Goal: Contribute content: Add original content to the website for others to see

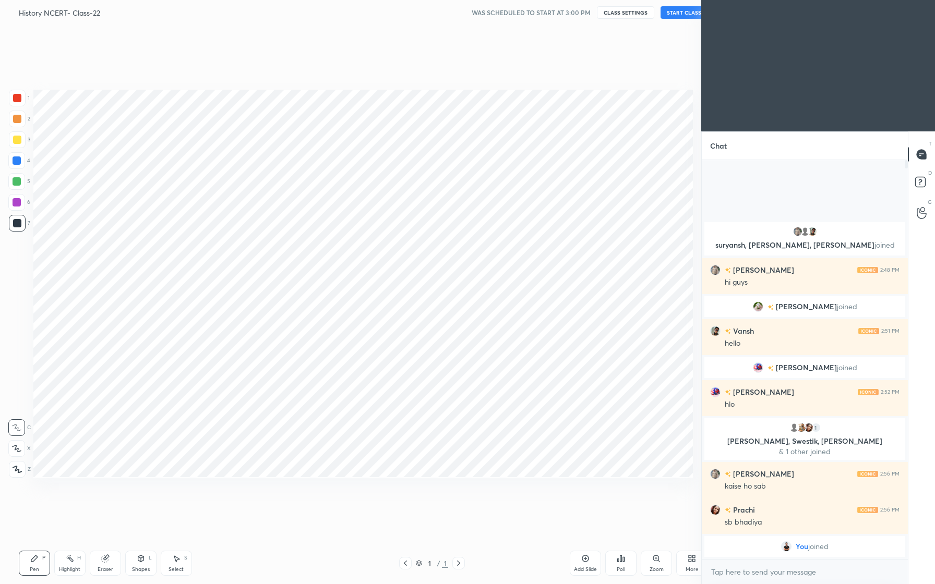
scroll to position [51670, 51528]
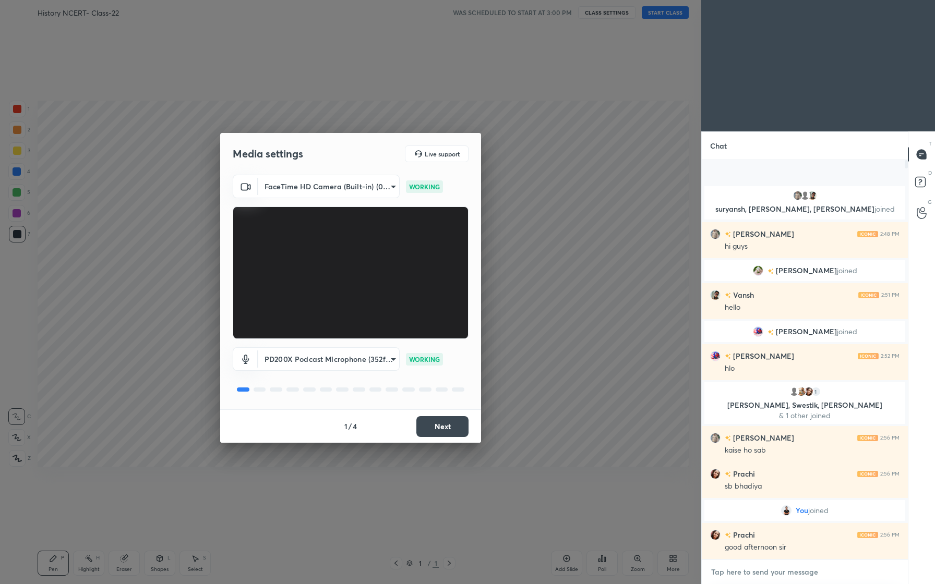
type textarea "x"
click at [766, 578] on textarea at bounding box center [804, 572] width 189 height 17
type textarea "G"
type textarea "x"
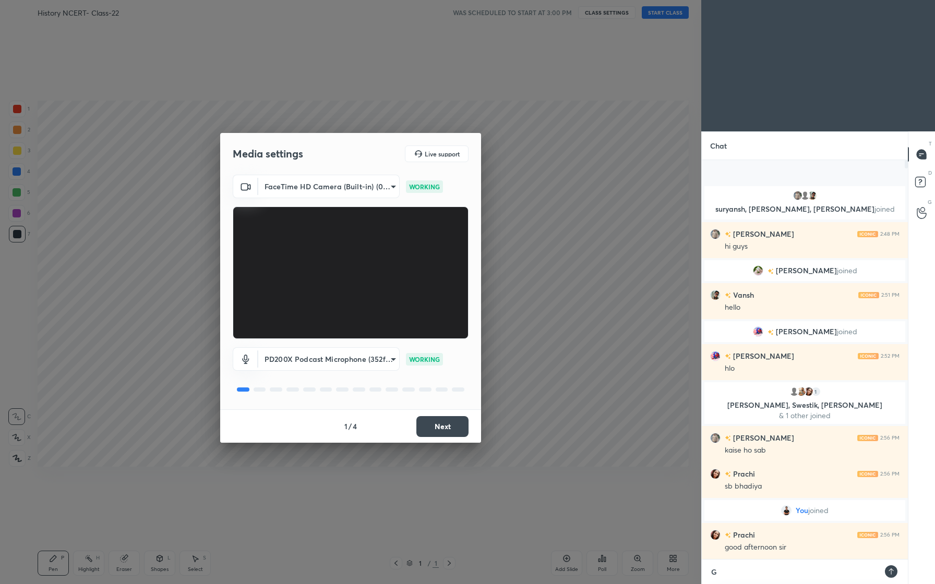
type textarea "Go"
type textarea "x"
type textarea "Goo"
type textarea "x"
type textarea "Good"
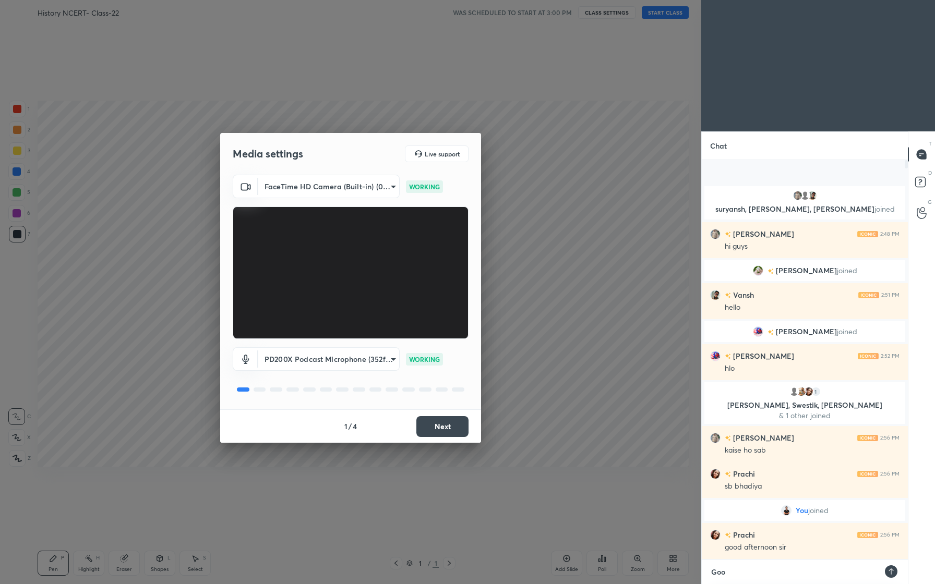
type textarea "x"
type textarea "Good"
type textarea "x"
type textarea "Good A"
type textarea "x"
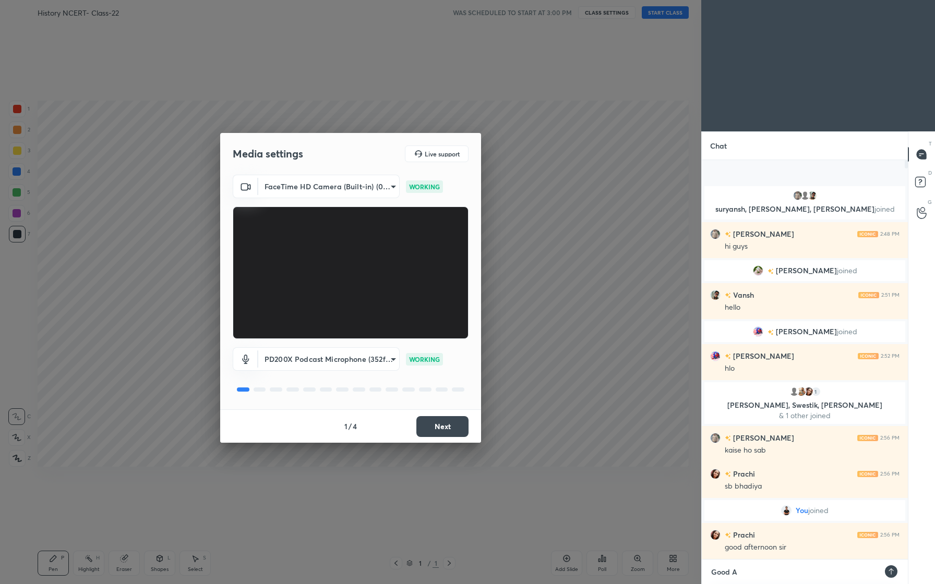
type textarea "Good Af"
type textarea "x"
type textarea "Good Aft"
type textarea "x"
type textarea "Good Afte"
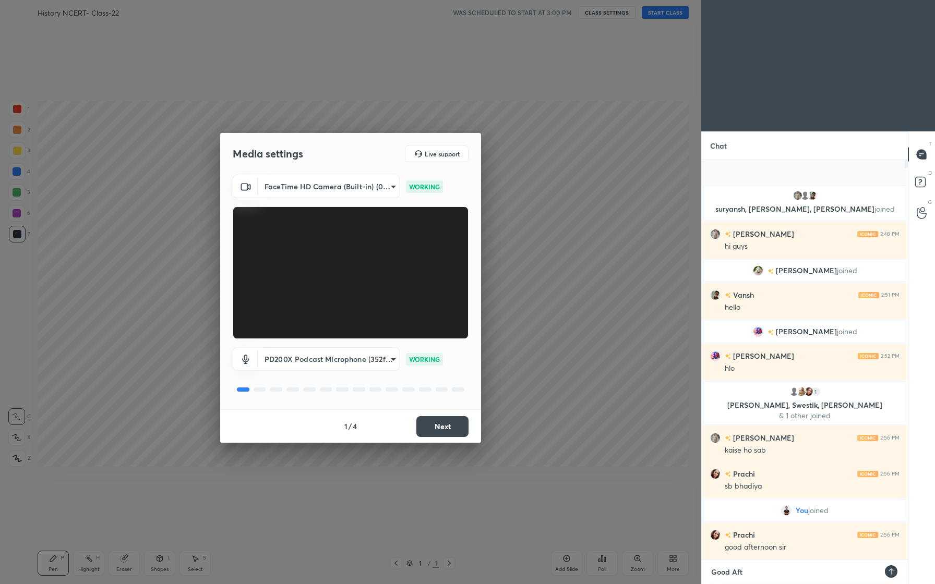
type textarea "x"
type textarea "Good After"
type textarea "x"
type textarea "Good Aftern"
type textarea "x"
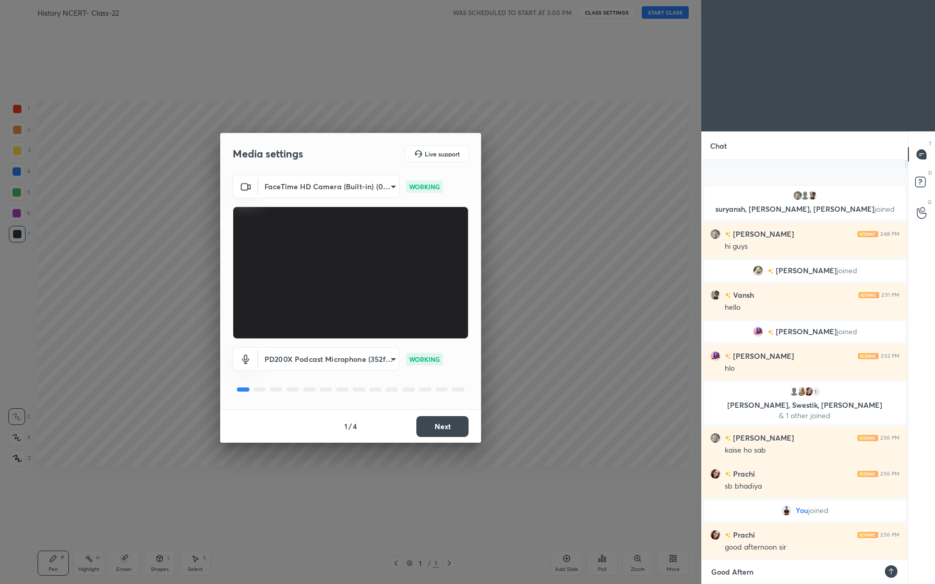
type textarea "Good Afterno"
type textarea "x"
type textarea "Good Afternoo"
type textarea "x"
type textarea "Good Afternoon"
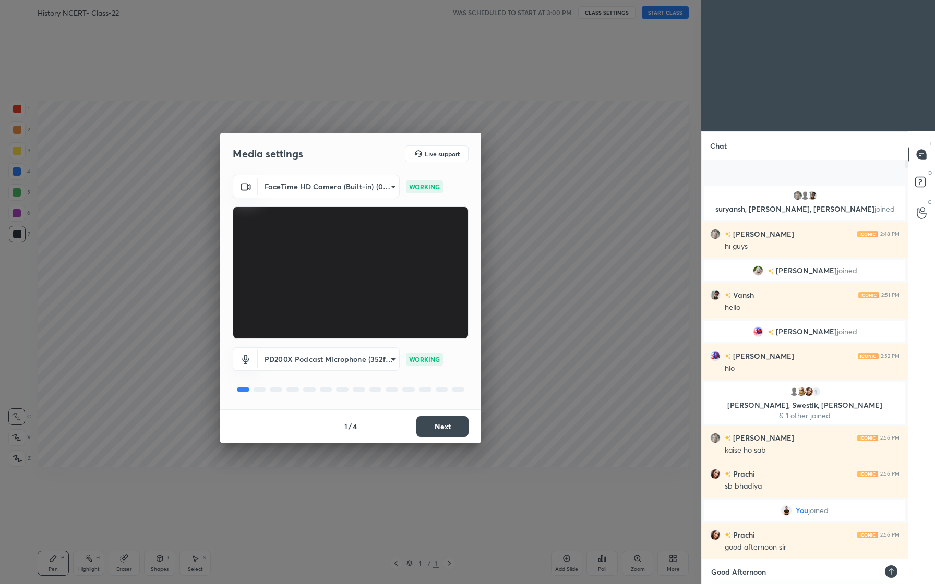
type textarea "x"
type textarea "Good Afternoon."
type textarea "x"
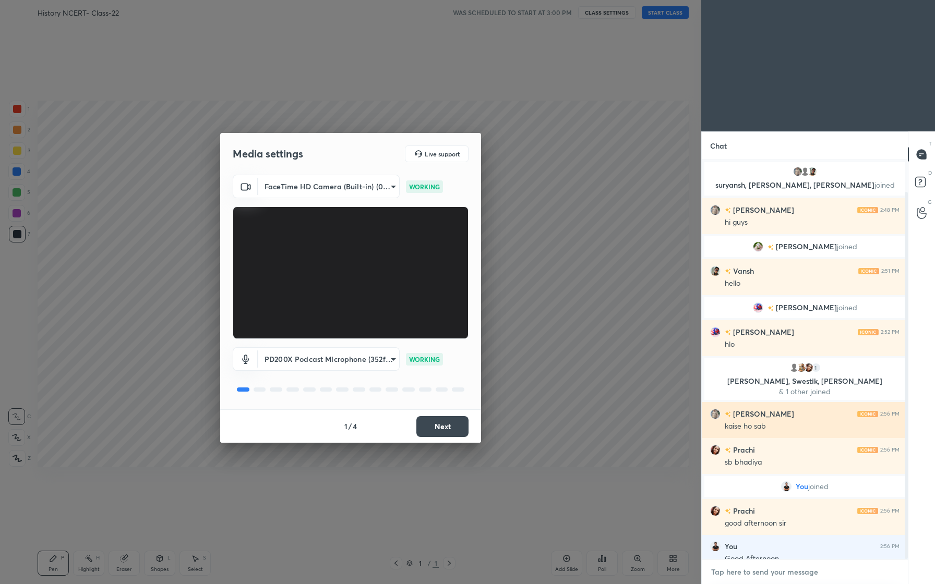
scroll to position [34, 0]
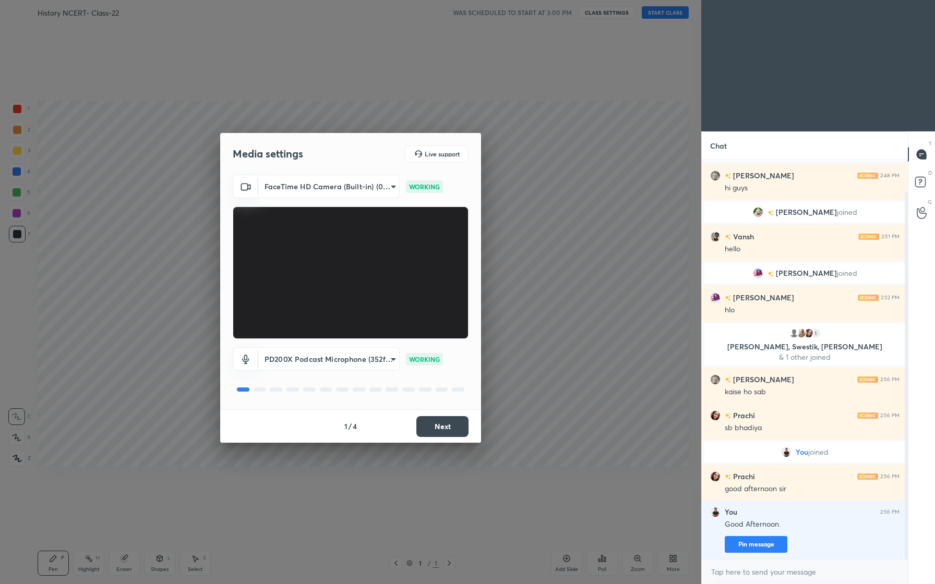
type textarea "x"
click at [374, 186] on body "1 2 3 4 5 6 7 C X Z C X Z E E Erase all H H History NCERT- Class-22 WAS SCHEDUL…" at bounding box center [467, 292] width 935 height 584
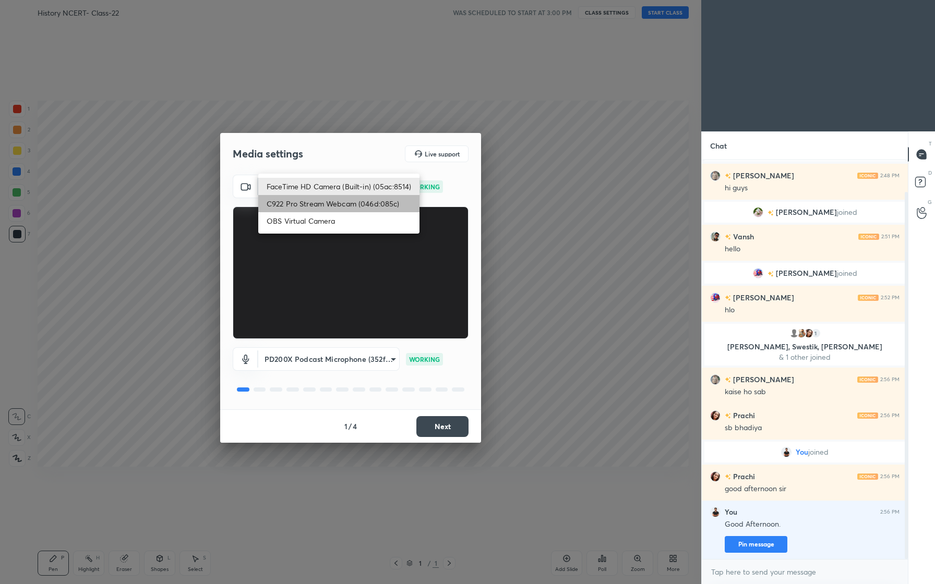
click at [349, 206] on li "C922 Pro Stream Webcam (046d:085c)" at bounding box center [338, 203] width 161 height 17
type input "7e00b5f2f2a6936d9914ec1f7d4f2dd26473f295ab12647d04ef030873badd51"
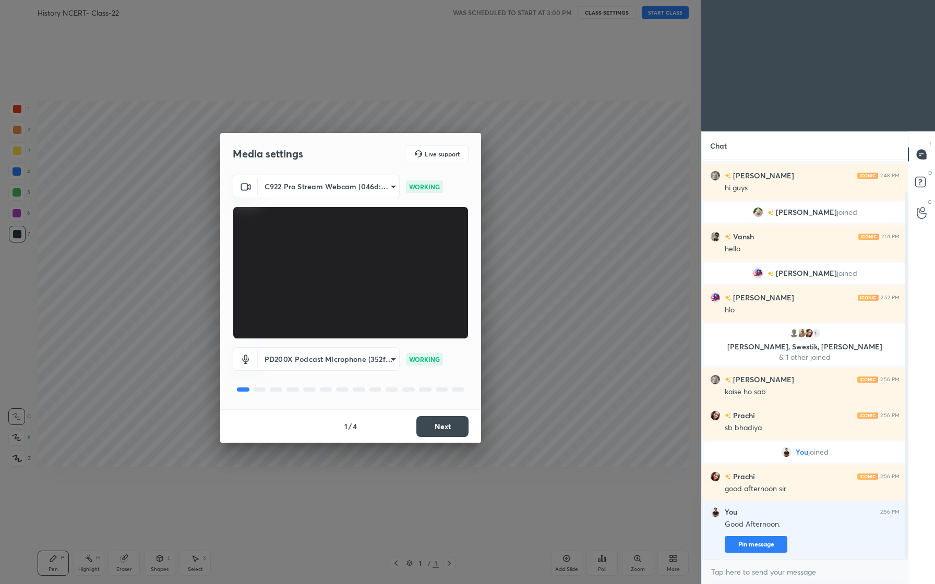
click at [375, 365] on body "1 2 3 4 5 6 7 C X Z C X Z E E Erase all H H History NCERT- Class-22 WAS SCHEDUL…" at bounding box center [467, 292] width 935 height 584
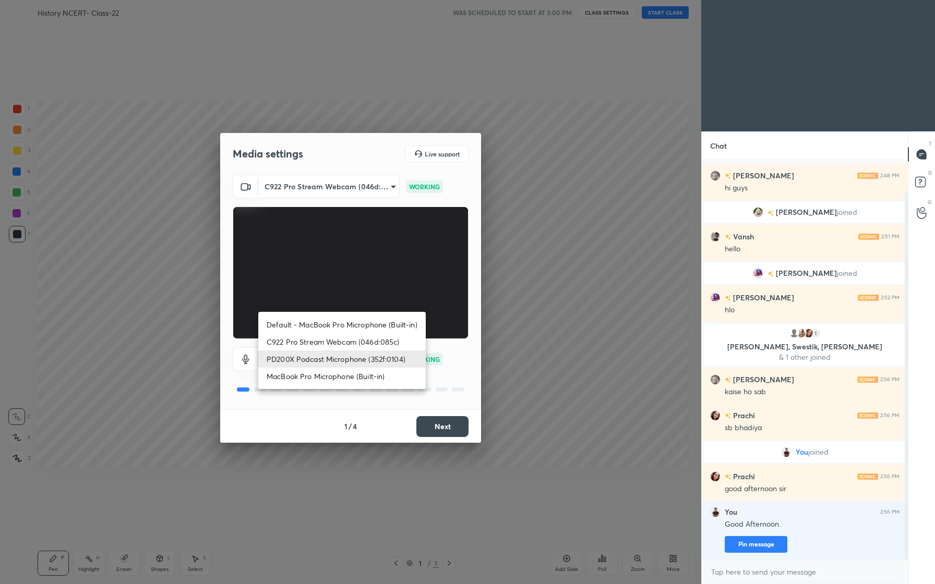
scroll to position [59, 0]
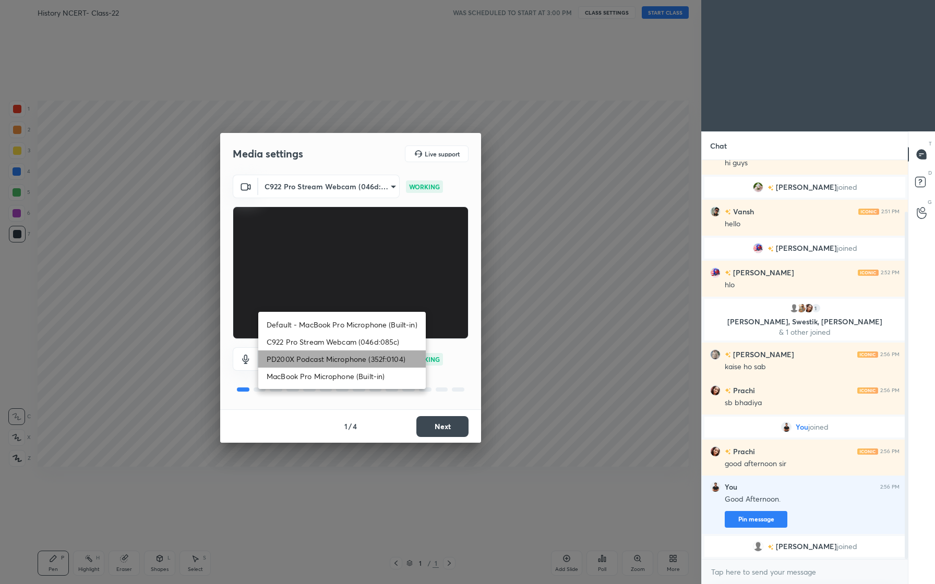
click at [356, 355] on li "PD200X Podcast Microphone (352f:0104)" at bounding box center [342, 359] width 168 height 17
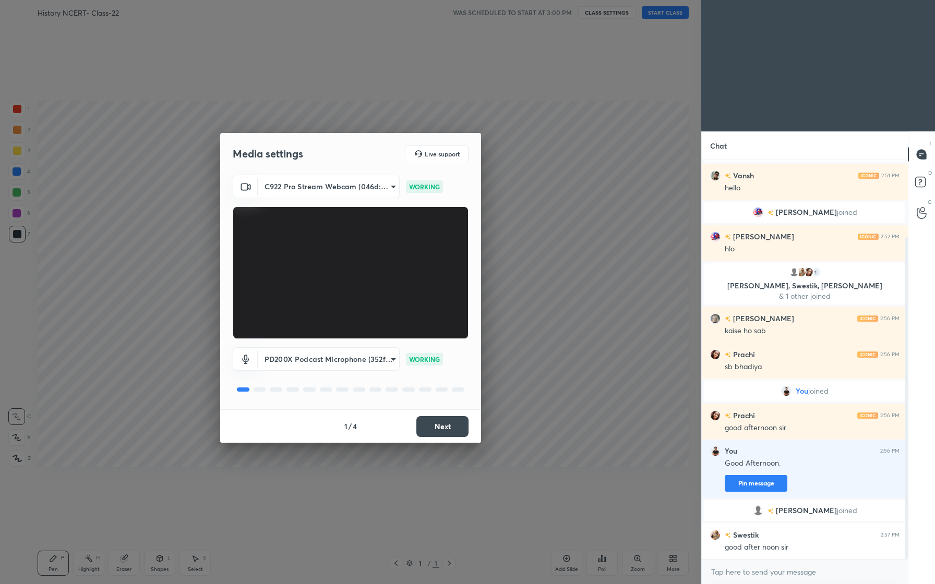
scroll to position [132, 0]
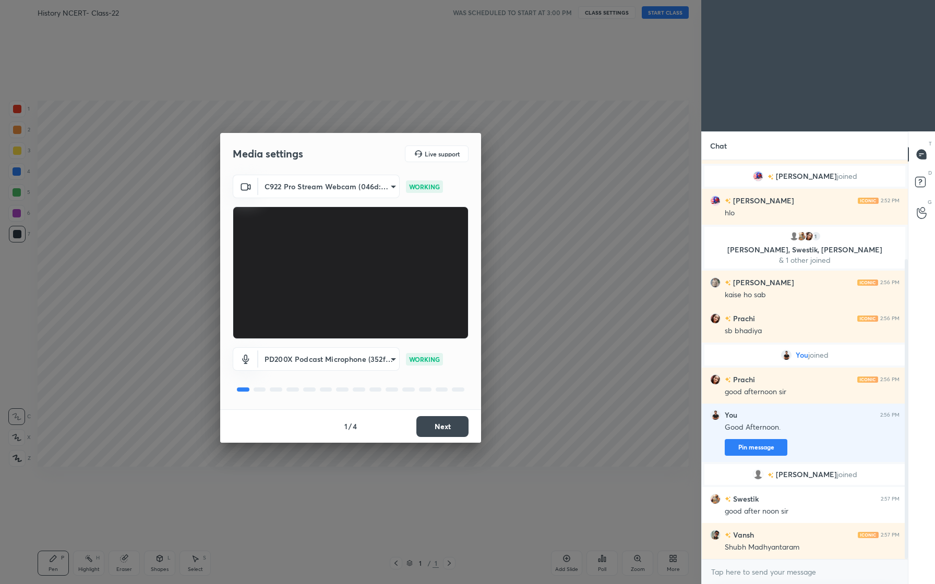
click at [457, 426] on button "Next" at bounding box center [442, 426] width 52 height 21
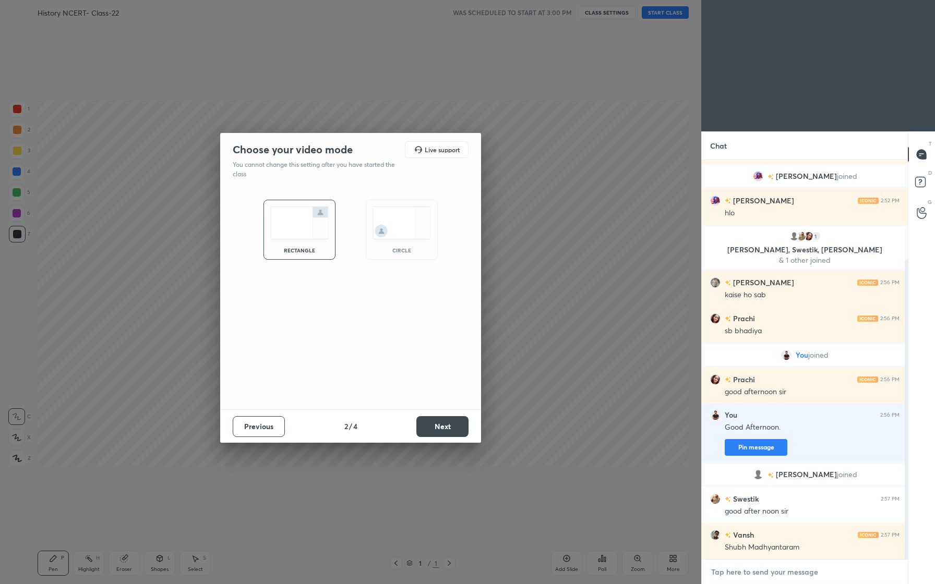
click at [764, 577] on textarea at bounding box center [804, 572] width 189 height 17
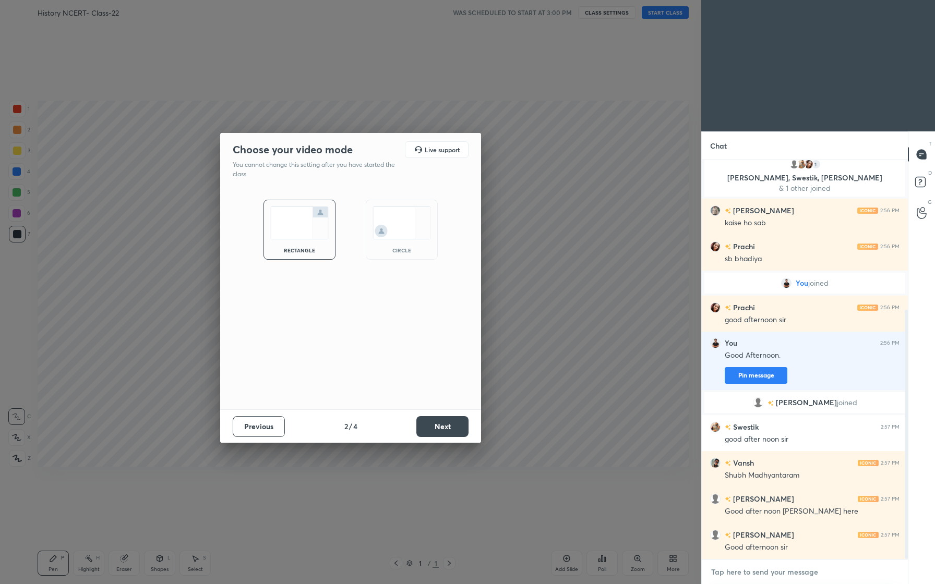
scroll to position [240, 0]
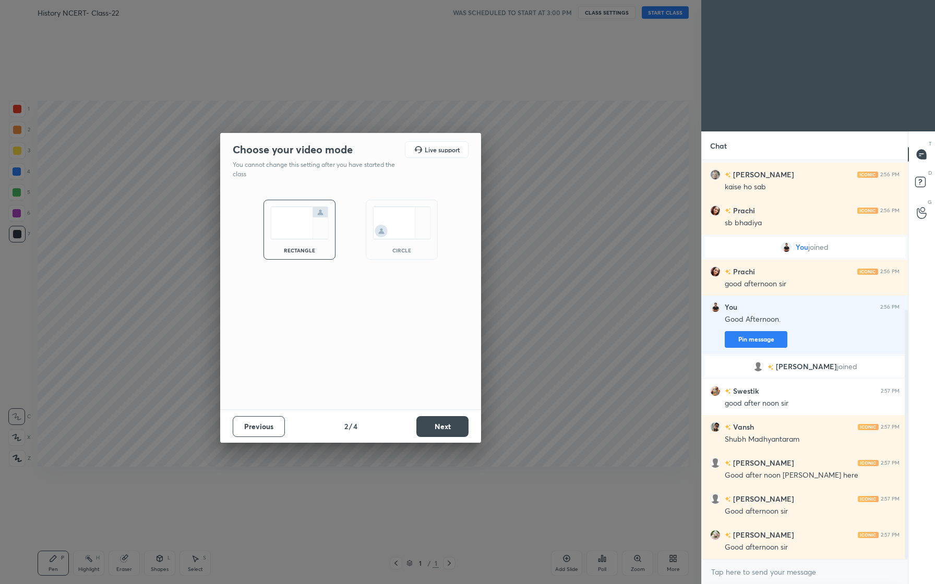
click at [444, 427] on button "Next" at bounding box center [442, 426] width 52 height 21
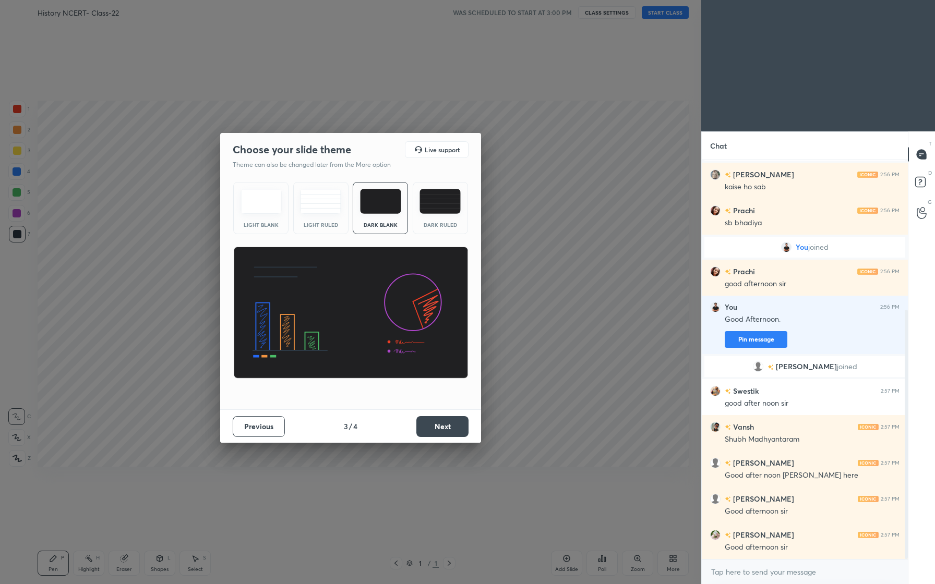
click at [444, 427] on button "Next" at bounding box center [442, 426] width 52 height 21
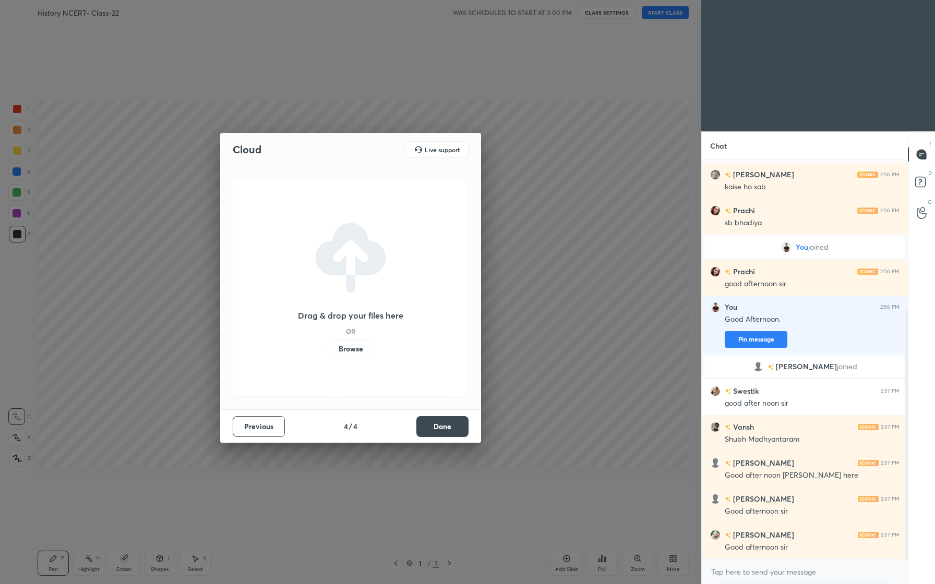
scroll to position [276, 0]
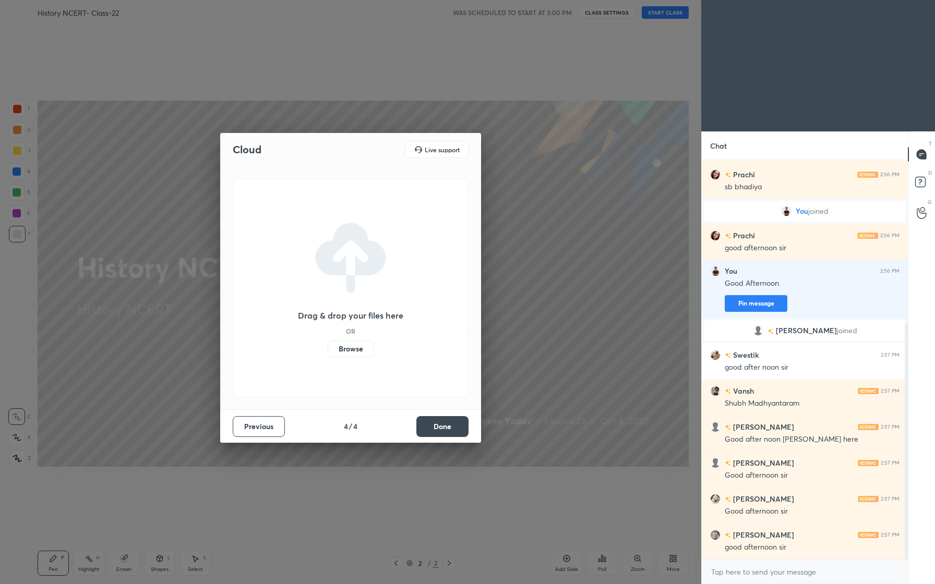
click at [457, 431] on button "Done" at bounding box center [442, 426] width 52 height 21
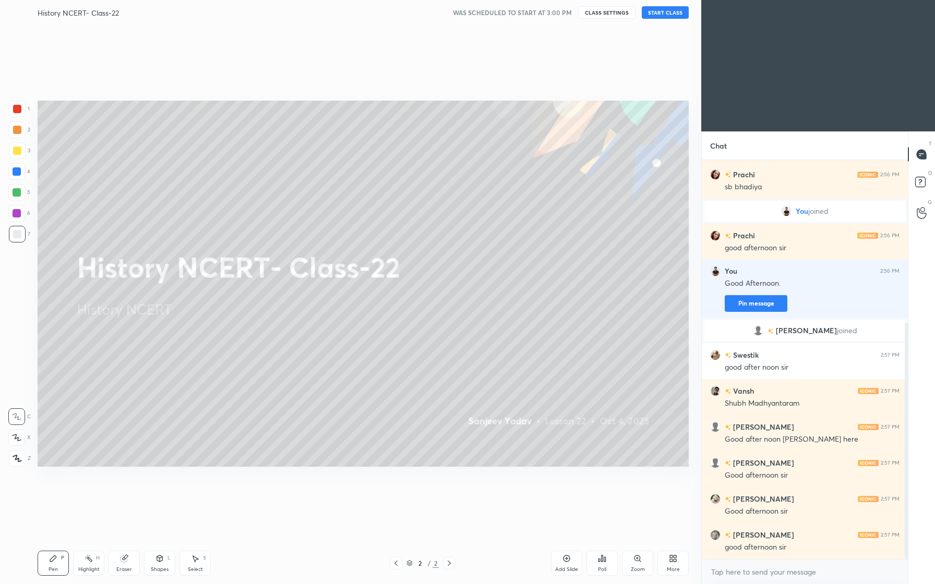
click at [561, 567] on div "Add Slide" at bounding box center [566, 569] width 23 height 5
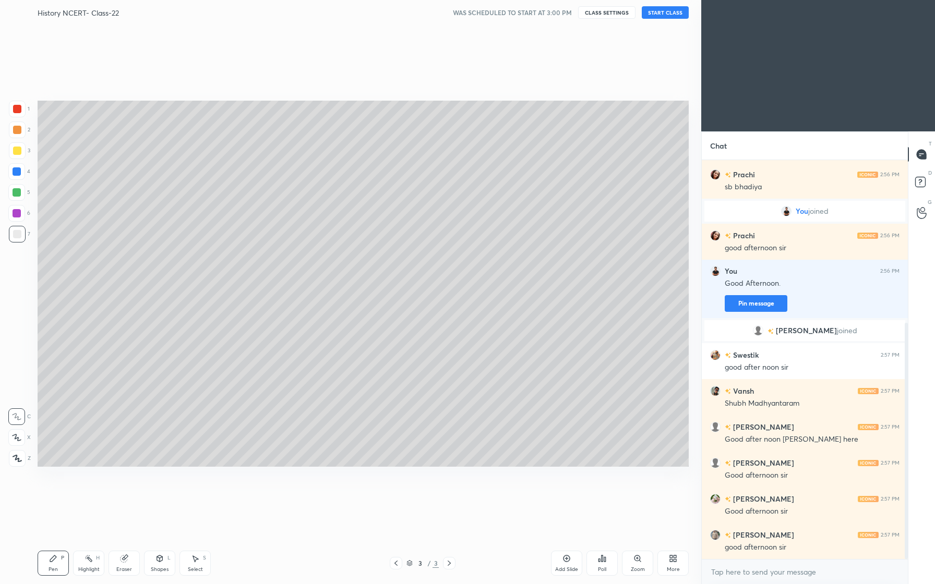
click at [25, 443] on div "X" at bounding box center [19, 438] width 22 height 17
drag, startPoint x: 20, startPoint y: 134, endPoint x: 31, endPoint y: 139, distance: 11.4
click at [20, 134] on div at bounding box center [17, 130] width 17 height 17
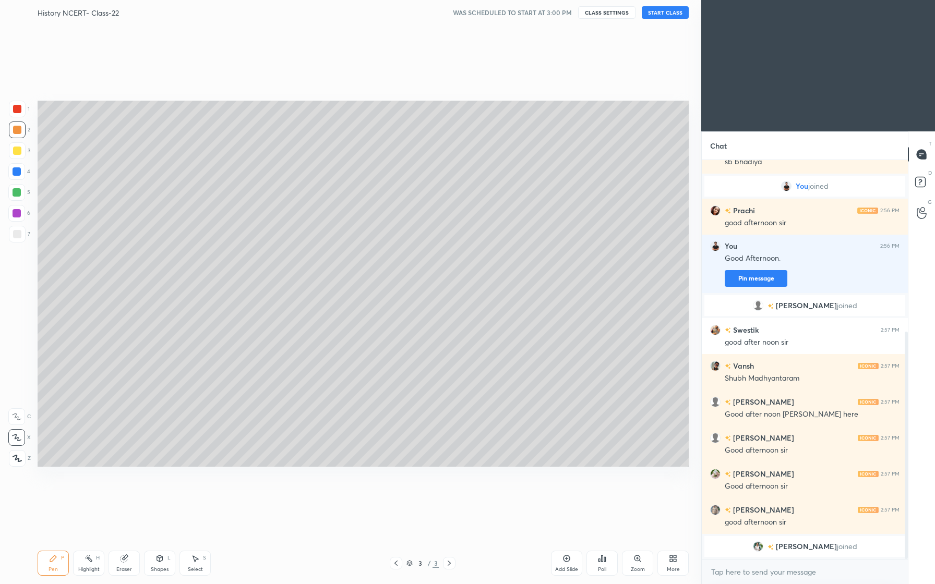
click at [17, 457] on icon at bounding box center [17, 458] width 9 height 7
drag, startPoint x: 128, startPoint y: 562, endPoint x: 124, endPoint y: 518, distance: 44.1
click at [129, 558] on div "Eraser" at bounding box center [124, 563] width 31 height 25
click at [18, 438] on icon at bounding box center [17, 438] width 8 height 9
click at [57, 570] on div "Pen" at bounding box center [53, 569] width 9 height 5
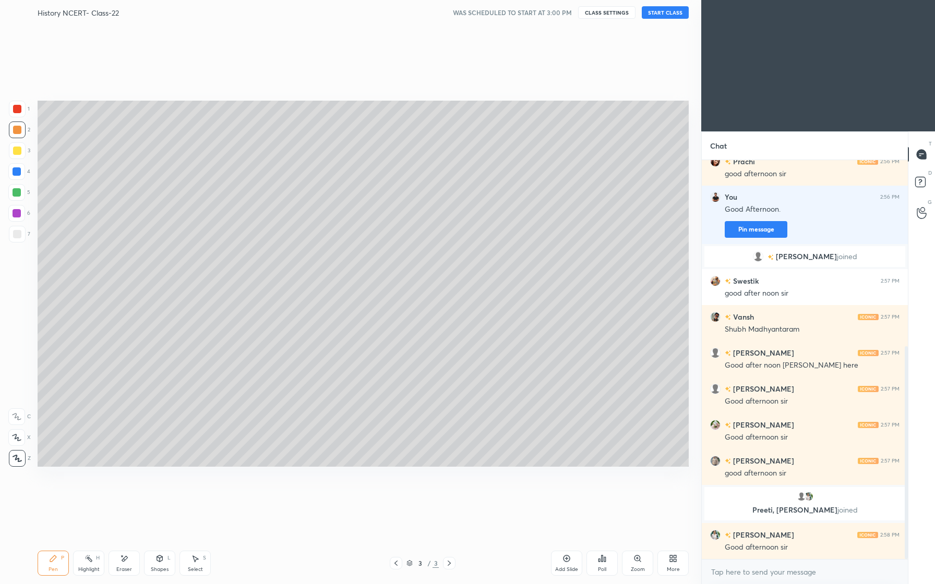
scroll to position [386, 0]
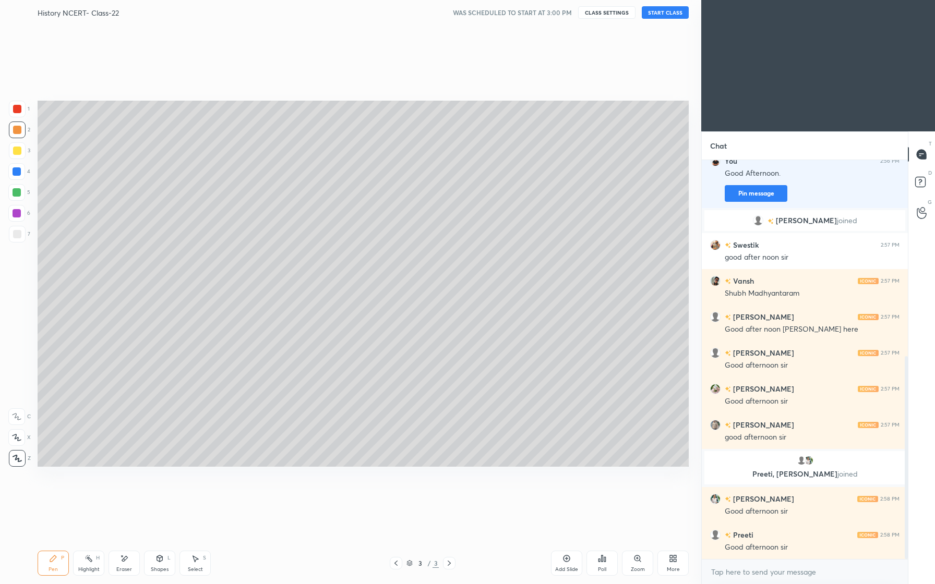
drag, startPoint x: 118, startPoint y: 575, endPoint x: 114, endPoint y: 560, distance: 15.2
click at [118, 575] on div "Pen P Highlight H Eraser Shapes L Select S 3 / 3 Add Slide Poll Zoom More" at bounding box center [363, 564] width 651 height 42
drag, startPoint x: 123, startPoint y: 567, endPoint x: 124, endPoint y: 559, distance: 7.3
click at [124, 564] on div "Eraser" at bounding box center [124, 563] width 31 height 25
drag, startPoint x: 52, startPoint y: 567, endPoint x: 54, endPoint y: 561, distance: 6.6
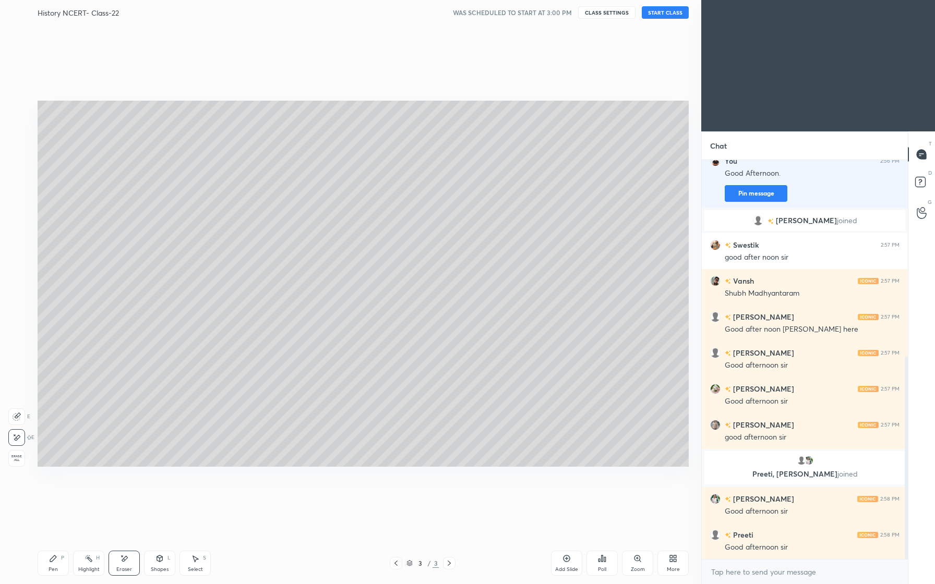
click at [52, 567] on div "Pen" at bounding box center [53, 569] width 9 height 5
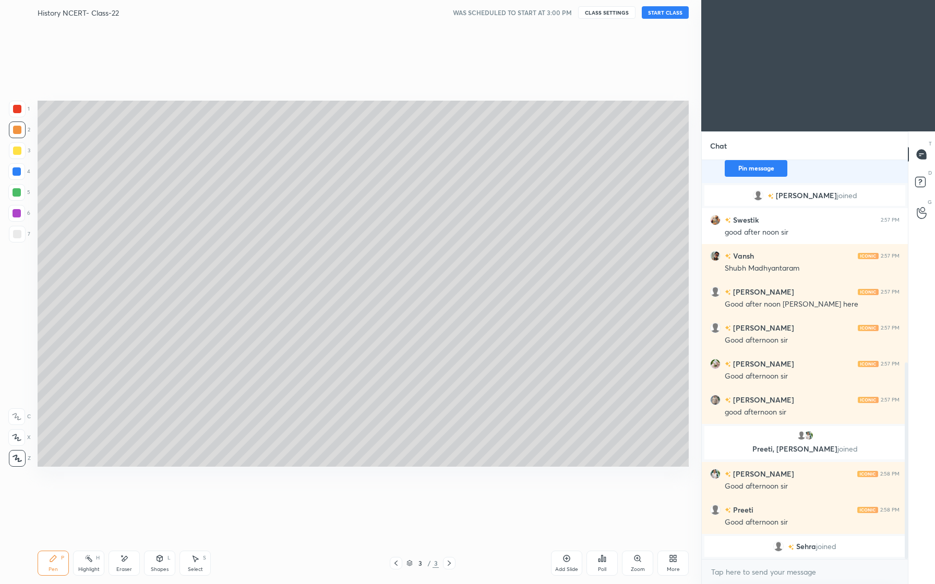
drag, startPoint x: 558, startPoint y: 563, endPoint x: 552, endPoint y: 567, distance: 7.3
click at [555, 565] on div "Add Slide" at bounding box center [566, 563] width 31 height 25
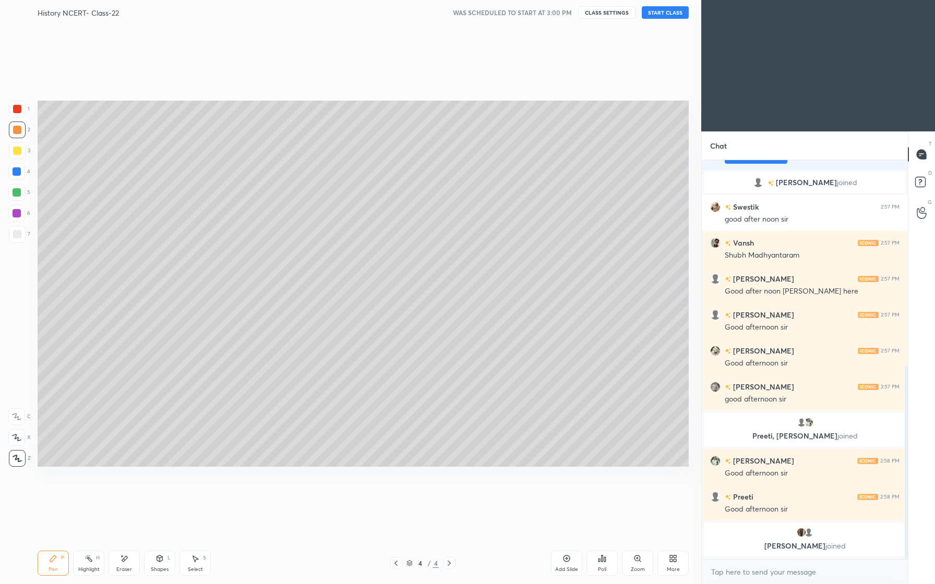
click at [128, 552] on div "Eraser" at bounding box center [124, 563] width 31 height 25
click at [56, 567] on div "Pen" at bounding box center [53, 569] width 9 height 5
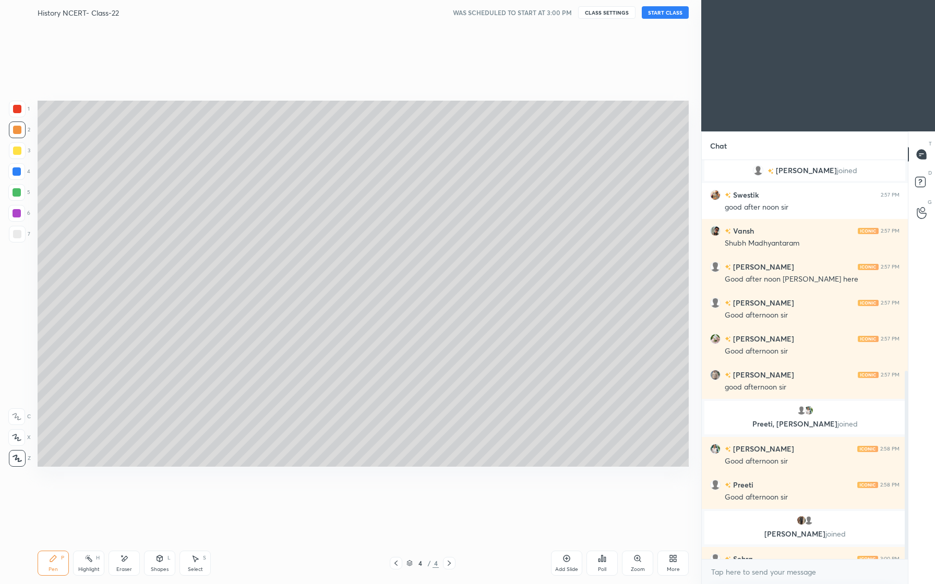
scroll to position [448, 0]
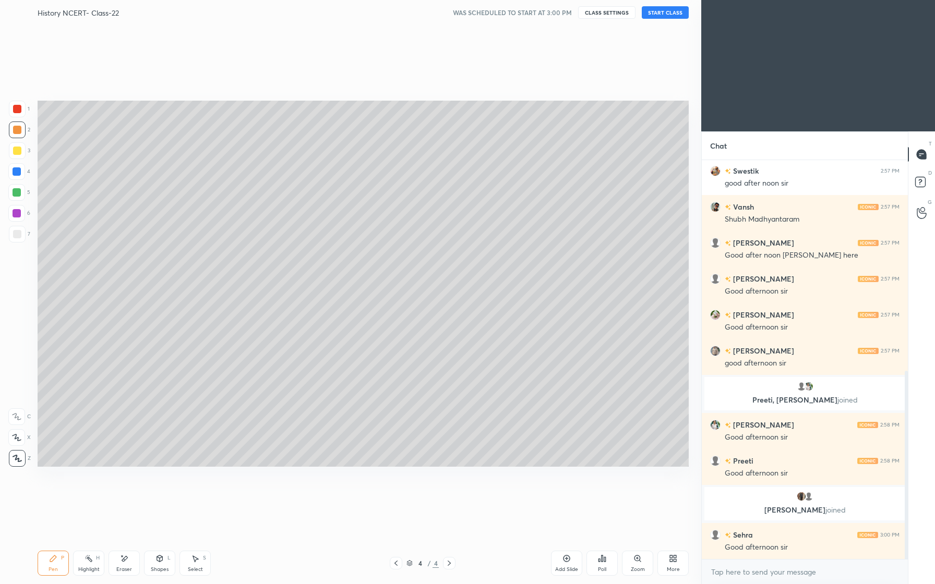
click at [570, 563] on div "Add Slide" at bounding box center [566, 563] width 31 height 25
click at [18, 172] on div at bounding box center [17, 172] width 8 height 8
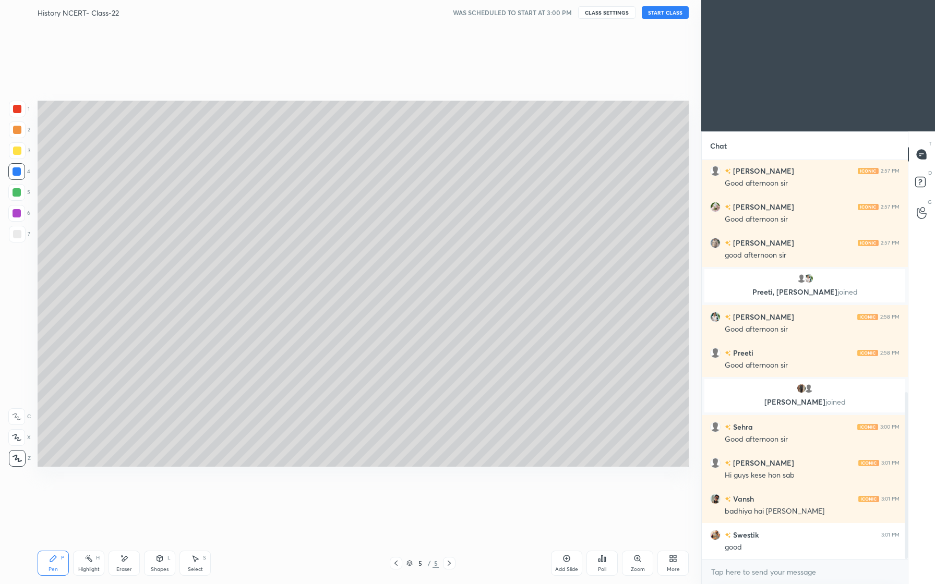
scroll to position [592, 0]
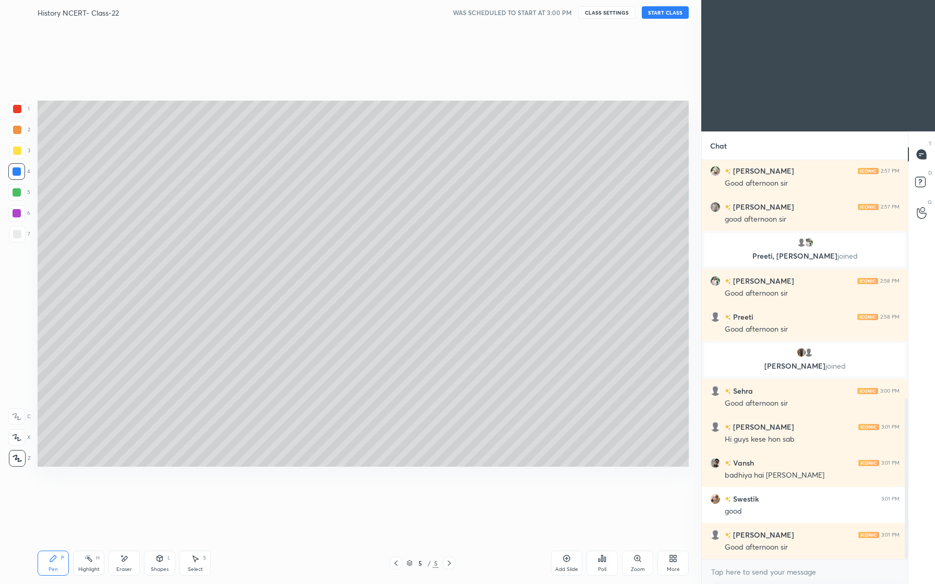
click at [126, 564] on div "Eraser" at bounding box center [124, 563] width 31 height 25
click at [63, 572] on div "Pen P" at bounding box center [53, 563] width 31 height 25
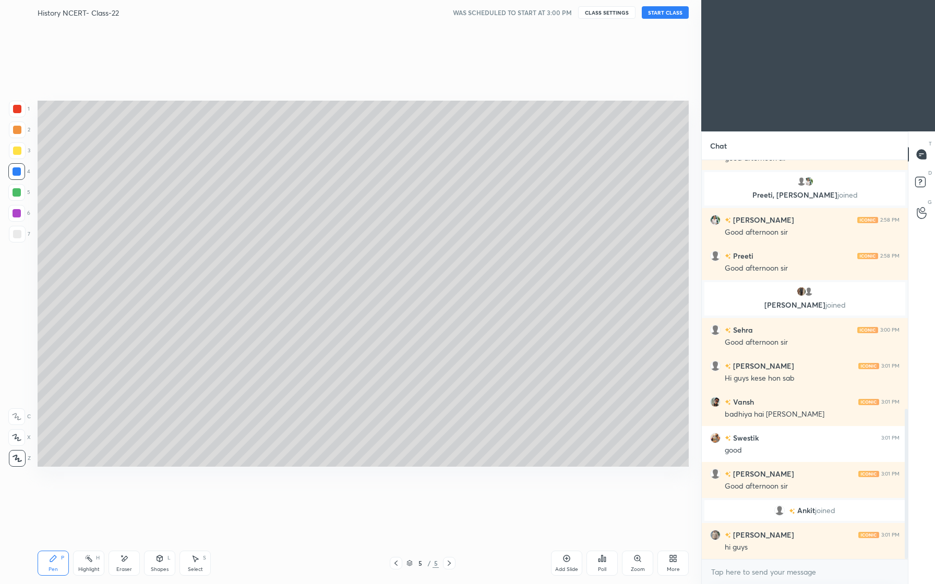
scroll to position [660, 0]
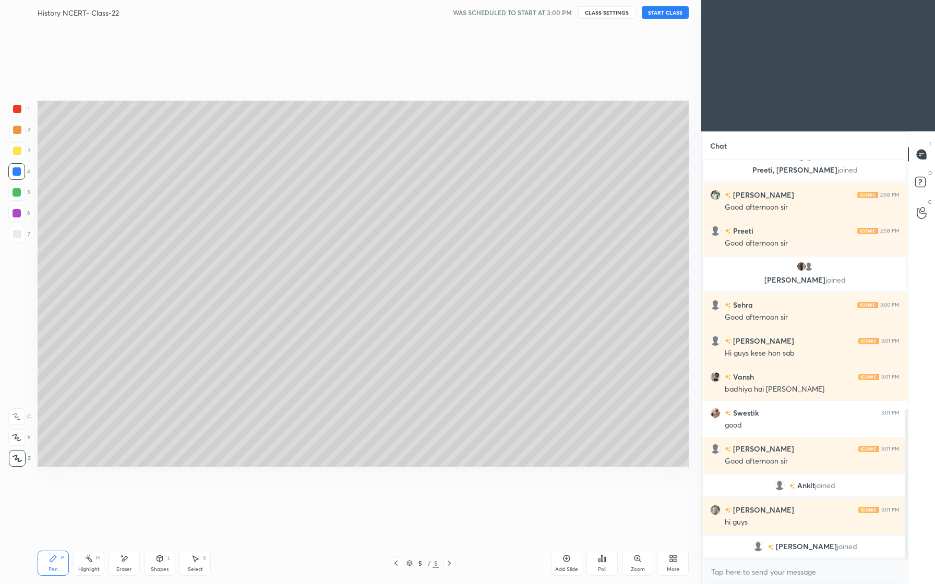
click at [568, 567] on div "Add Slide" at bounding box center [566, 569] width 23 height 5
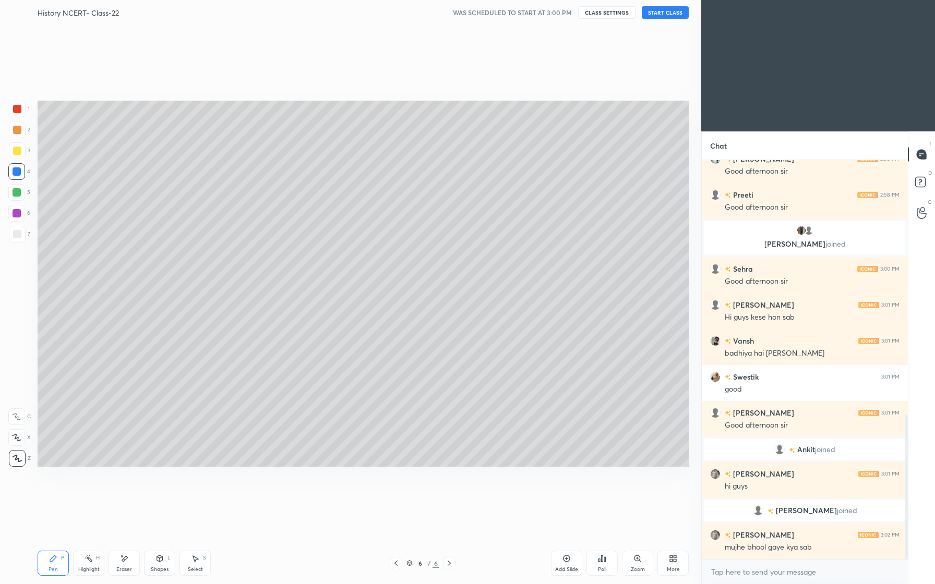
scroll to position [702, 0]
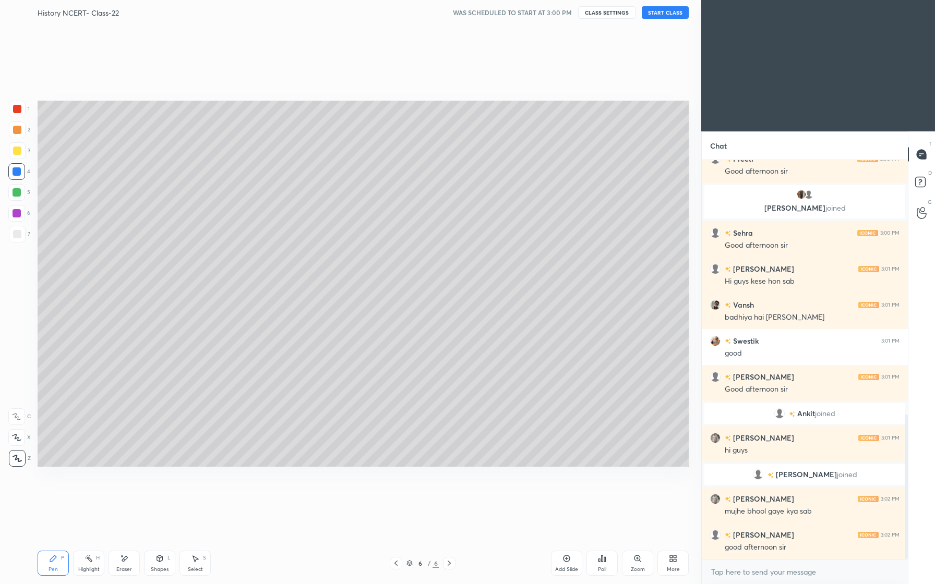
click at [565, 558] on icon at bounding box center [567, 559] width 8 height 8
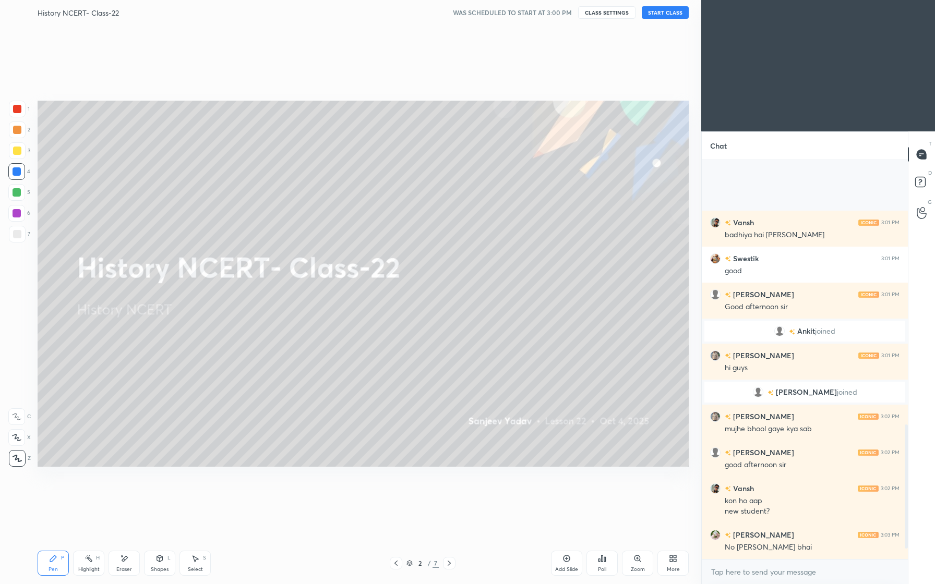
scroll to position [882, 0]
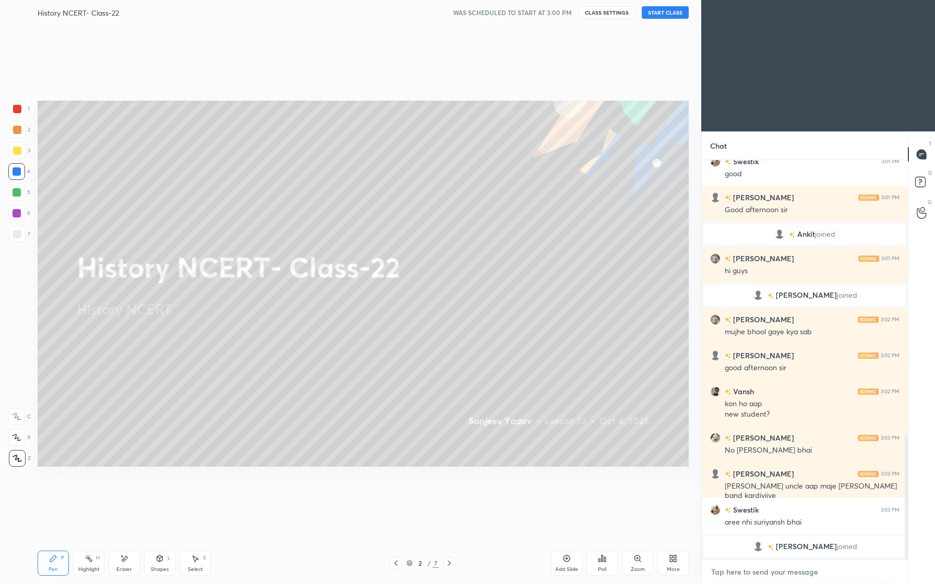
type textarea "x"
click at [778, 570] on textarea at bounding box center [804, 572] width 189 height 17
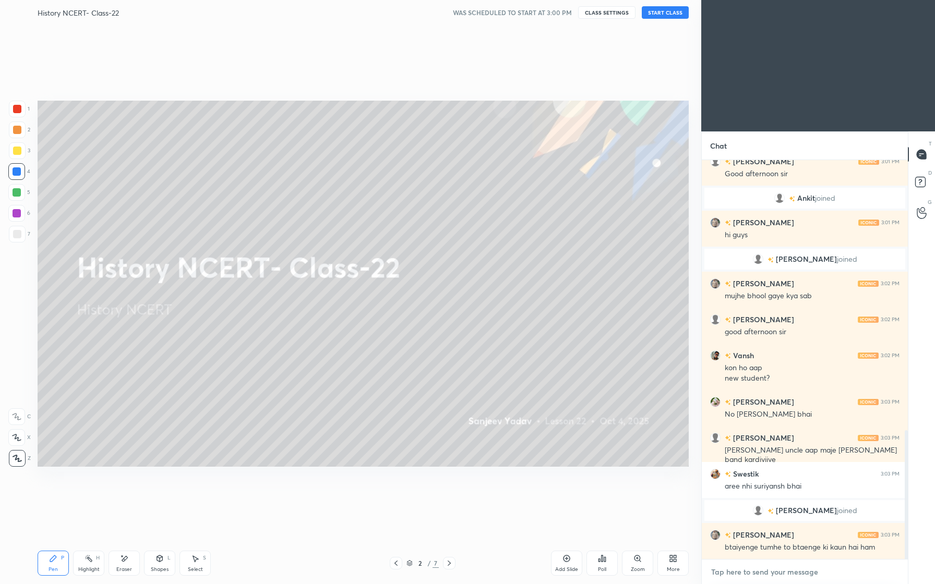
scroll to position [838, 0]
paste textarea "O [PERSON_NAME] Zara Jalwa Dikha [PERSON_NAME]"
type textarea "O [PERSON_NAME] Zara Jalwa Dikha [PERSON_NAME]"
type textarea "x"
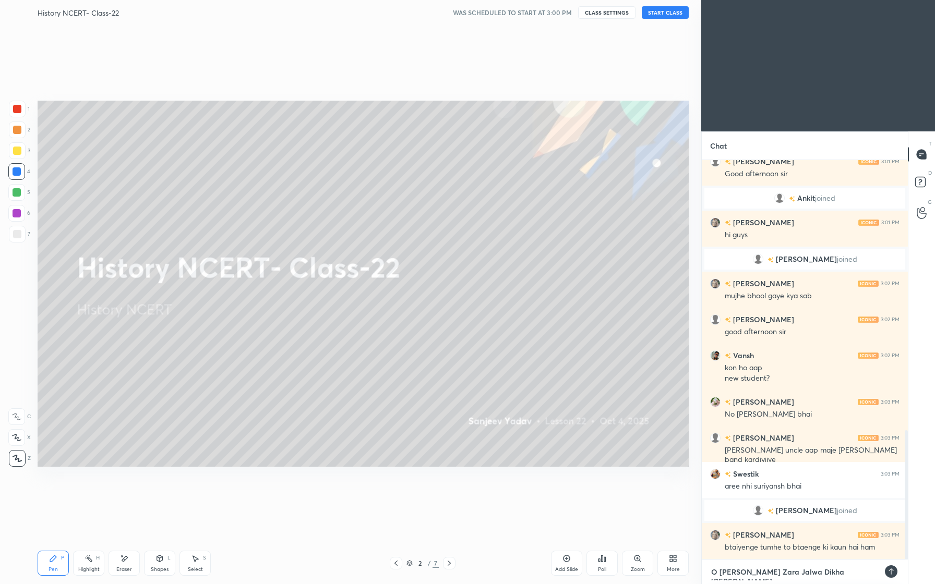
type textarea "x"
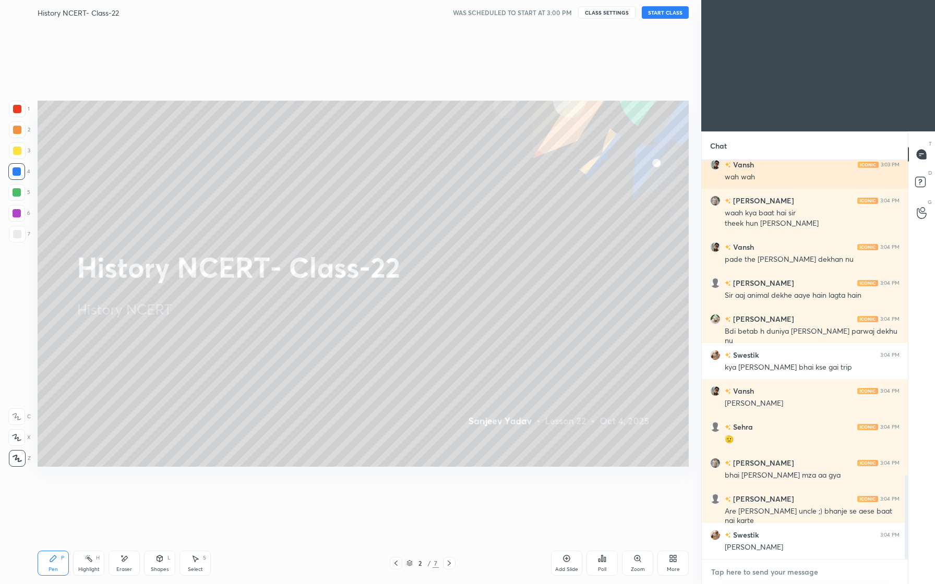
scroll to position [1504, 0]
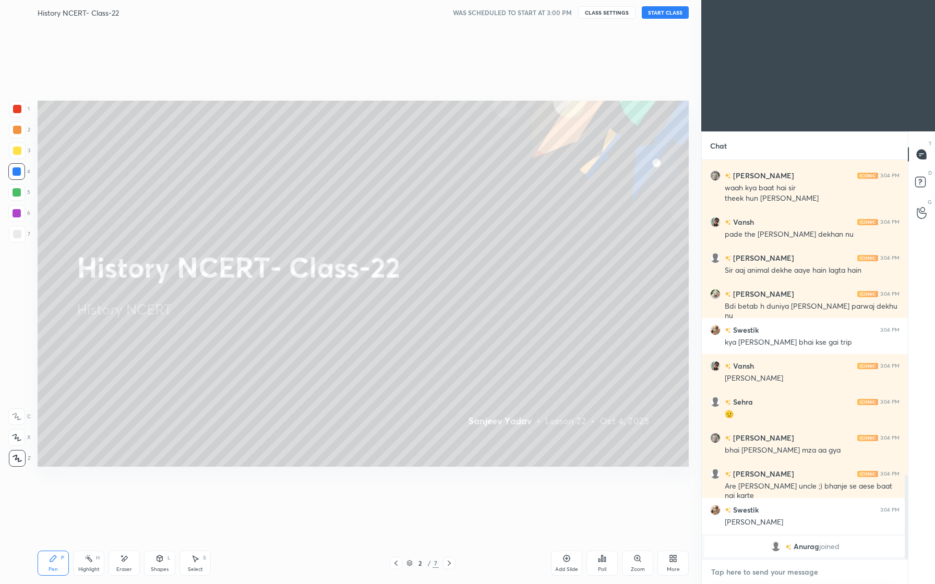
click at [724, 580] on textarea at bounding box center [804, 572] width 189 height 17
type textarea "C"
type textarea "x"
type textarea "Ch"
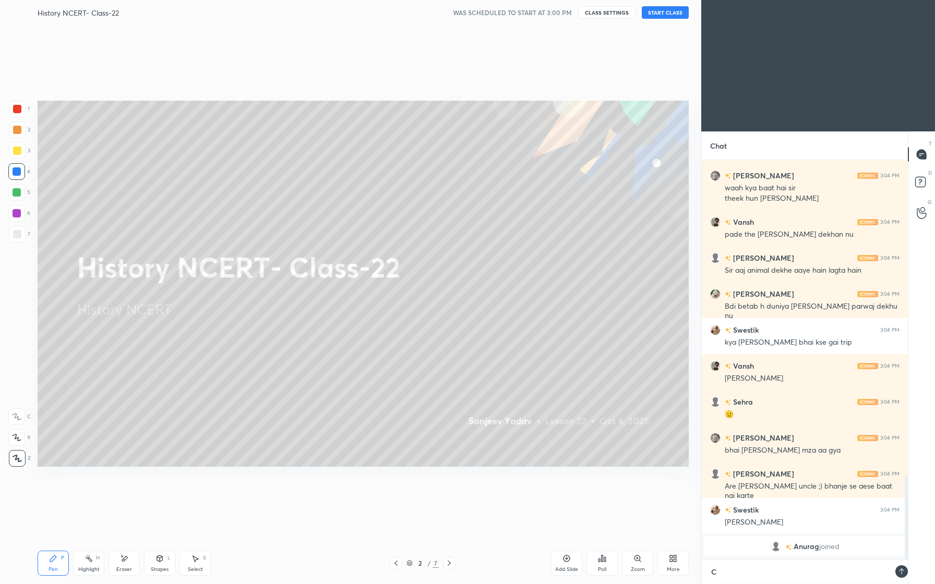
type textarea "x"
type textarea "Cha"
type textarea "x"
type textarea "Chal"
type textarea "x"
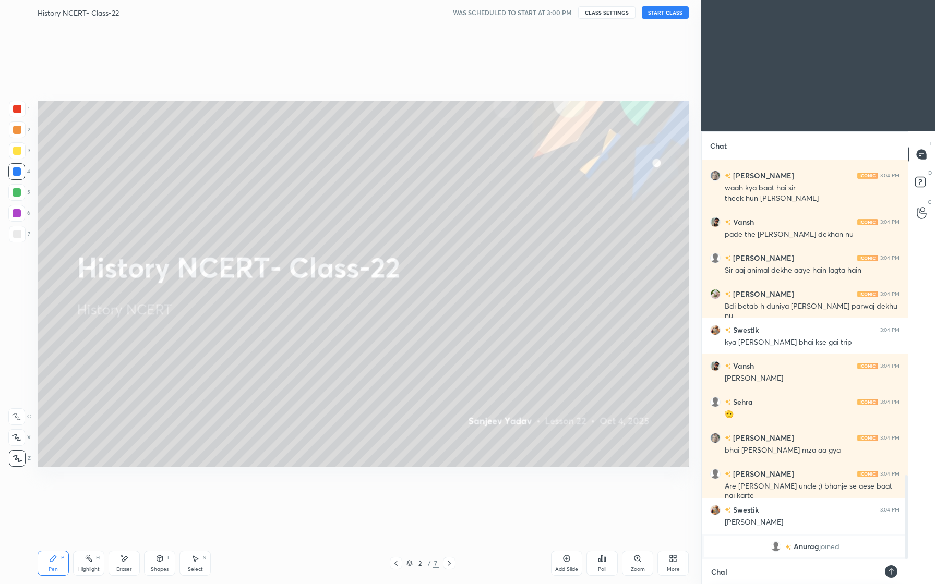
type textarea "Chale"
type textarea "x"
type textarea "Chale"
type textarea "x"
type textarea "Chale k"
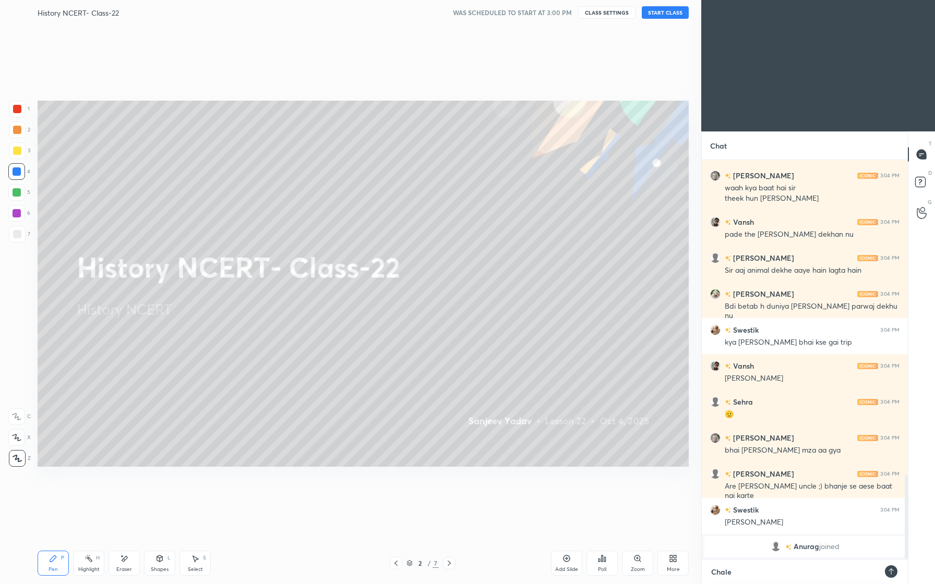
type textarea "x"
type textarea "Chale ky"
type textarea "x"
type textarea "Chale kya"
type textarea "x"
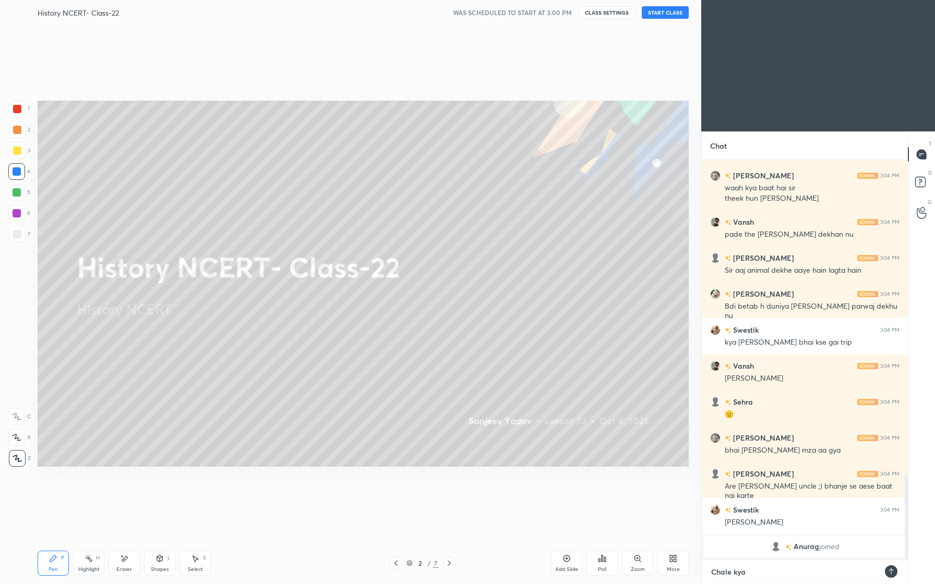
type textarea "Chale kya?"
type textarea "x"
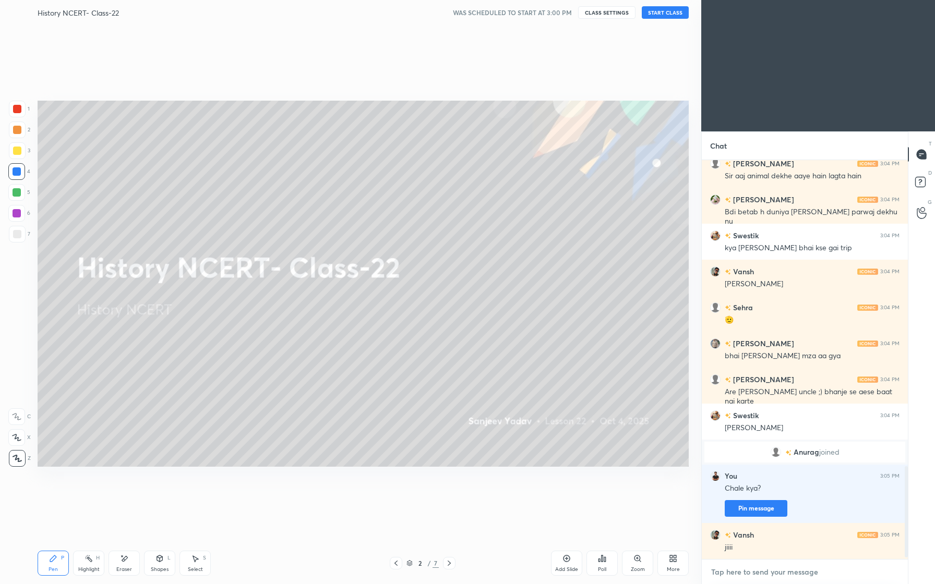
scroll to position [1353, 0]
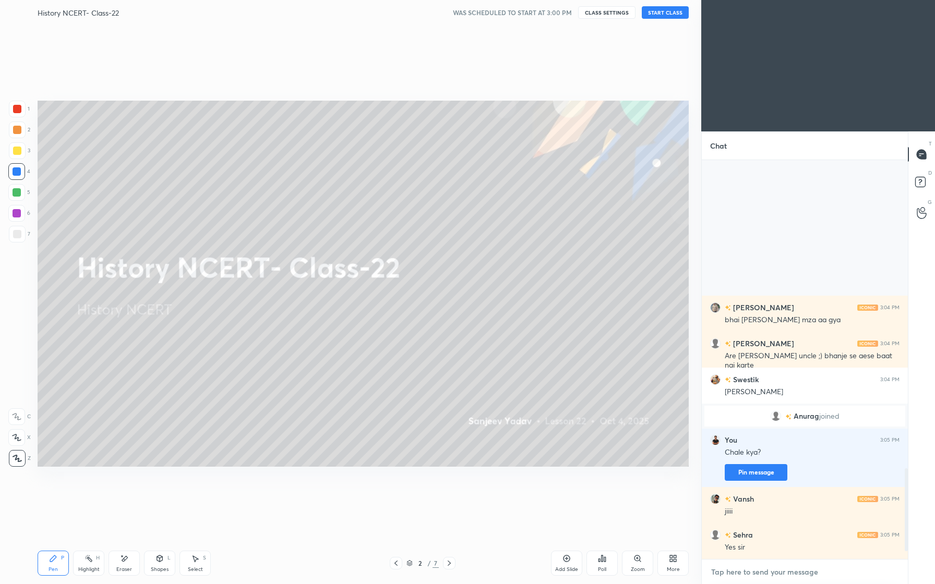
type textarea "x"
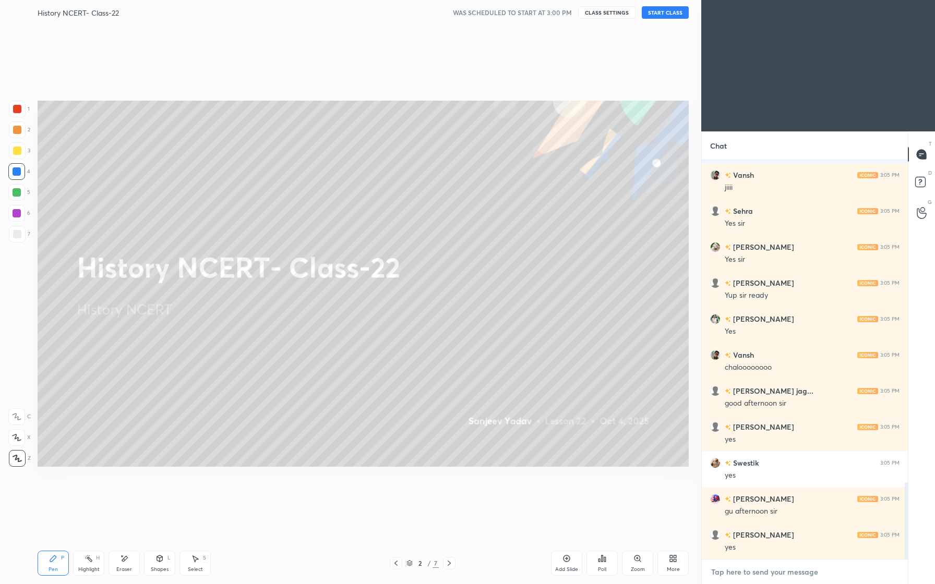
scroll to position [1713, 0]
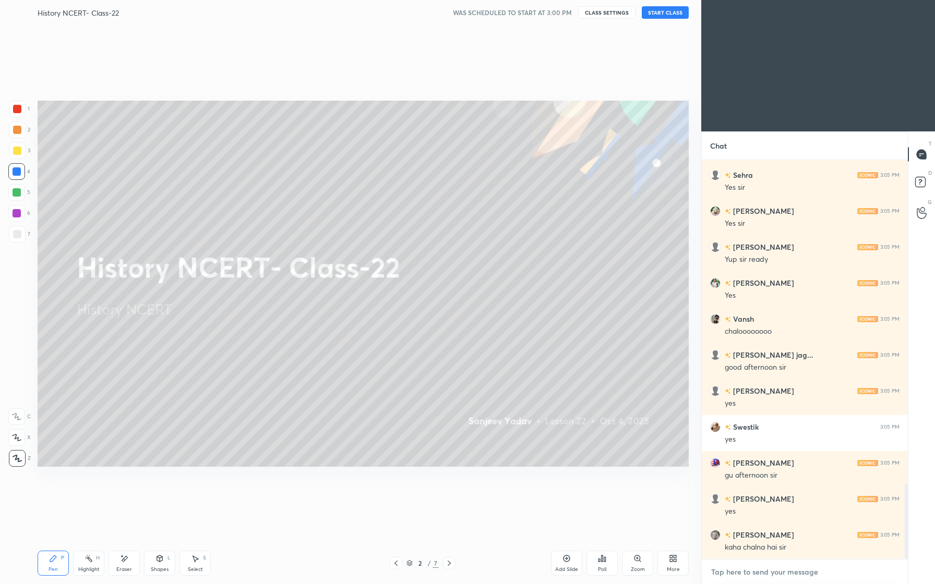
click at [733, 577] on textarea at bounding box center [804, 572] width 189 height 17
type textarea "S"
type textarea "x"
type textarea "Se"
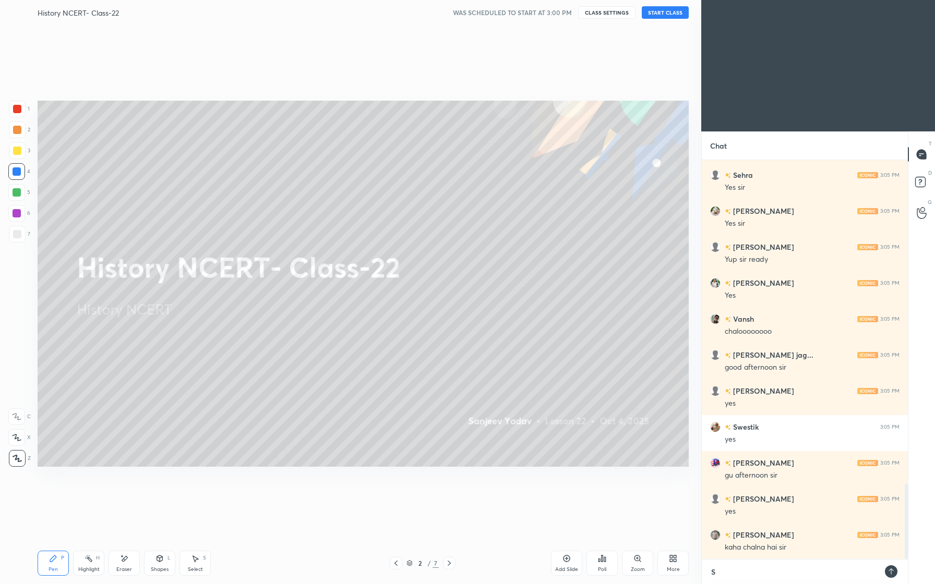
type textarea "x"
type textarea "Ses"
type textarea "x"
type textarea "Sess"
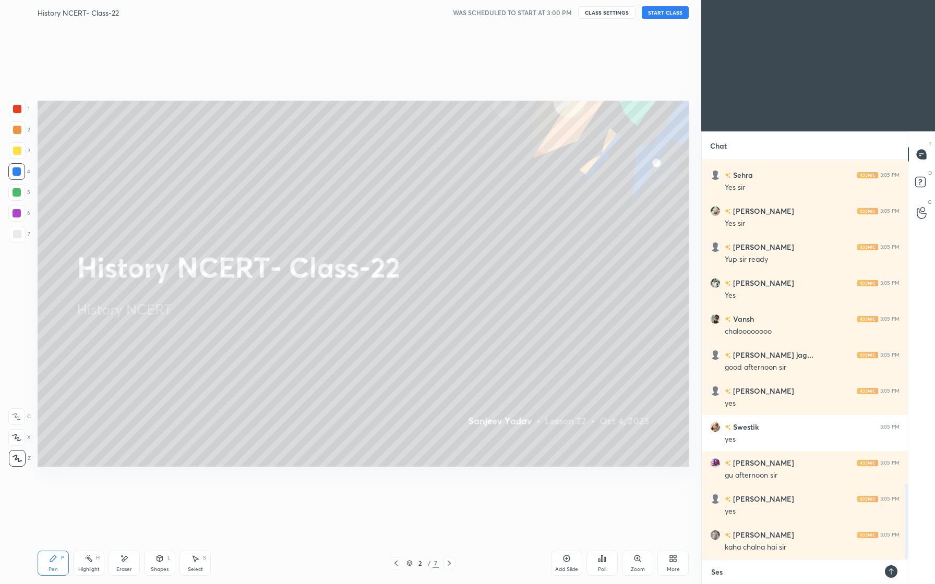
type textarea "x"
type textarea "Sessi"
type textarea "x"
type textarea "Sessio"
type textarea "x"
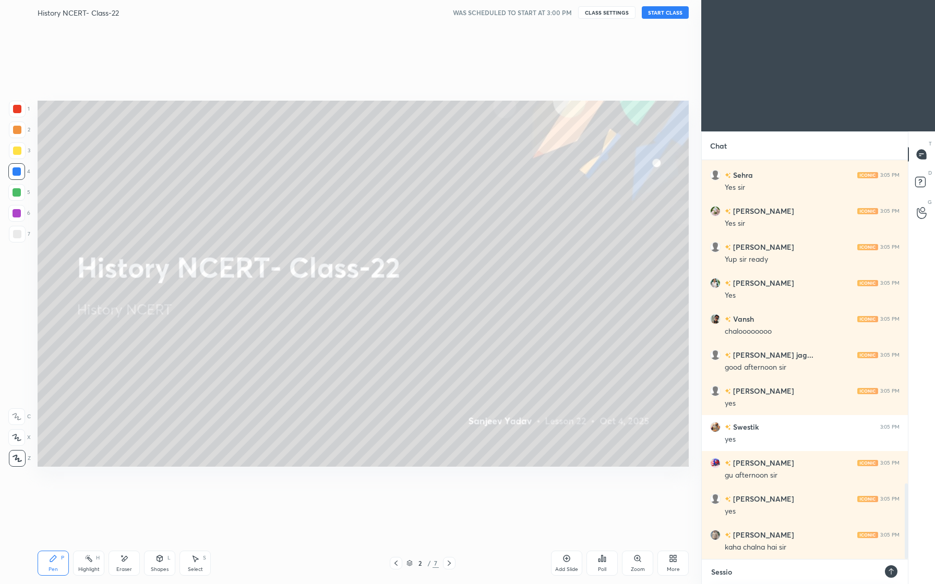
type textarea "Session"
type textarea "x"
type textarea "Session"
type textarea "x"
type textarea "Session m"
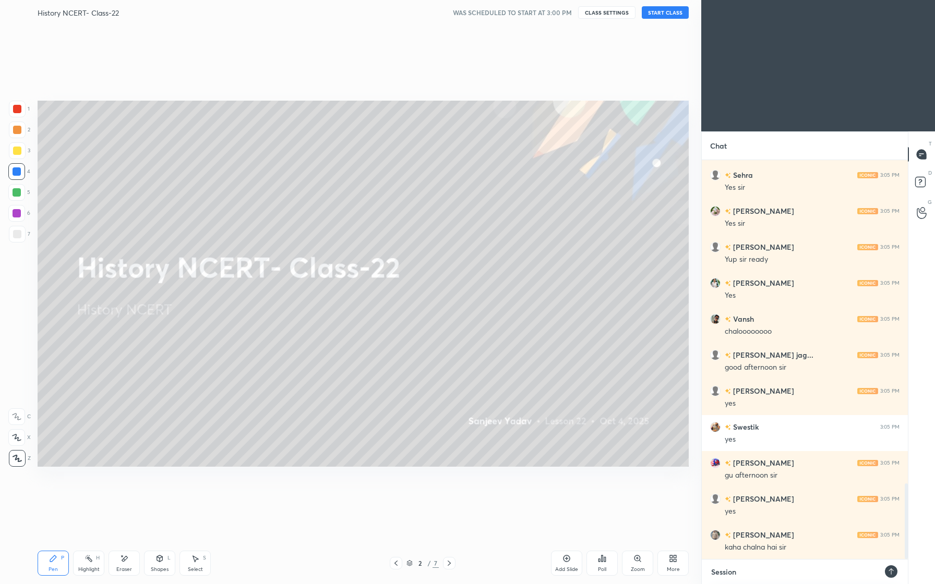
type textarea "x"
type textarea "Session me"
type textarea "x"
type textarea "Session me"
type textarea "x"
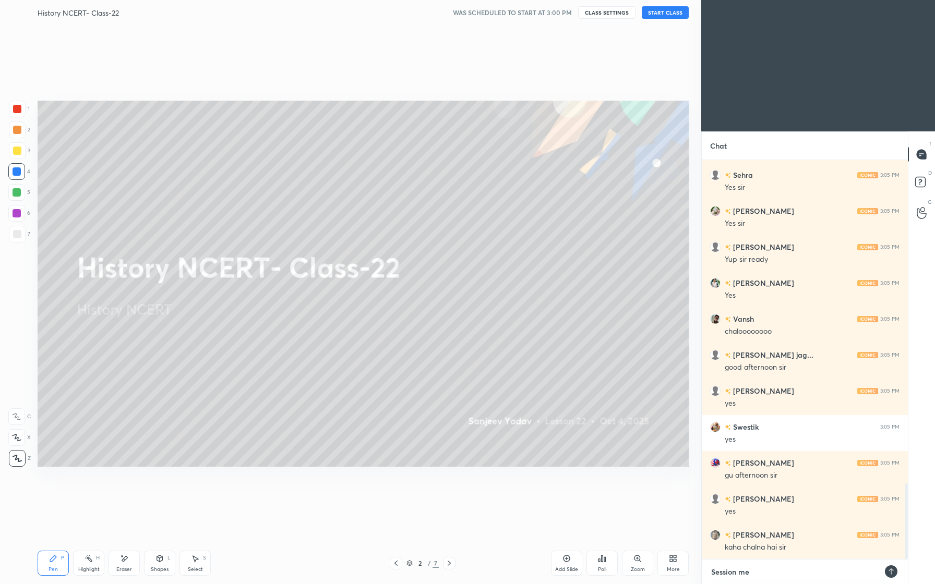
scroll to position [1749, 0]
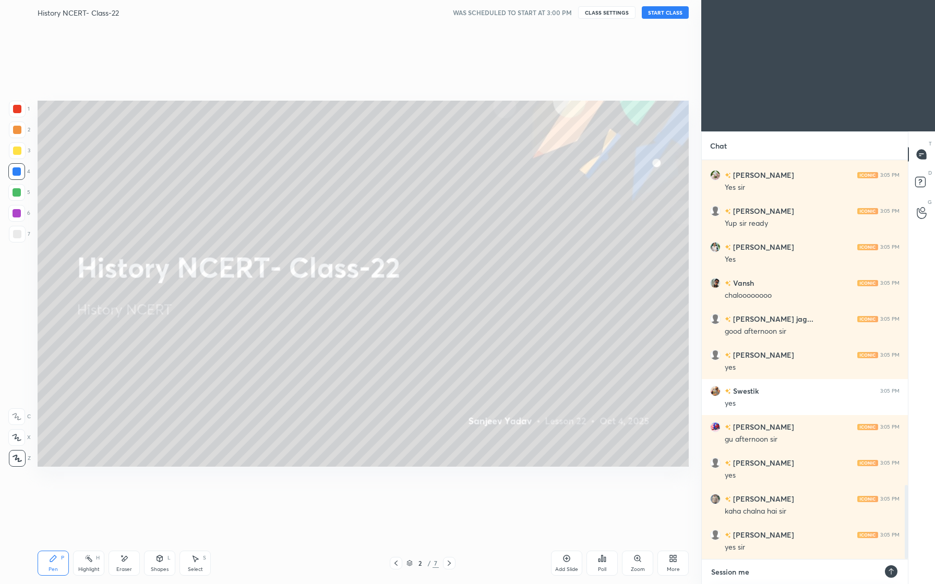
type textarea "Session me l"
type textarea "x"
type textarea "Session me li"
type textarea "x"
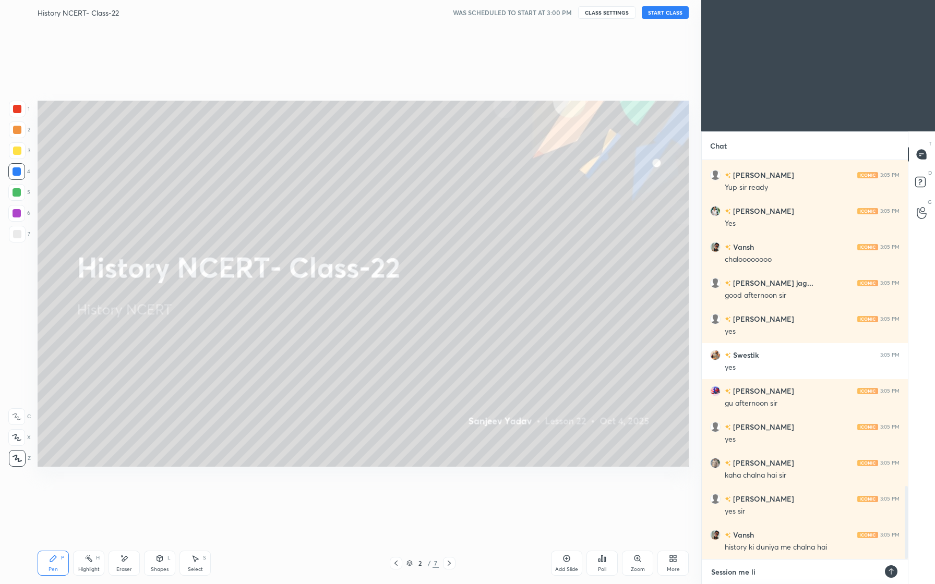
type textarea "Session me liv"
type textarea "x"
type textarea "Session me live"
type textarea "x"
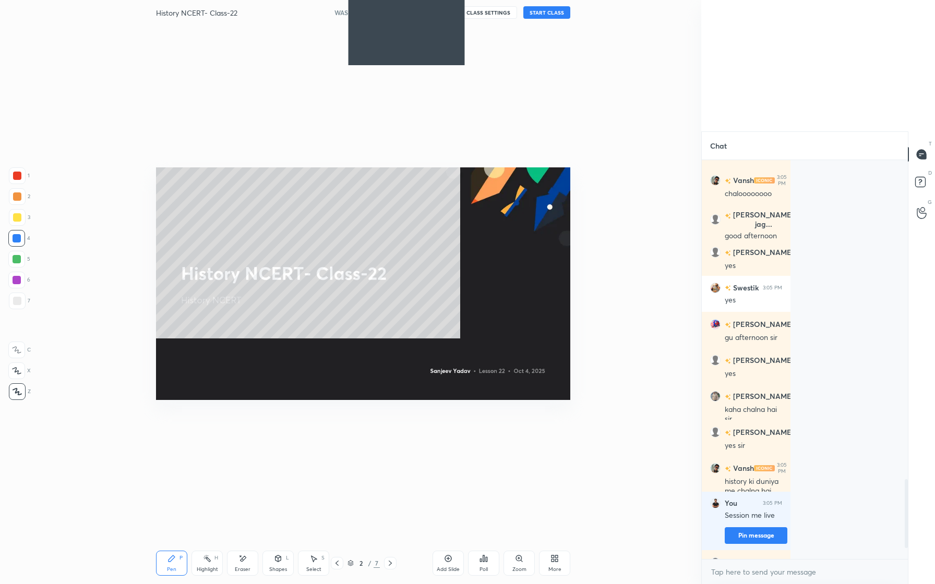
scroll to position [0, 0]
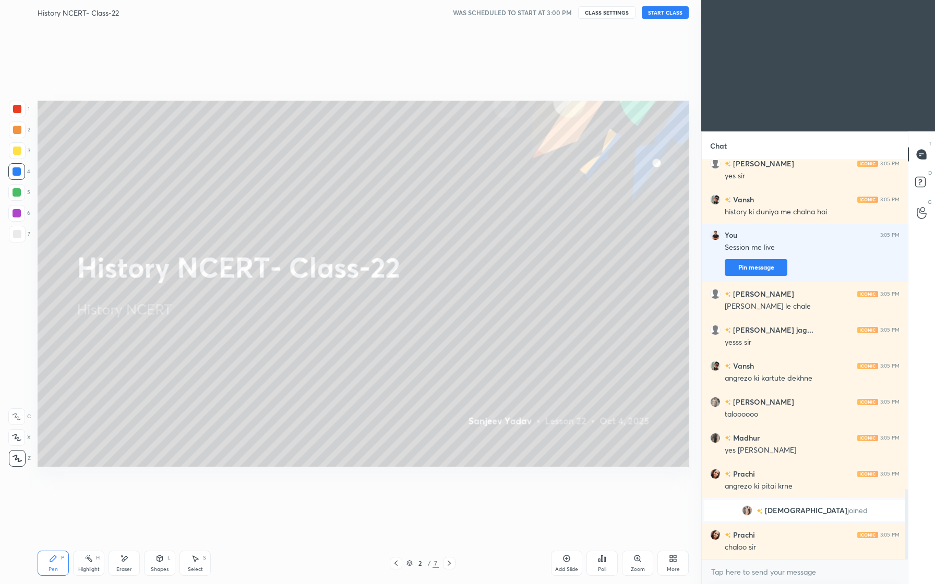
drag, startPoint x: 667, startPoint y: 11, endPoint x: 667, endPoint y: 527, distance: 515.6
click at [667, 11] on button "START CLASS" at bounding box center [665, 12] width 47 height 13
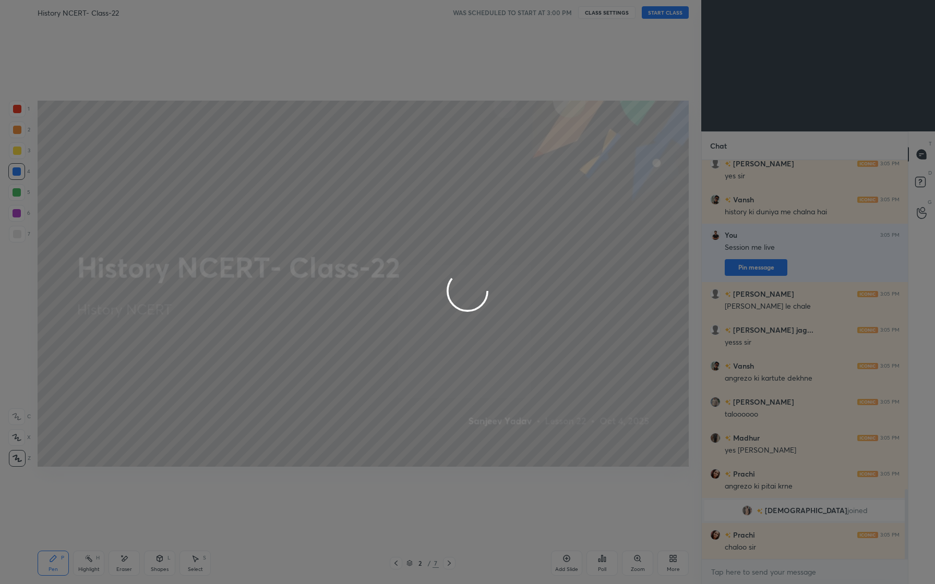
type textarea "x"
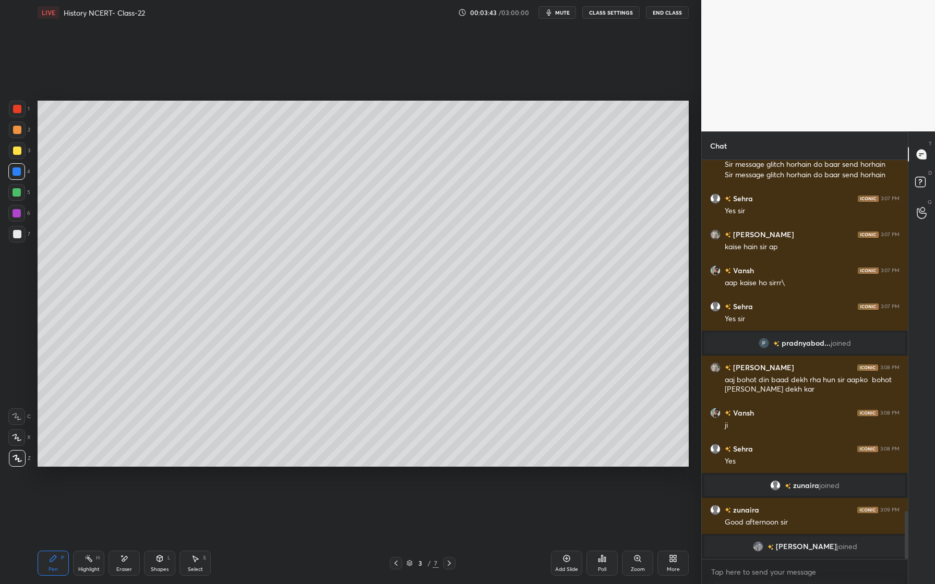
scroll to position [2950, 0]
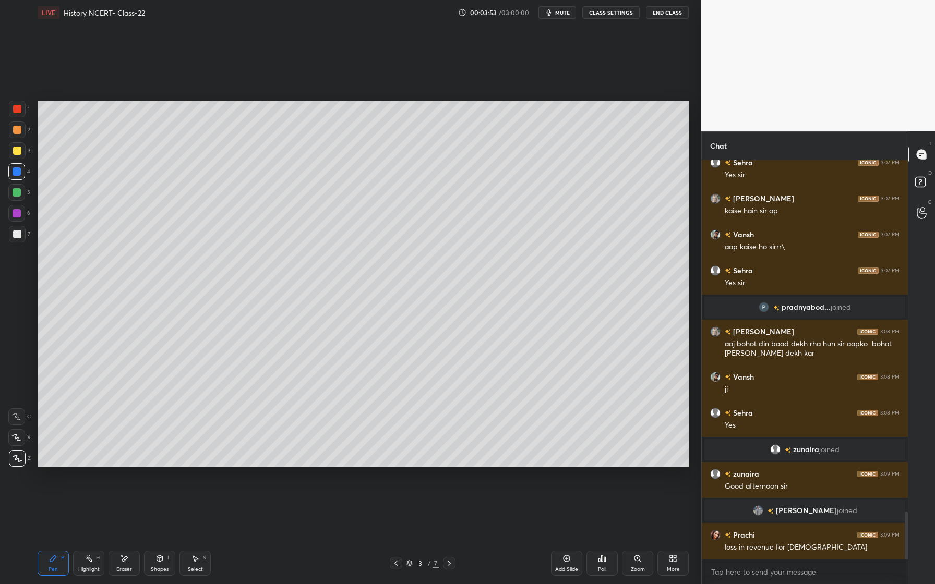
click at [16, 191] on div at bounding box center [17, 192] width 8 height 8
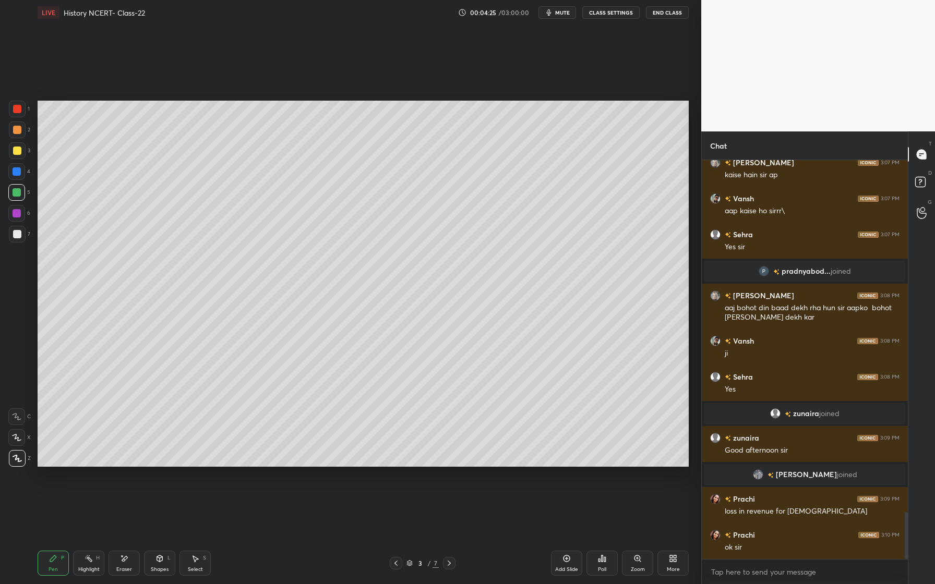
scroll to position [3022, 0]
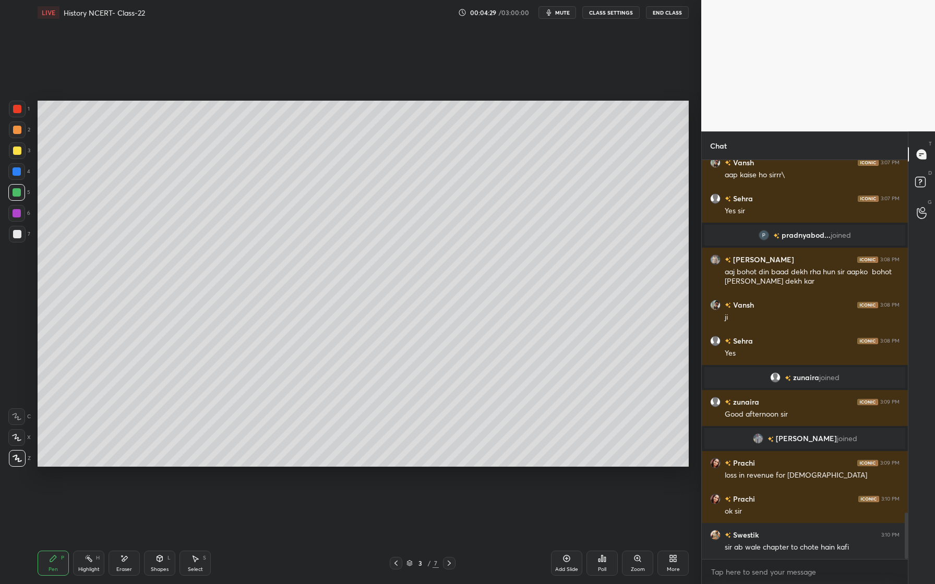
drag, startPoint x: 122, startPoint y: 557, endPoint x: 124, endPoint y: 542, distance: 15.4
click at [122, 555] on icon at bounding box center [124, 559] width 8 height 9
click at [127, 563] on icon at bounding box center [124, 559] width 8 height 9
click at [55, 571] on div "Pen" at bounding box center [53, 569] width 9 height 5
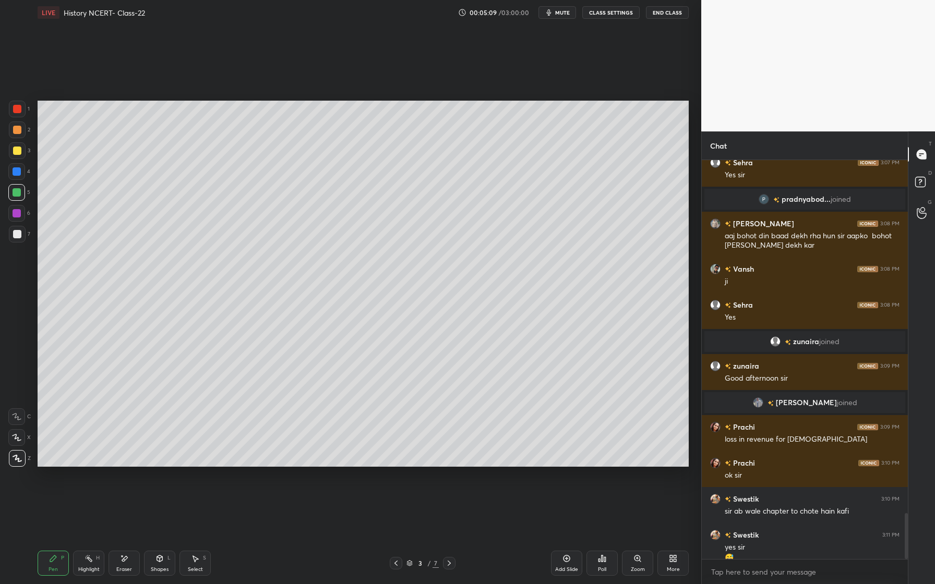
scroll to position [3069, 0]
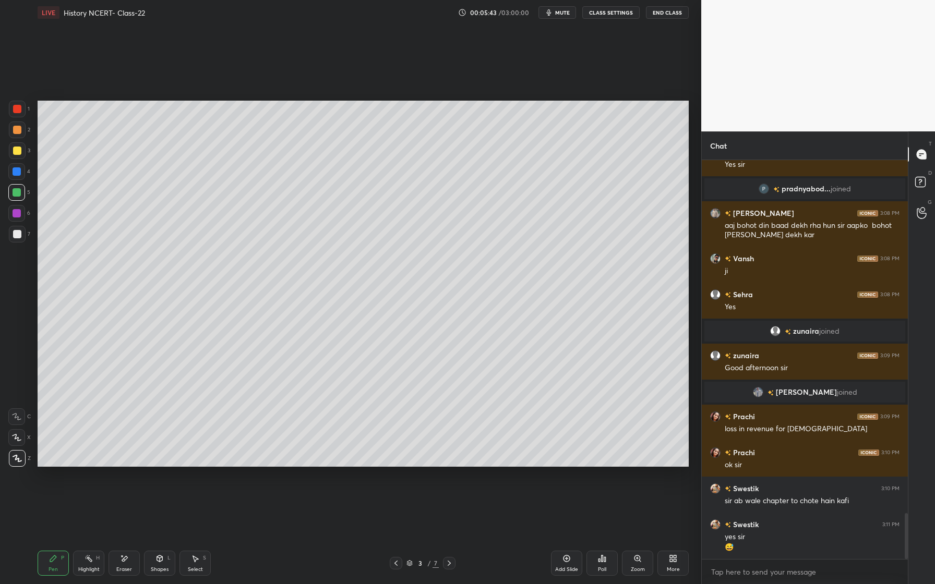
click at [171, 566] on div "Shapes L" at bounding box center [159, 563] width 31 height 25
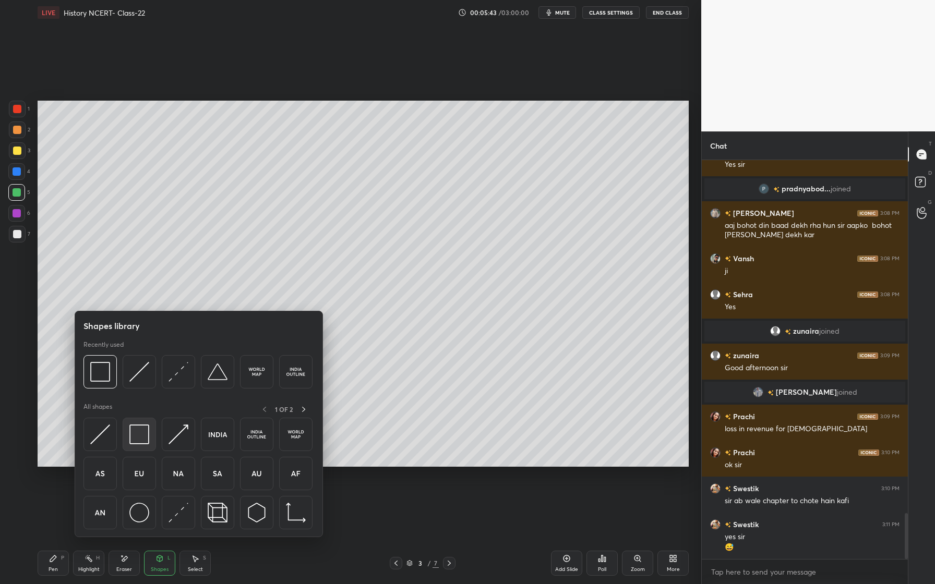
click at [136, 425] on img at bounding box center [139, 435] width 20 height 20
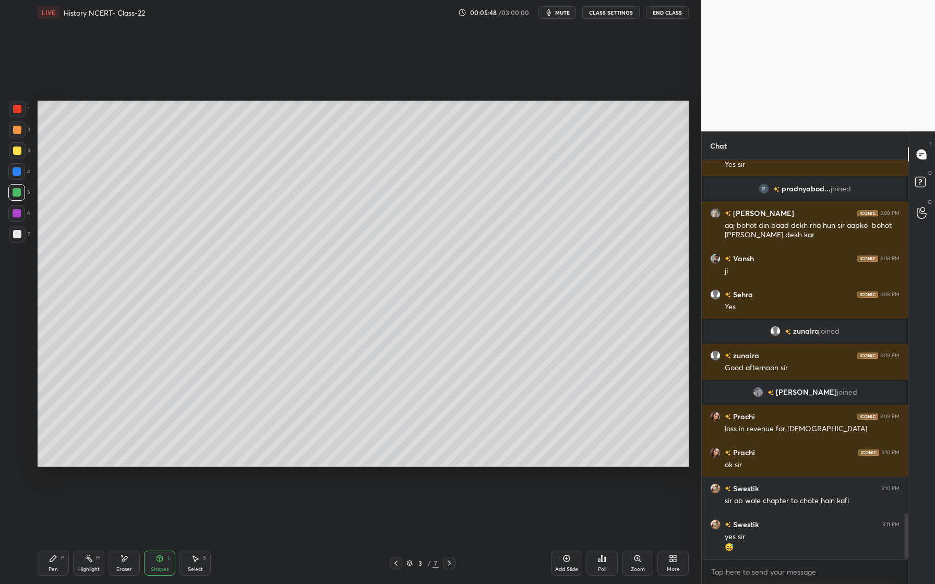
click at [59, 559] on div "Pen P" at bounding box center [53, 563] width 31 height 25
click at [13, 218] on div at bounding box center [16, 213] width 17 height 17
click at [147, 552] on div "Shapes L" at bounding box center [159, 563] width 31 height 25
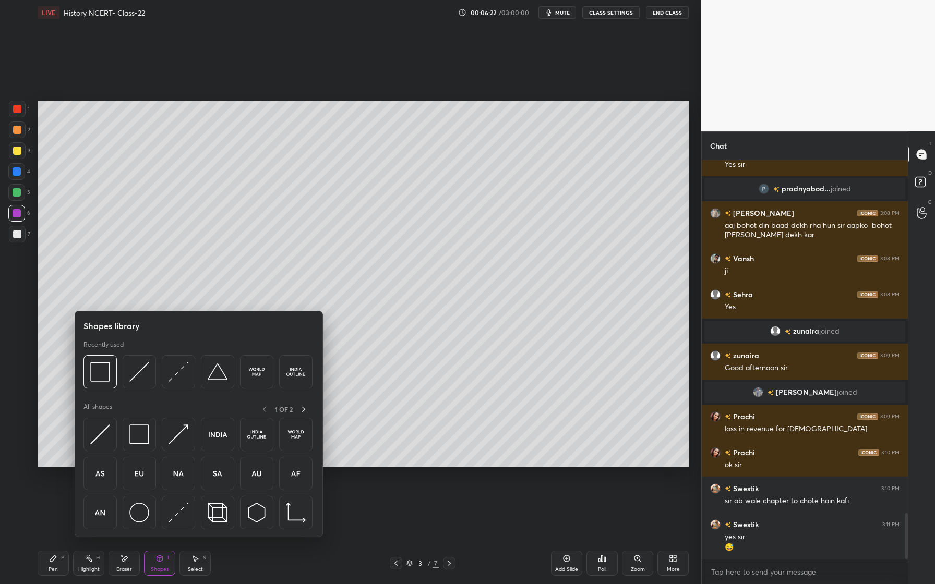
click at [131, 565] on div "Eraser" at bounding box center [124, 563] width 31 height 25
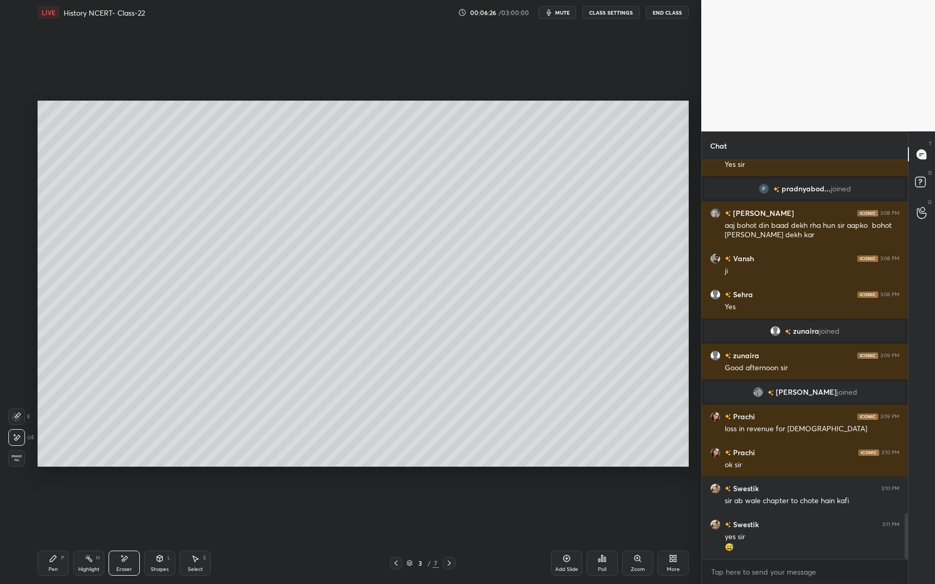
click at [55, 563] on div "Pen P" at bounding box center [53, 563] width 31 height 25
drag, startPoint x: 157, startPoint y: 554, endPoint x: 152, endPoint y: 543, distance: 11.2
click at [157, 554] on div "Shapes L" at bounding box center [159, 563] width 31 height 25
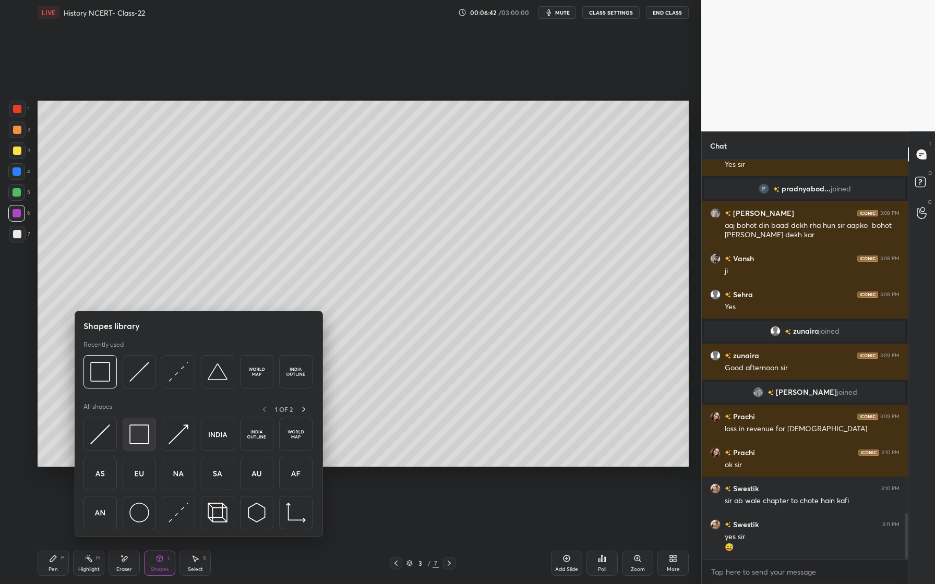
click at [146, 430] on img at bounding box center [139, 435] width 20 height 20
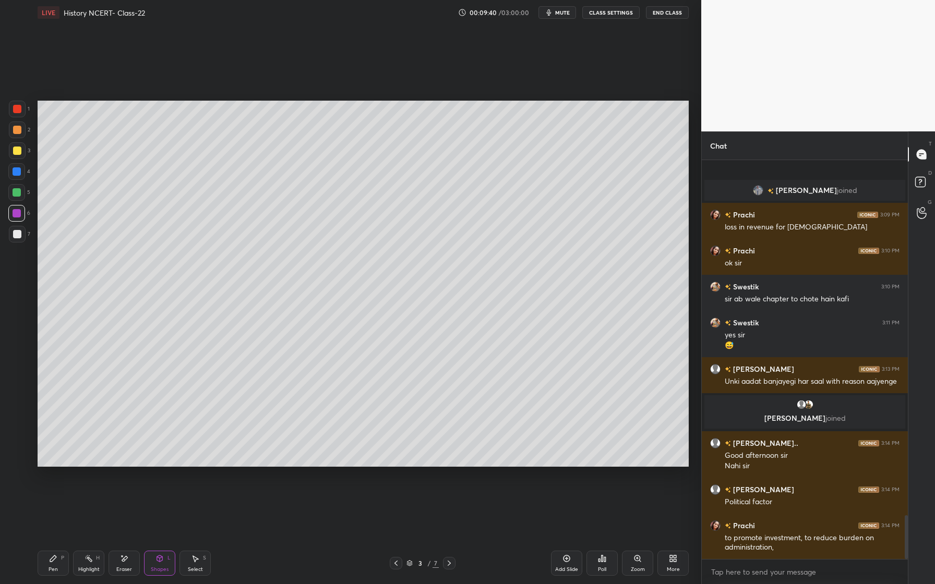
scroll to position [3256, 0]
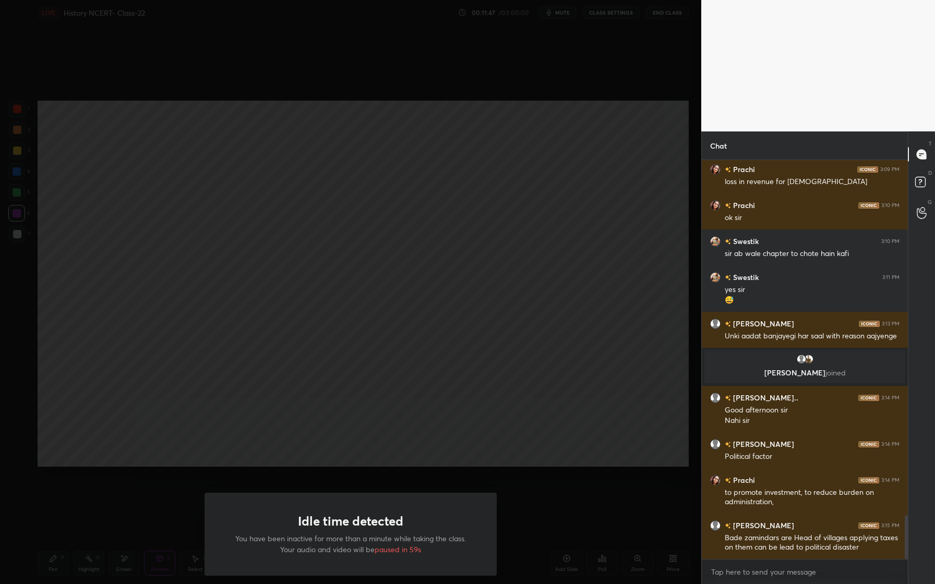
click at [614, 385] on div "Idle time detected You have been inactive for more than a minute while taking t…" at bounding box center [350, 292] width 701 height 584
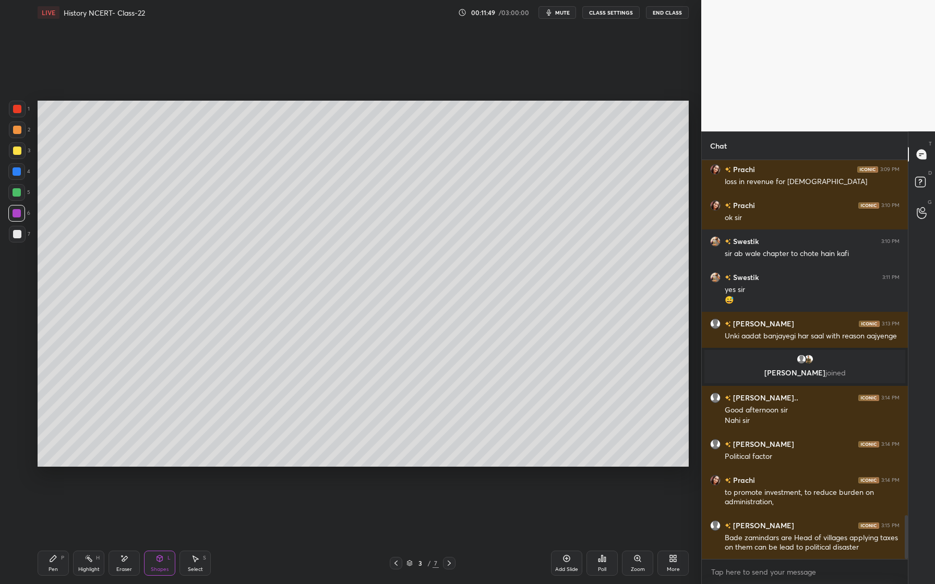
click at [47, 568] on div "Pen P" at bounding box center [53, 563] width 31 height 25
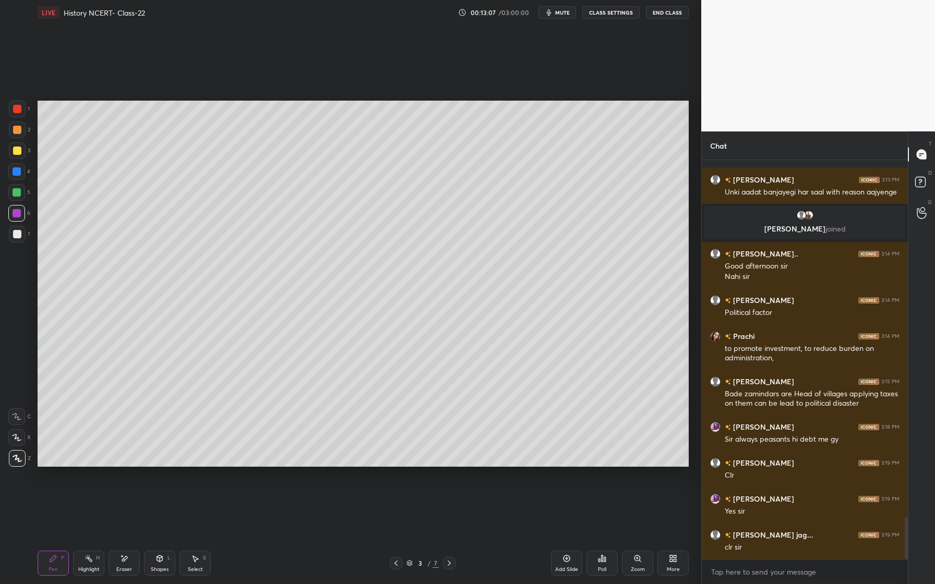
scroll to position [3437, 0]
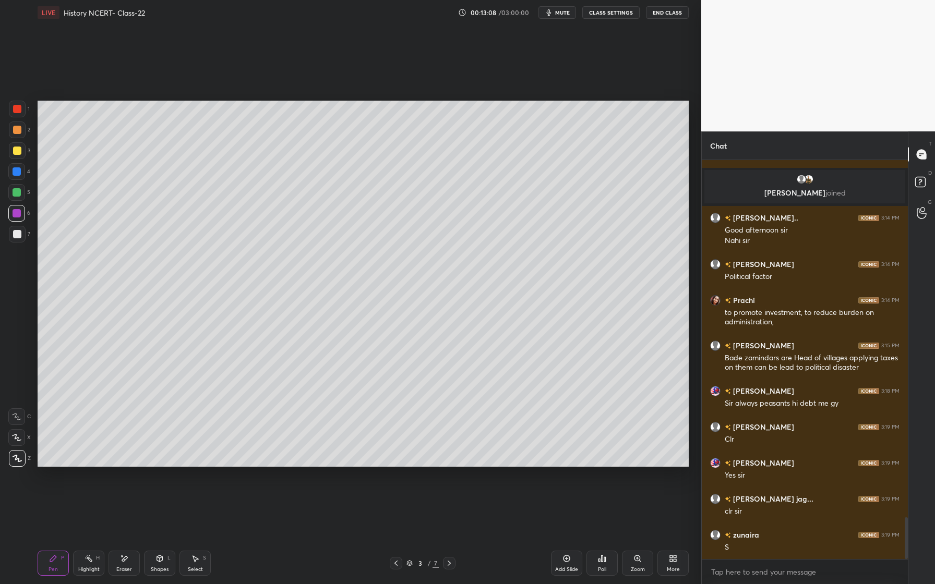
click at [18, 173] on div at bounding box center [17, 172] width 8 height 8
click at [17, 153] on div at bounding box center [17, 151] width 8 height 8
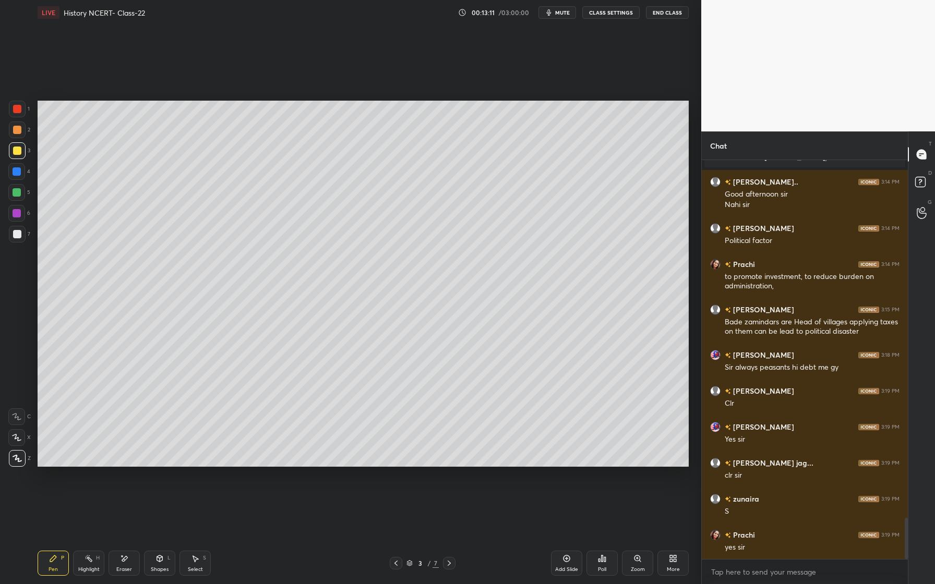
scroll to position [3509, 0]
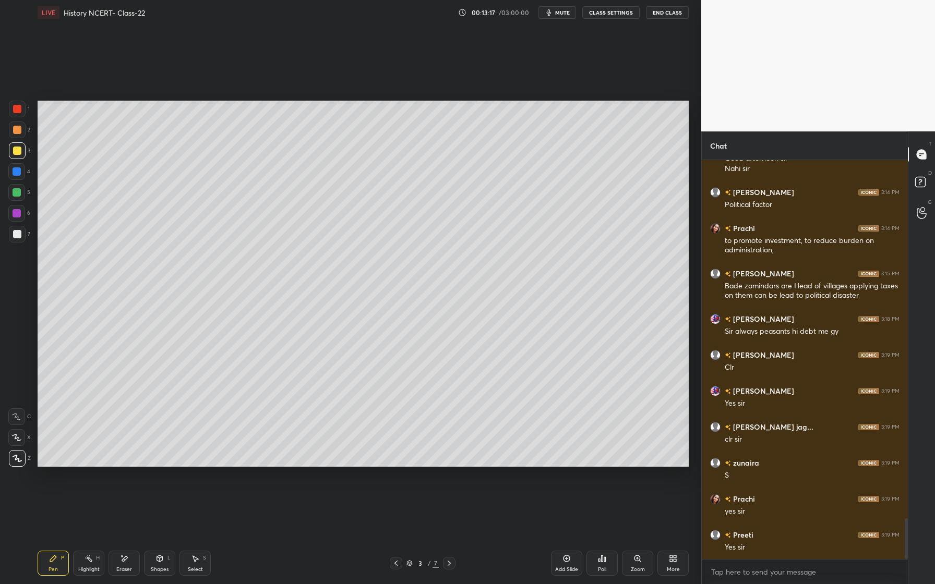
click at [123, 561] on icon at bounding box center [124, 559] width 8 height 9
drag, startPoint x: 55, startPoint y: 556, endPoint x: 130, endPoint y: 499, distance: 93.8
click at [56, 556] on icon at bounding box center [53, 559] width 8 height 8
click at [566, 557] on icon at bounding box center [567, 559] width 8 height 8
click at [21, 177] on div at bounding box center [16, 171] width 17 height 17
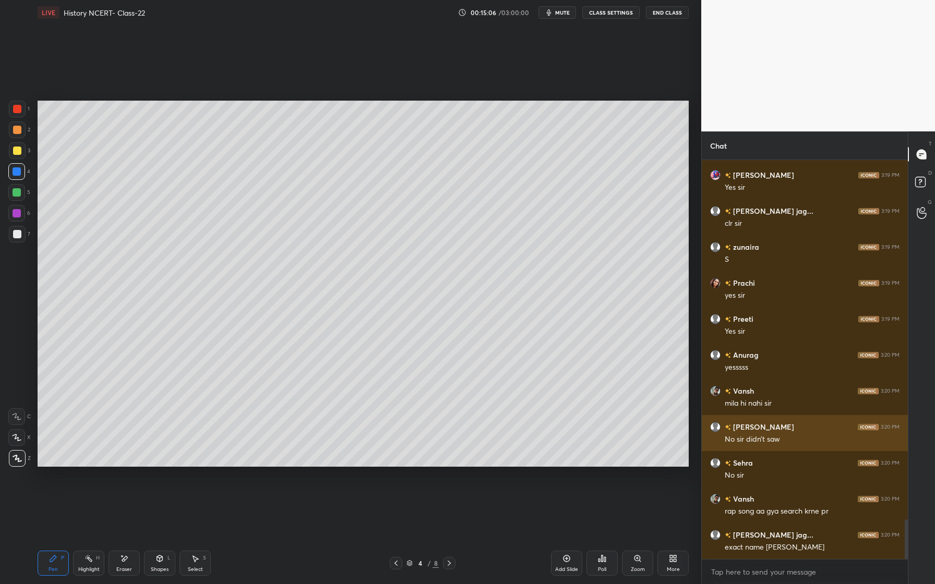
scroll to position [3632, 0]
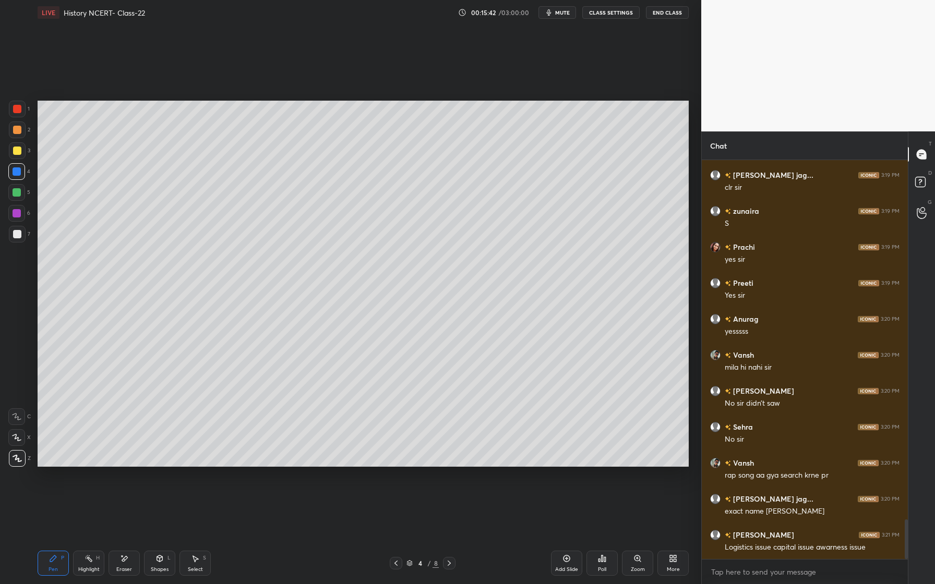
click at [19, 214] on div at bounding box center [17, 213] width 8 height 8
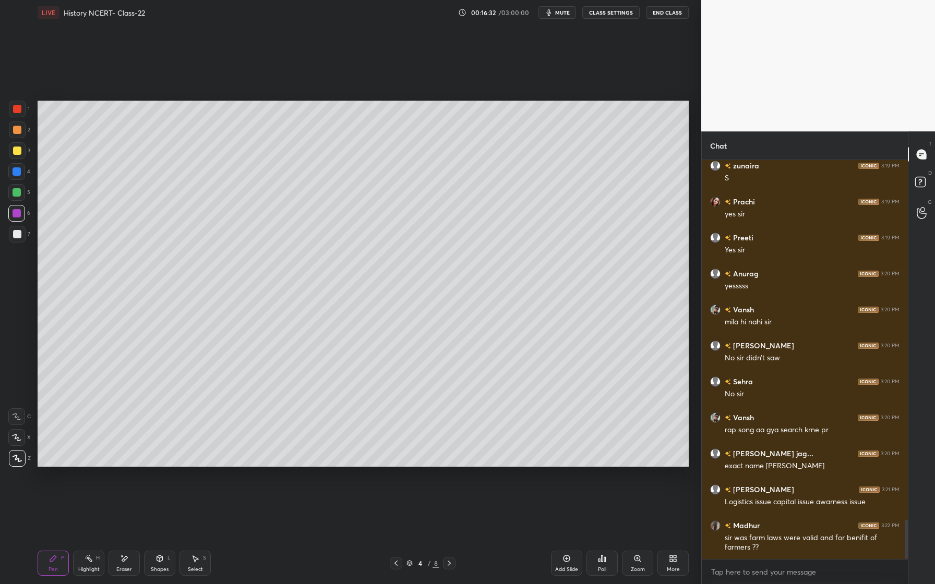
click at [17, 235] on div at bounding box center [17, 234] width 8 height 8
drag, startPoint x: 19, startPoint y: 213, endPoint x: 19, endPoint y: 224, distance: 10.4
click at [19, 214] on div at bounding box center [17, 213] width 8 height 8
drag, startPoint x: 17, startPoint y: 194, endPoint x: 9, endPoint y: 196, distance: 8.0
click at [17, 194] on div at bounding box center [17, 192] width 8 height 8
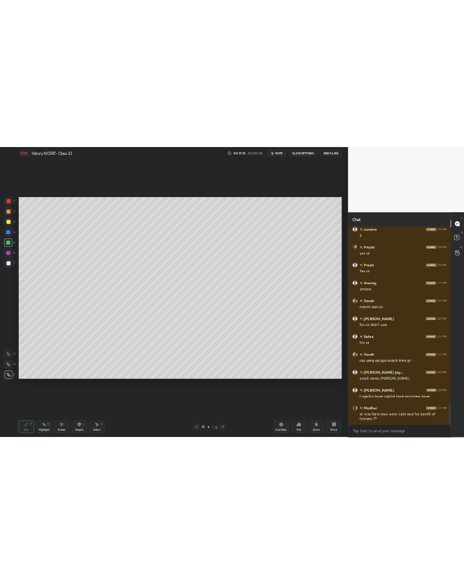
scroll to position [3713, 0]
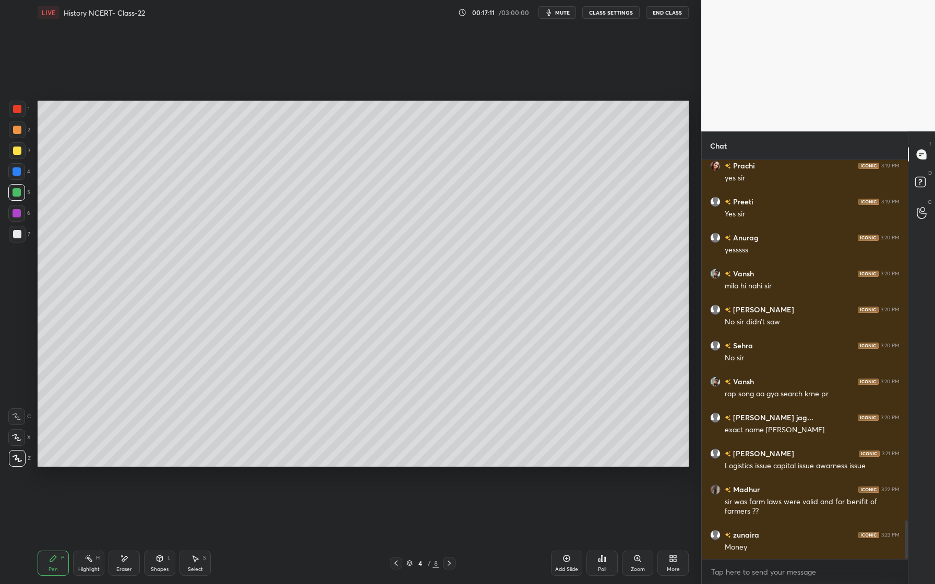
drag, startPoint x: 129, startPoint y: 566, endPoint x: 154, endPoint y: 541, distance: 35.8
click at [129, 567] on div "Eraser" at bounding box center [124, 569] width 16 height 5
click at [54, 566] on div "Pen P" at bounding box center [53, 563] width 31 height 25
drag, startPoint x: 15, startPoint y: 176, endPoint x: 14, endPoint y: 189, distance: 12.6
click at [15, 177] on div at bounding box center [16, 171] width 17 height 17
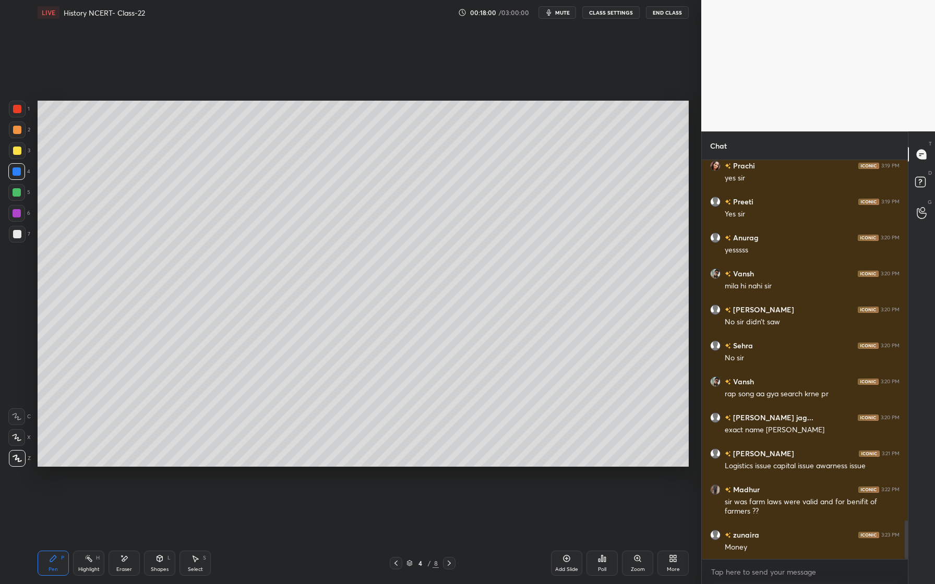
drag, startPoint x: 19, startPoint y: 132, endPoint x: 16, endPoint y: 143, distance: 11.8
click at [18, 133] on div at bounding box center [17, 130] width 8 height 8
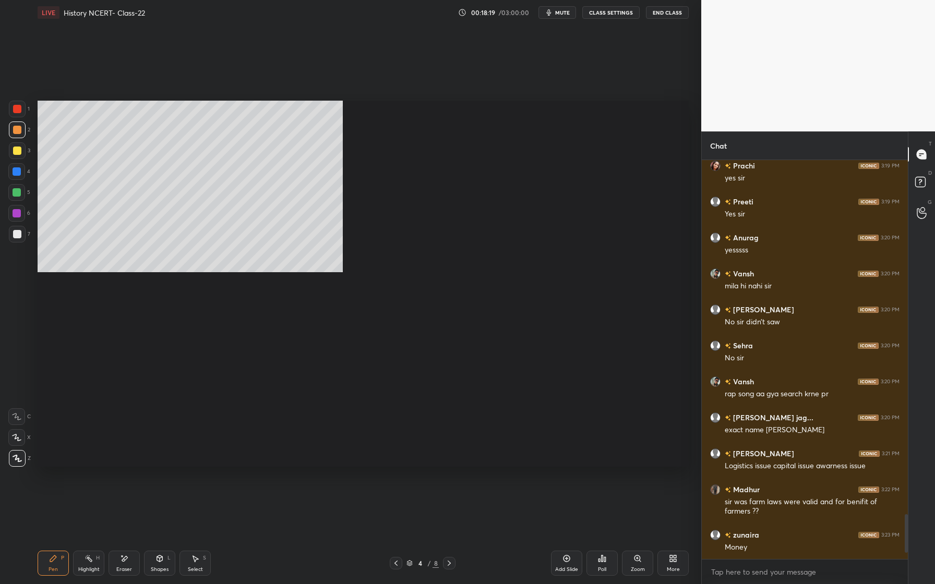
scroll to position [518, 660]
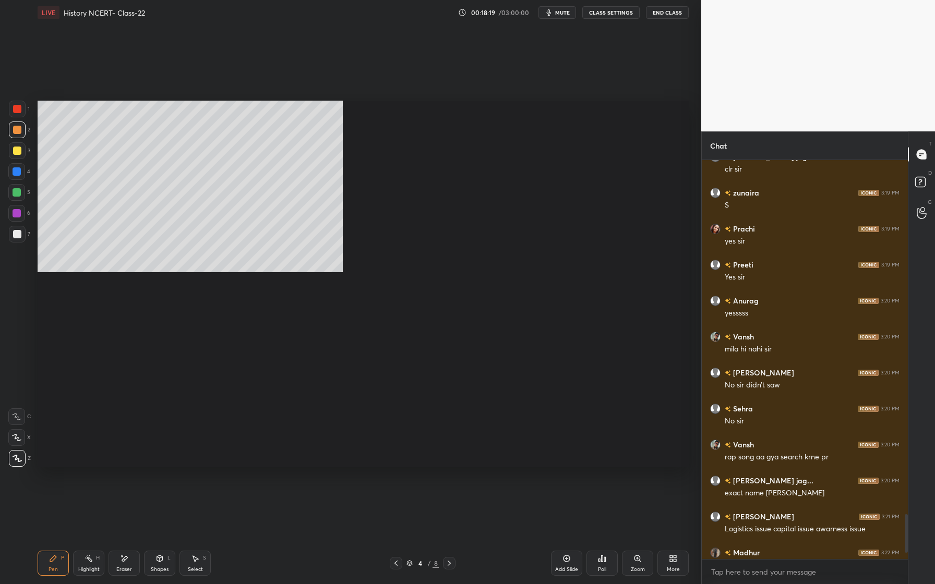
type textarea "x"
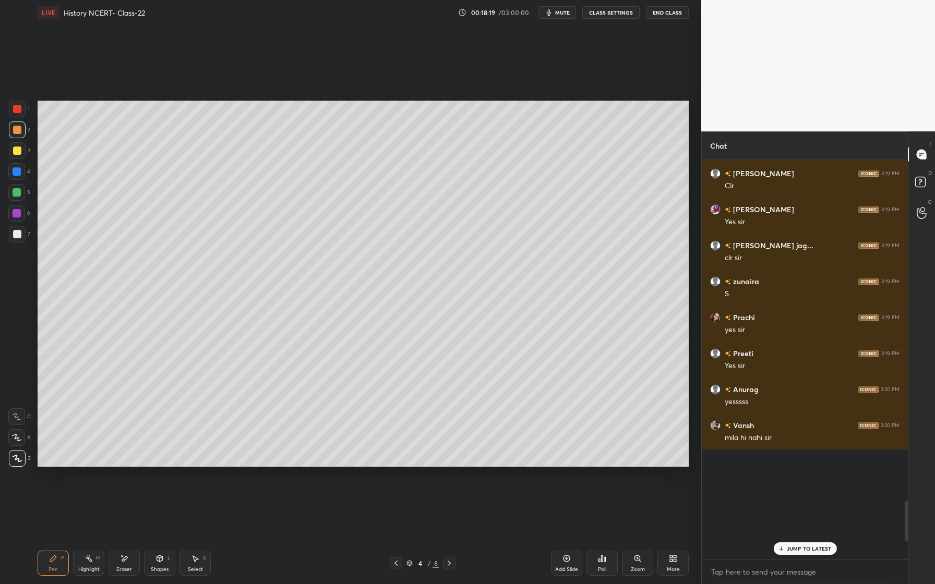
scroll to position [3358, 0]
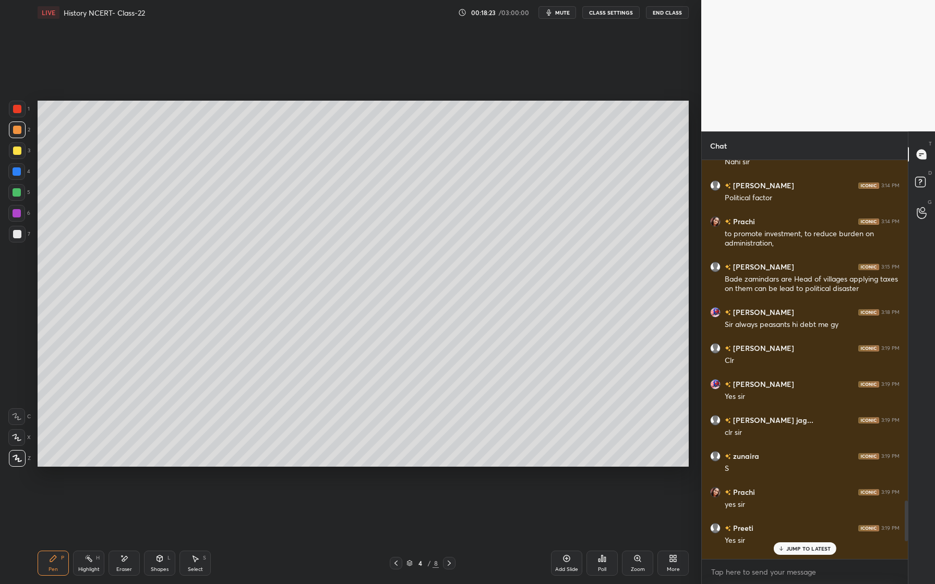
drag, startPoint x: 19, startPoint y: 243, endPoint x: 13, endPoint y: 241, distance: 6.5
click at [18, 242] on div "7" at bounding box center [19, 236] width 21 height 21
drag, startPoint x: 18, startPoint y: 131, endPoint x: 22, endPoint y: 139, distance: 9.1
click at [17, 131] on div at bounding box center [17, 130] width 8 height 8
click at [18, 153] on div at bounding box center [17, 151] width 8 height 8
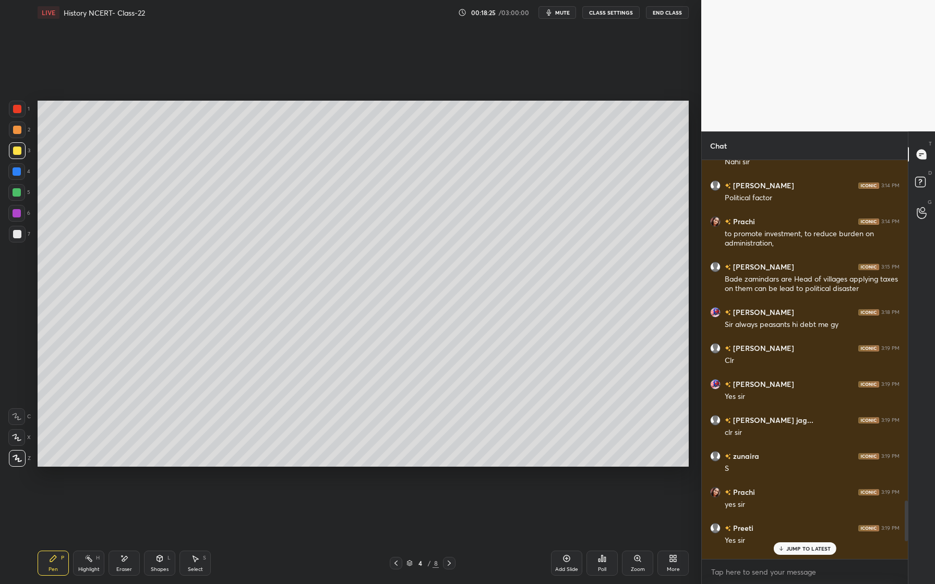
drag, startPoint x: 18, startPoint y: 106, endPoint x: 15, endPoint y: 113, distance: 7.5
click at [19, 108] on div at bounding box center [17, 109] width 8 height 8
click at [21, 439] on icon at bounding box center [16, 437] width 9 height 7
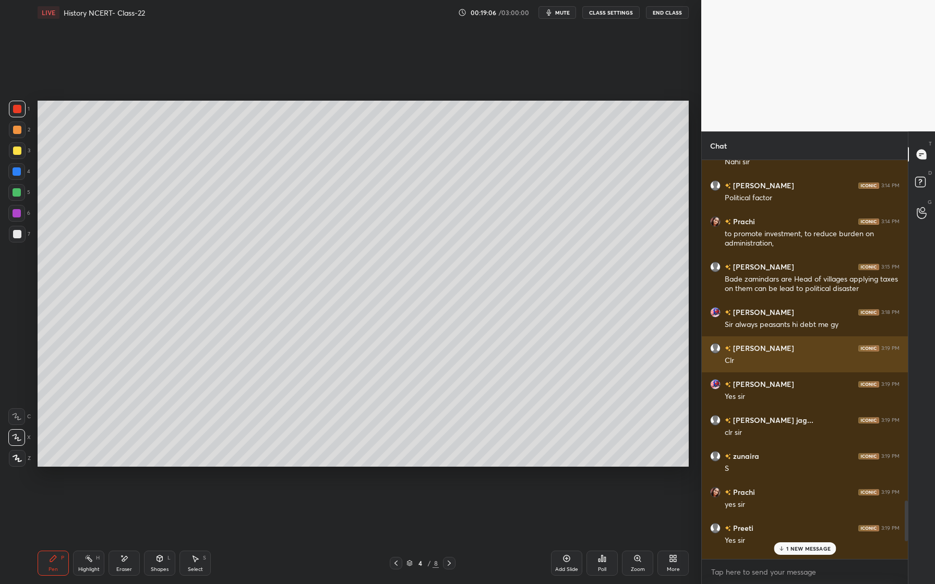
scroll to position [3721, 0]
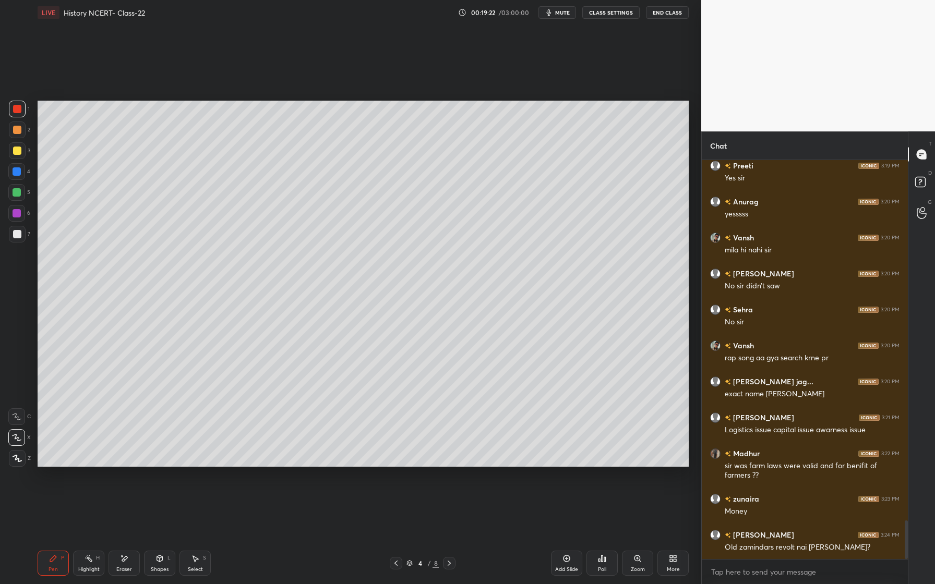
drag, startPoint x: 124, startPoint y: 562, endPoint x: 117, endPoint y: 566, distance: 7.7
click at [122, 564] on div "Eraser" at bounding box center [124, 563] width 31 height 25
click at [56, 563] on div "Pen P" at bounding box center [53, 563] width 31 height 25
click at [21, 460] on icon at bounding box center [17, 458] width 9 height 7
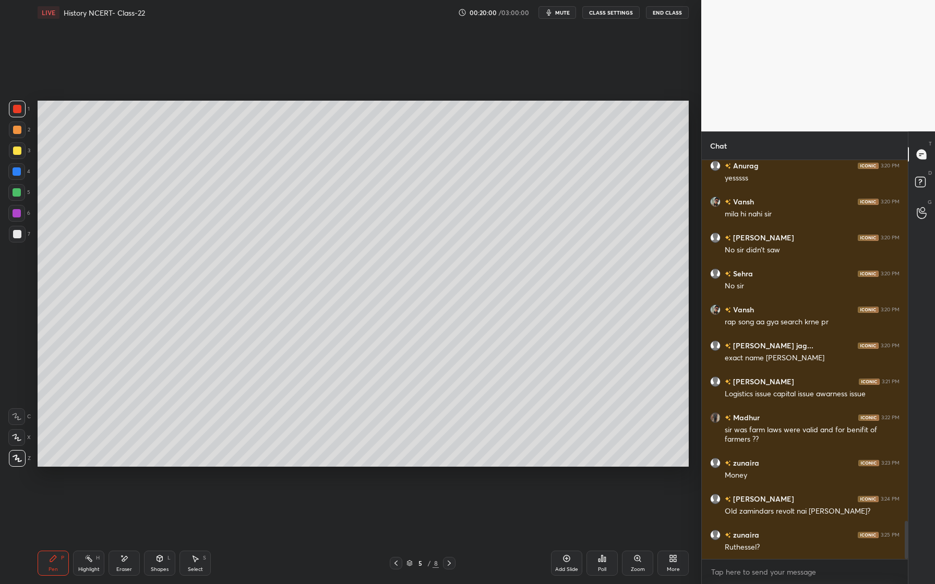
drag, startPoint x: 16, startPoint y: 150, endPoint x: 29, endPoint y: 158, distance: 15.5
click at [16, 151] on div at bounding box center [17, 151] width 8 height 8
click at [10, 175] on div at bounding box center [16, 171] width 17 height 17
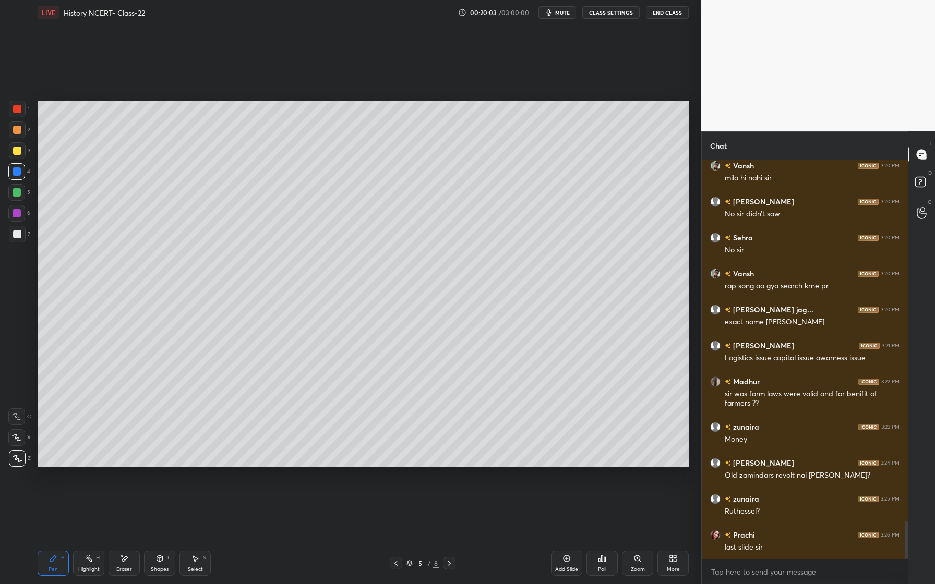
drag, startPoint x: 14, startPoint y: 198, endPoint x: 19, endPoint y: 199, distance: 5.3
click at [13, 199] on div at bounding box center [16, 192] width 17 height 17
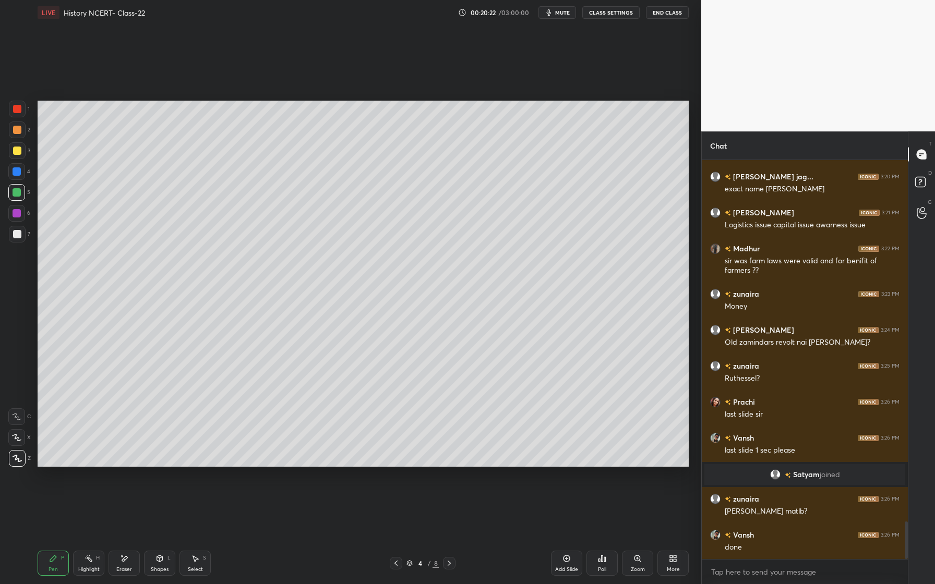
scroll to position [3852, 0]
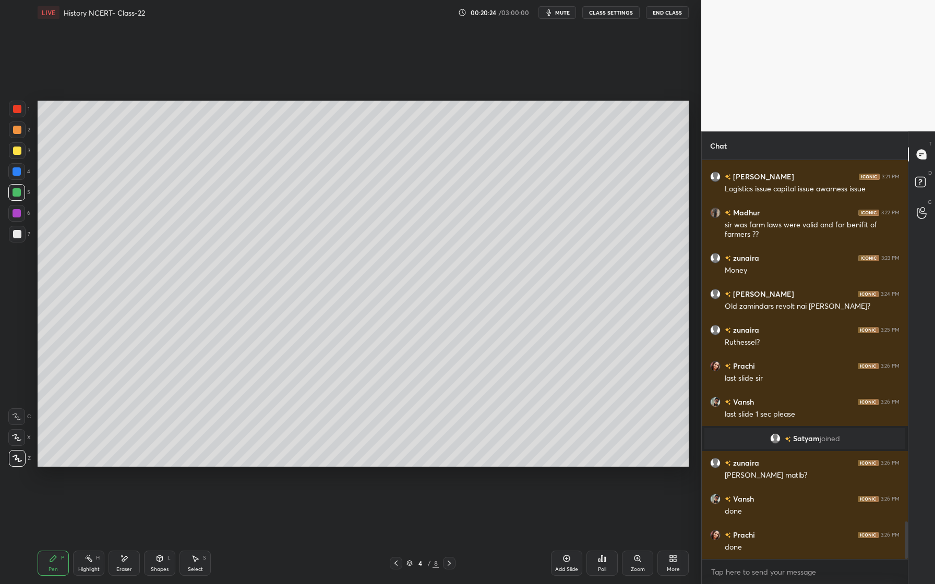
click at [563, 17] on button "mute" at bounding box center [558, 12] width 38 height 13
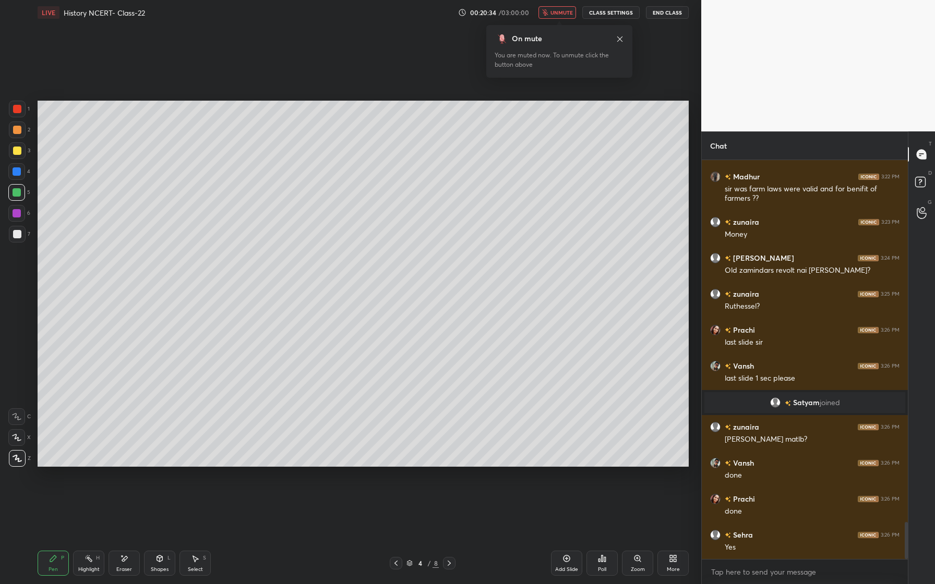
scroll to position [3924, 0]
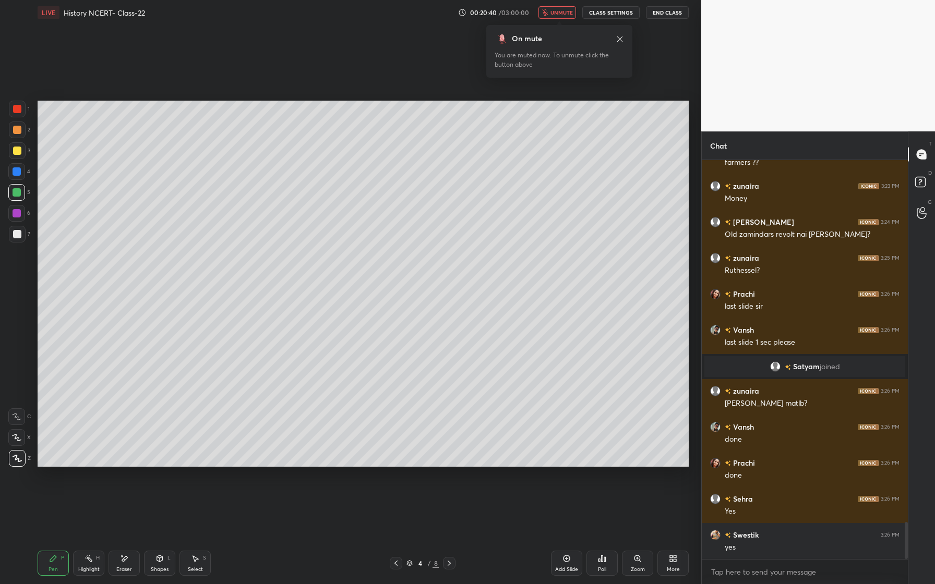
click at [619, 40] on icon at bounding box center [620, 39] width 8 height 8
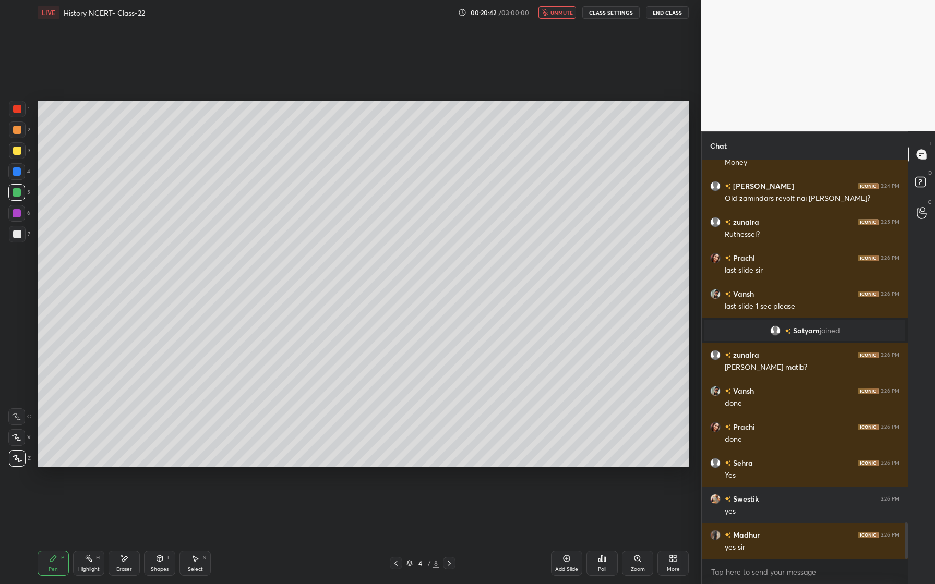
click at [559, 14] on span "unmute" at bounding box center [562, 12] width 22 height 7
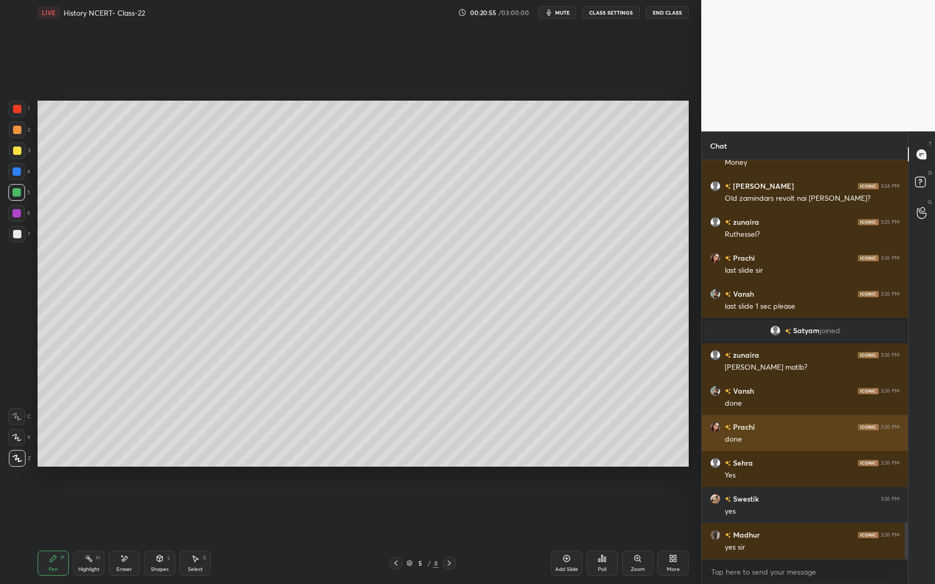
scroll to position [3996, 0]
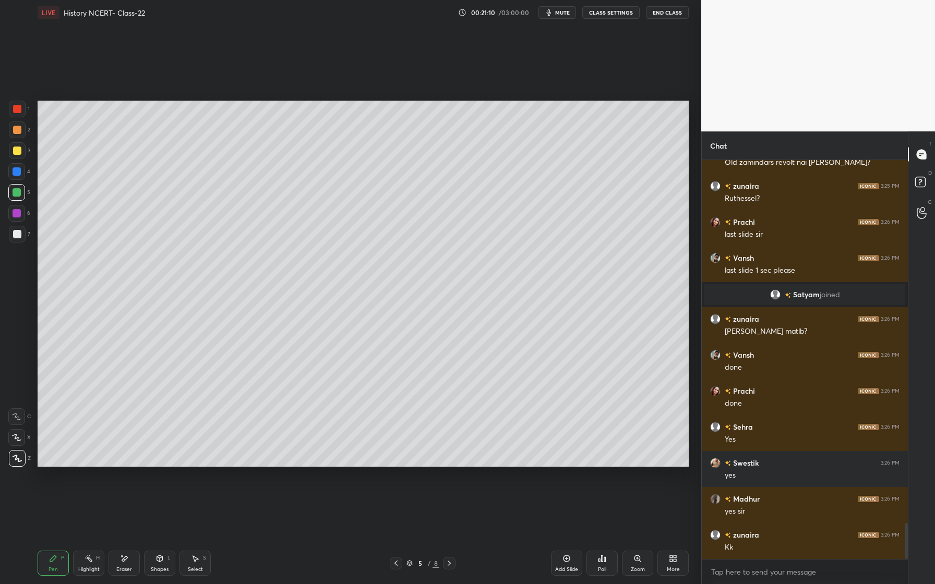
click at [132, 555] on div "Eraser" at bounding box center [124, 563] width 31 height 25
click at [58, 559] on div "Pen P" at bounding box center [53, 563] width 31 height 25
click at [14, 216] on div at bounding box center [17, 213] width 8 height 8
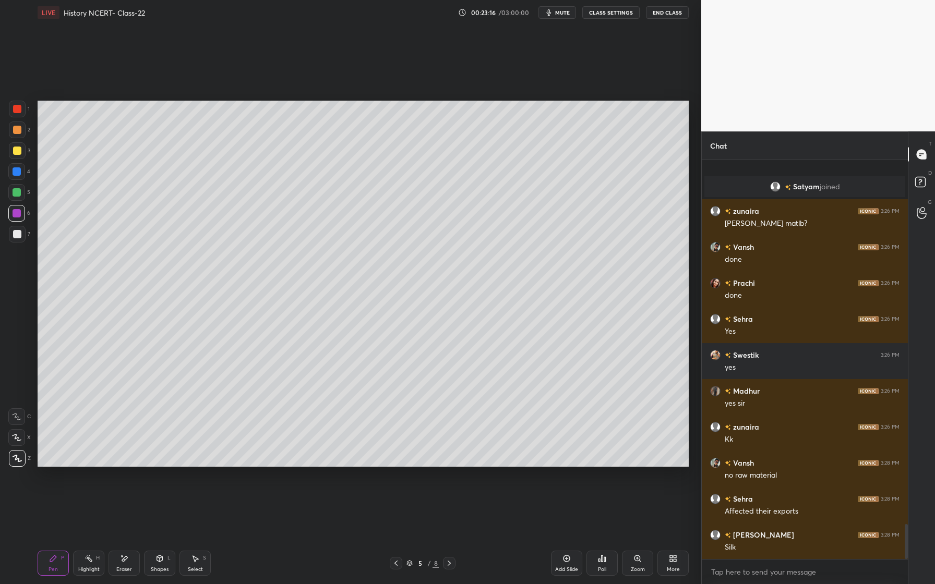
scroll to position [4149, 0]
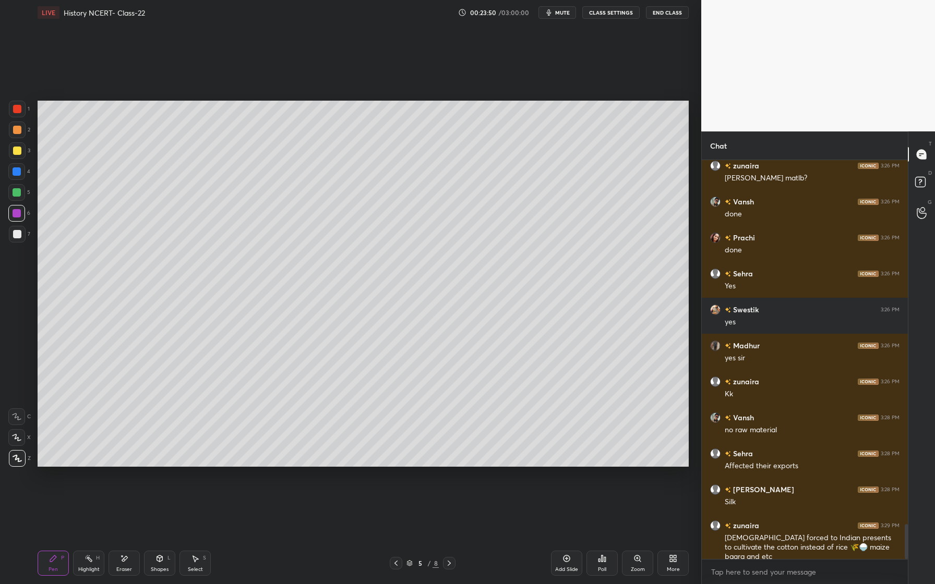
drag, startPoint x: 163, startPoint y: 555, endPoint x: 162, endPoint y: 550, distance: 5.8
click at [161, 555] on icon at bounding box center [160, 559] width 8 height 8
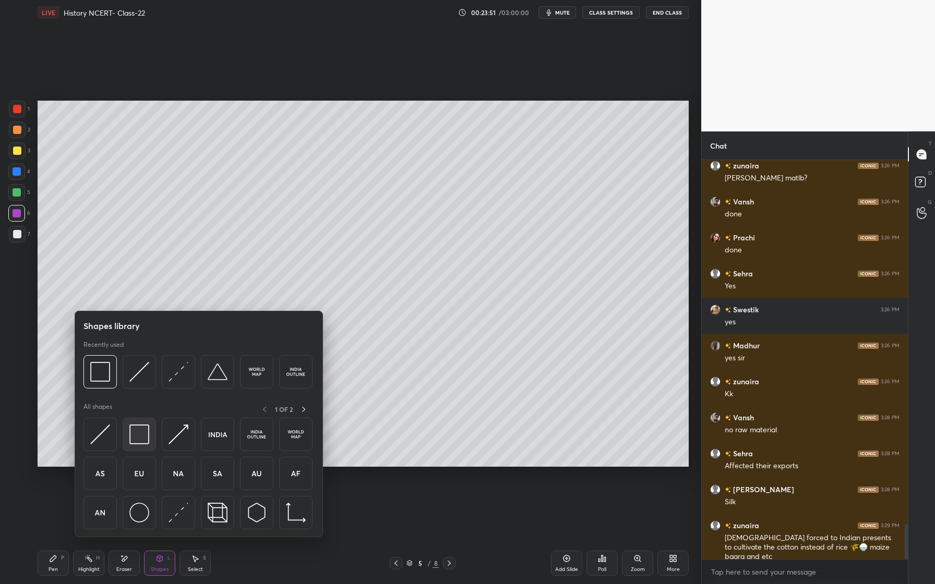
click at [132, 443] on img at bounding box center [139, 435] width 20 height 20
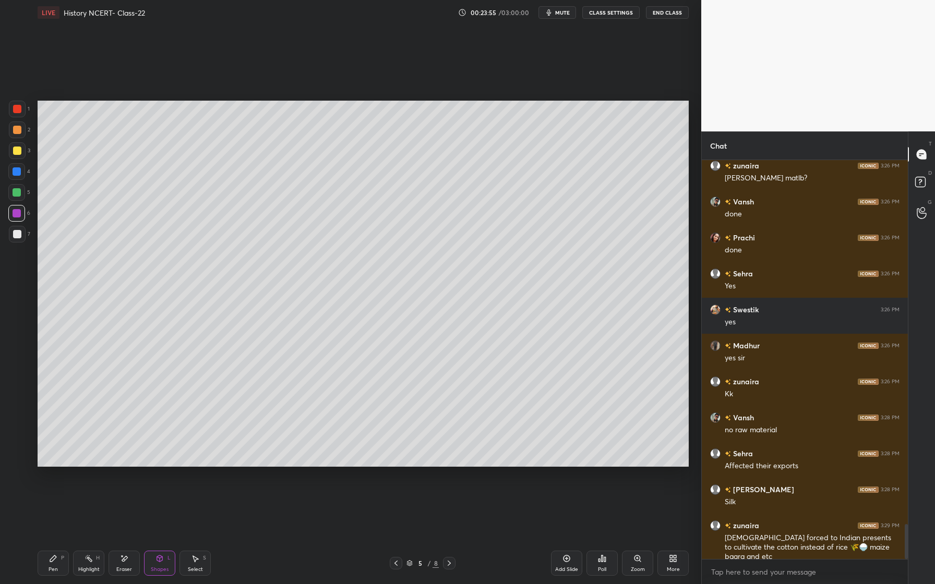
click at [60, 557] on div "Pen P" at bounding box center [53, 563] width 31 height 25
drag, startPoint x: 17, startPoint y: 196, endPoint x: 16, endPoint y: 214, distance: 18.3
click at [17, 196] on div at bounding box center [17, 192] width 8 height 8
click at [19, 235] on div at bounding box center [17, 234] width 8 height 8
click at [163, 555] on icon at bounding box center [160, 559] width 8 height 8
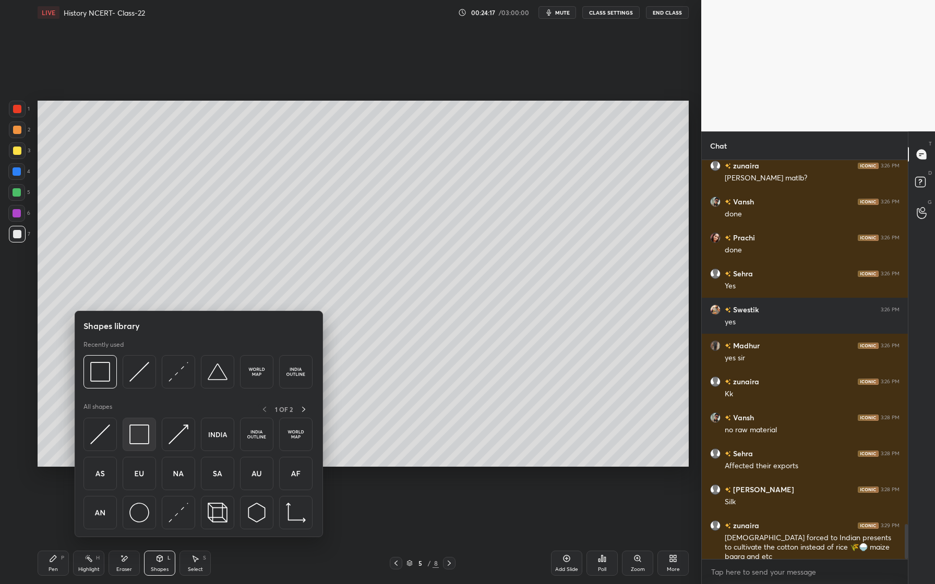
click at [153, 442] on div at bounding box center [139, 434] width 33 height 33
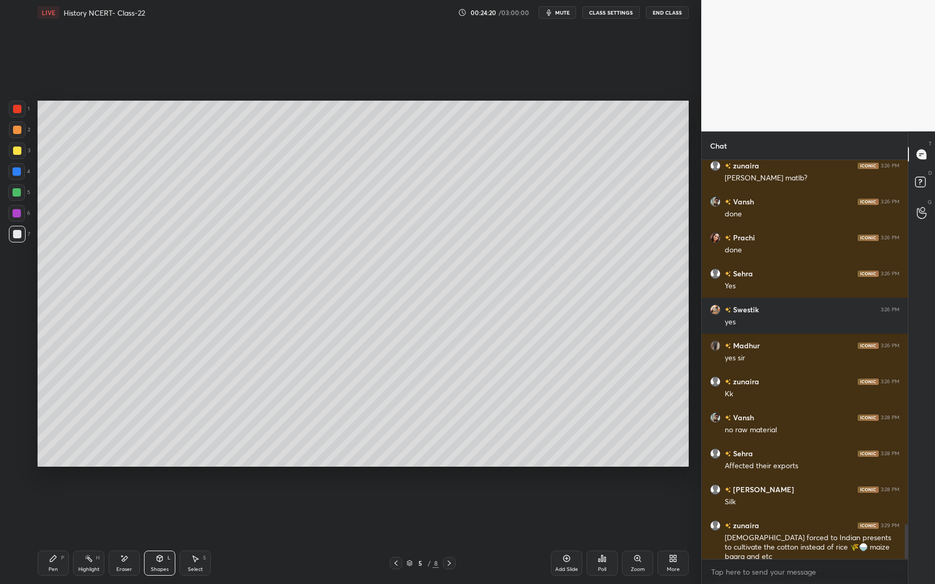
click at [61, 557] on div "P" at bounding box center [62, 558] width 3 height 5
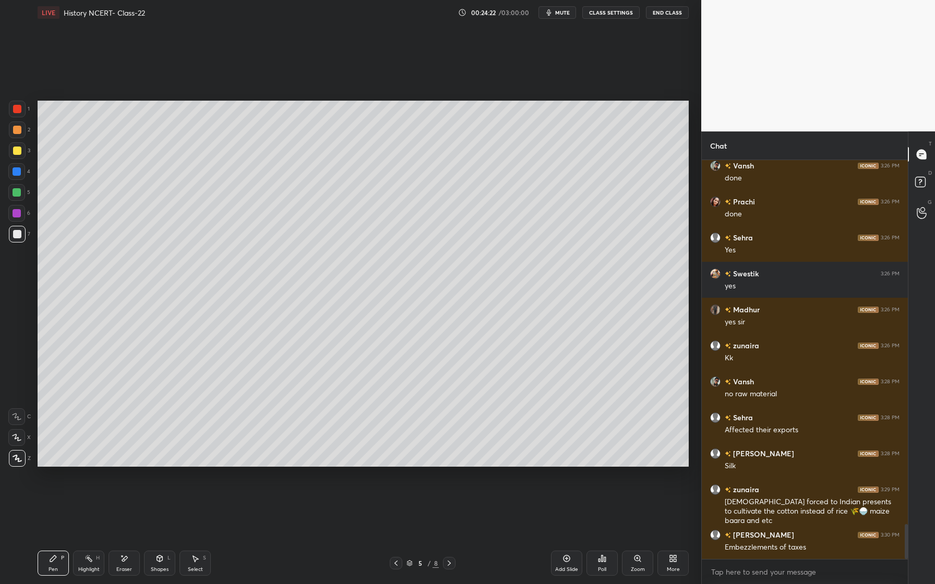
click at [19, 148] on div at bounding box center [17, 151] width 8 height 8
click at [164, 561] on div "Shapes L" at bounding box center [159, 563] width 31 height 25
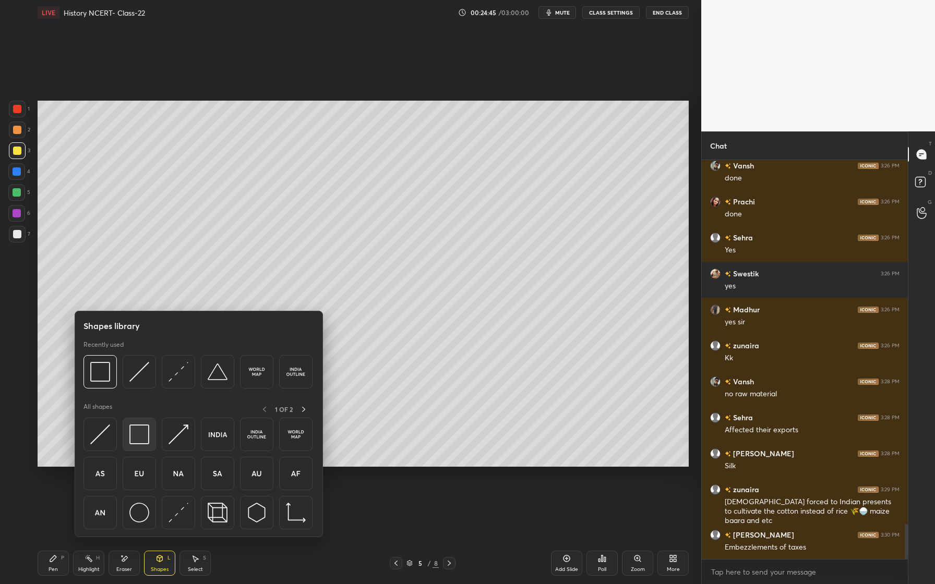
click at [141, 436] on img at bounding box center [139, 435] width 20 height 20
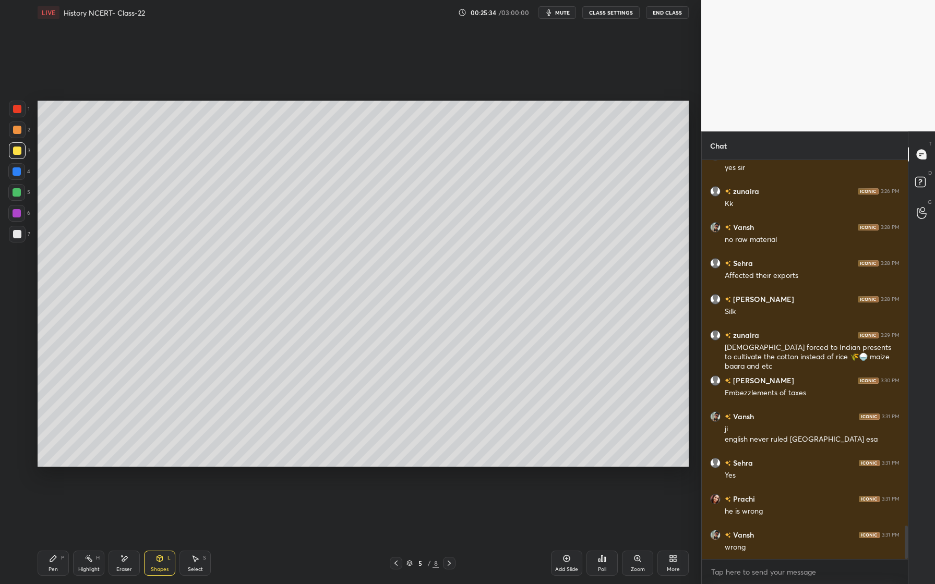
scroll to position [4376, 0]
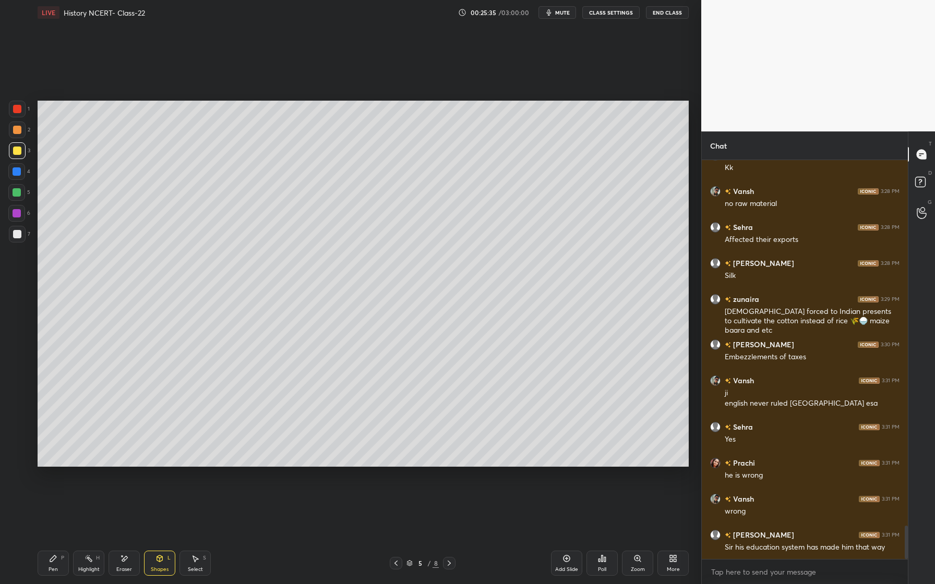
drag, startPoint x: 20, startPoint y: 189, endPoint x: 15, endPoint y: 193, distance: 6.0
click at [19, 190] on div at bounding box center [17, 192] width 8 height 8
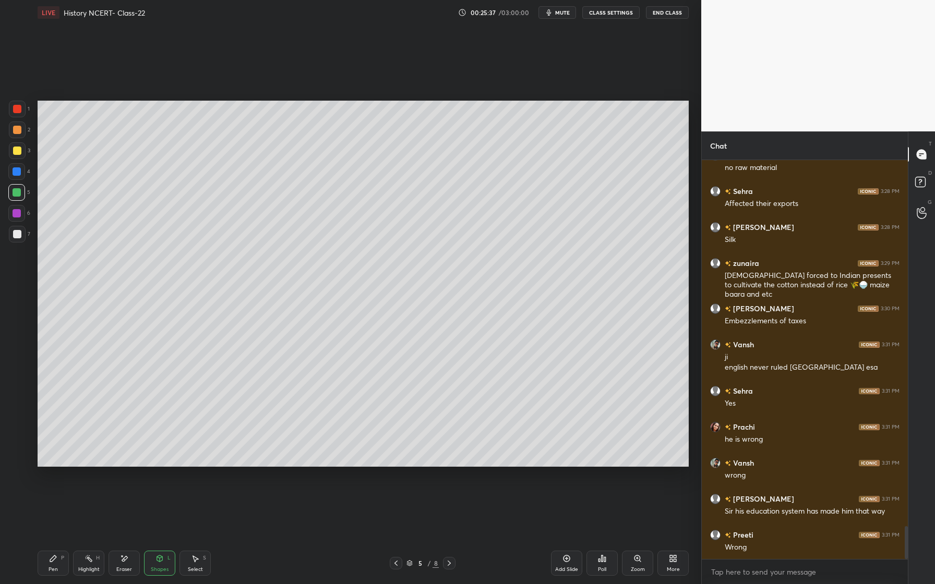
click at [59, 560] on div "Pen P" at bounding box center [53, 563] width 31 height 25
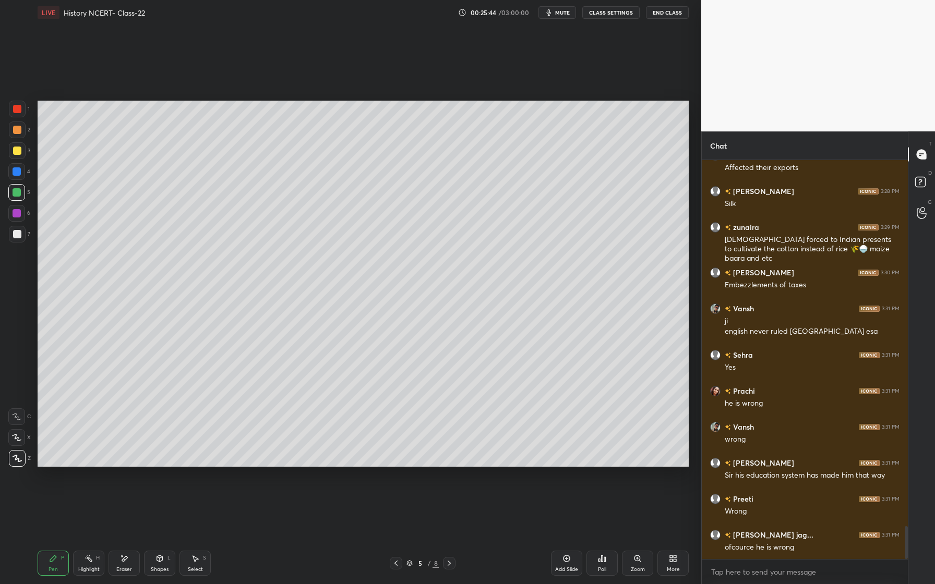
click at [567, 564] on div "Add Slide" at bounding box center [566, 563] width 31 height 25
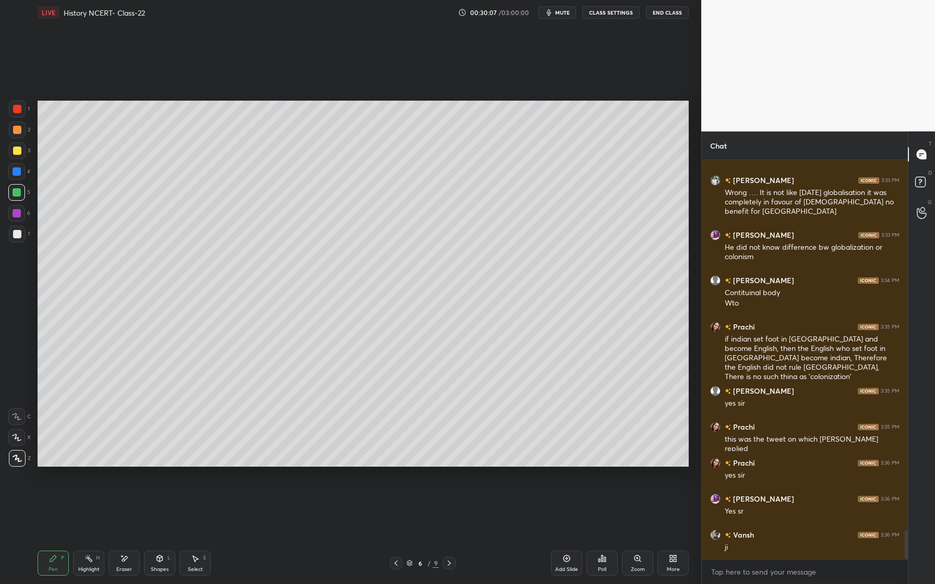
scroll to position [5146, 0]
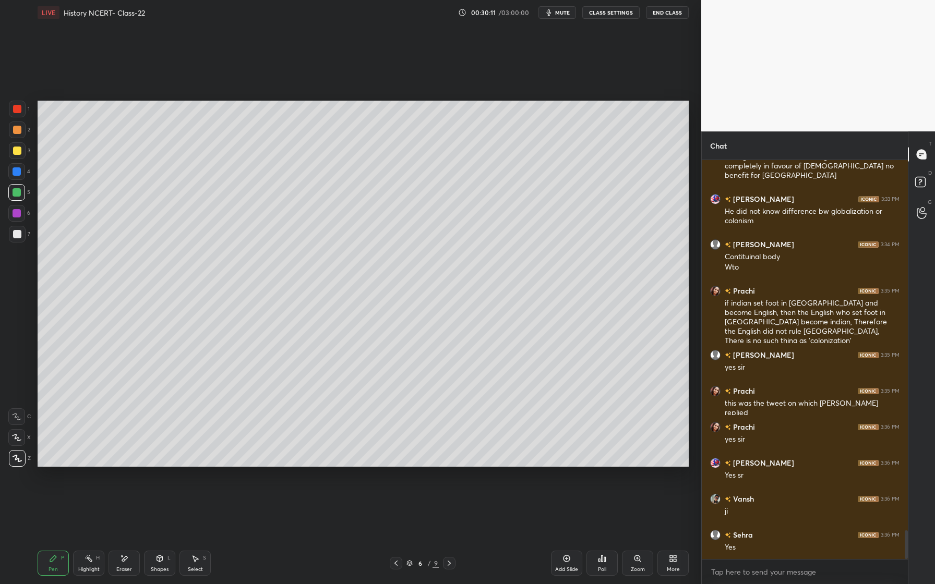
click at [18, 172] on div at bounding box center [17, 172] width 8 height 8
drag, startPoint x: 153, startPoint y: 555, endPoint x: 165, endPoint y: 542, distance: 18.1
click at [153, 555] on div "Shapes L" at bounding box center [159, 563] width 31 height 25
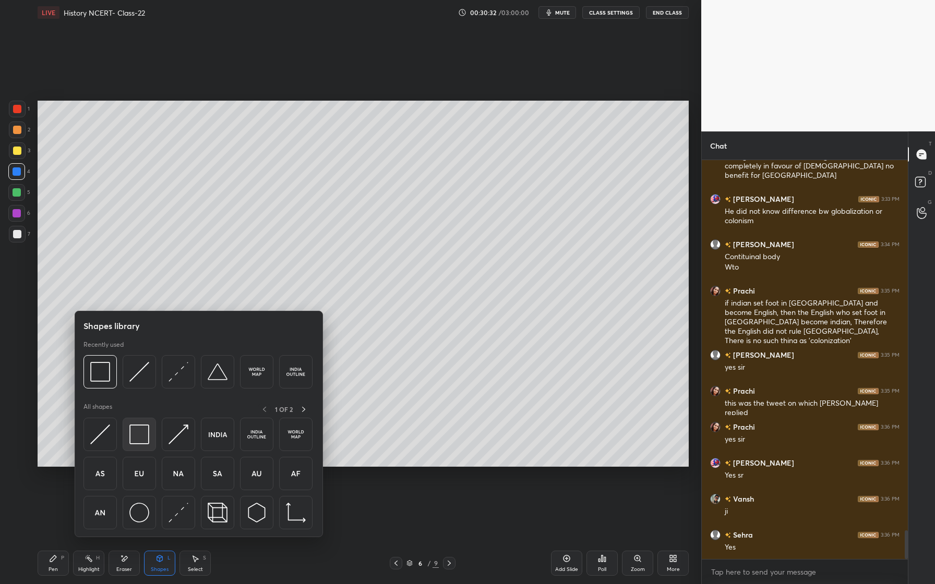
click at [152, 439] on div at bounding box center [139, 434] width 33 height 33
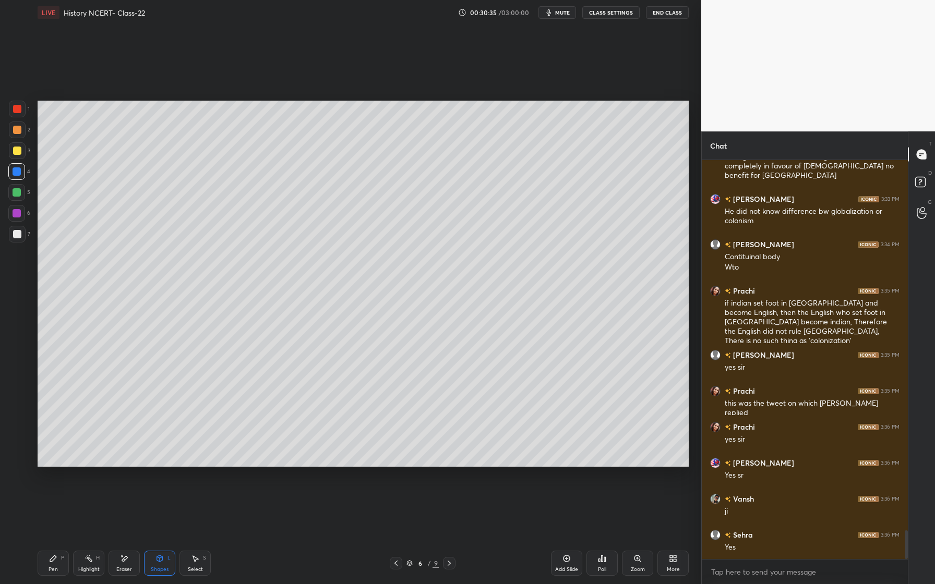
click at [57, 560] on div "Pen P" at bounding box center [53, 563] width 31 height 25
drag, startPoint x: 19, startPoint y: 151, endPoint x: 14, endPoint y: 165, distance: 14.5
click at [19, 151] on div at bounding box center [17, 151] width 8 height 8
click at [564, 562] on icon at bounding box center [567, 559] width 8 height 8
click at [168, 556] on div "L" at bounding box center [169, 558] width 3 height 5
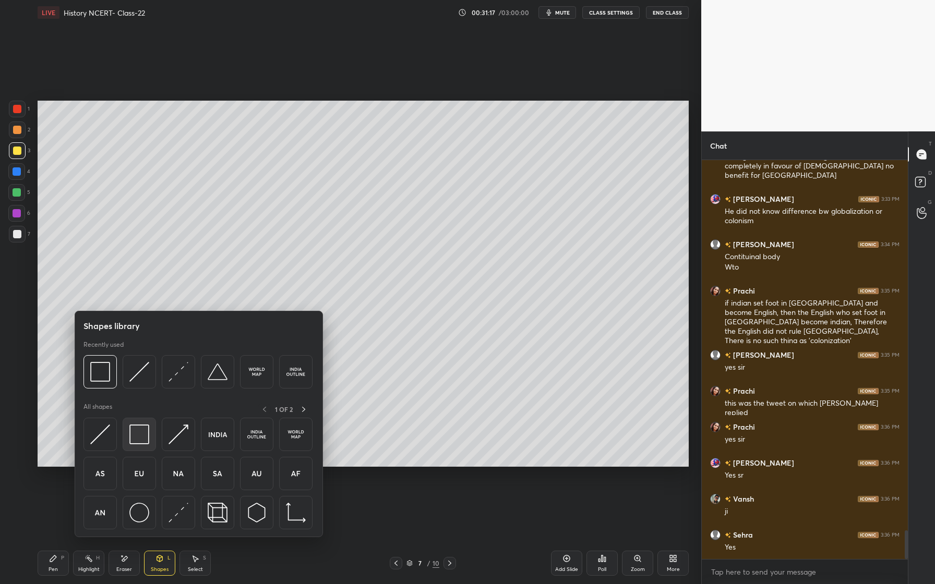
click at [139, 438] on img at bounding box center [139, 435] width 20 height 20
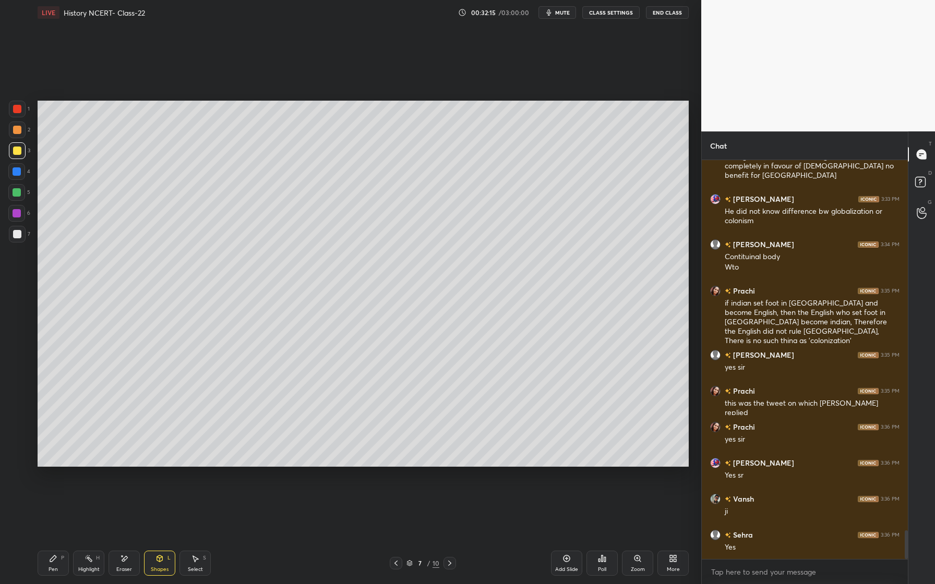
click at [53, 558] on icon at bounding box center [53, 559] width 8 height 8
click at [18, 214] on div at bounding box center [17, 213] width 8 height 8
click at [22, 235] on div at bounding box center [17, 234] width 17 height 17
click at [57, 562] on div "Pen P" at bounding box center [53, 563] width 31 height 25
click at [15, 156] on div at bounding box center [17, 150] width 17 height 17
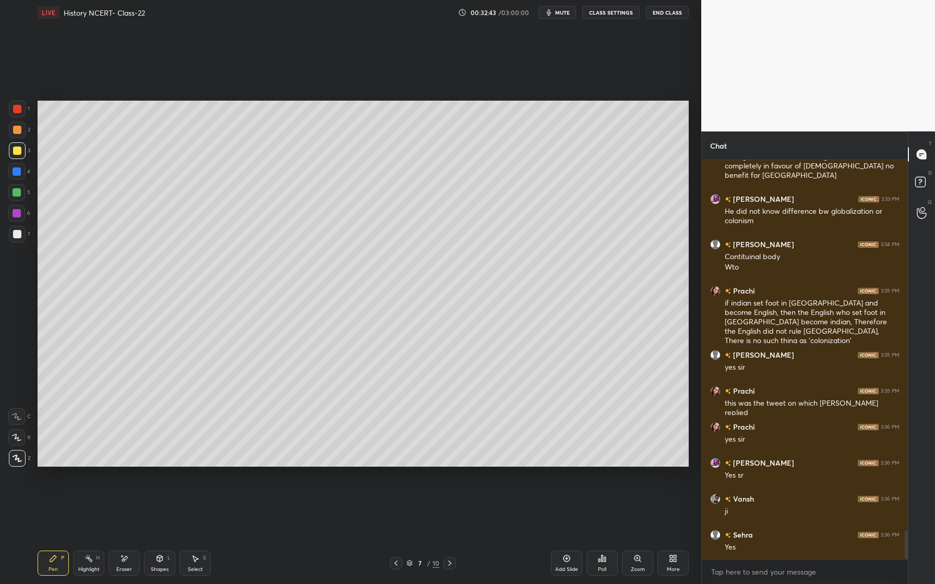
drag, startPoint x: 18, startPoint y: 134, endPoint x: 10, endPoint y: 163, distance: 30.3
click at [18, 134] on div at bounding box center [17, 130] width 17 height 17
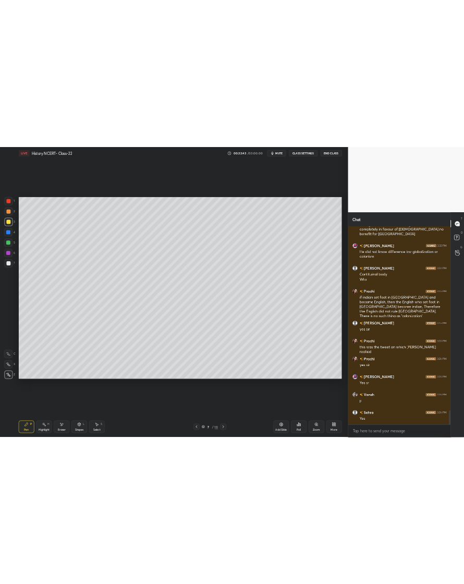
scroll to position [5191, 0]
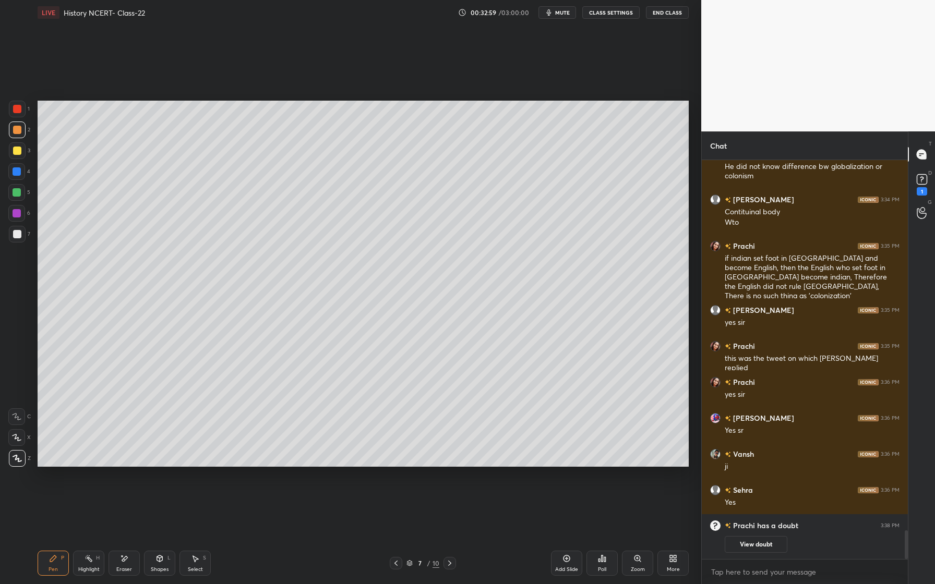
click at [19, 218] on div at bounding box center [16, 213] width 17 height 17
click at [21, 130] on div at bounding box center [17, 130] width 17 height 17
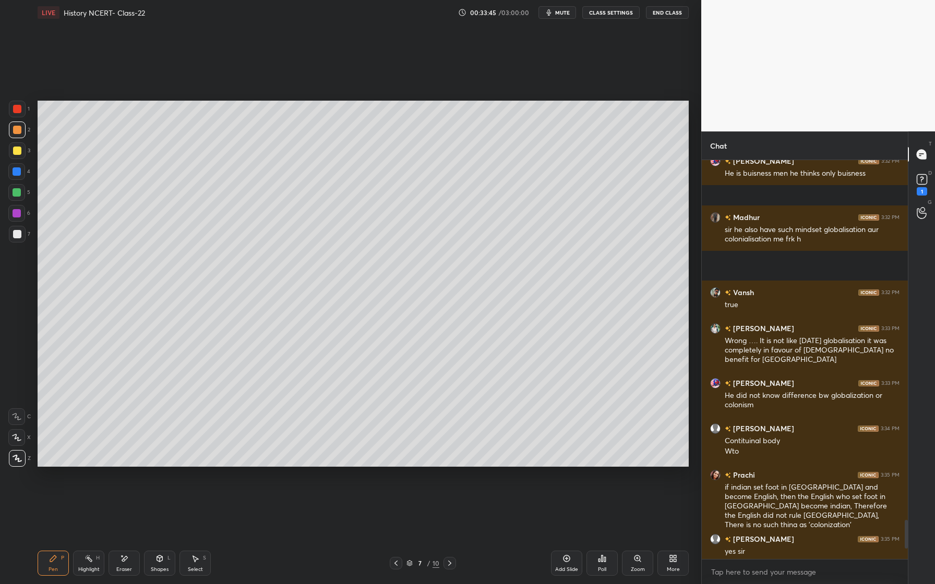
scroll to position [4454, 0]
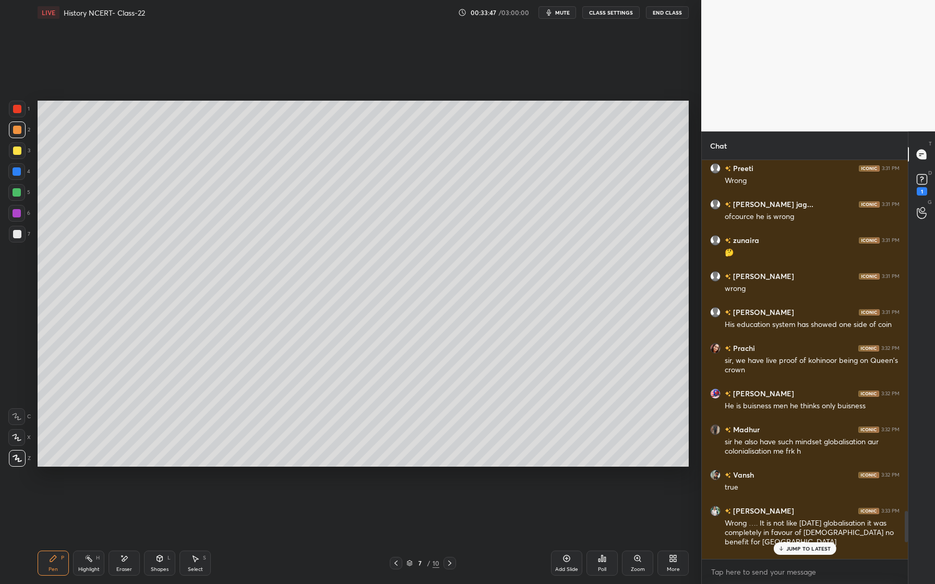
drag, startPoint x: 17, startPoint y: 195, endPoint x: 13, endPoint y: 202, distance: 9.1
click at [17, 195] on div at bounding box center [17, 192] width 8 height 8
click at [14, 174] on div at bounding box center [17, 172] width 8 height 8
click at [16, 208] on div at bounding box center [16, 213] width 17 height 17
drag, startPoint x: 20, startPoint y: 241, endPoint x: 15, endPoint y: 248, distance: 8.3
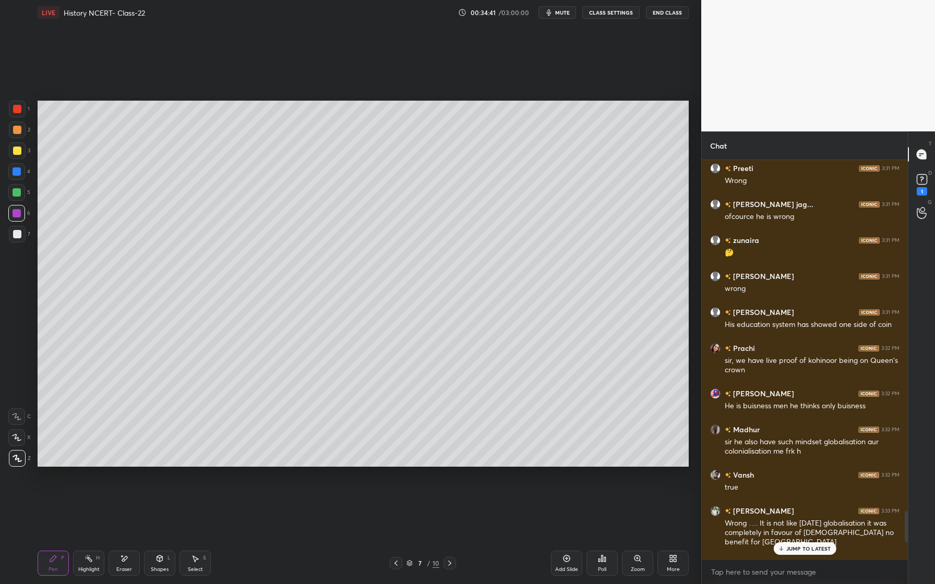
click at [20, 241] on div at bounding box center [17, 234] width 17 height 17
drag, startPoint x: 15, startPoint y: 110, endPoint x: 11, endPoint y: 139, distance: 28.9
click at [13, 114] on div at bounding box center [17, 109] width 17 height 17
click at [161, 562] on div "Shapes L" at bounding box center [159, 563] width 31 height 25
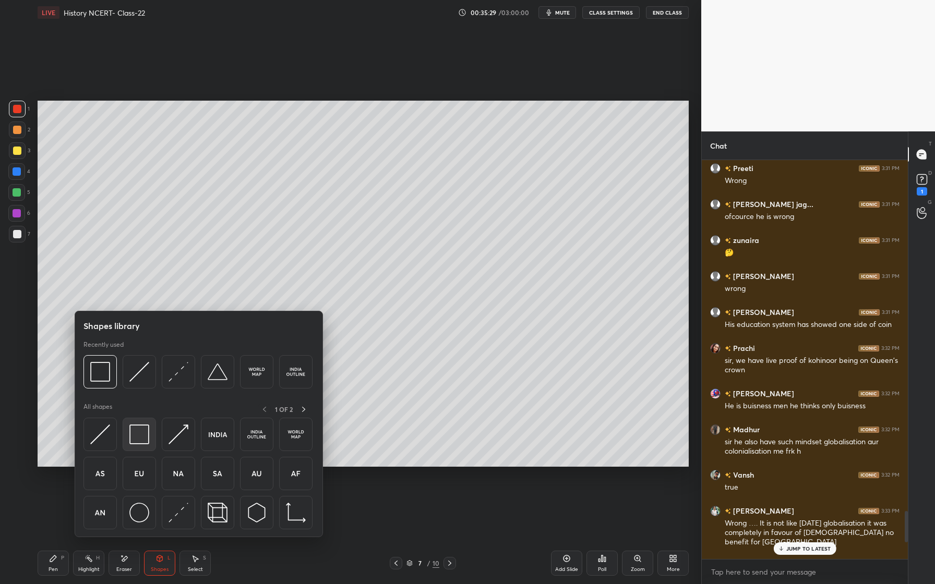
click at [135, 435] on img at bounding box center [139, 435] width 20 height 20
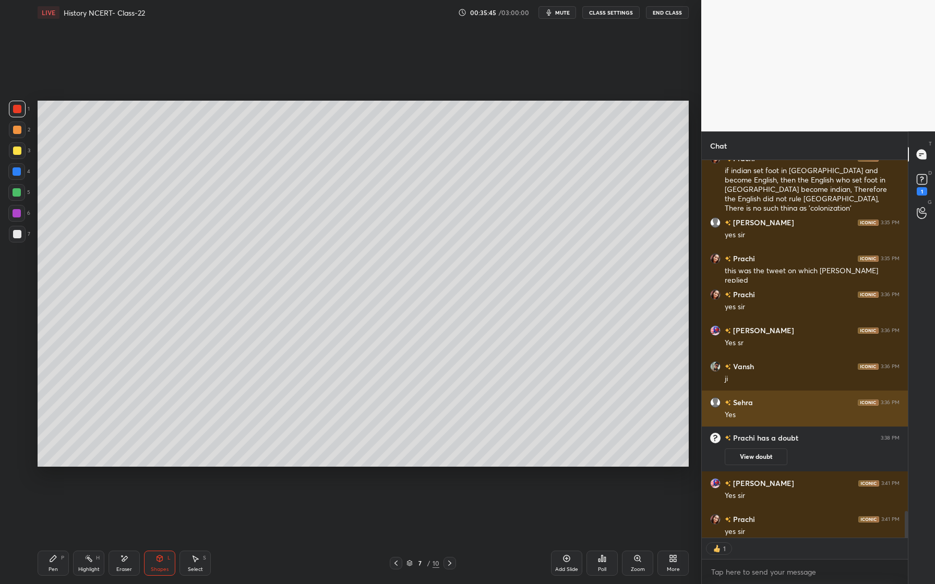
scroll to position [4959, 0]
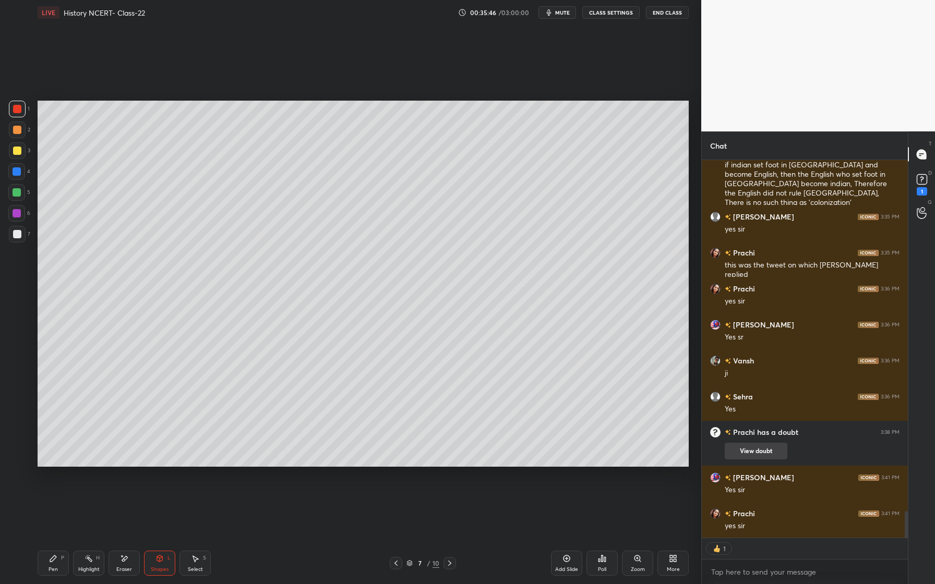
click at [764, 451] on button "View doubt" at bounding box center [756, 451] width 63 height 17
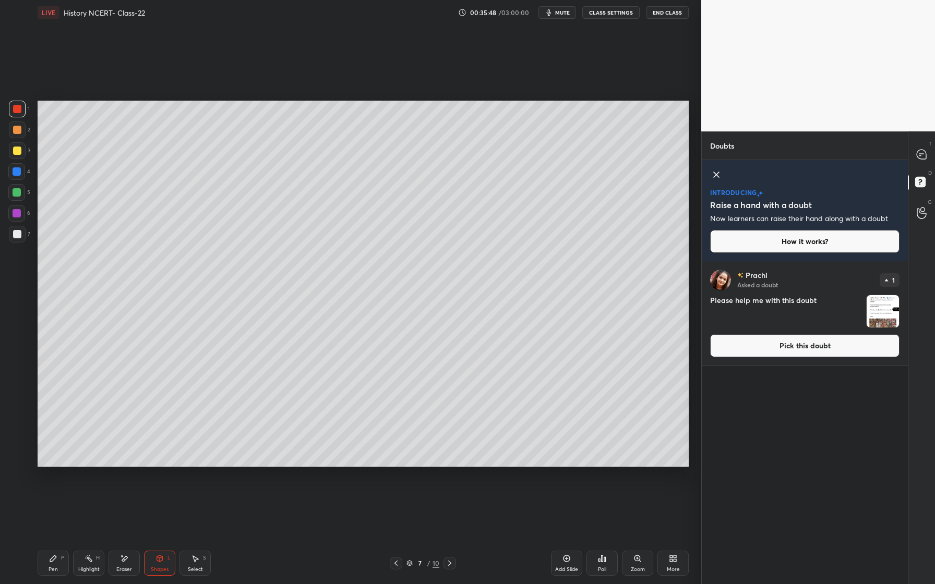
click at [881, 306] on img "grid" at bounding box center [883, 311] width 32 height 32
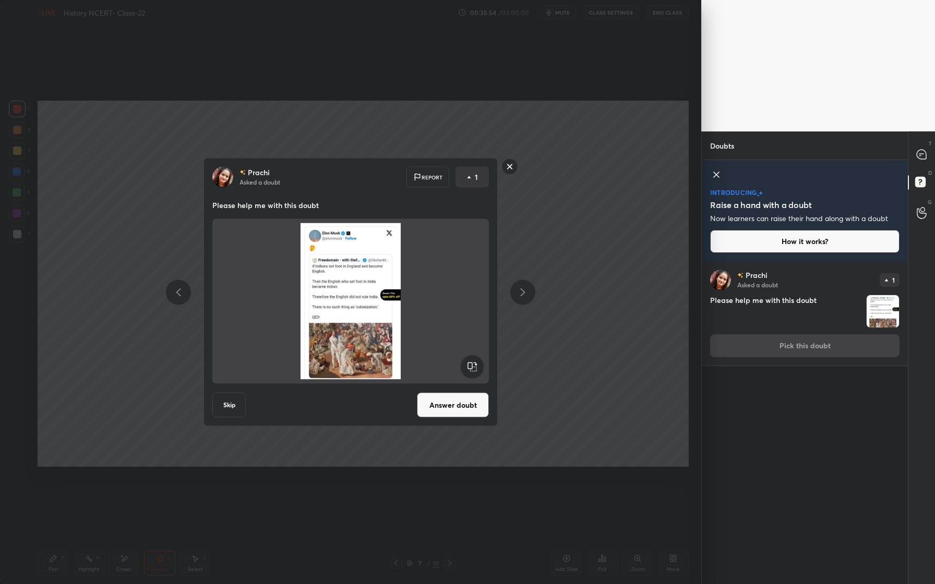
click at [509, 171] on rect at bounding box center [510, 167] width 16 height 16
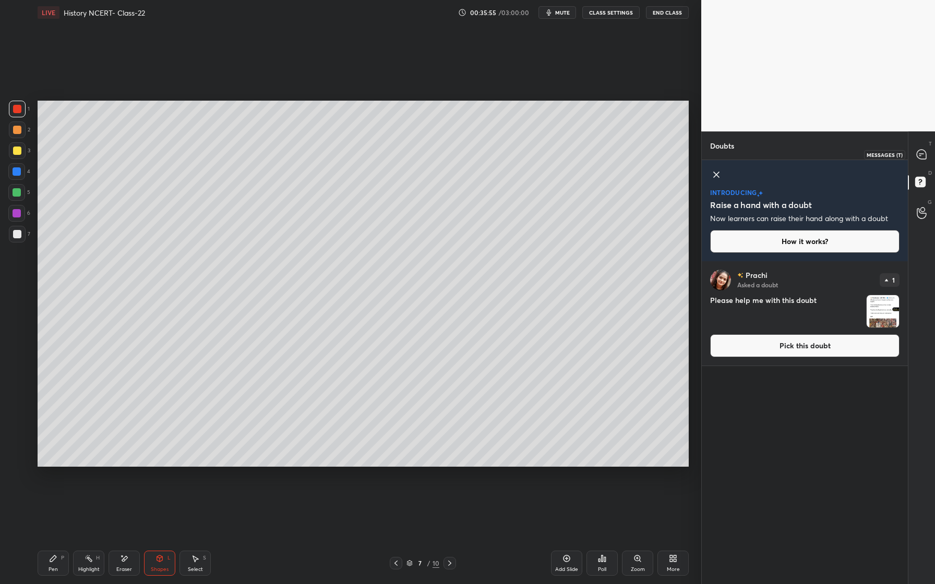
click at [926, 156] on icon at bounding box center [921, 154] width 9 height 9
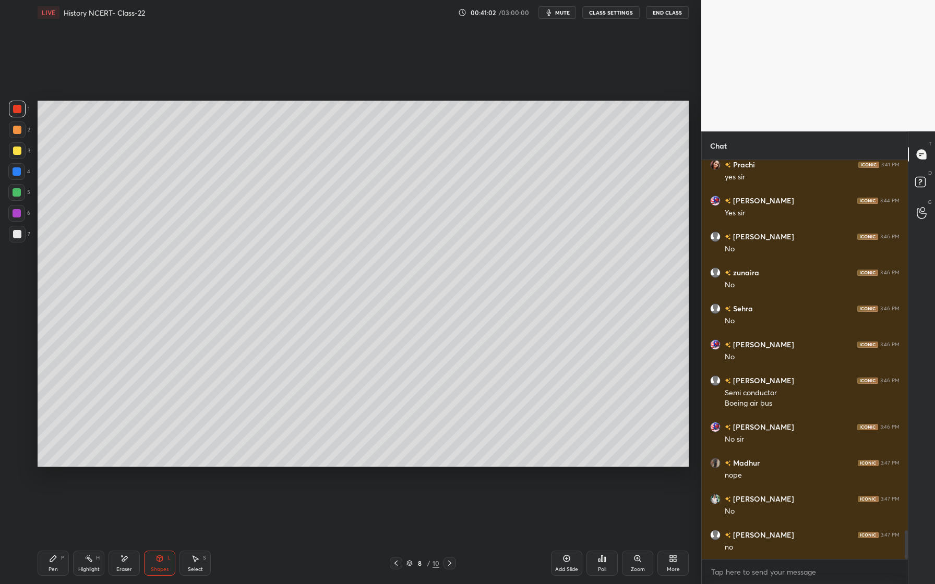
scroll to position [5271, 0]
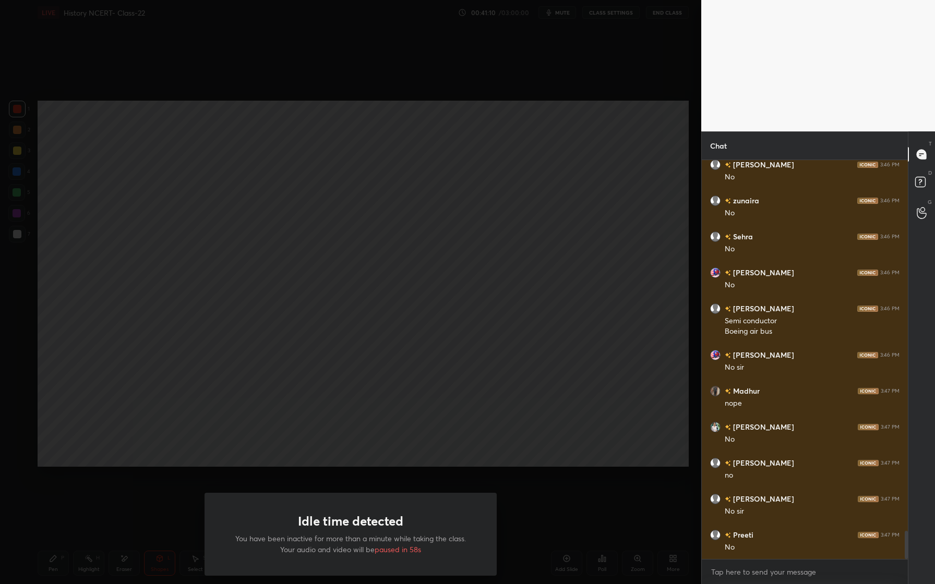
click at [772, 405] on div "nope" at bounding box center [812, 404] width 175 height 10
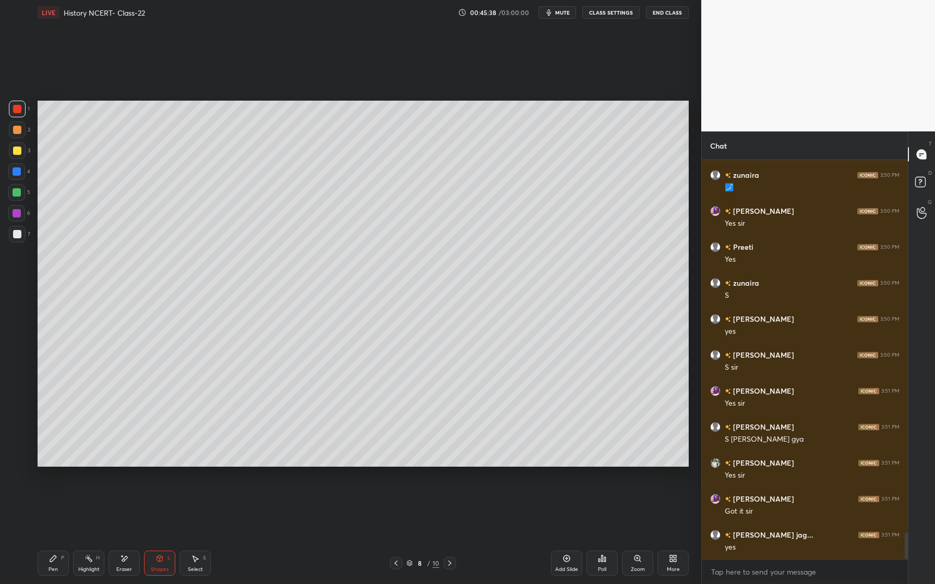
scroll to position [5633, 0]
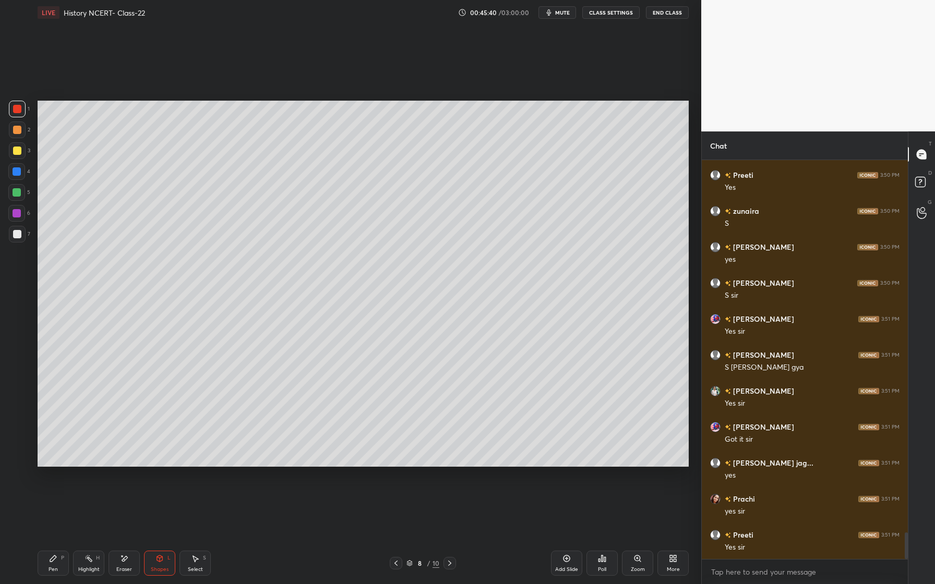
drag, startPoint x: 18, startPoint y: 158, endPoint x: 24, endPoint y: 160, distance: 6.8
click at [18, 160] on div "3" at bounding box center [19, 152] width 21 height 21
drag, startPoint x: 57, startPoint y: 560, endPoint x: 68, endPoint y: 537, distance: 25.7
click at [58, 560] on div "Pen P" at bounding box center [53, 563] width 31 height 25
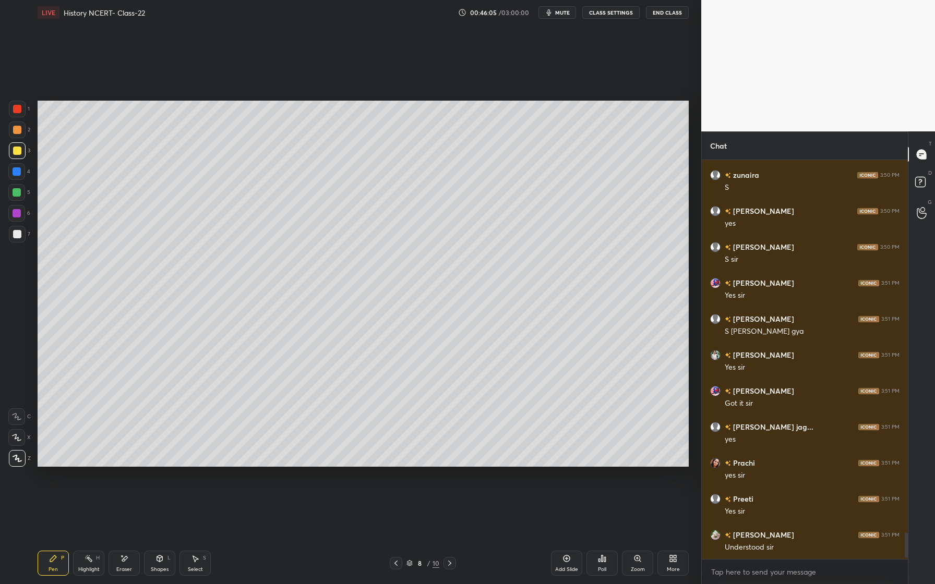
scroll to position [5705, 0]
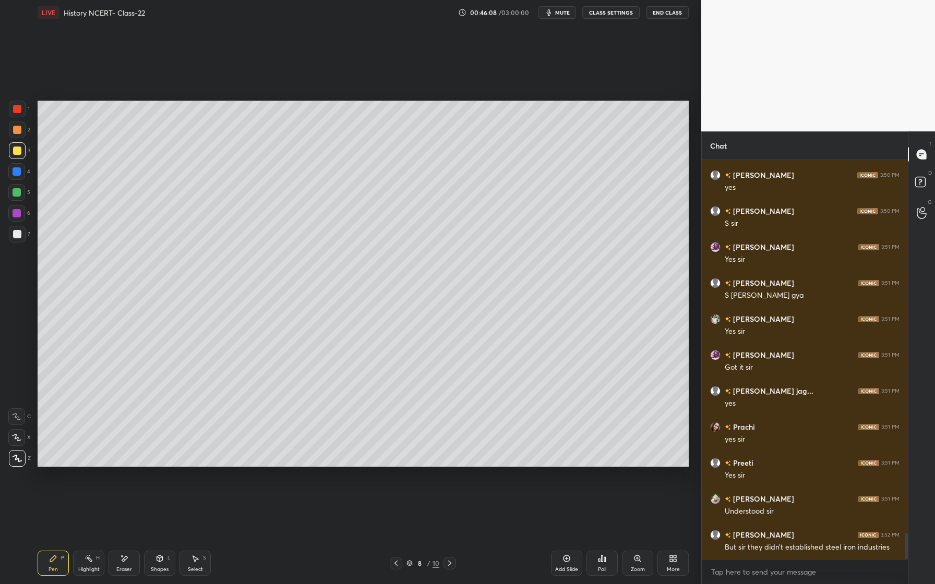
drag, startPoint x: 17, startPoint y: 215, endPoint x: 35, endPoint y: 242, distance: 32.0
click at [17, 215] on div at bounding box center [17, 213] width 8 height 8
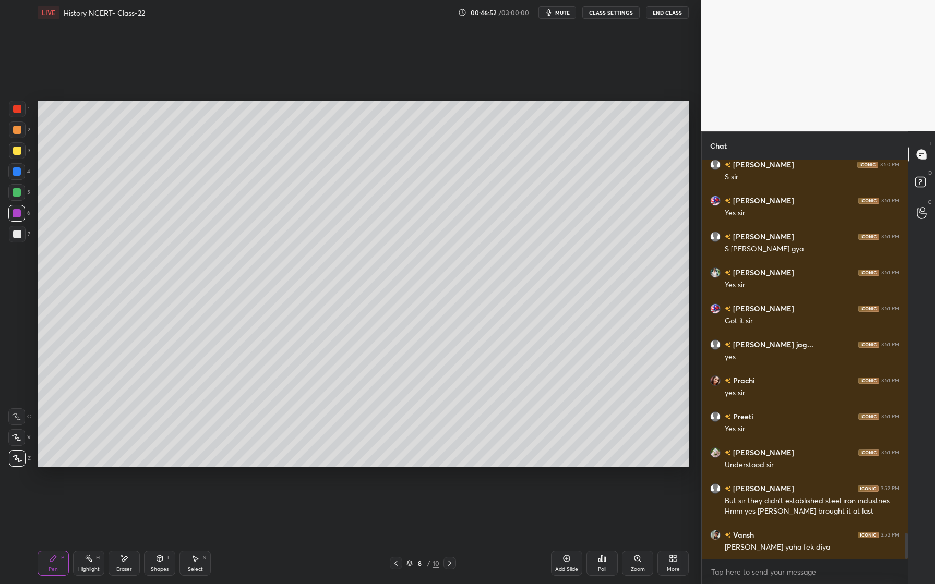
scroll to position [5788, 0]
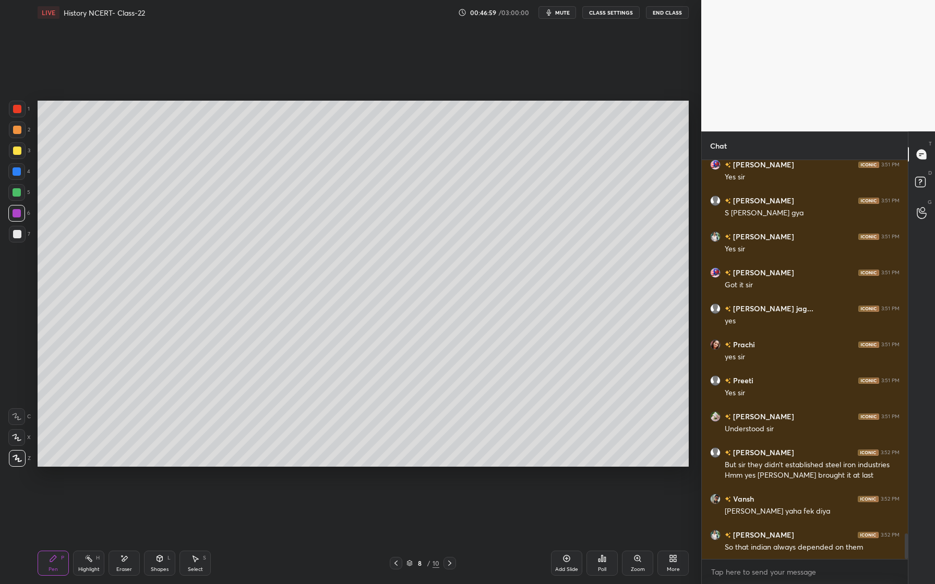
click at [23, 178] on div at bounding box center [16, 171] width 17 height 17
click at [19, 190] on div at bounding box center [17, 192] width 8 height 8
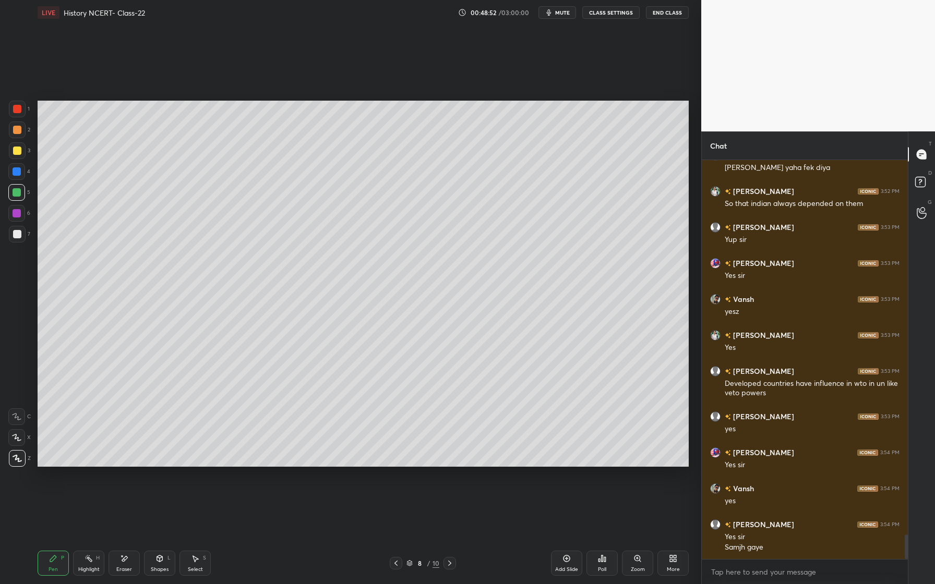
scroll to position [6142, 0]
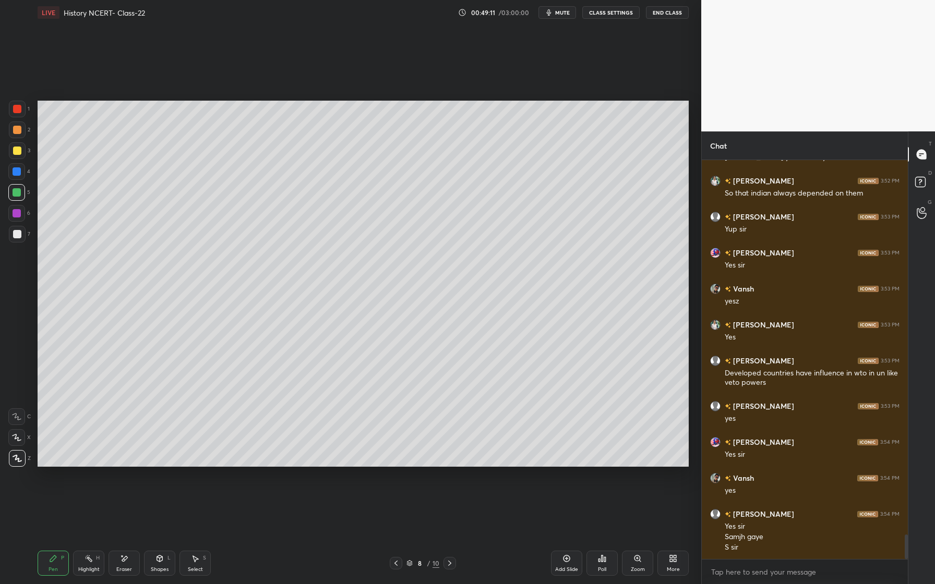
click at [689, 316] on div "Setting up your live class Poll for secs No correct answer Start poll" at bounding box center [363, 284] width 660 height 518
click at [692, 312] on div "Setting up your live class Poll for secs No correct answer Start poll" at bounding box center [363, 284] width 660 height 518
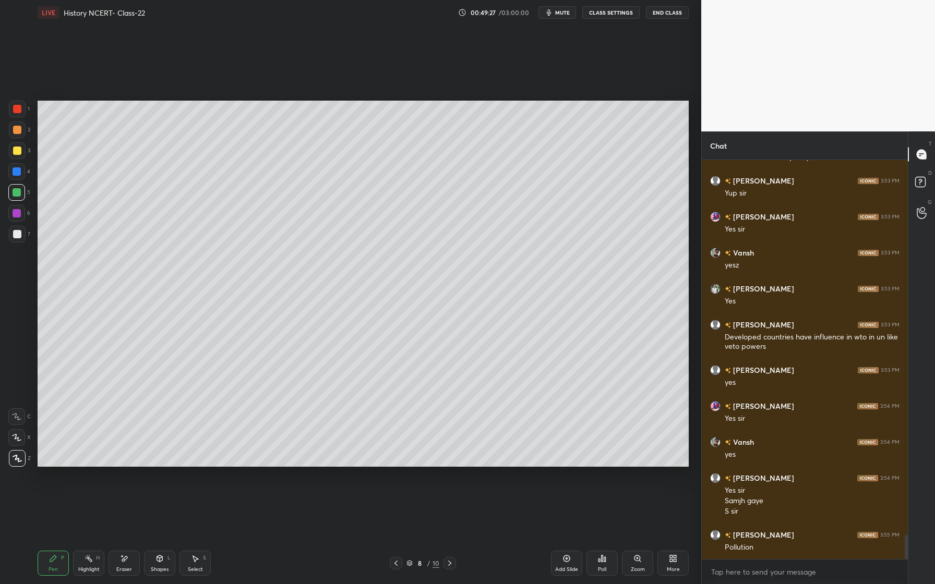
click at [21, 215] on div at bounding box center [16, 213] width 17 height 17
click at [19, 152] on div at bounding box center [17, 151] width 8 height 8
drag, startPoint x: 15, startPoint y: 130, endPoint x: 12, endPoint y: 136, distance: 6.5
click at [15, 130] on div at bounding box center [17, 130] width 8 height 8
click at [19, 194] on div at bounding box center [17, 192] width 8 height 8
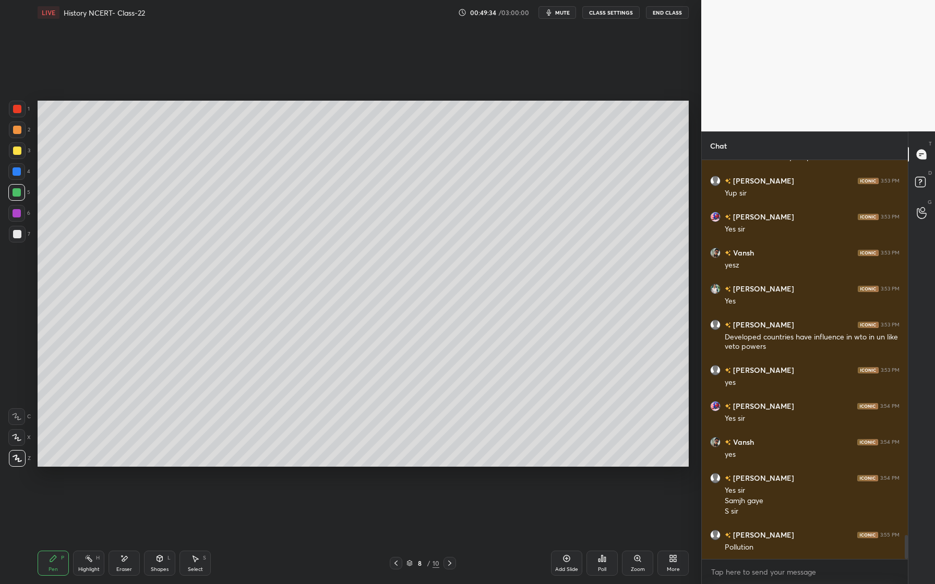
click at [17, 169] on div at bounding box center [17, 172] width 8 height 8
drag, startPoint x: 17, startPoint y: 134, endPoint x: 35, endPoint y: 145, distance: 20.6
click at [21, 133] on div at bounding box center [17, 130] width 17 height 17
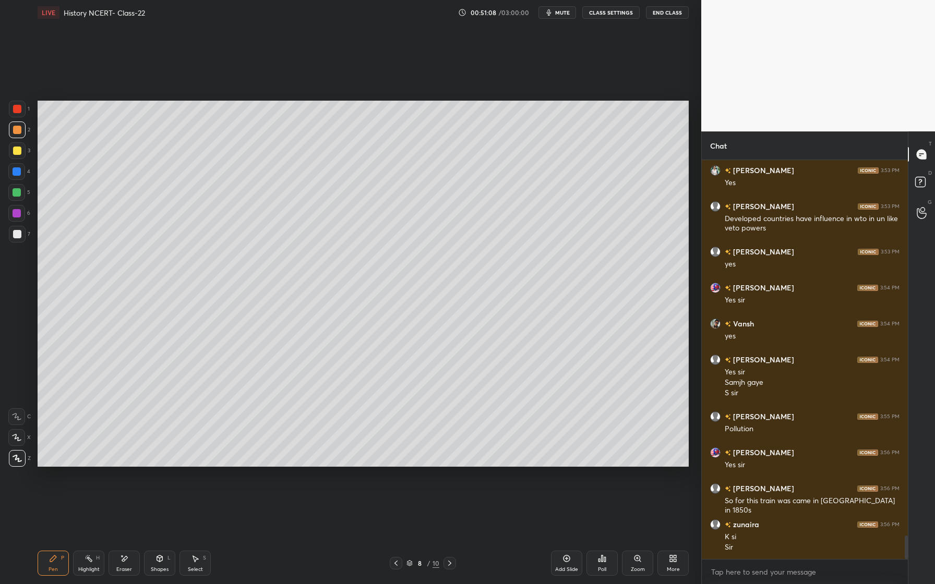
scroll to position [6332, 0]
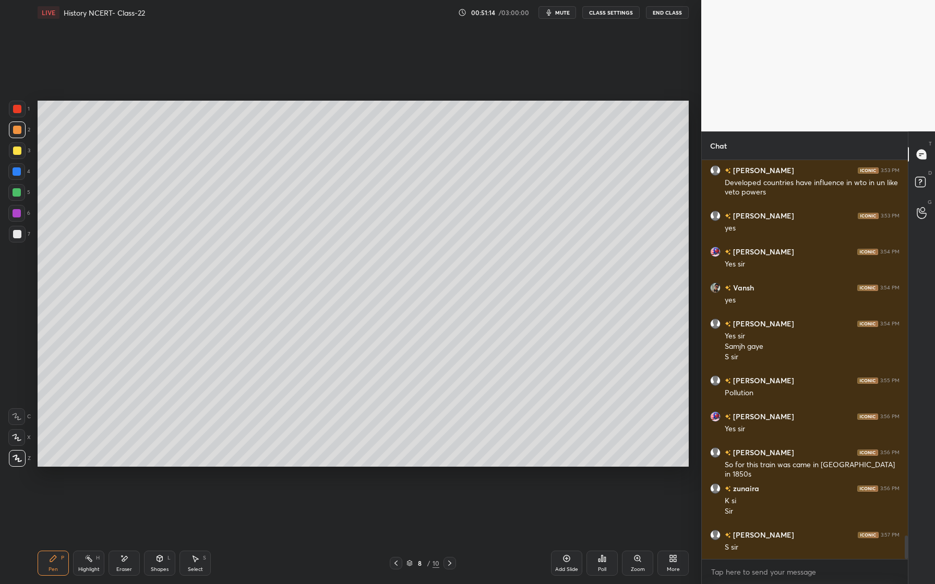
click at [129, 567] on div "Eraser" at bounding box center [124, 569] width 16 height 5
drag, startPoint x: 61, startPoint y: 568, endPoint x: 59, endPoint y: 562, distance: 6.3
click at [61, 568] on div "Pen P" at bounding box center [53, 563] width 31 height 25
click at [19, 214] on div at bounding box center [17, 213] width 8 height 8
click at [18, 172] on div at bounding box center [17, 172] width 8 height 8
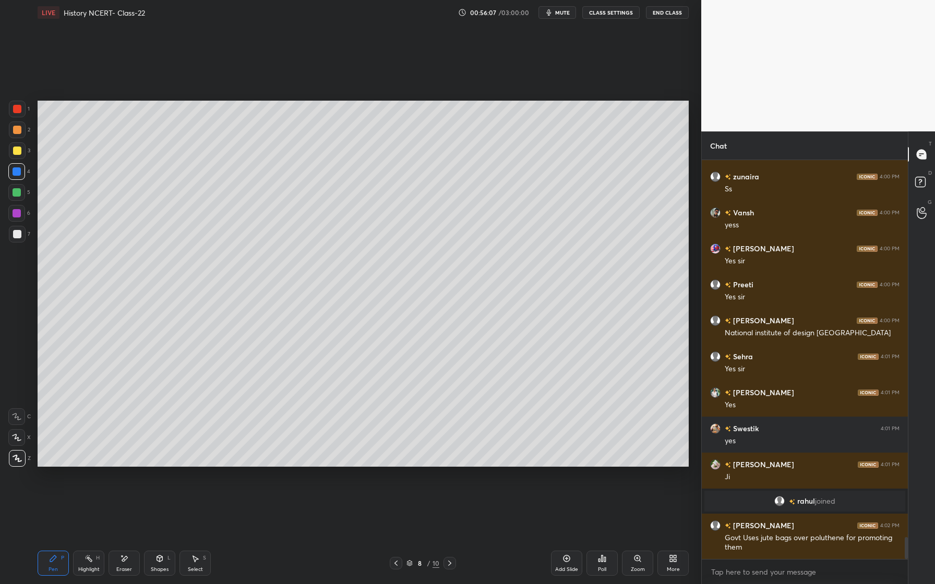
scroll to position [6867, 0]
drag, startPoint x: 14, startPoint y: 214, endPoint x: 10, endPoint y: 229, distance: 14.9
click at [14, 214] on div at bounding box center [17, 213] width 8 height 8
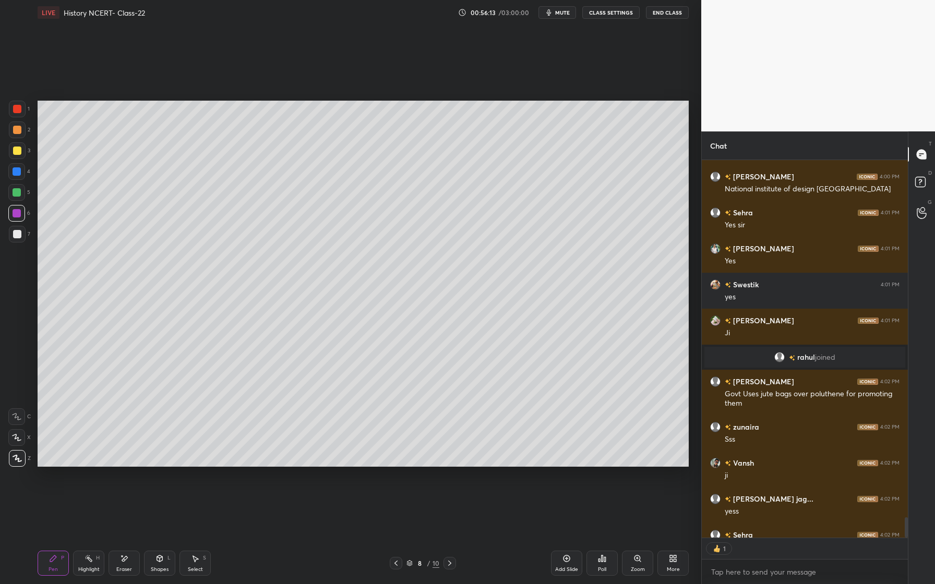
scroll to position [375, 203]
click at [21, 190] on div at bounding box center [16, 192] width 17 height 17
click at [18, 170] on div at bounding box center [17, 172] width 8 height 8
click at [18, 148] on div at bounding box center [17, 151] width 8 height 8
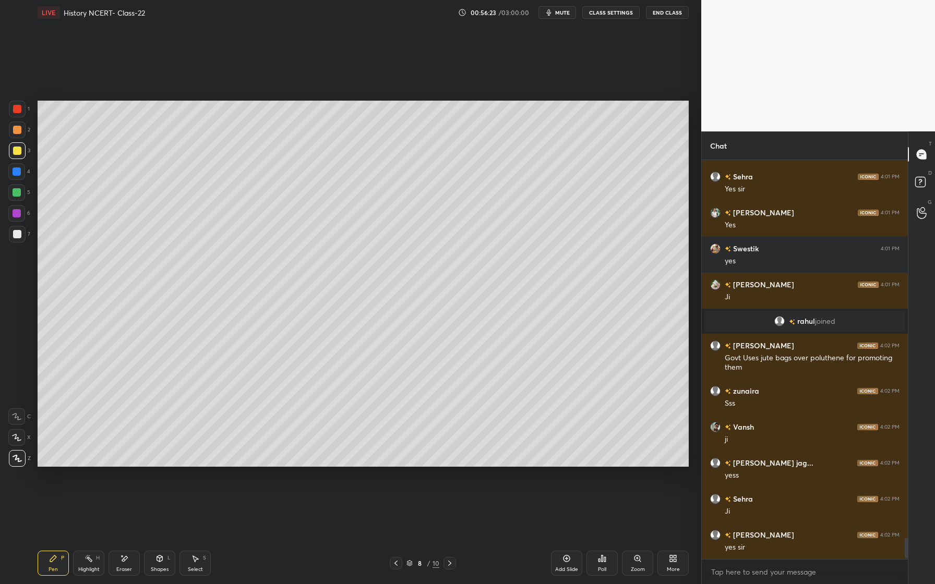
scroll to position [7047, 0]
click at [564, 563] on div "Add Slide" at bounding box center [566, 563] width 31 height 25
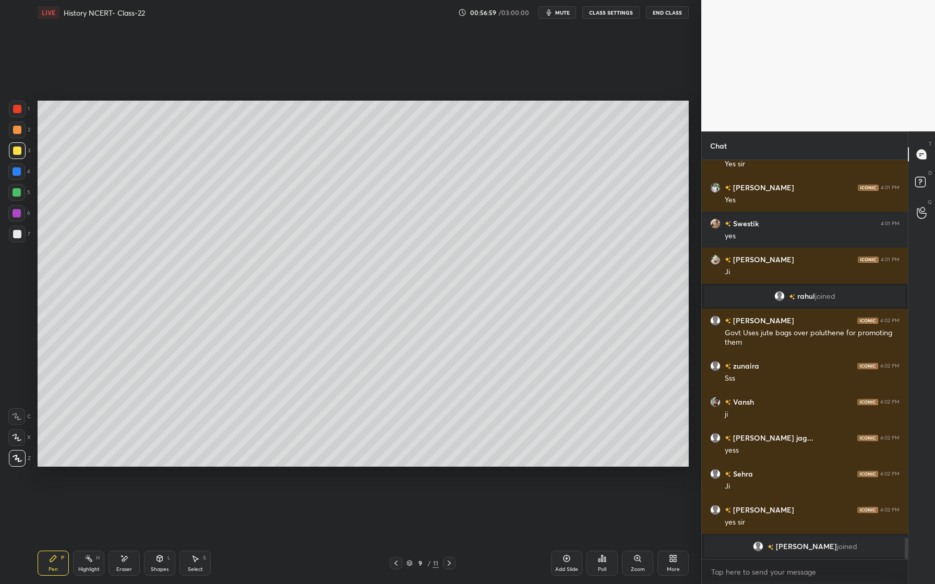
click at [128, 555] on div "Eraser" at bounding box center [124, 563] width 31 height 25
click at [56, 564] on div "Pen P" at bounding box center [53, 563] width 31 height 25
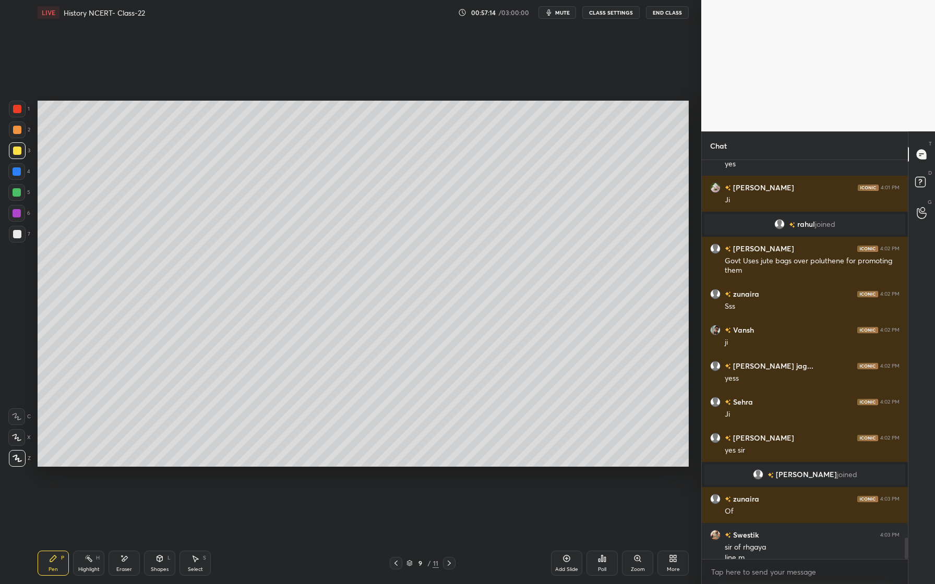
scroll to position [7075, 0]
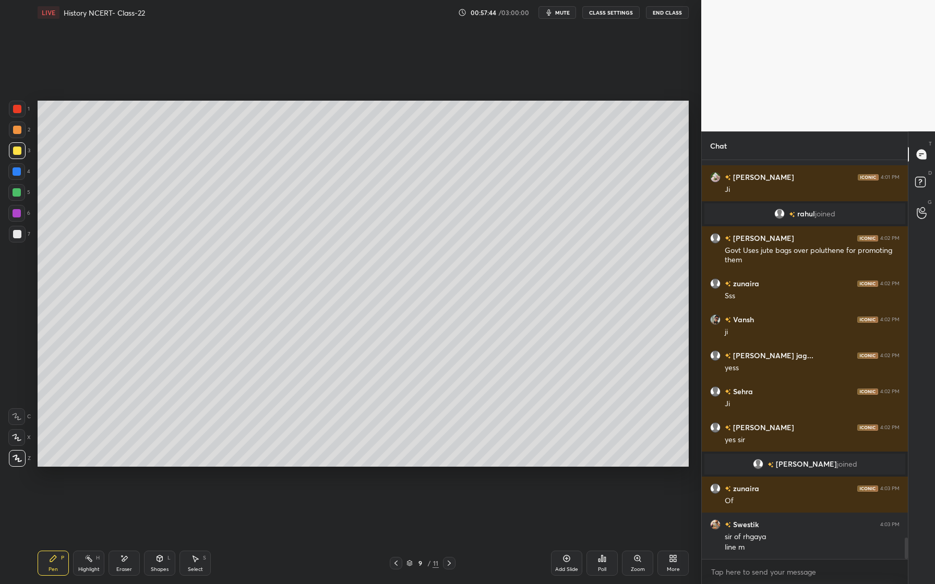
click at [14, 196] on div at bounding box center [17, 192] width 8 height 8
click at [11, 210] on div at bounding box center [16, 213] width 17 height 17
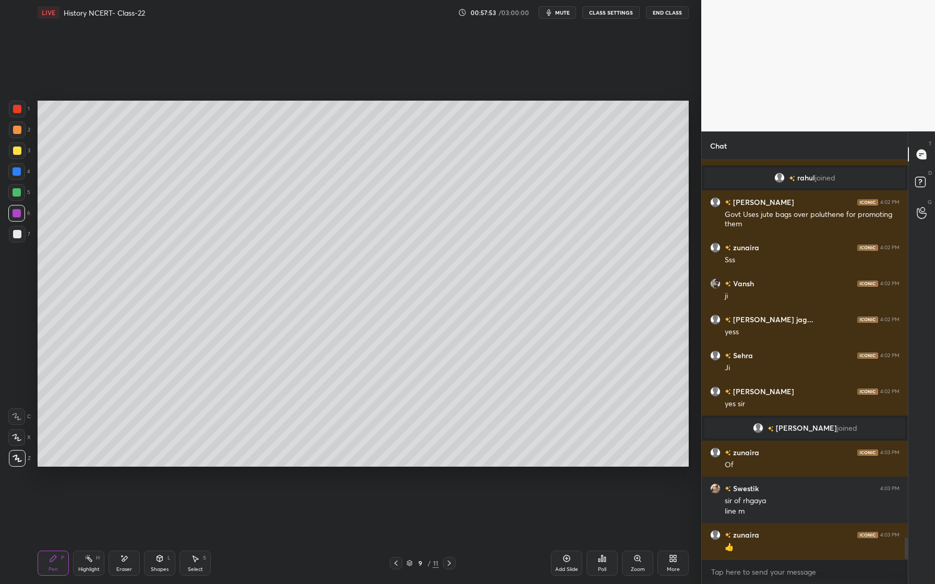
scroll to position [7147, 0]
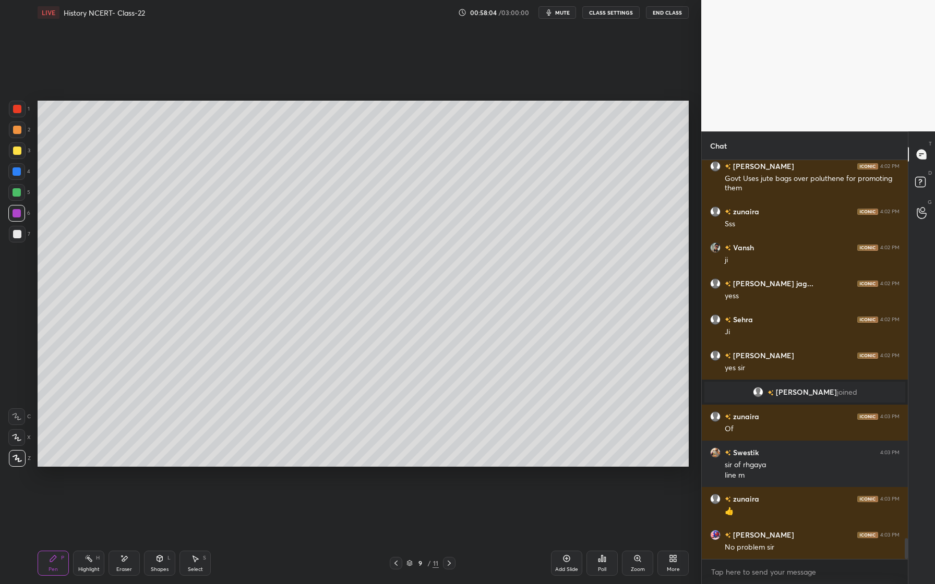
drag, startPoint x: 126, startPoint y: 562, endPoint x: 148, endPoint y: 493, distance: 72.3
click at [125, 565] on div "Eraser" at bounding box center [124, 563] width 31 height 25
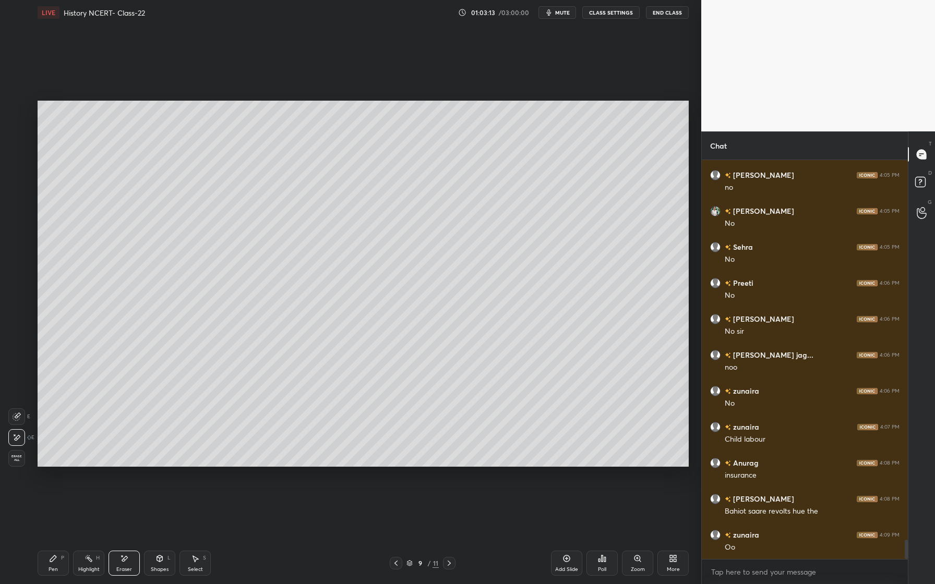
scroll to position [7949, 0]
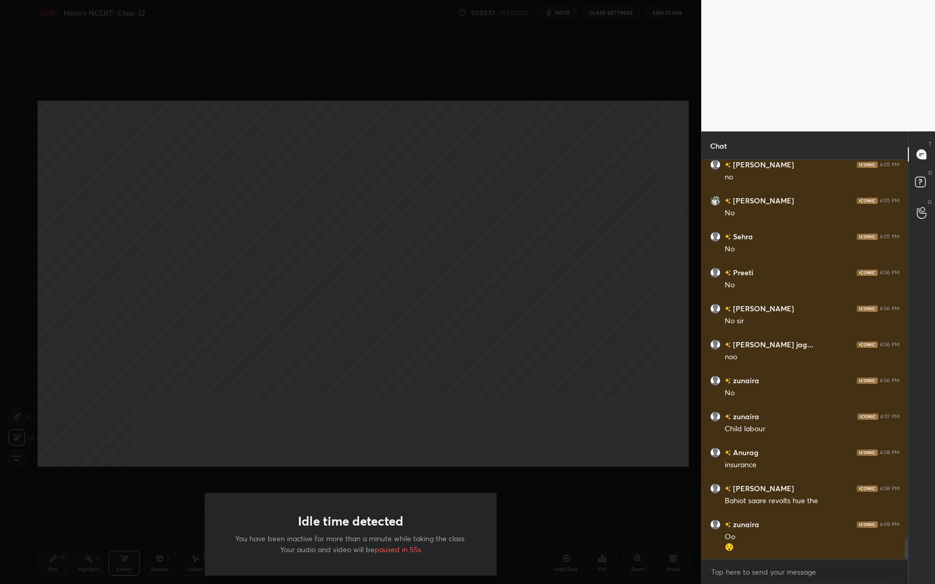
click at [400, 323] on div "Idle time detected You have been inactive for more than a minute while taking t…" at bounding box center [350, 292] width 701 height 584
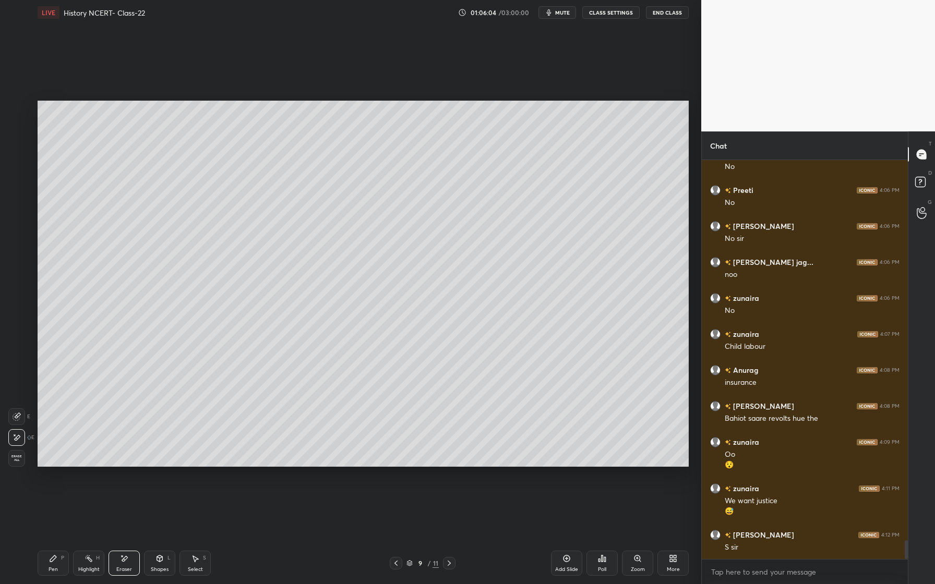
scroll to position [8068, 0]
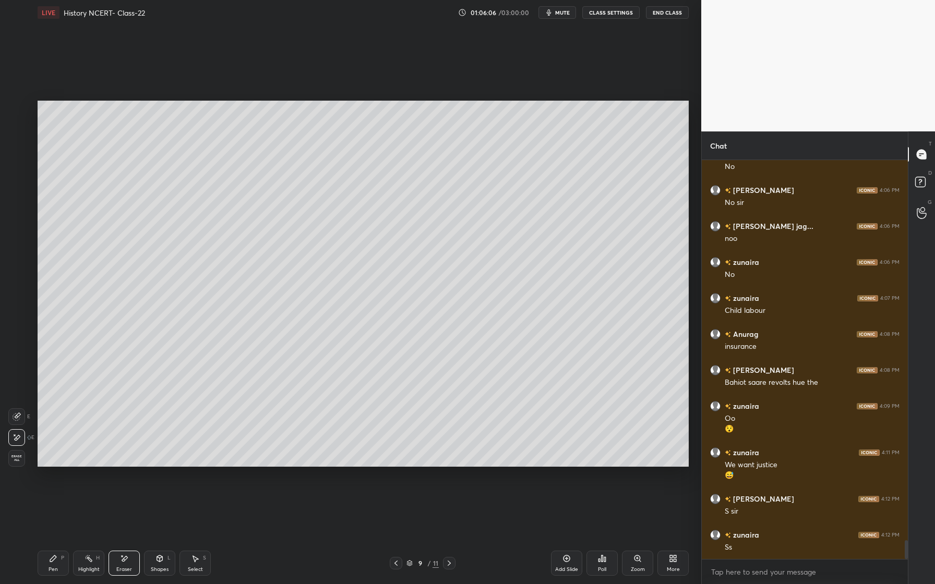
click at [53, 564] on div "Pen P" at bounding box center [53, 563] width 31 height 25
click at [20, 194] on div at bounding box center [17, 192] width 8 height 8
click at [159, 565] on div "Shapes L" at bounding box center [159, 563] width 31 height 25
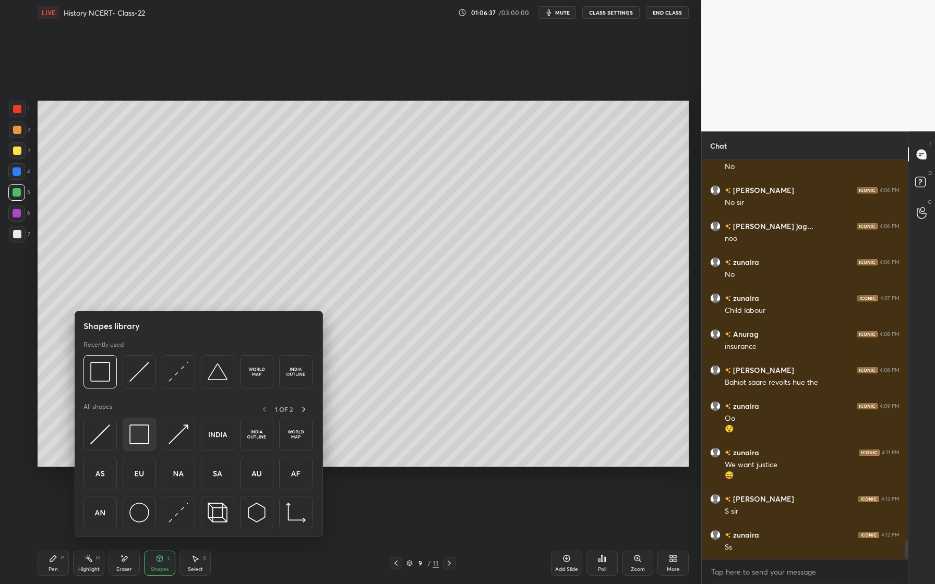
drag, startPoint x: 139, startPoint y: 448, endPoint x: 145, endPoint y: 447, distance: 5.2
click at [145, 447] on div at bounding box center [139, 434] width 33 height 33
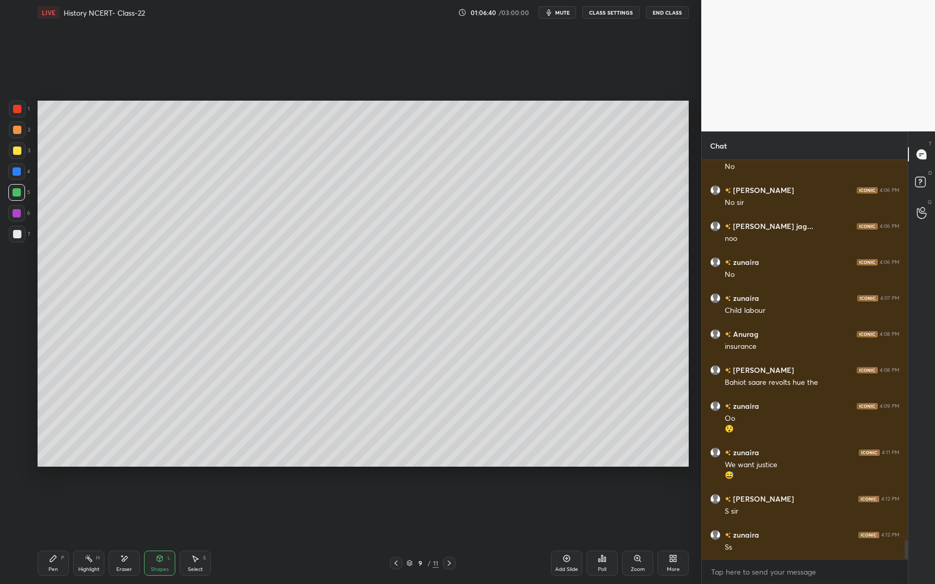
click at [58, 570] on div "Pen P" at bounding box center [53, 563] width 31 height 25
click at [17, 210] on div at bounding box center [17, 213] width 8 height 8
click at [18, 171] on div at bounding box center [17, 172] width 8 height 8
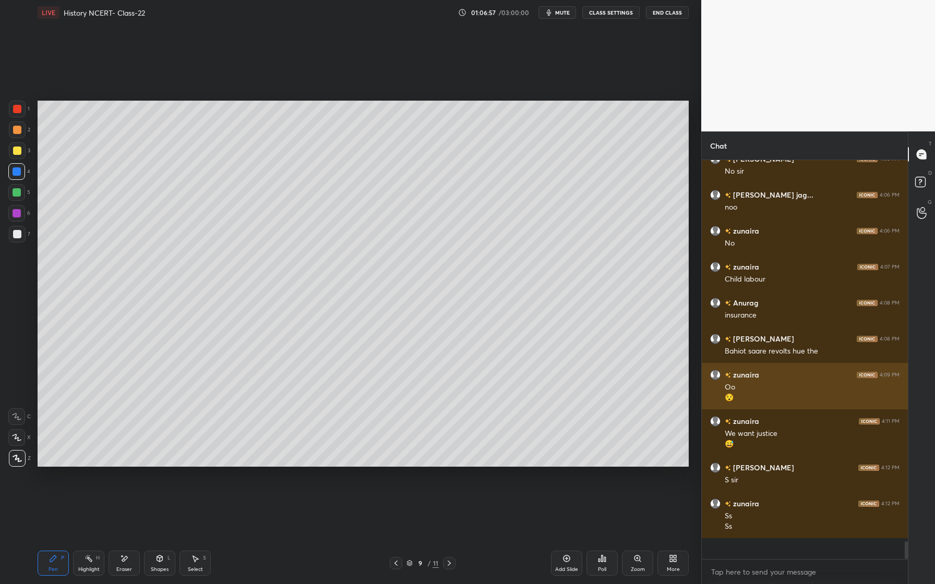
scroll to position [8078, 0]
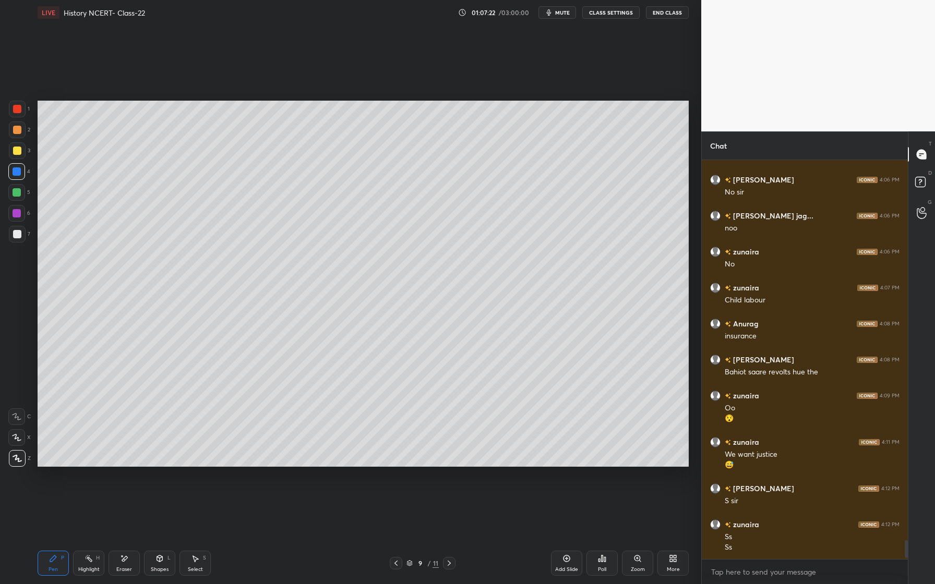
click at [165, 557] on div "Shapes L" at bounding box center [159, 563] width 31 height 25
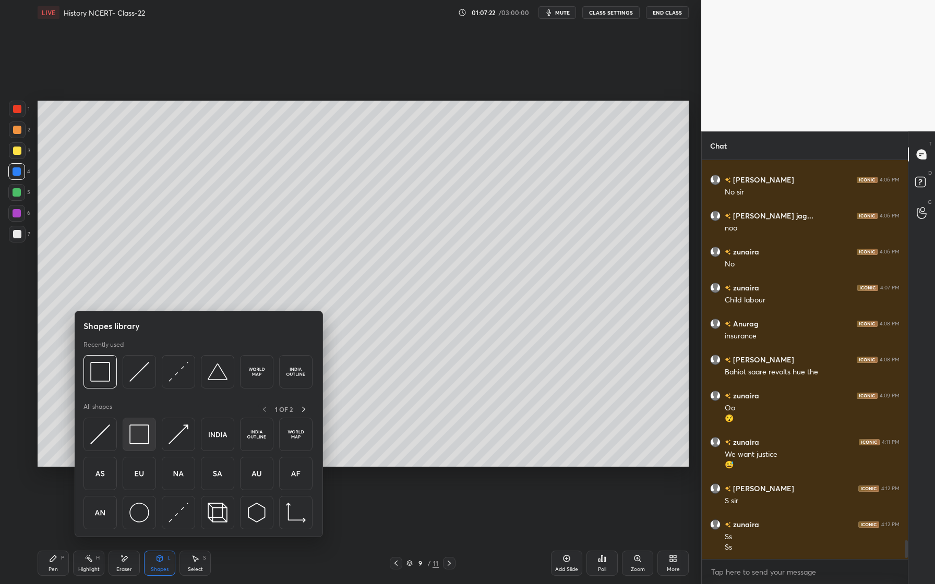
click at [141, 441] on img at bounding box center [139, 435] width 20 height 20
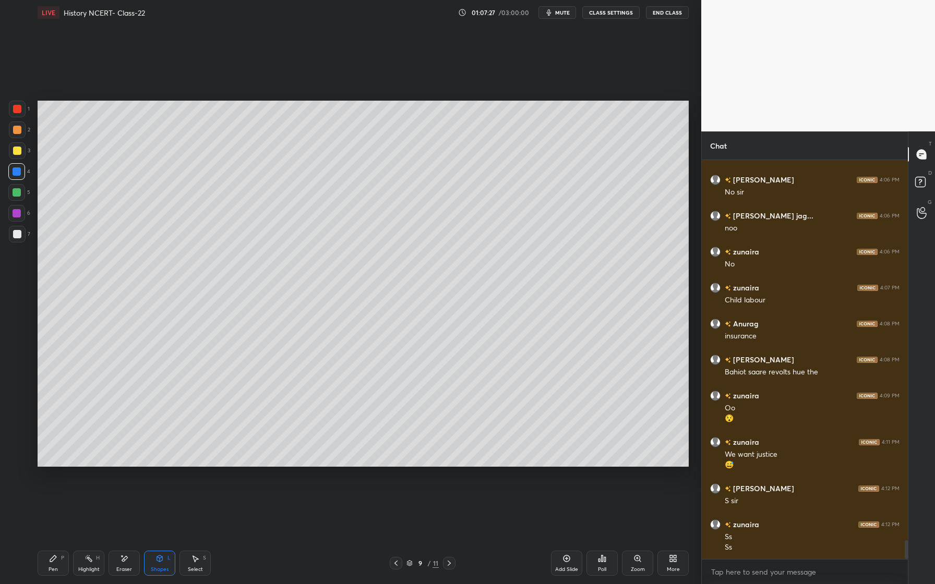
scroll to position [8114, 0]
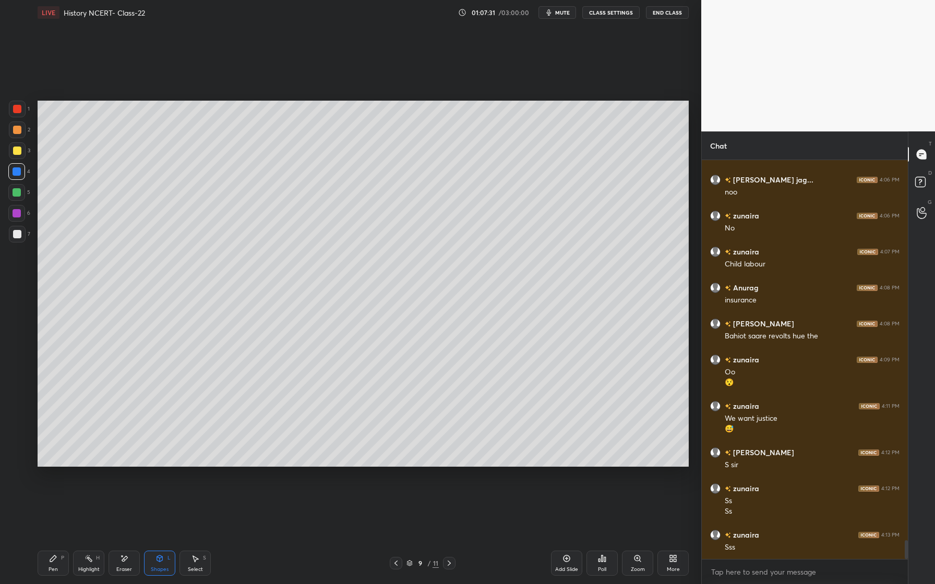
click at [18, 151] on div at bounding box center [17, 151] width 8 height 8
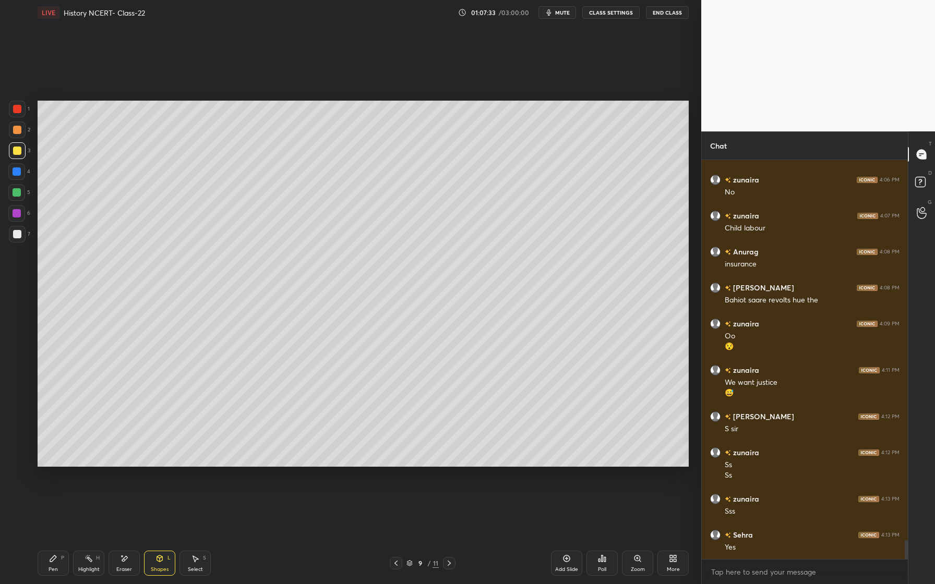
scroll to position [8186, 0]
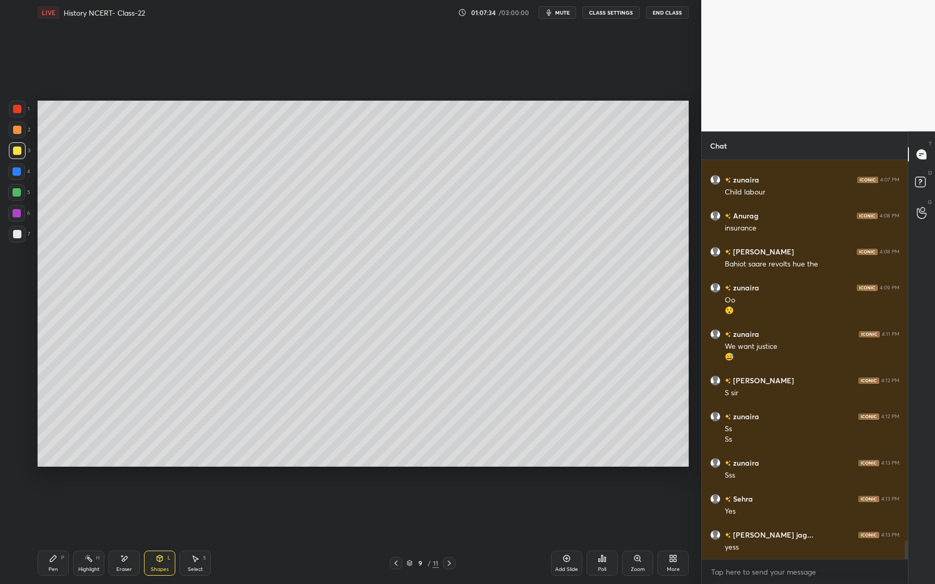
click at [55, 569] on div "Pen" at bounding box center [53, 569] width 9 height 5
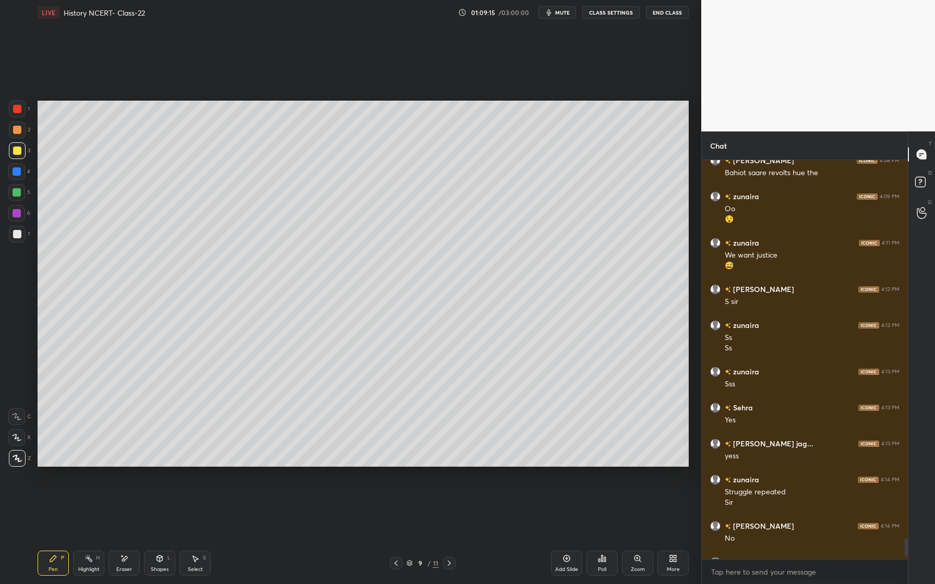
scroll to position [7716, 0]
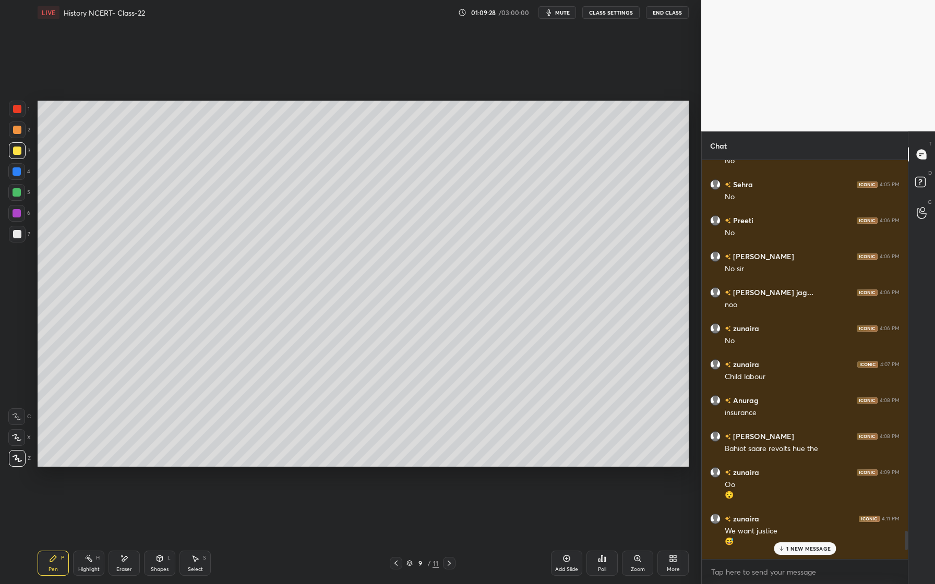
click at [21, 133] on div at bounding box center [17, 130] width 17 height 17
click at [423, 468] on div "Setting up your live class Poll for secs No correct answer Start poll" at bounding box center [363, 284] width 660 height 518
drag, startPoint x: 567, startPoint y: 564, endPoint x: 543, endPoint y: 535, distance: 37.8
click at [565, 564] on div "Add Slide" at bounding box center [566, 563] width 31 height 25
click at [16, 170] on div at bounding box center [17, 172] width 8 height 8
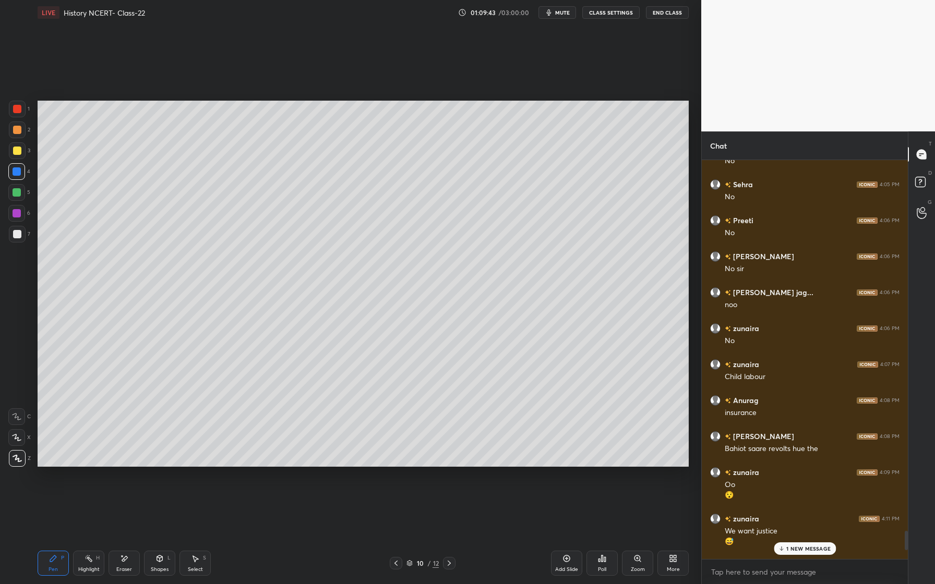
click at [136, 557] on div "Eraser" at bounding box center [124, 563] width 31 height 25
click at [51, 557] on icon at bounding box center [53, 559] width 8 height 8
click at [121, 554] on div "Eraser" at bounding box center [124, 563] width 31 height 25
click at [54, 561] on div "Pen P" at bounding box center [53, 563] width 31 height 25
click at [168, 554] on div "Shapes L" at bounding box center [159, 563] width 31 height 25
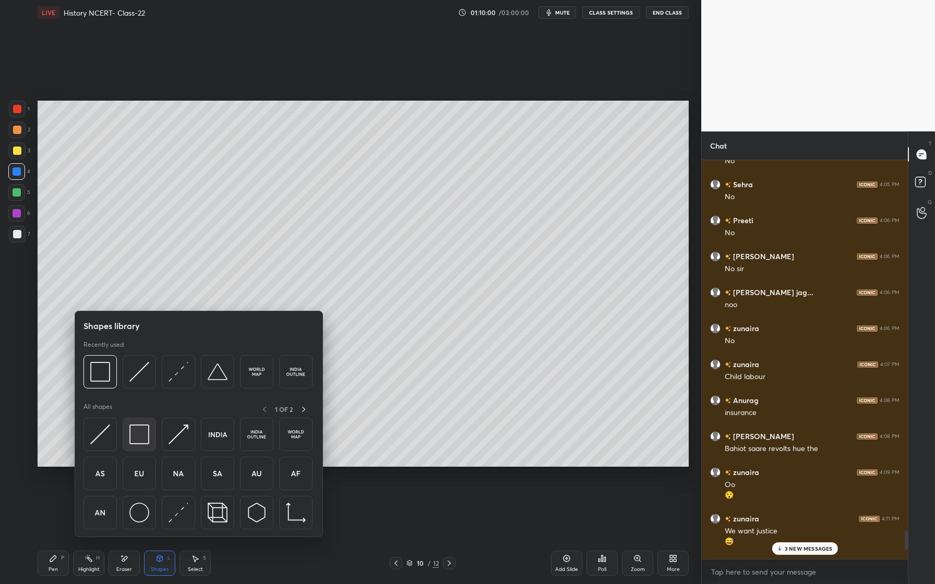
click at [147, 442] on img at bounding box center [139, 435] width 20 height 20
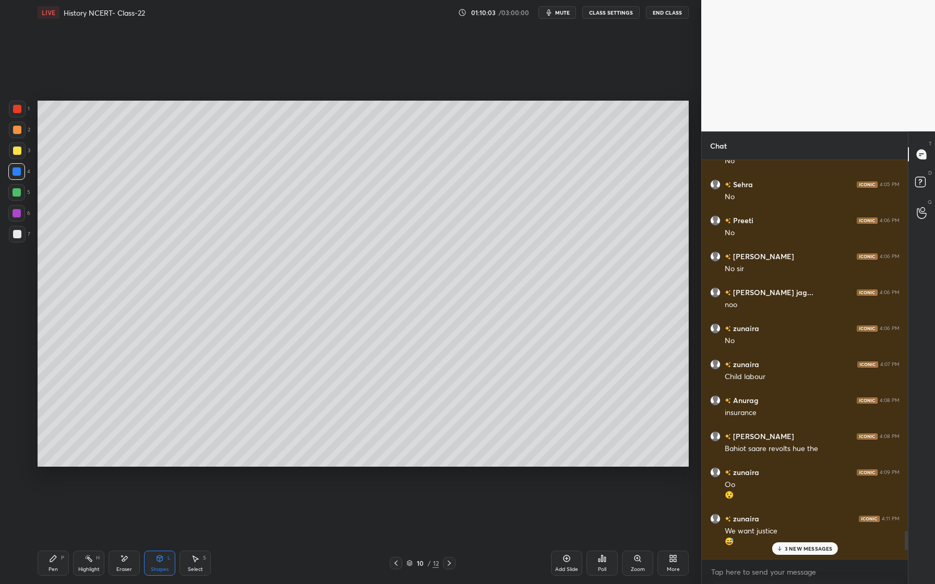
click at [53, 561] on icon at bounding box center [53, 559] width 8 height 8
drag, startPoint x: 165, startPoint y: 560, endPoint x: 169, endPoint y: 544, distance: 16.6
click at [165, 560] on div "Shapes L" at bounding box center [159, 563] width 31 height 25
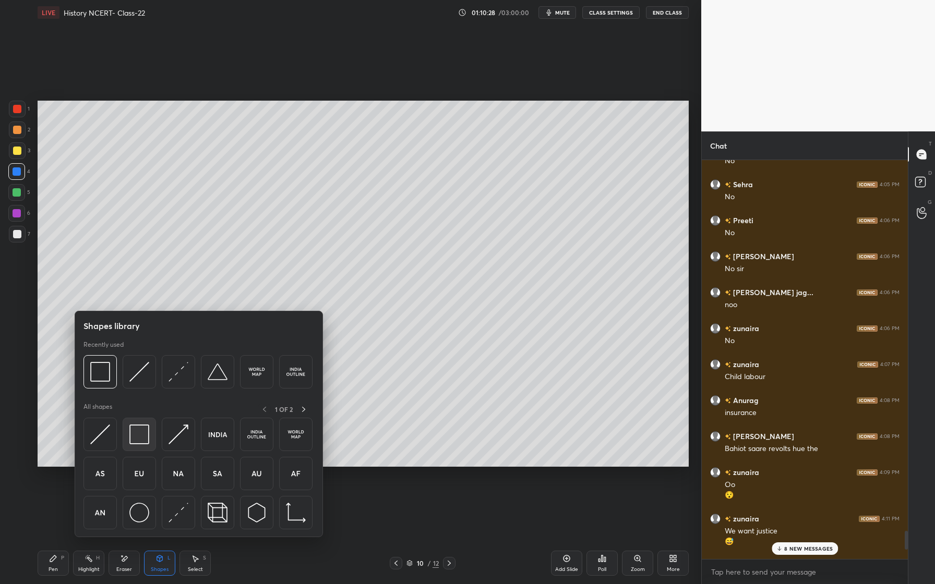
click at [146, 436] on img at bounding box center [139, 435] width 20 height 20
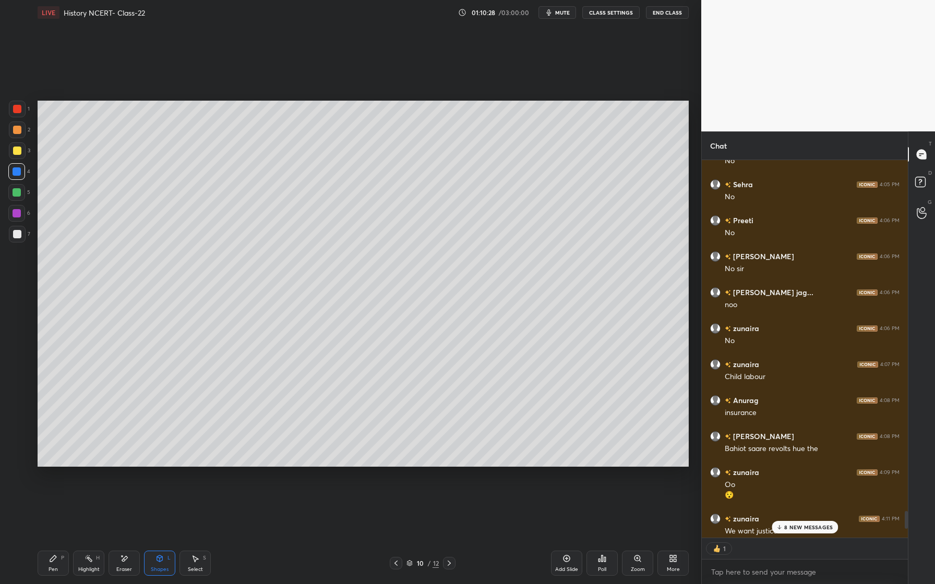
scroll to position [4, 4]
click at [57, 551] on div "Pen P Highlight H Eraser Shapes L Select S 10 / 12 Add Slide Poll Zoom More" at bounding box center [363, 564] width 651 height 42
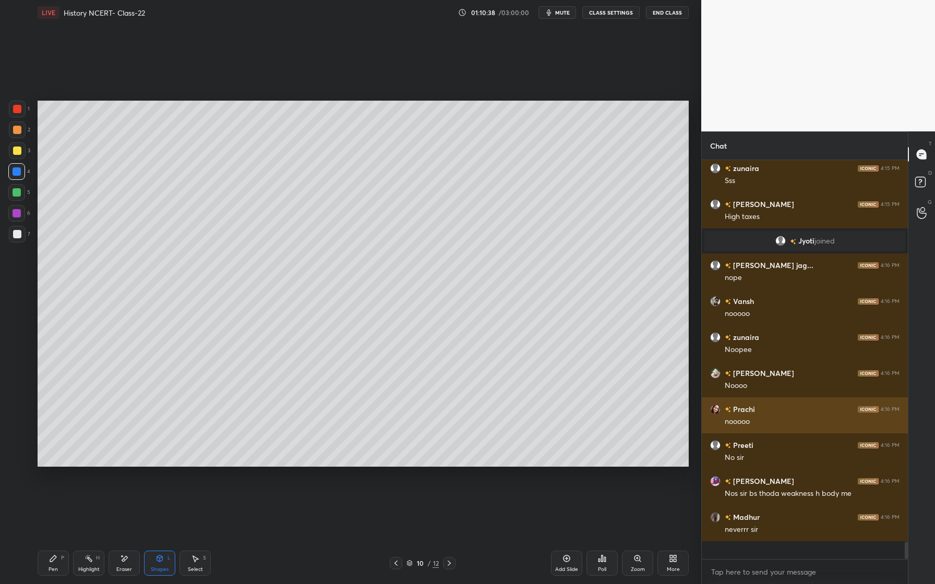
scroll to position [8440, 0]
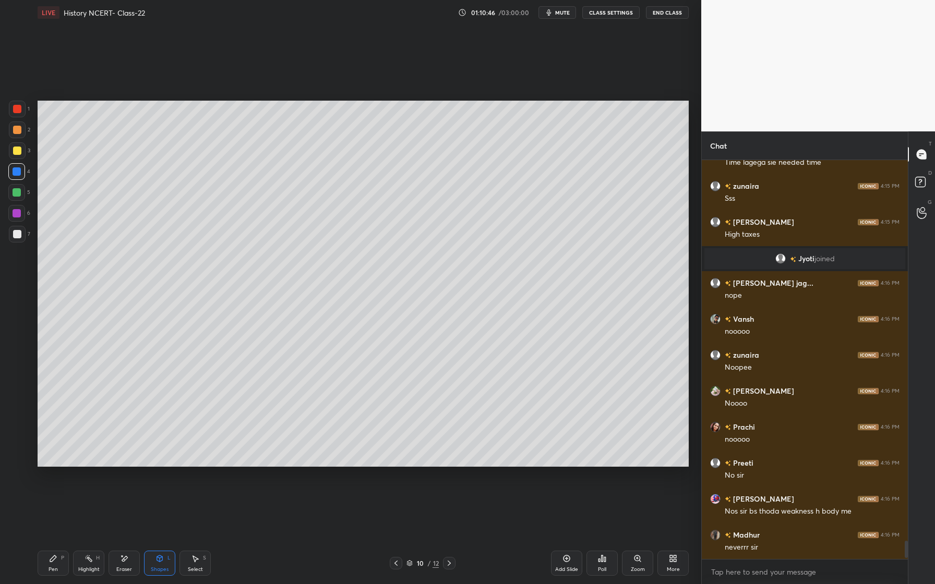
drag, startPoint x: 19, startPoint y: 172, endPoint x: 32, endPoint y: 177, distance: 14.1
click at [19, 172] on div at bounding box center [17, 172] width 8 height 8
click at [58, 559] on div "Pen P" at bounding box center [53, 563] width 31 height 25
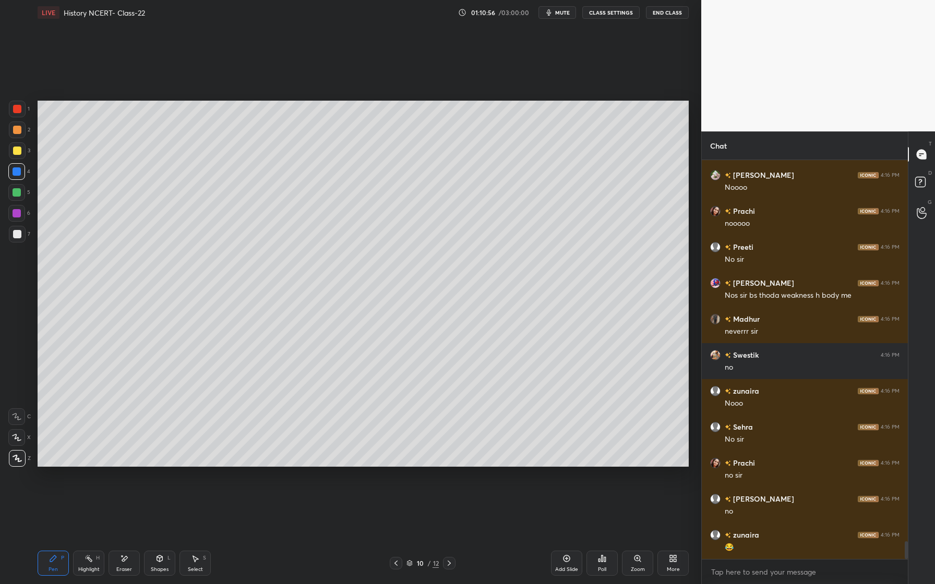
scroll to position [8692, 0]
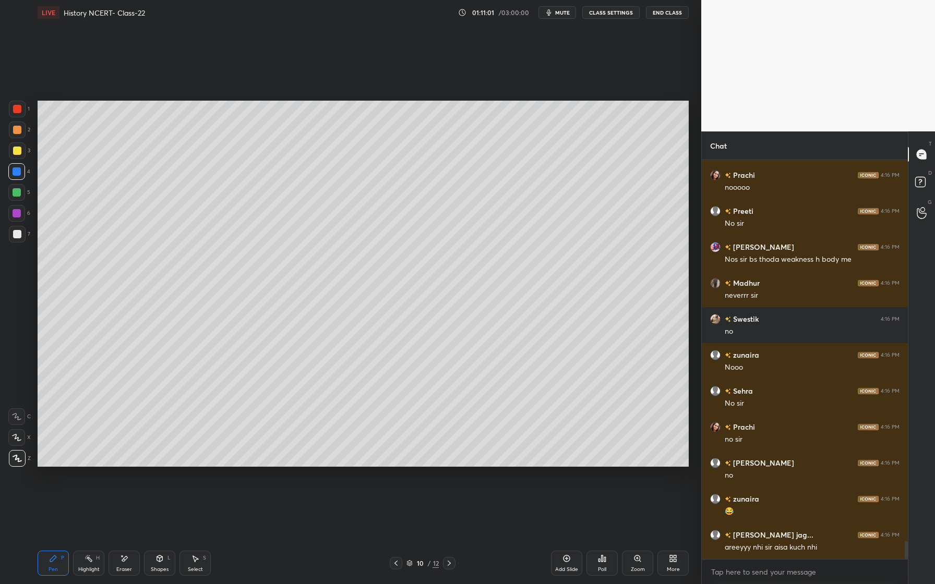
click at [164, 565] on div "Shapes L" at bounding box center [159, 563] width 31 height 25
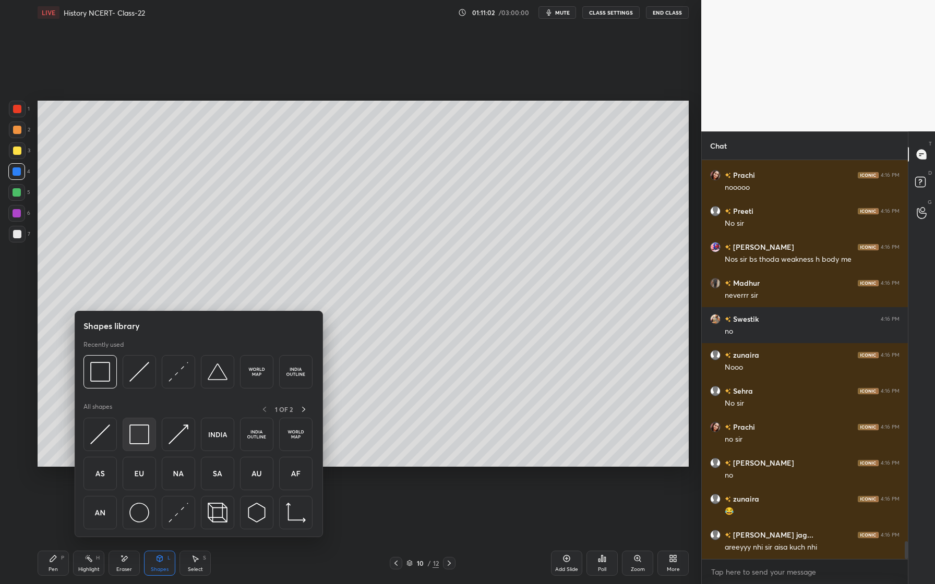
click at [153, 437] on div at bounding box center [139, 434] width 33 height 33
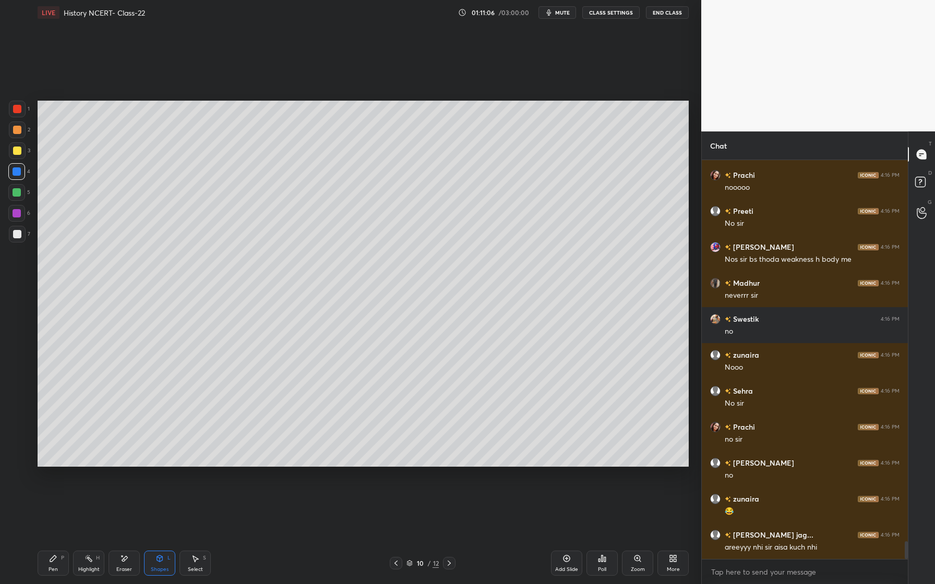
click at [57, 565] on div "Pen P" at bounding box center [53, 563] width 31 height 25
drag, startPoint x: 16, startPoint y: 133, endPoint x: 14, endPoint y: 148, distance: 14.8
click at [16, 134] on div at bounding box center [17, 130] width 8 height 8
click at [20, 156] on div at bounding box center [17, 150] width 17 height 17
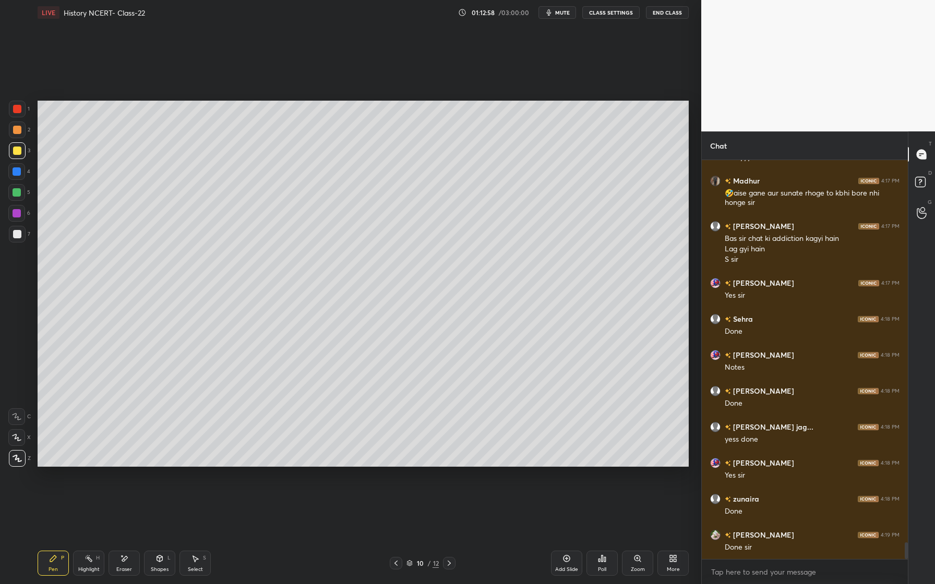
scroll to position [9119, 0]
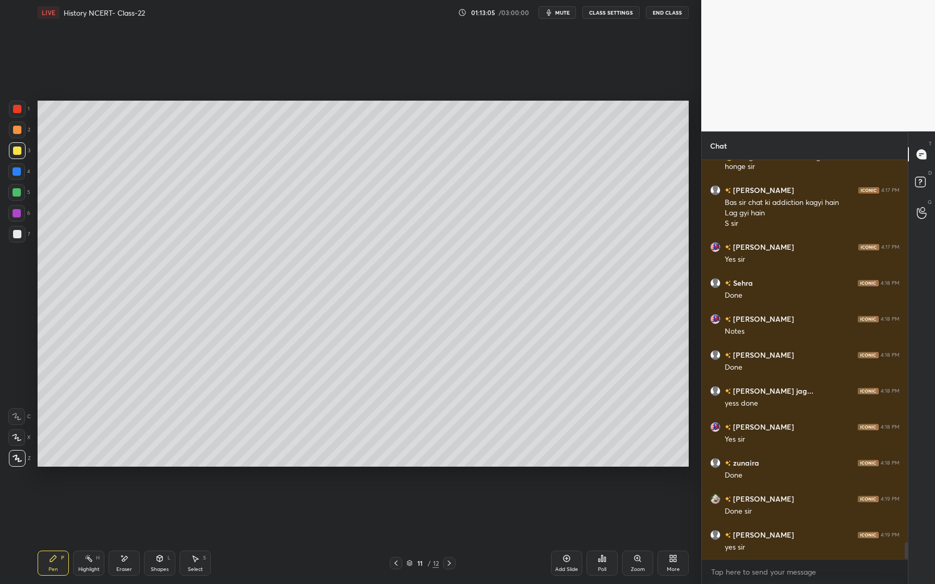
click at [18, 197] on div at bounding box center [16, 192] width 17 height 17
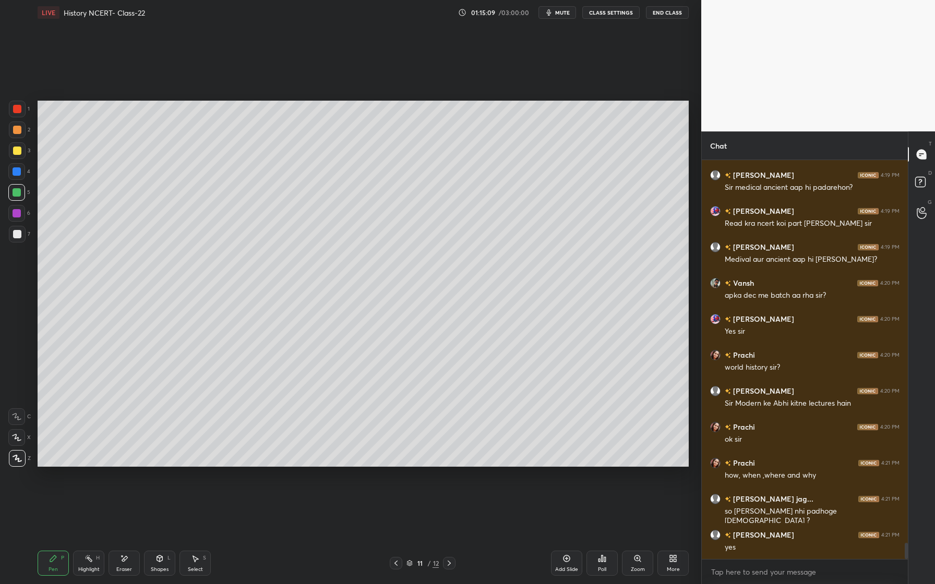
scroll to position [9551, 0]
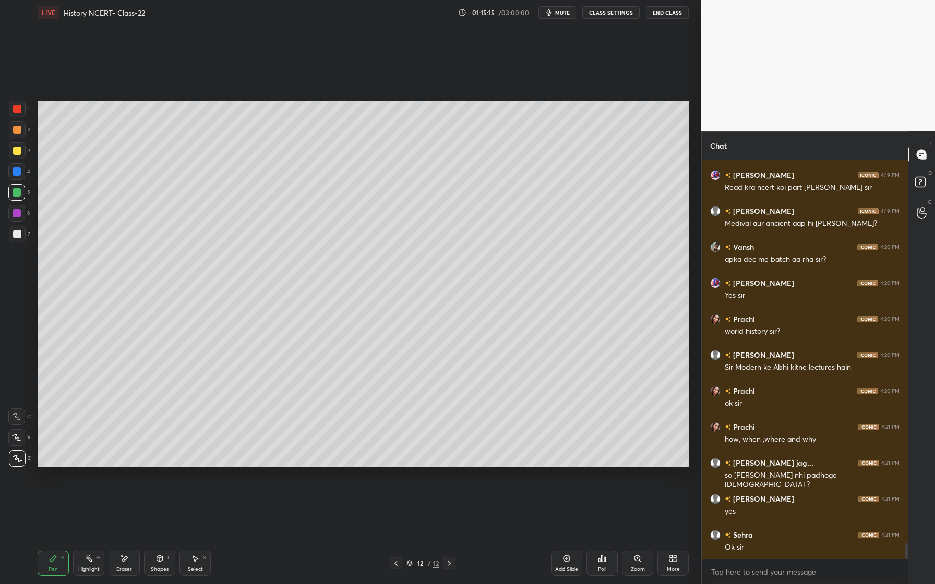
click at [19, 212] on div at bounding box center [17, 213] width 8 height 8
drag, startPoint x: 19, startPoint y: 234, endPoint x: 29, endPoint y: 232, distance: 9.7
click at [19, 234] on div at bounding box center [17, 234] width 8 height 8
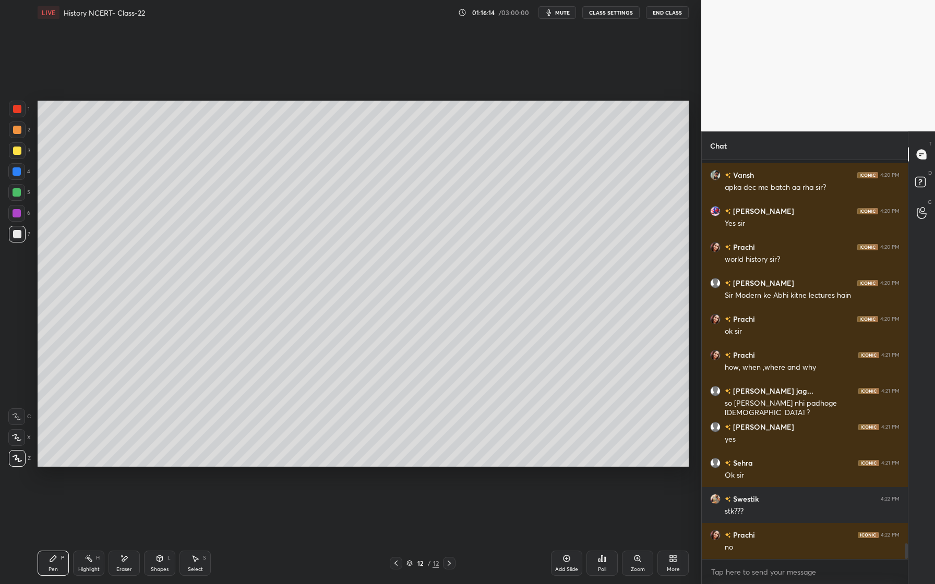
scroll to position [9668, 0]
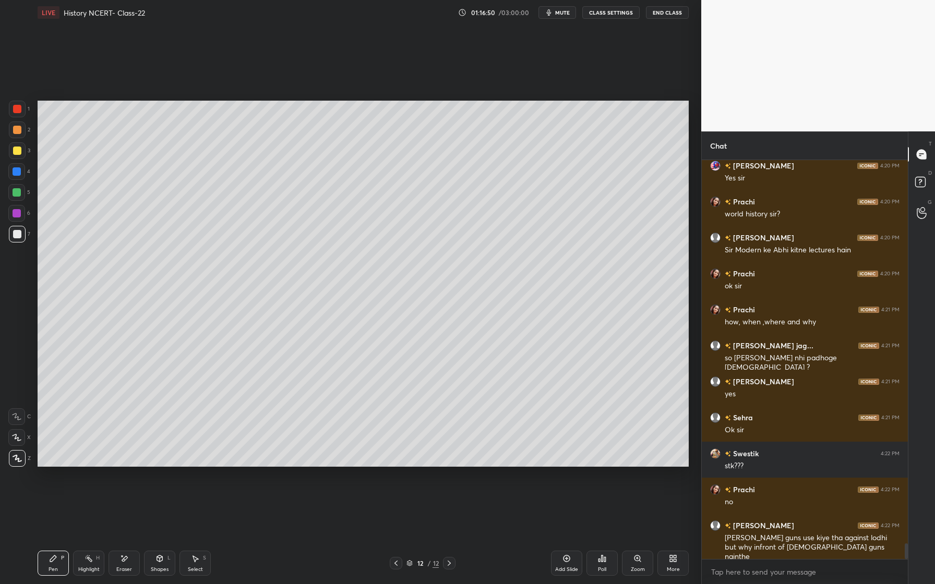
click at [20, 216] on div at bounding box center [16, 213] width 17 height 17
click at [22, 150] on div at bounding box center [17, 150] width 17 height 17
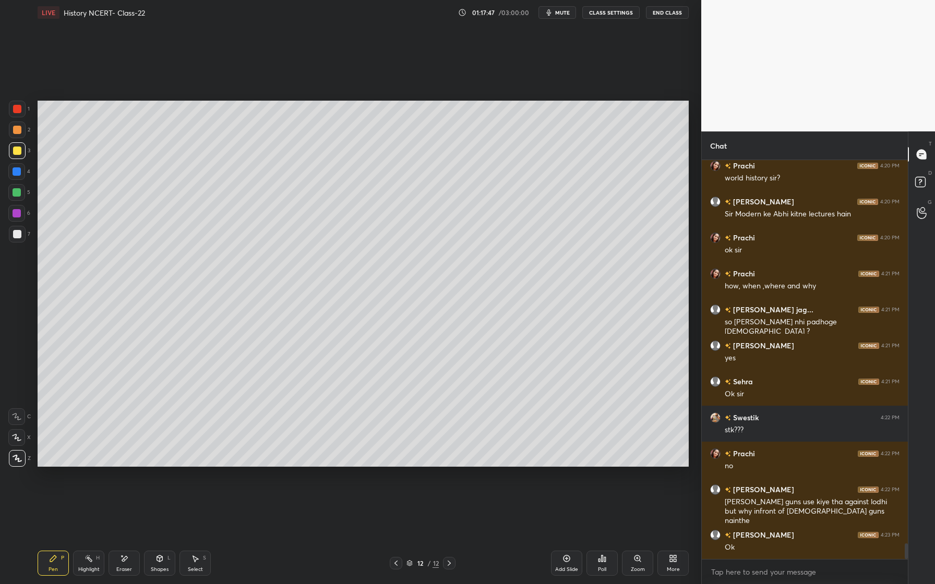
click at [129, 564] on div "Eraser" at bounding box center [124, 563] width 31 height 25
click at [46, 566] on div "Pen P" at bounding box center [53, 563] width 31 height 25
click at [17, 175] on div at bounding box center [17, 172] width 8 height 8
click at [19, 193] on div at bounding box center [17, 192] width 8 height 8
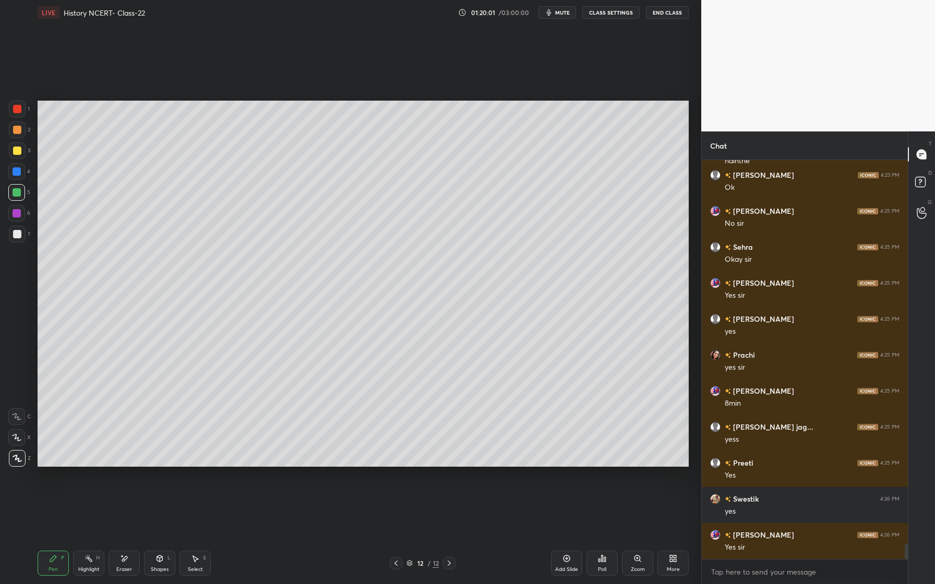
scroll to position [10100, 0]
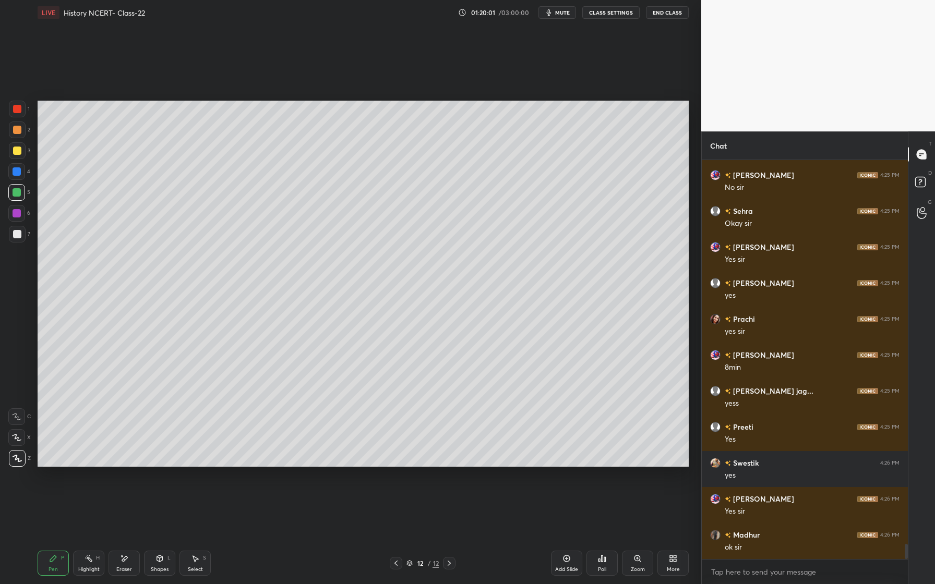
click at [559, 13] on span "mute" at bounding box center [562, 12] width 15 height 7
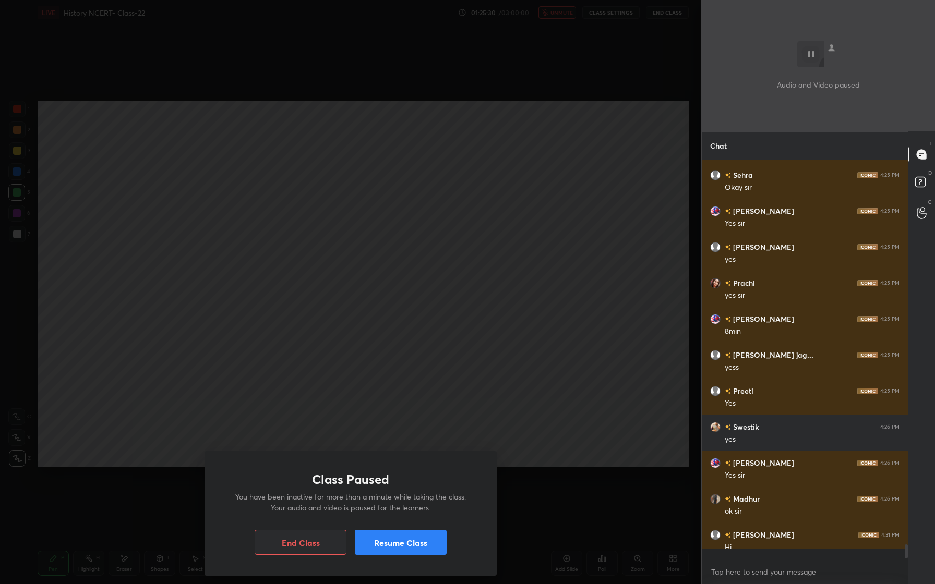
scroll to position [10136, 0]
click at [618, 195] on div "Class Paused You have been inactive for more than a minute while taking the cla…" at bounding box center [350, 292] width 701 height 584
click at [396, 556] on div "Class Paused You have been inactive for more than a minute while taking the cla…" at bounding box center [351, 513] width 292 height 125
click at [401, 550] on button "Resume Class" at bounding box center [401, 542] width 92 height 25
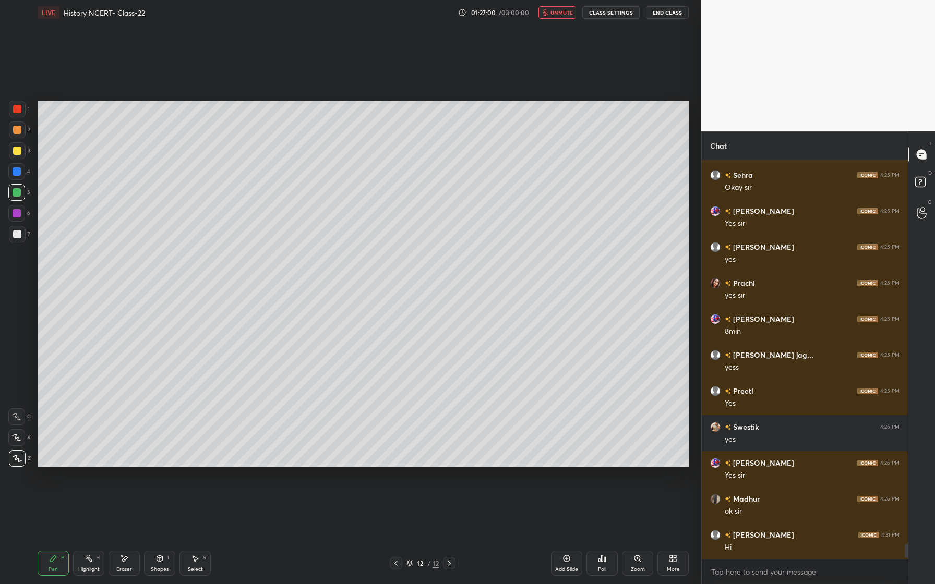
drag, startPoint x: 552, startPoint y: 10, endPoint x: 552, endPoint y: 526, distance: 515.6
click at [552, 10] on span "unmute" at bounding box center [562, 12] width 22 height 7
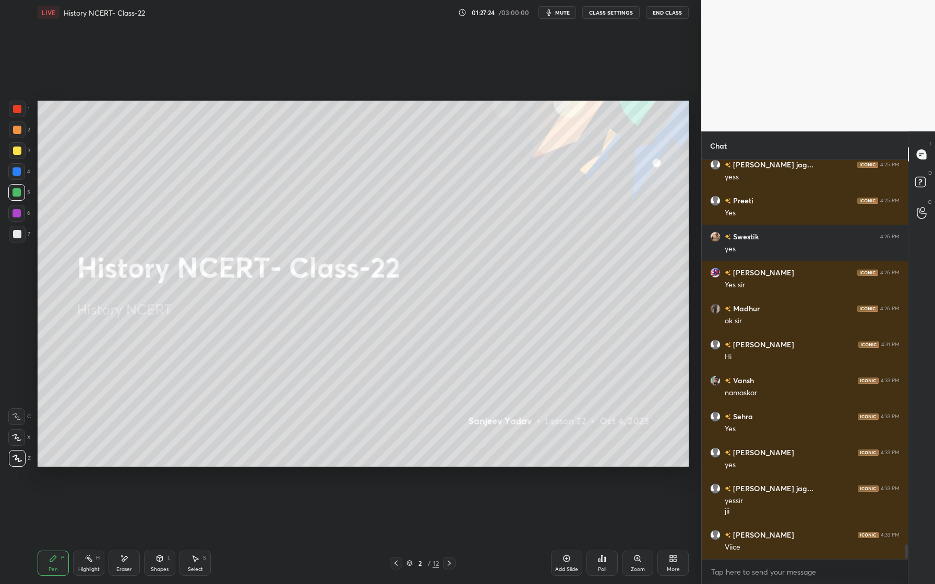
scroll to position [10363, 0]
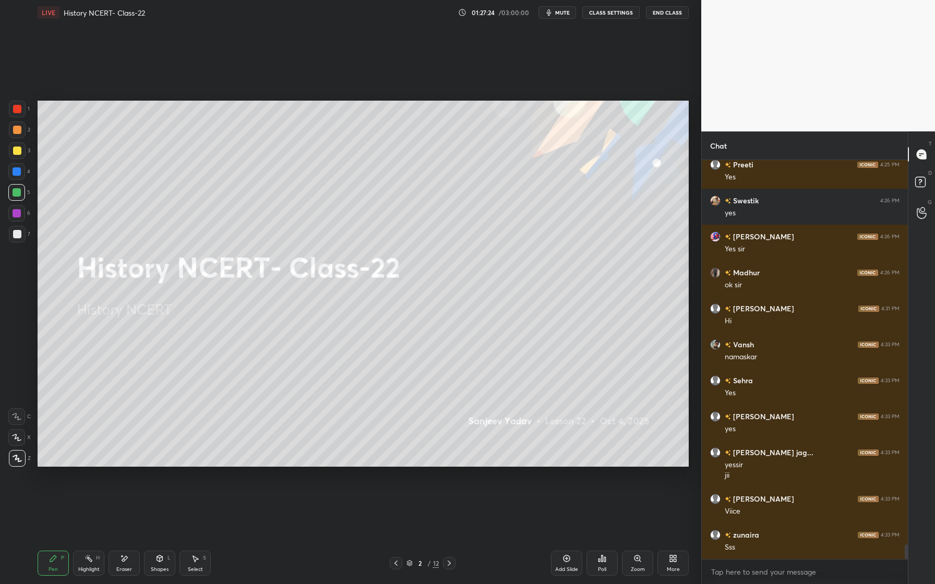
click at [421, 564] on div "2" at bounding box center [420, 563] width 10 height 6
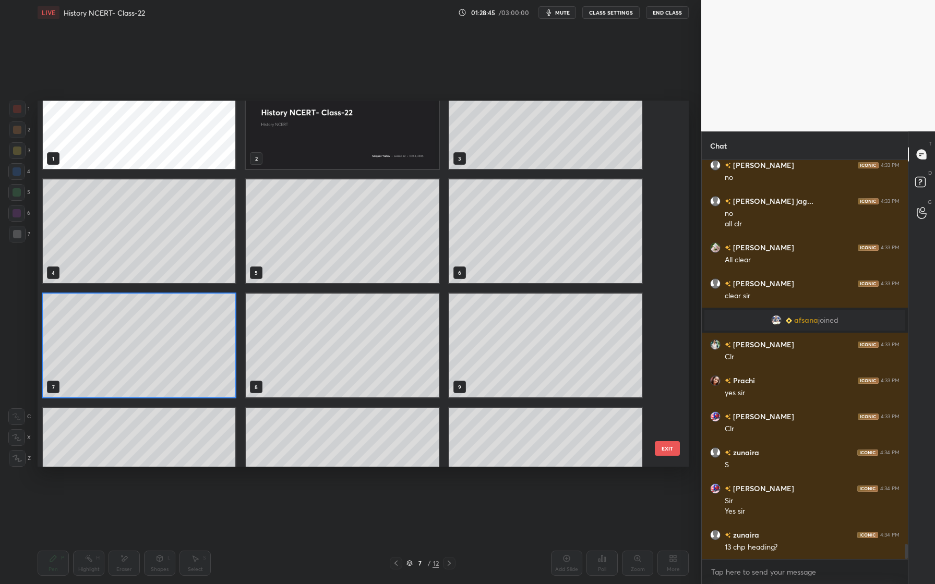
scroll to position [10288, 0]
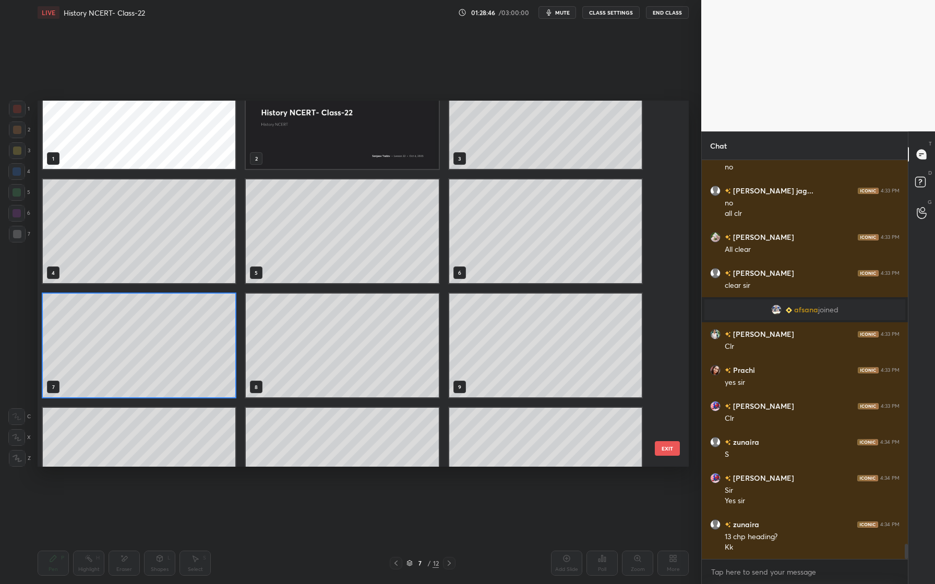
click at [385, 159] on img "grid" at bounding box center [342, 117] width 193 height 104
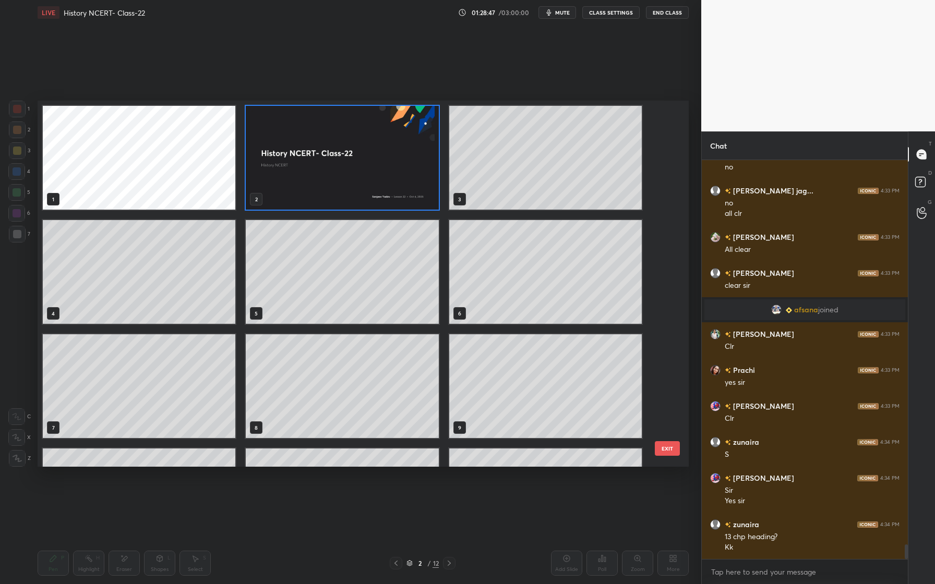
scroll to position [10324, 0]
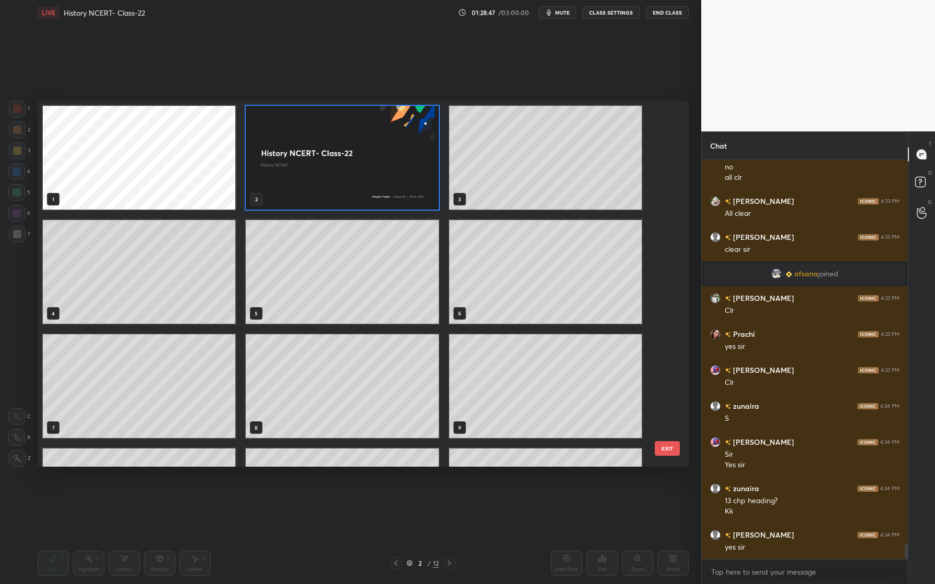
click at [385, 159] on img "grid" at bounding box center [342, 158] width 193 height 104
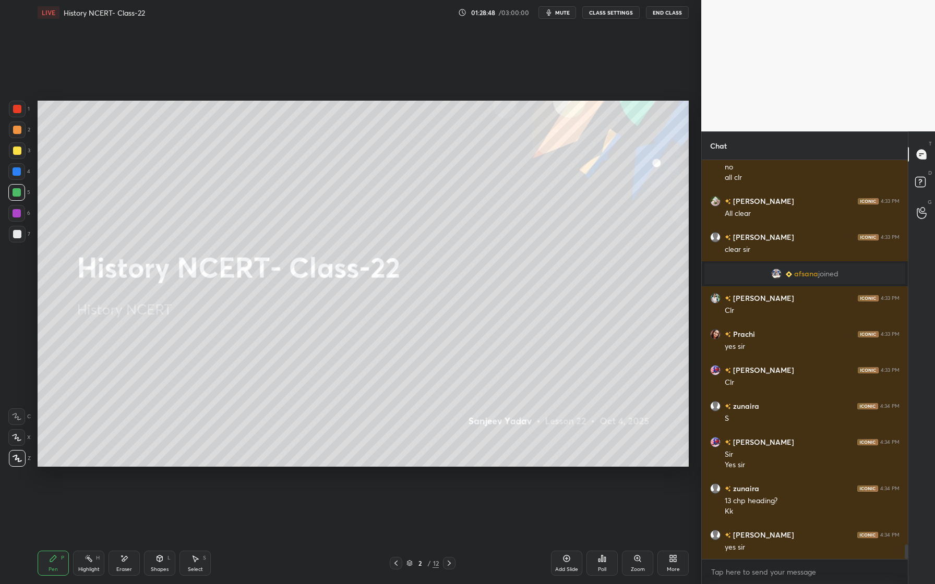
click at [385, 159] on img "grid" at bounding box center [342, 158] width 193 height 104
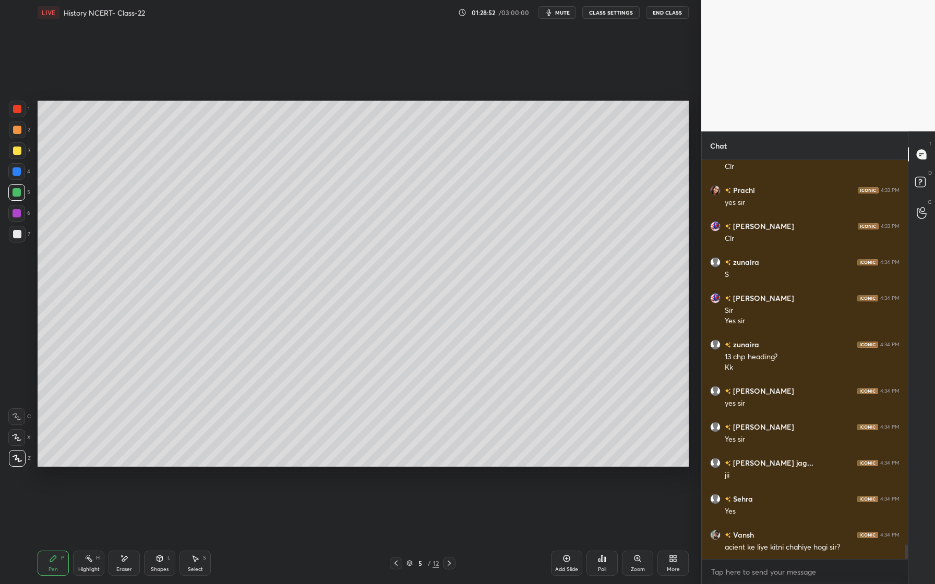
scroll to position [10504, 0]
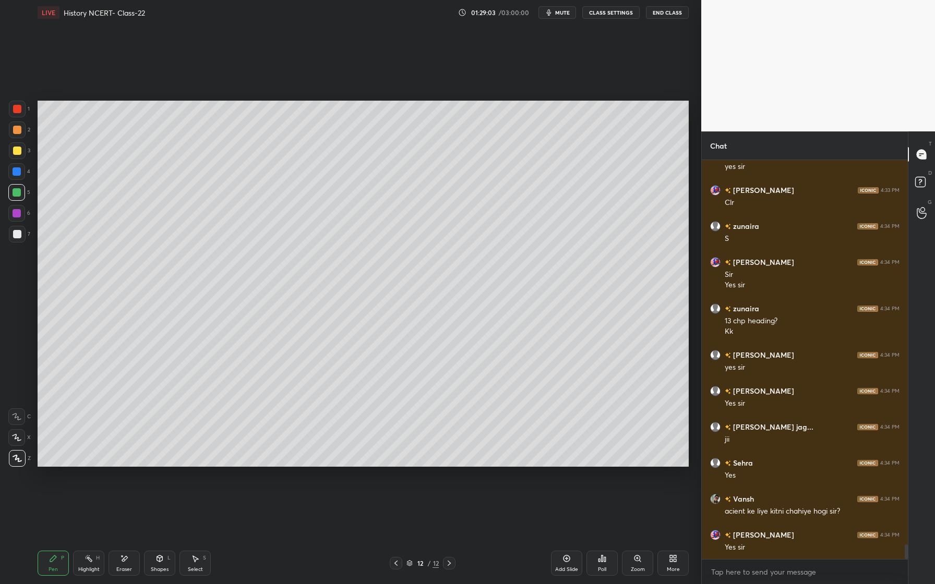
drag, startPoint x: 568, startPoint y: 565, endPoint x: 574, endPoint y: 539, distance: 27.2
click at [570, 558] on div "Add Slide" at bounding box center [566, 563] width 31 height 25
click at [20, 149] on div at bounding box center [17, 151] width 8 height 8
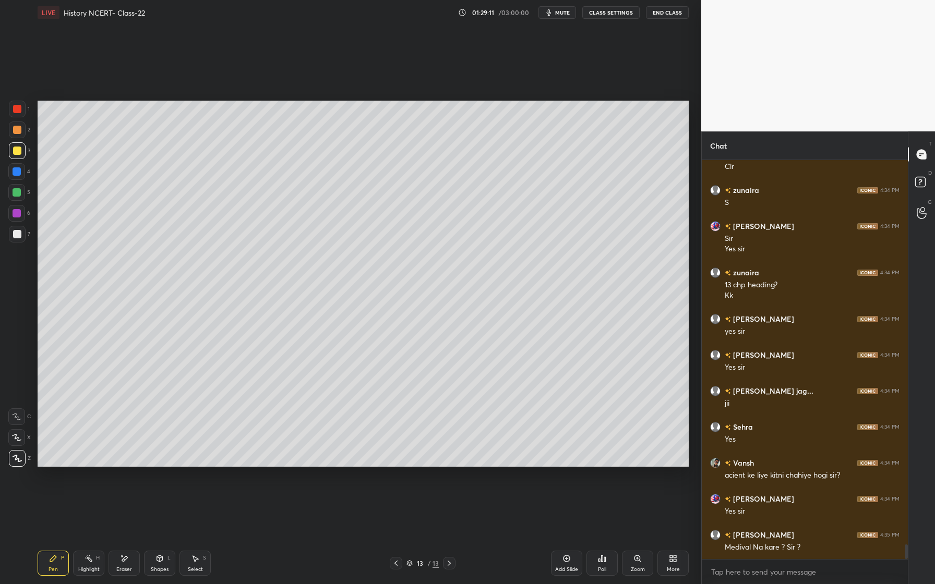
click at [15, 133] on div at bounding box center [17, 130] width 8 height 8
click at [166, 562] on div "Shapes L" at bounding box center [159, 563] width 31 height 25
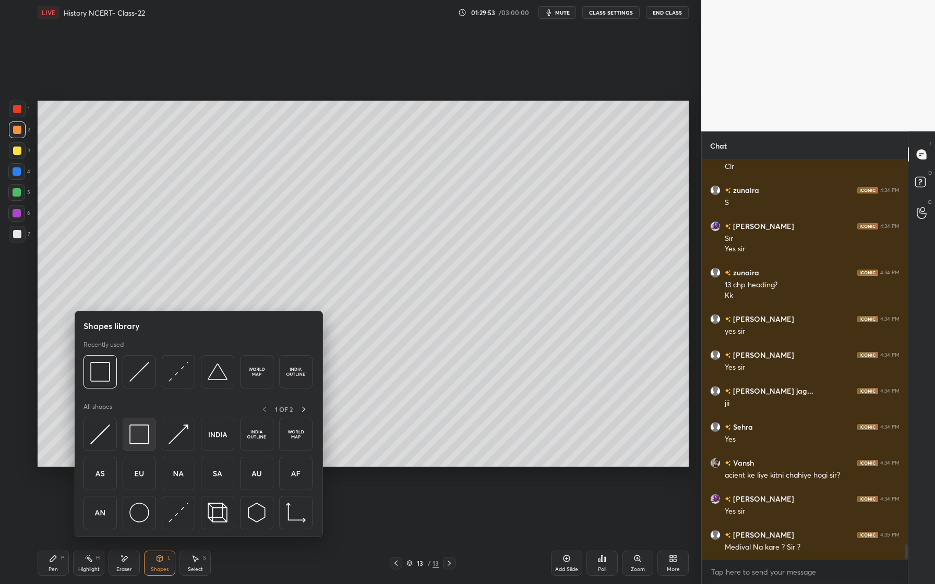
click at [140, 427] on img at bounding box center [139, 435] width 20 height 20
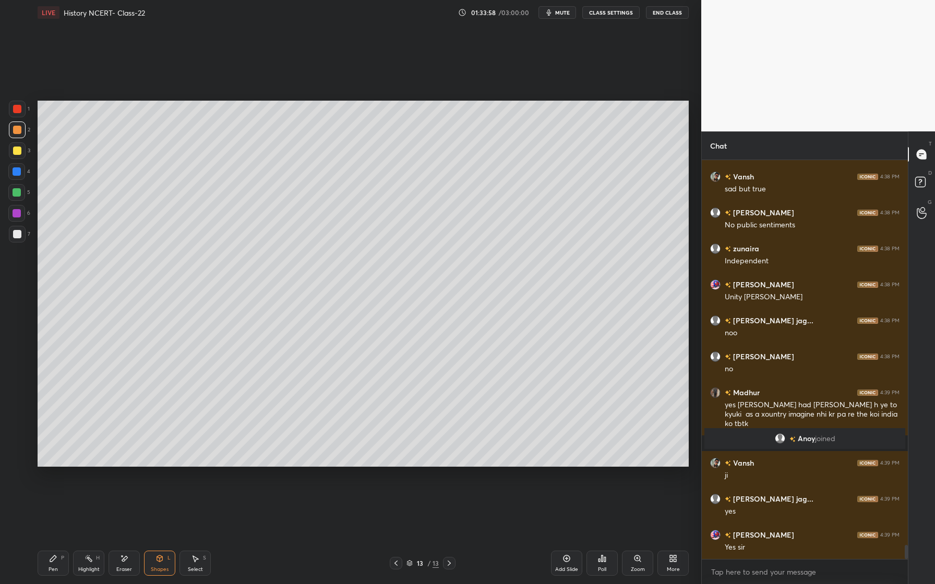
scroll to position [10898, 0]
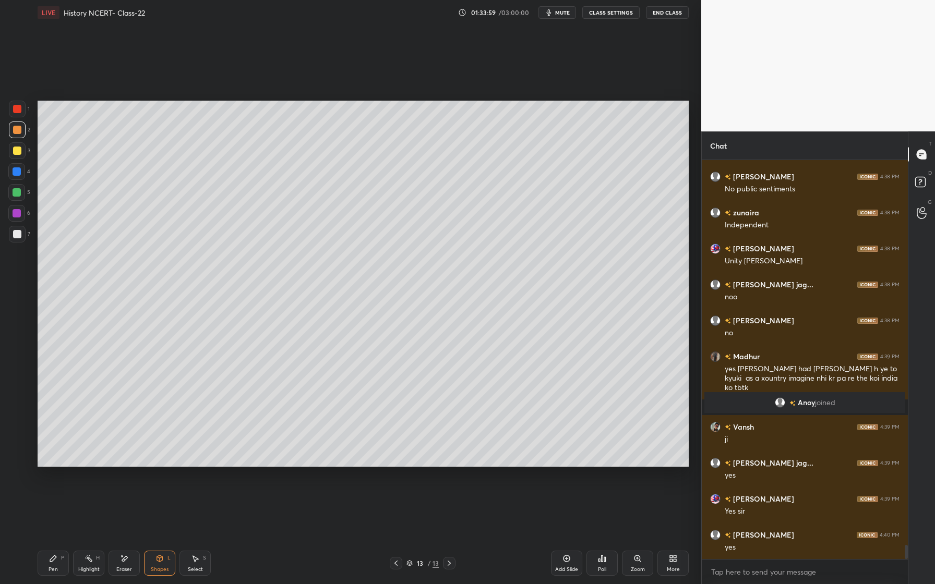
click at [157, 560] on icon at bounding box center [160, 559] width 6 height 6
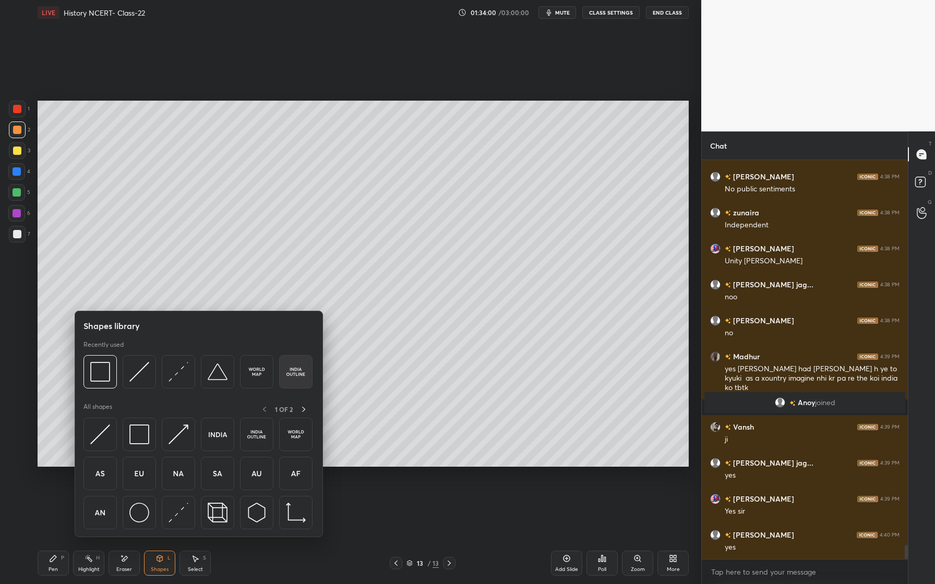
click at [293, 364] on img at bounding box center [296, 372] width 20 height 20
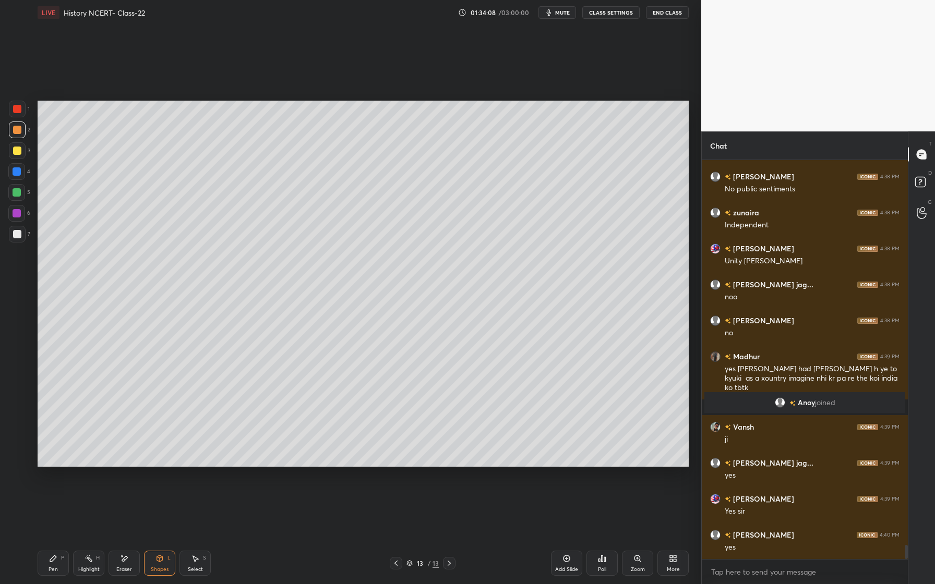
drag, startPoint x: 20, startPoint y: 169, endPoint x: 15, endPoint y: 191, distance: 23.0
click at [19, 171] on div at bounding box center [17, 172] width 8 height 8
click at [53, 555] on icon at bounding box center [53, 559] width 8 height 8
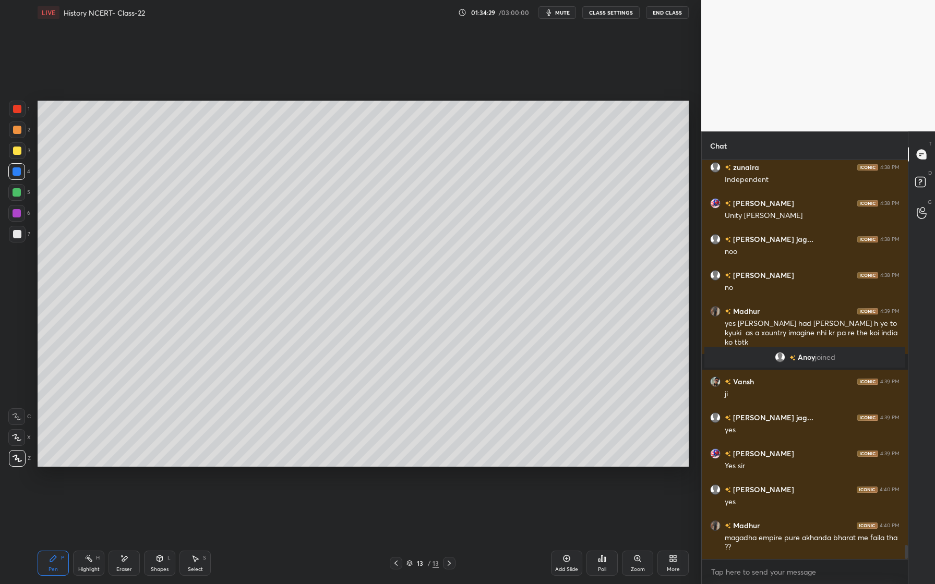
drag, startPoint x: 16, startPoint y: 194, endPoint x: 13, endPoint y: 199, distance: 6.5
click at [16, 194] on div at bounding box center [17, 192] width 8 height 8
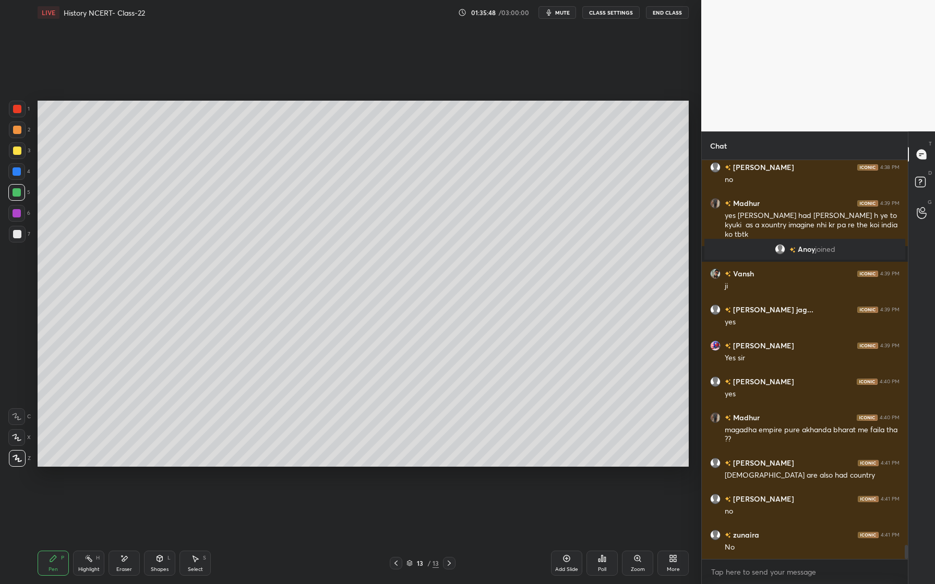
scroll to position [11097, 0]
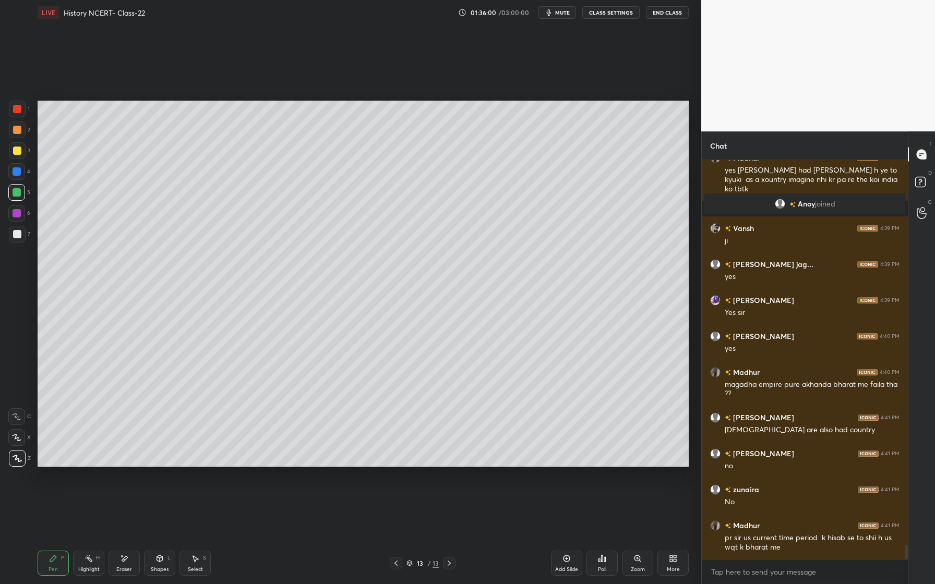
click at [128, 562] on div "Eraser" at bounding box center [124, 563] width 31 height 25
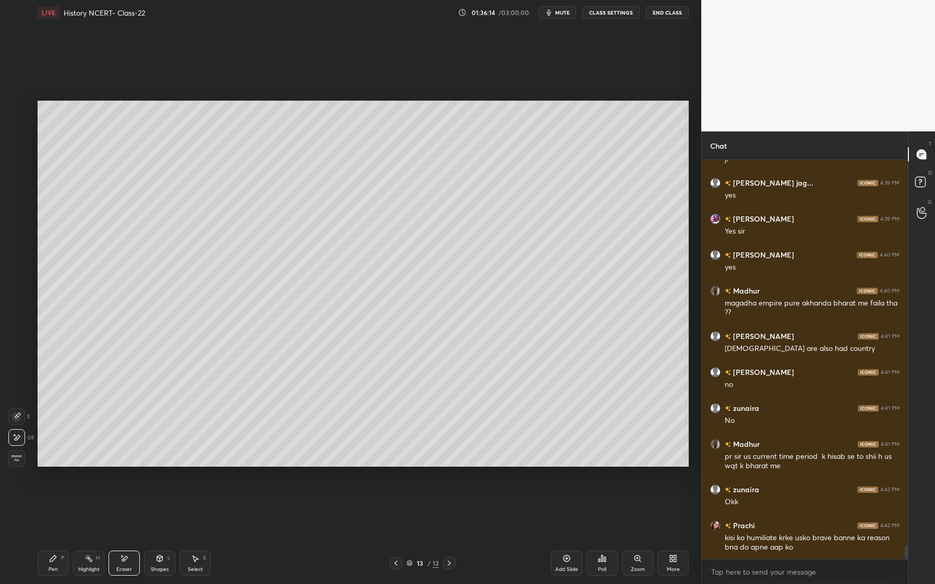
scroll to position [11224, 0]
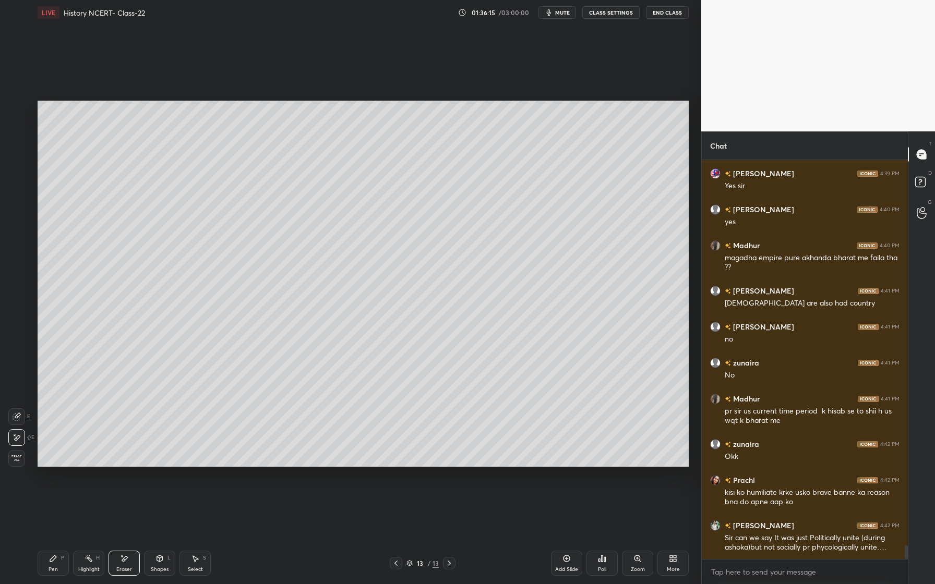
click at [45, 568] on div "Pen P" at bounding box center [53, 563] width 31 height 25
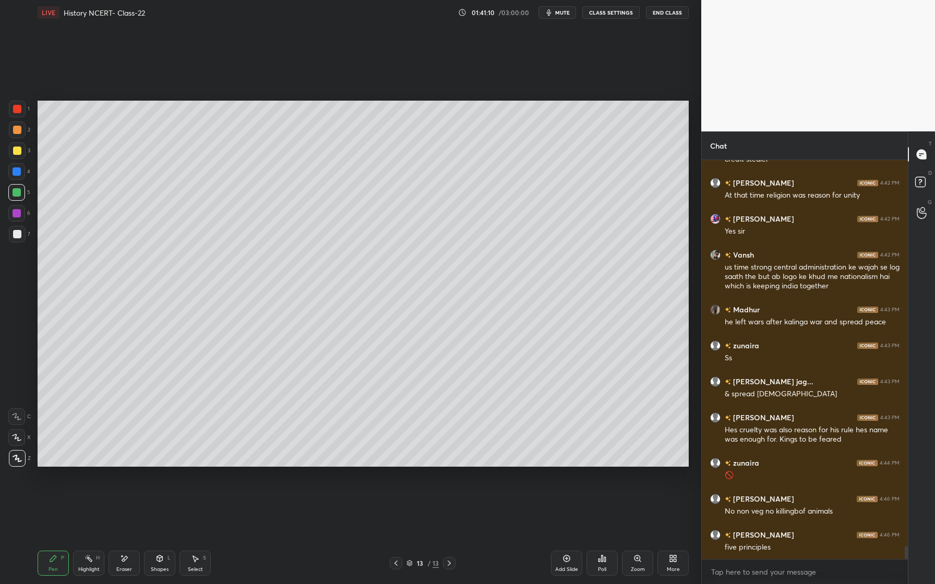
scroll to position [11748, 0]
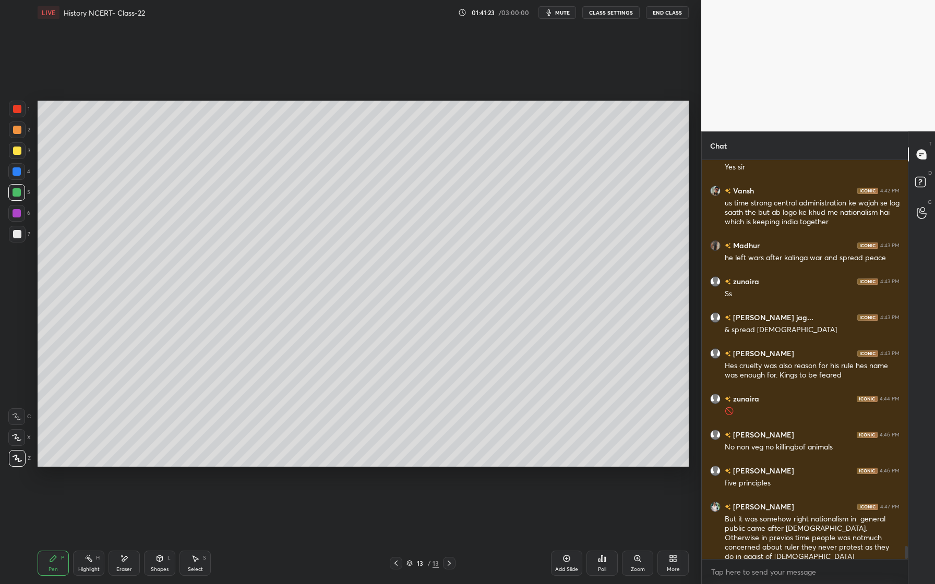
click at [16, 215] on div at bounding box center [17, 213] width 8 height 8
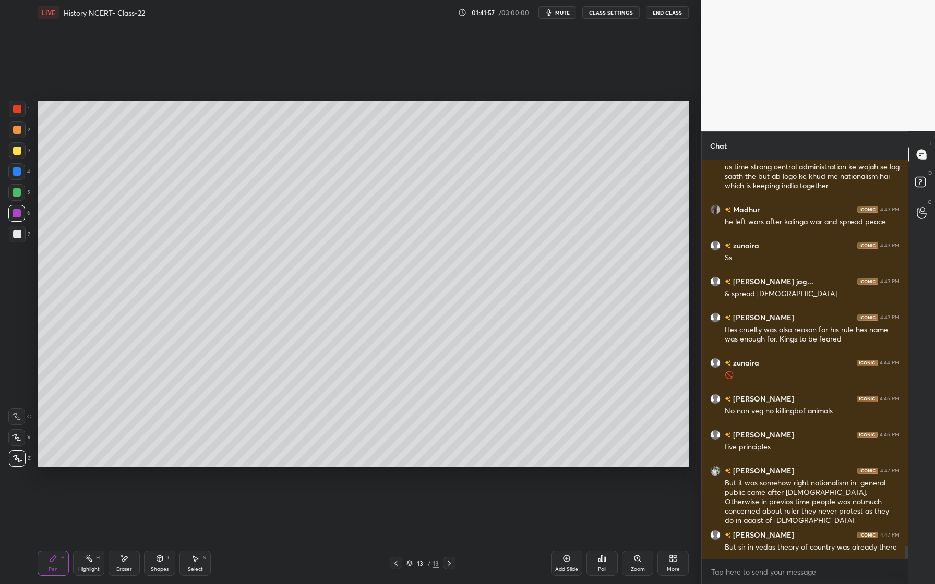
drag, startPoint x: 131, startPoint y: 563, endPoint x: 137, endPoint y: 555, distance: 10.0
click at [134, 560] on div "Eraser" at bounding box center [124, 563] width 31 height 25
click at [58, 568] on div "Pen P" at bounding box center [53, 563] width 31 height 25
drag, startPoint x: 22, startPoint y: 196, endPoint x: 16, endPoint y: 198, distance: 6.5
click at [20, 198] on div at bounding box center [16, 192] width 17 height 17
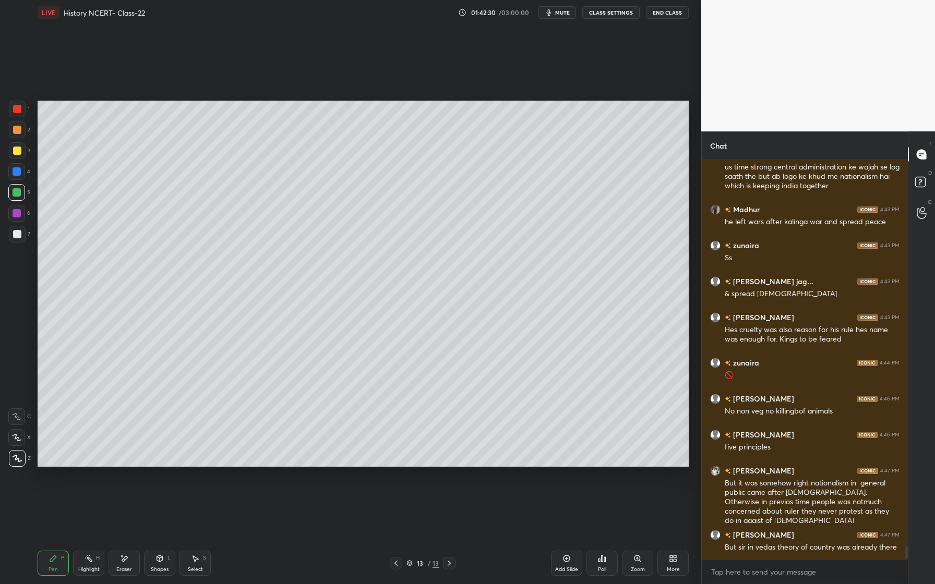
drag, startPoint x: 17, startPoint y: 147, endPoint x: 20, endPoint y: 151, distance: 5.4
click at [20, 150] on div at bounding box center [17, 151] width 8 height 8
drag, startPoint x: 19, startPoint y: 193, endPoint x: 12, endPoint y: 200, distance: 10.0
click at [21, 194] on div at bounding box center [16, 192] width 17 height 17
click at [20, 210] on div at bounding box center [17, 213] width 8 height 8
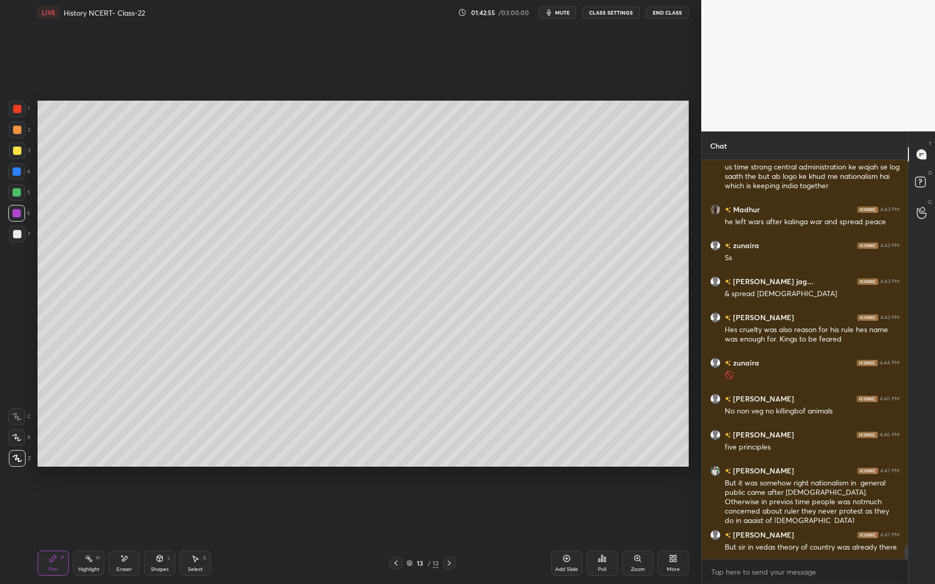
click at [21, 153] on div at bounding box center [17, 150] width 17 height 17
drag, startPoint x: 22, startPoint y: 172, endPoint x: 22, endPoint y: 177, distance: 5.8
click at [22, 172] on div at bounding box center [16, 171] width 17 height 17
drag, startPoint x: 130, startPoint y: 561, endPoint x: 153, endPoint y: 550, distance: 26.1
click at [130, 561] on div "Eraser" at bounding box center [124, 563] width 31 height 25
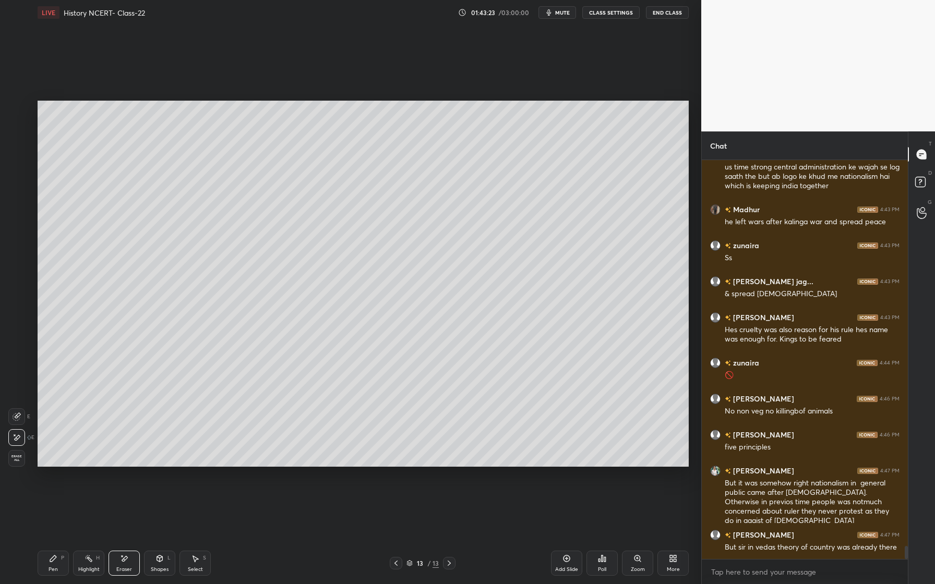
click at [61, 563] on div "Pen P" at bounding box center [53, 563] width 31 height 25
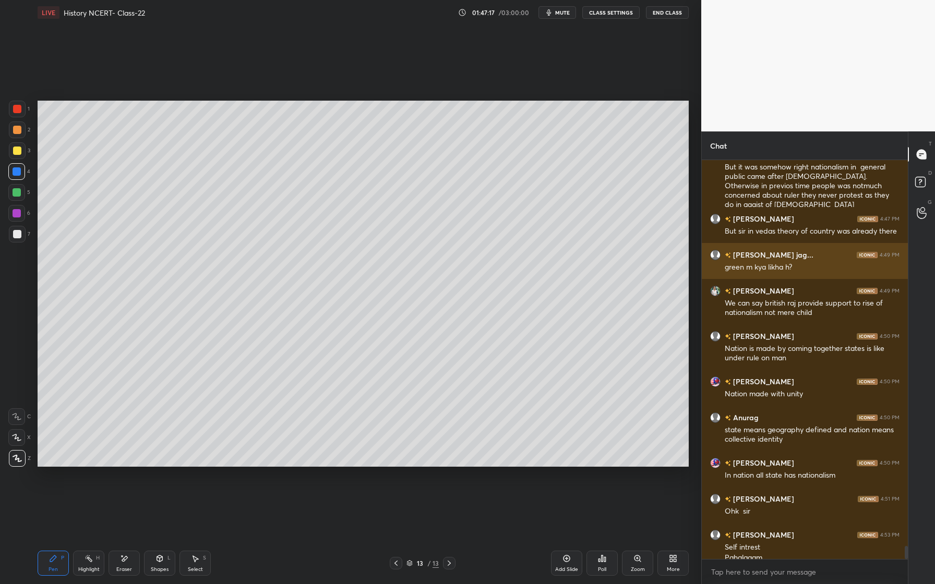
scroll to position [11835, 0]
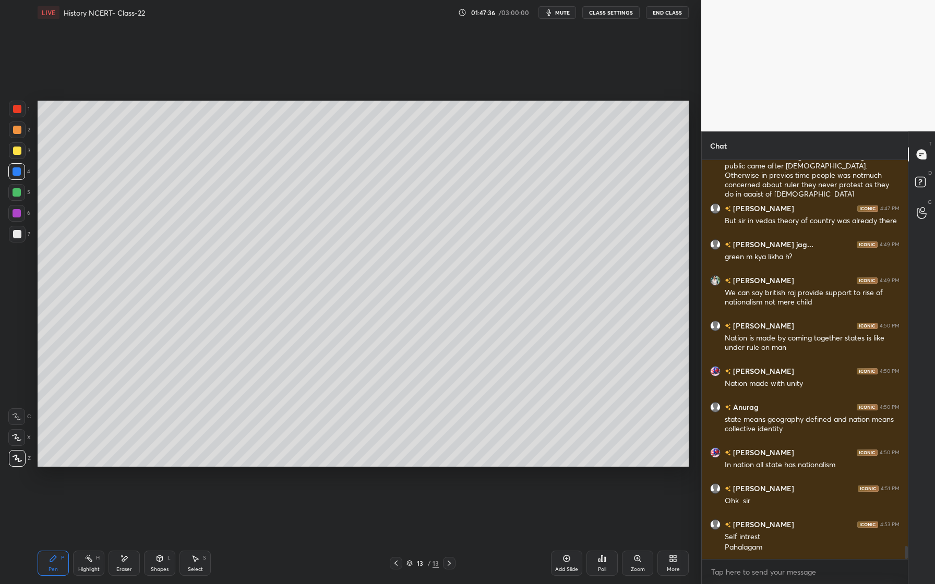
drag, startPoint x: 23, startPoint y: 213, endPoint x: 22, endPoint y: 224, distance: 11.0
click at [23, 213] on div at bounding box center [16, 213] width 17 height 17
drag, startPoint x: 20, startPoint y: 232, endPoint x: 22, endPoint y: 222, distance: 10.3
click at [20, 232] on div at bounding box center [17, 234] width 8 height 8
drag, startPoint x: 21, startPoint y: 433, endPoint x: 18, endPoint y: 424, distance: 9.2
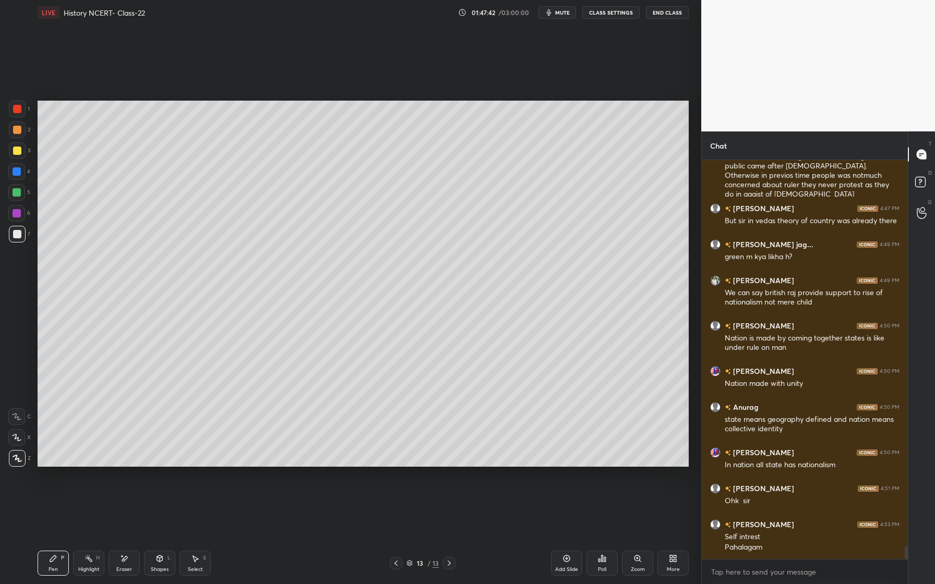
click at [21, 434] on div at bounding box center [16, 438] width 17 height 17
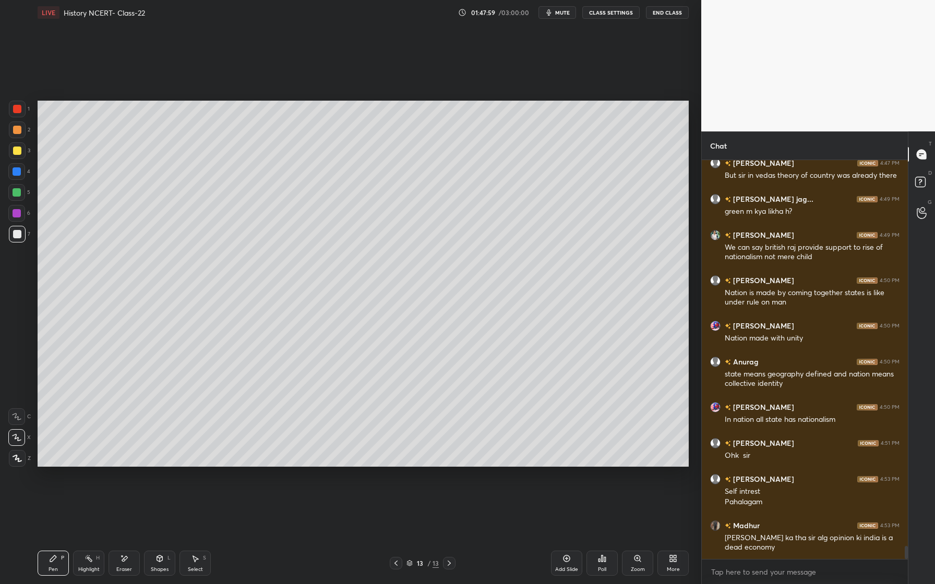
drag, startPoint x: 561, startPoint y: 11, endPoint x: 561, endPoint y: 527, distance: 515.6
click at [561, 11] on span "mute" at bounding box center [562, 12] width 15 height 7
click at [127, 565] on div "Eraser" at bounding box center [124, 563] width 31 height 25
drag, startPoint x: 557, startPoint y: 12, endPoint x: 557, endPoint y: 528, distance: 515.6
click at [557, 12] on span "unmute" at bounding box center [562, 12] width 22 height 7
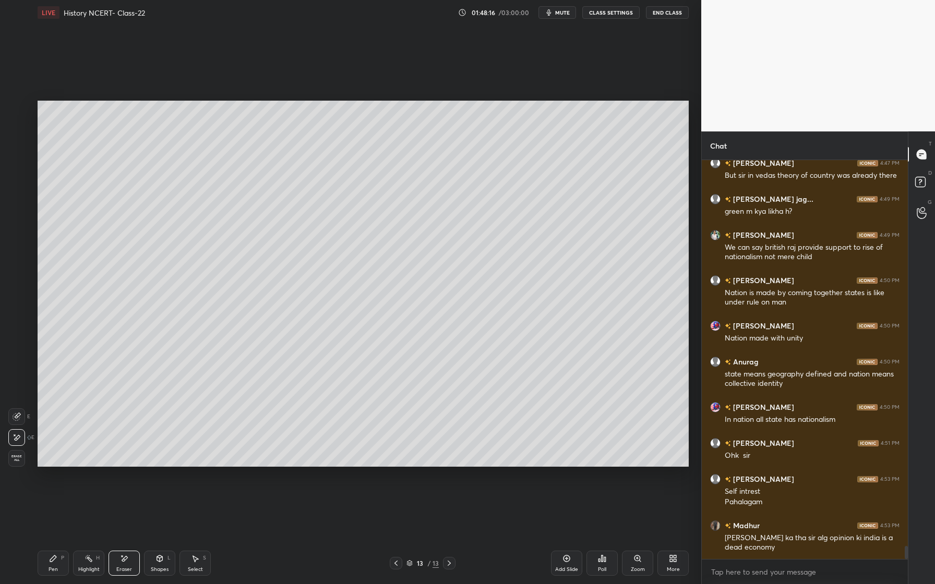
drag, startPoint x: 56, startPoint y: 567, endPoint x: 67, endPoint y: 545, distance: 24.5
click at [56, 567] on div "Pen" at bounding box center [53, 569] width 9 height 5
click at [567, 565] on div "Add Slide" at bounding box center [566, 563] width 31 height 25
click at [21, 150] on div at bounding box center [17, 150] width 17 height 17
click at [20, 113] on div at bounding box center [17, 109] width 8 height 8
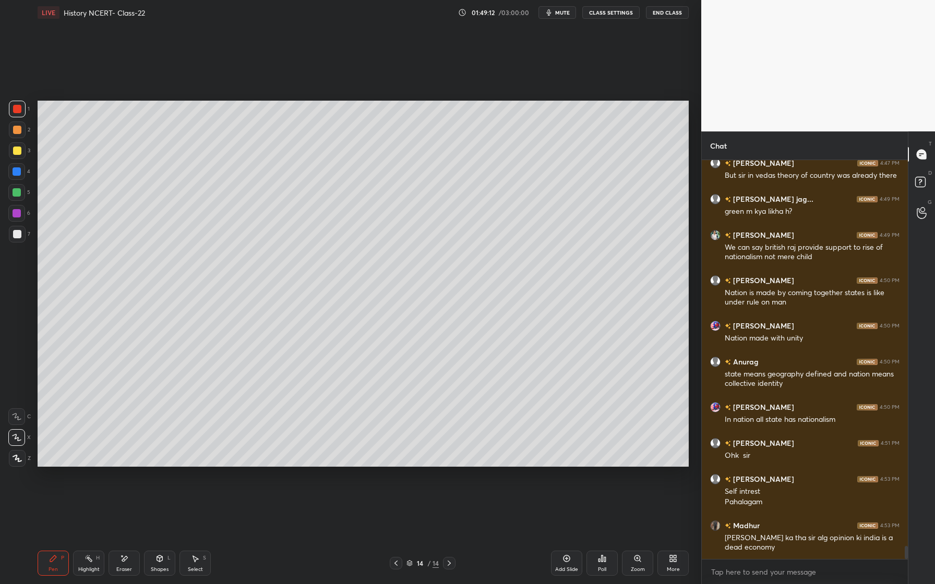
scroll to position [11926, 0]
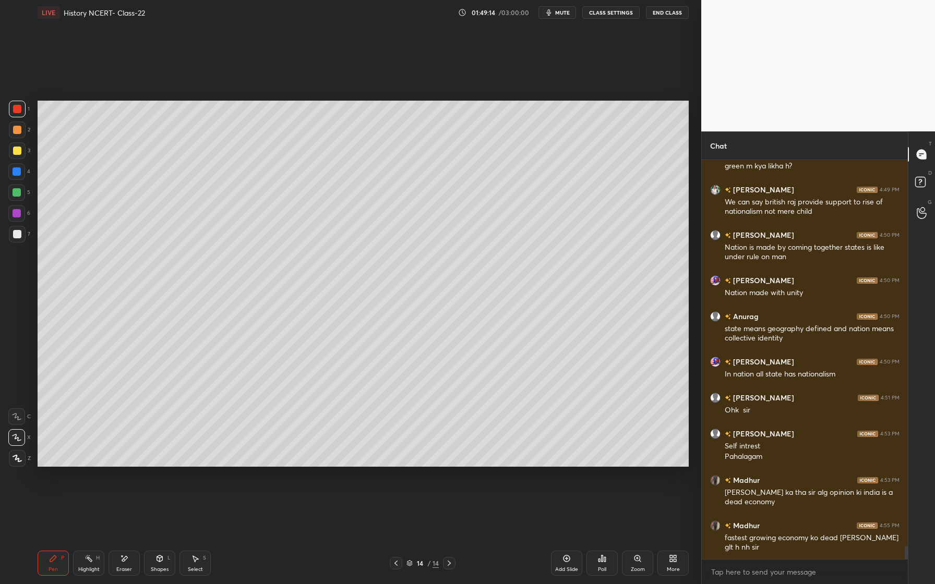
click at [21, 460] on icon at bounding box center [17, 458] width 9 height 7
drag, startPoint x: 123, startPoint y: 564, endPoint x: 121, endPoint y: 554, distance: 10.1
click at [122, 560] on div "Eraser" at bounding box center [124, 563] width 31 height 25
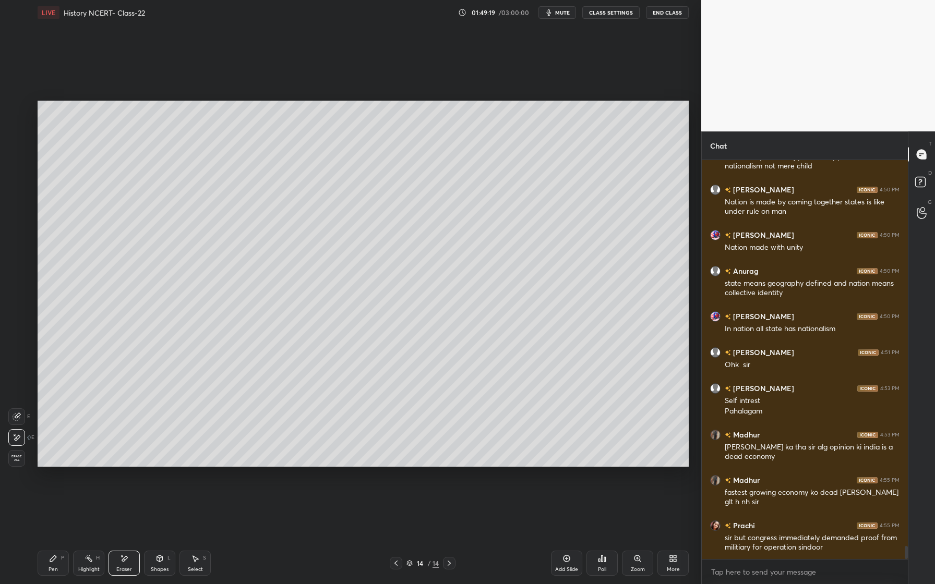
click at [54, 561] on icon at bounding box center [53, 559] width 8 height 8
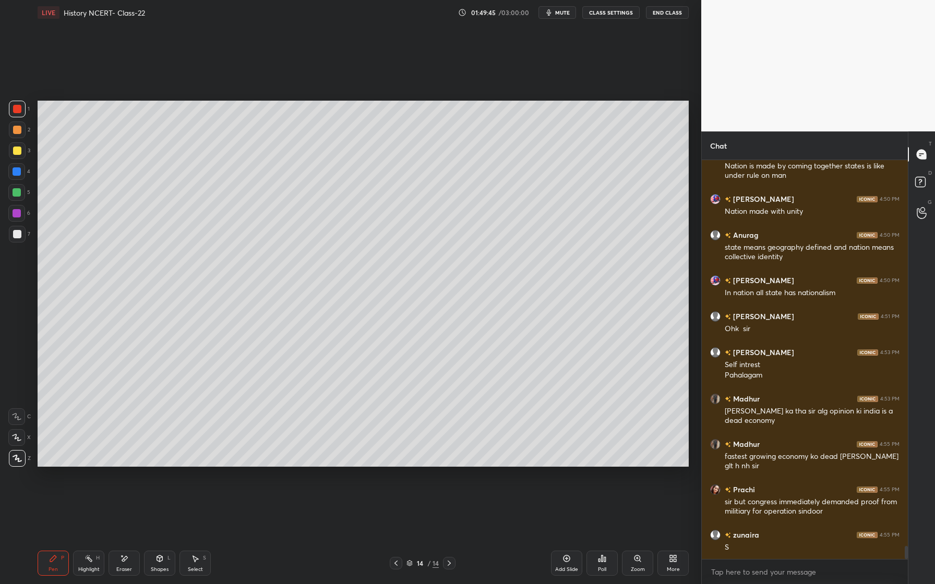
click at [133, 560] on div "Eraser" at bounding box center [124, 563] width 31 height 25
click at [53, 563] on div "Pen P" at bounding box center [53, 563] width 31 height 25
drag, startPoint x: 133, startPoint y: 569, endPoint x: 134, endPoint y: 563, distance: 6.3
click at [134, 564] on div "Eraser" at bounding box center [124, 563] width 31 height 25
click at [60, 567] on div "Pen P" at bounding box center [53, 563] width 31 height 25
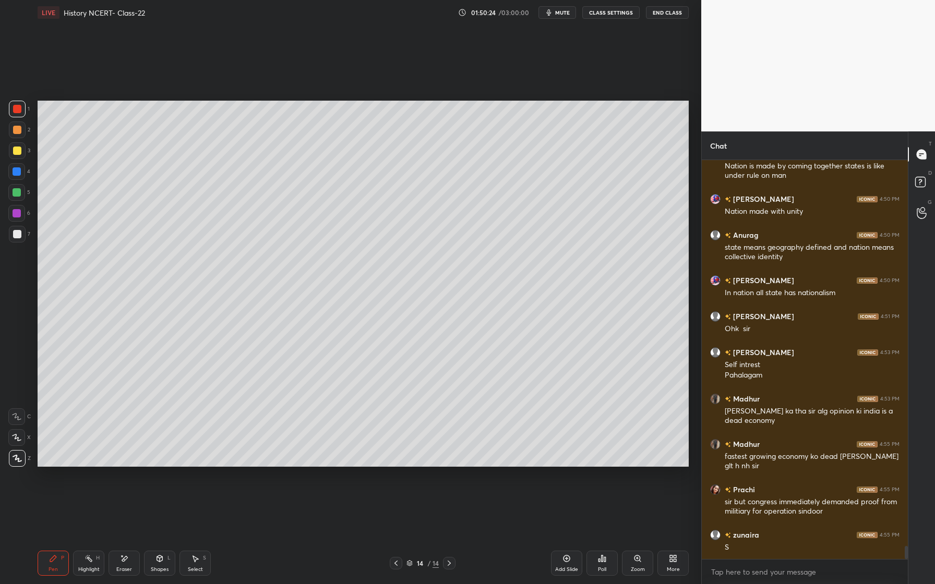
scroll to position [12043, 0]
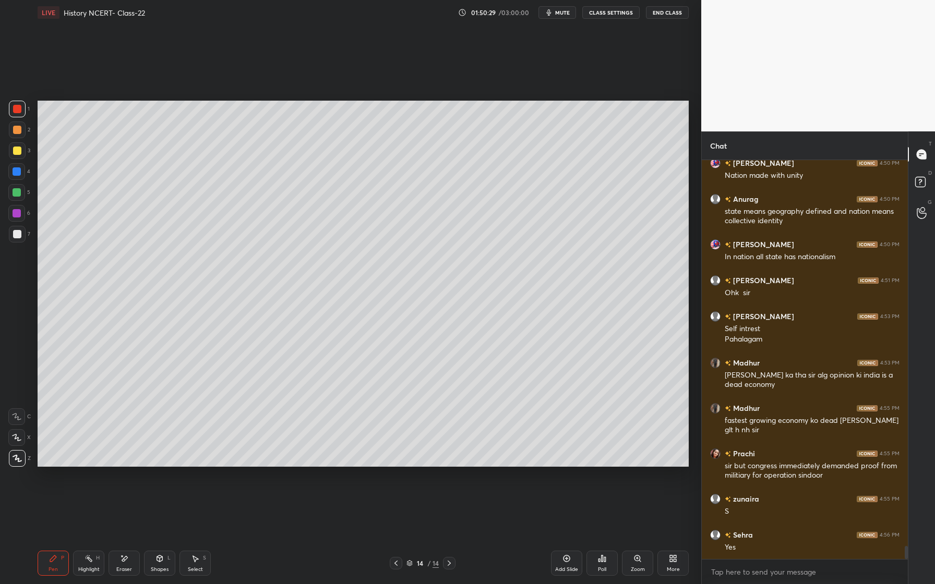
click at [10, 198] on div at bounding box center [16, 192] width 17 height 17
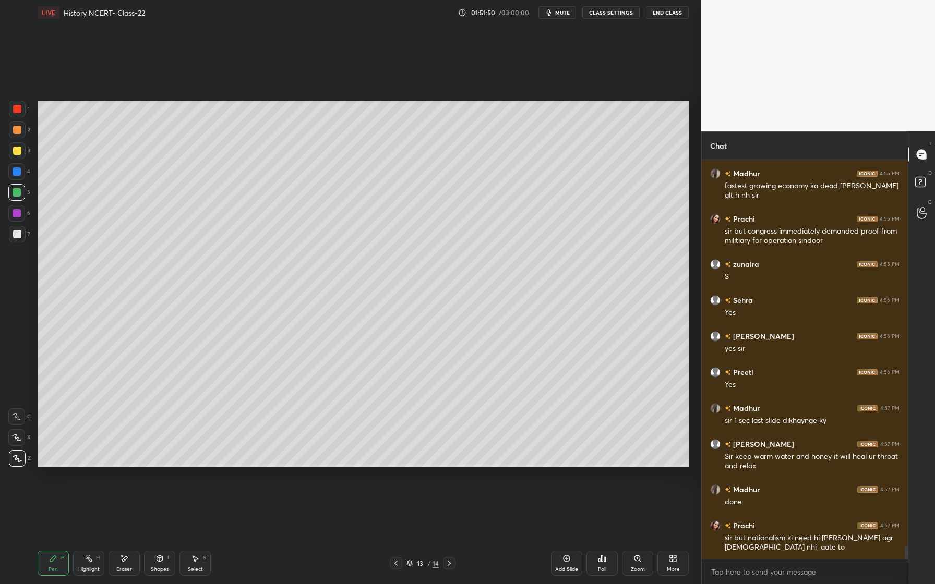
scroll to position [12314, 0]
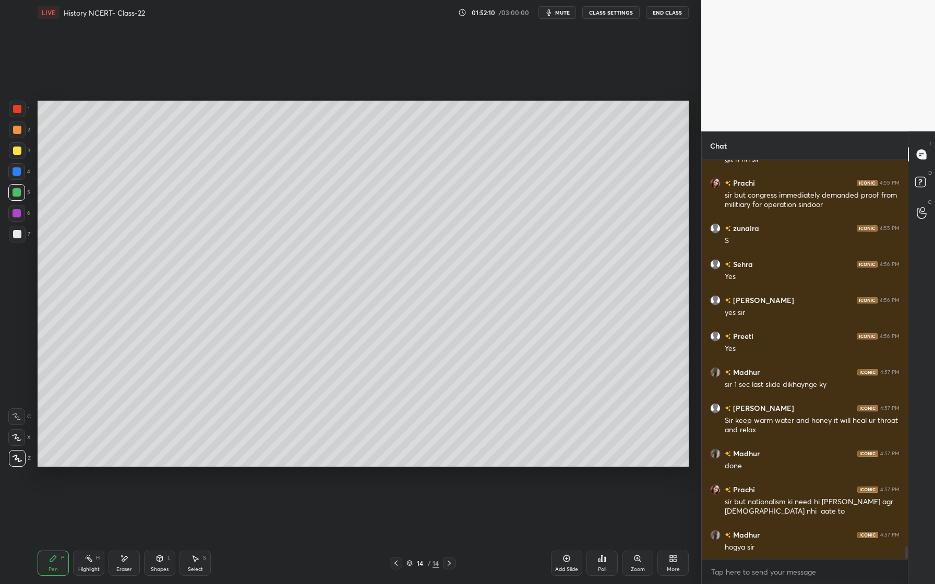
click at [16, 218] on div at bounding box center [16, 213] width 17 height 17
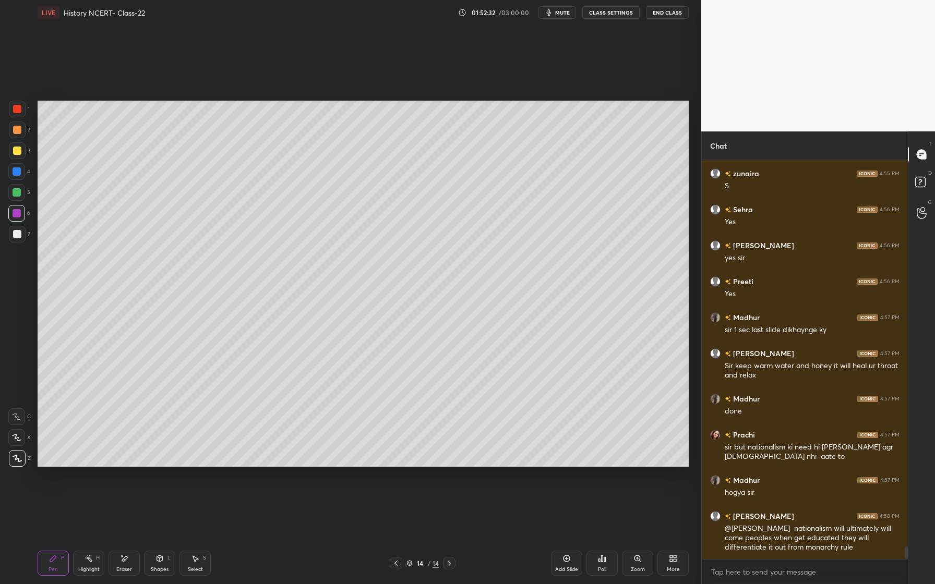
drag, startPoint x: 124, startPoint y: 551, endPoint x: 127, endPoint y: 546, distance: 5.8
click at [127, 550] on div "Pen P Highlight H Eraser Shapes L Select S 14 / 14 Add Slide Poll Zoom More" at bounding box center [363, 564] width 651 height 42
drag, startPoint x: 126, startPoint y: 556, endPoint x: 146, endPoint y: 515, distance: 45.5
click at [127, 552] on div "Eraser" at bounding box center [124, 563] width 31 height 25
click at [47, 570] on div "Pen P" at bounding box center [53, 563] width 31 height 25
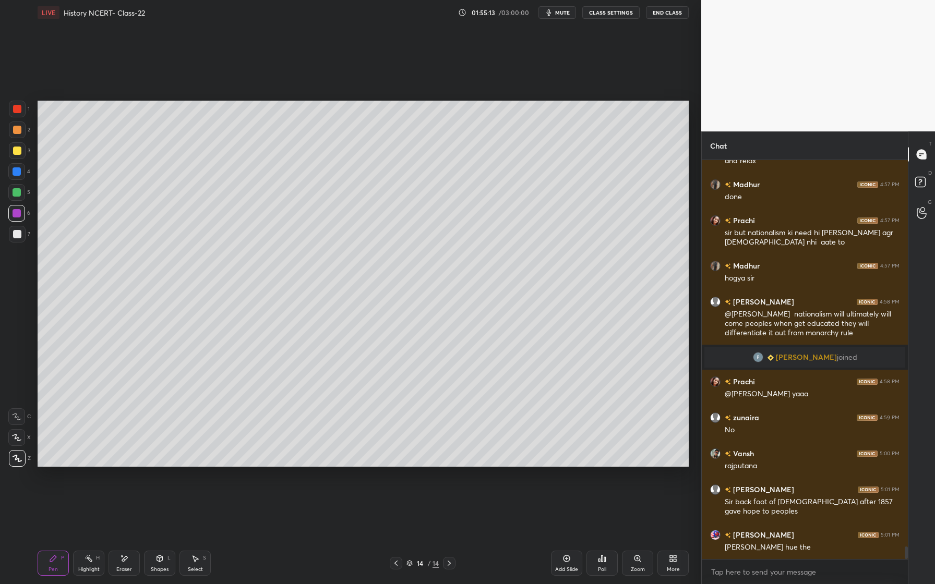
scroll to position [12307, 0]
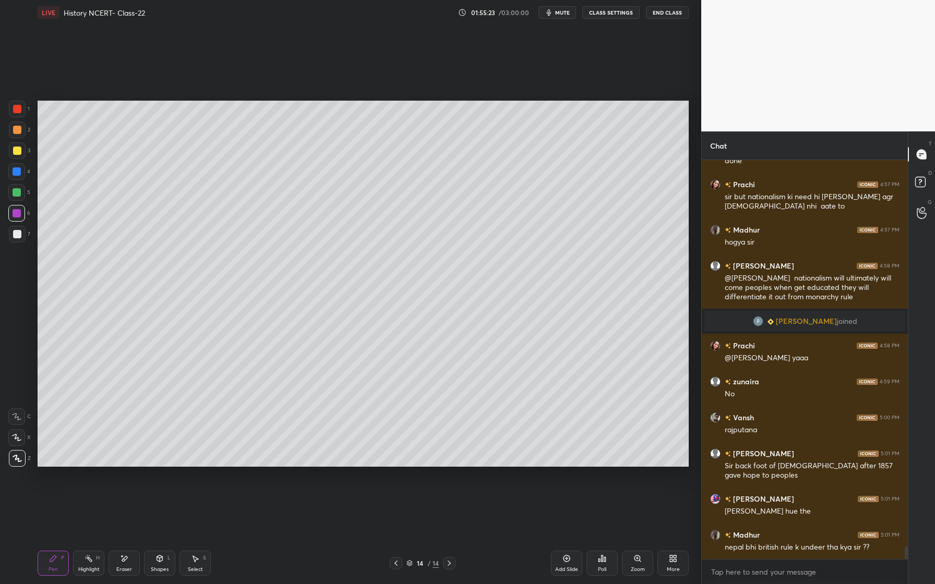
click at [19, 196] on div at bounding box center [17, 192] width 8 height 8
click at [18, 169] on div at bounding box center [17, 172] width 8 height 8
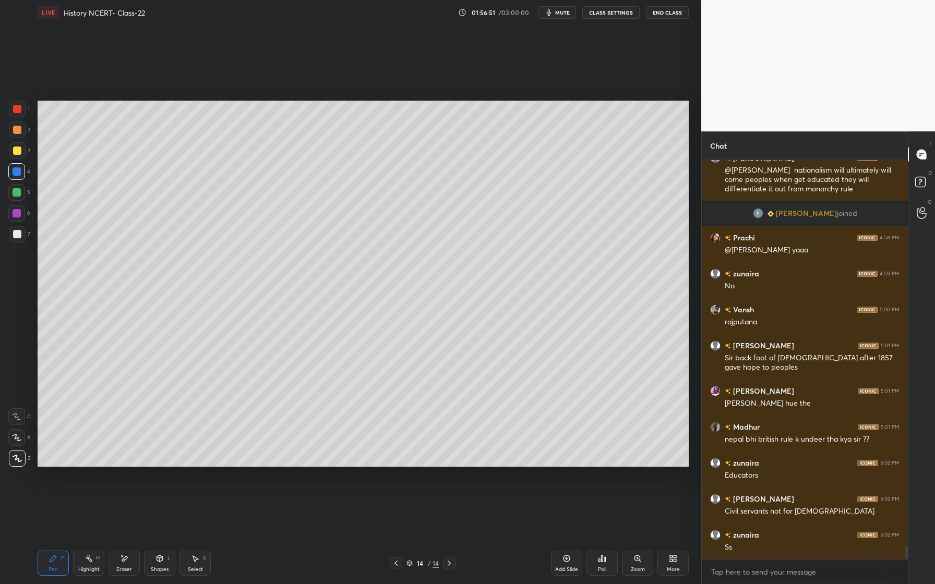
scroll to position [12451, 0]
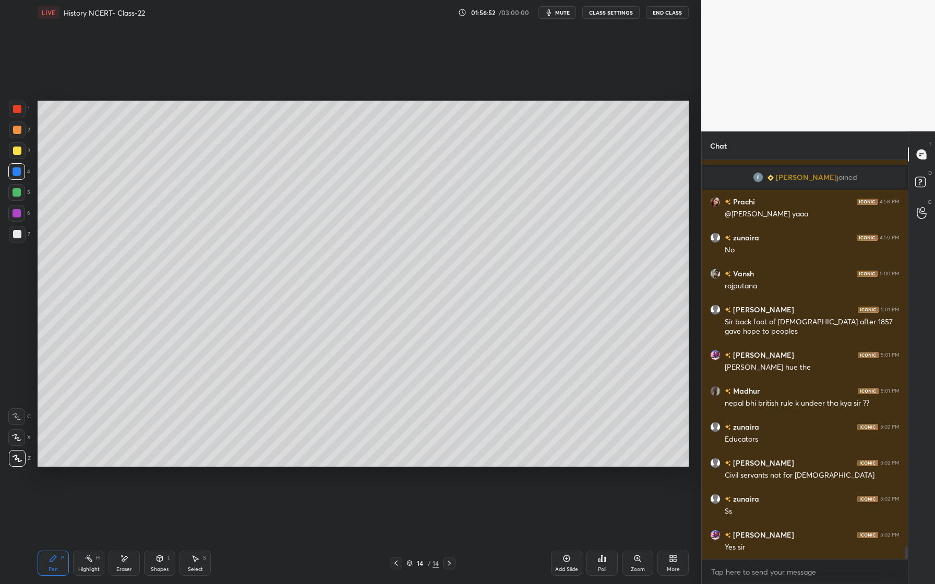
drag, startPoint x: 119, startPoint y: 563, endPoint x: 127, endPoint y: 552, distance: 13.5
click at [122, 563] on div "Eraser" at bounding box center [124, 563] width 31 height 25
click at [60, 567] on div "Pen P" at bounding box center [53, 563] width 31 height 25
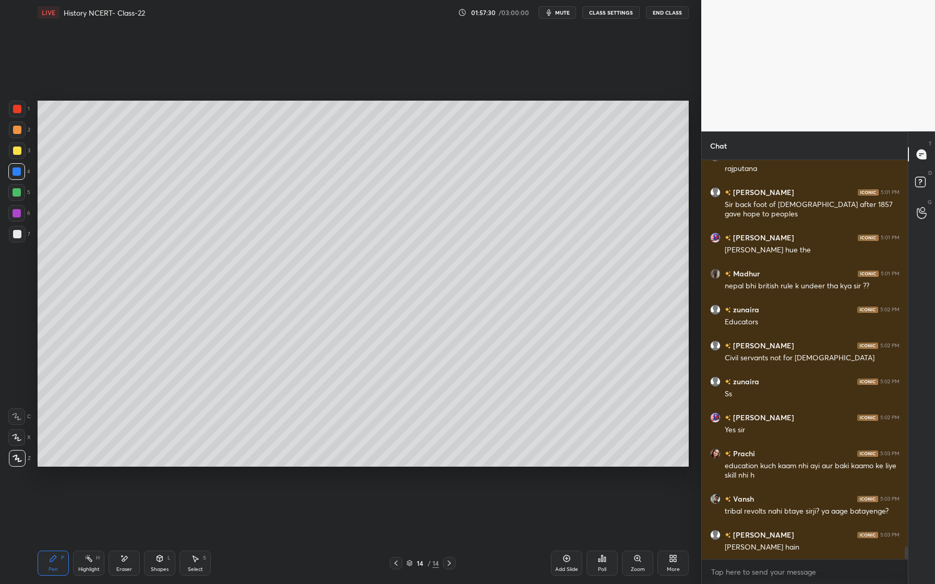
scroll to position [12605, 0]
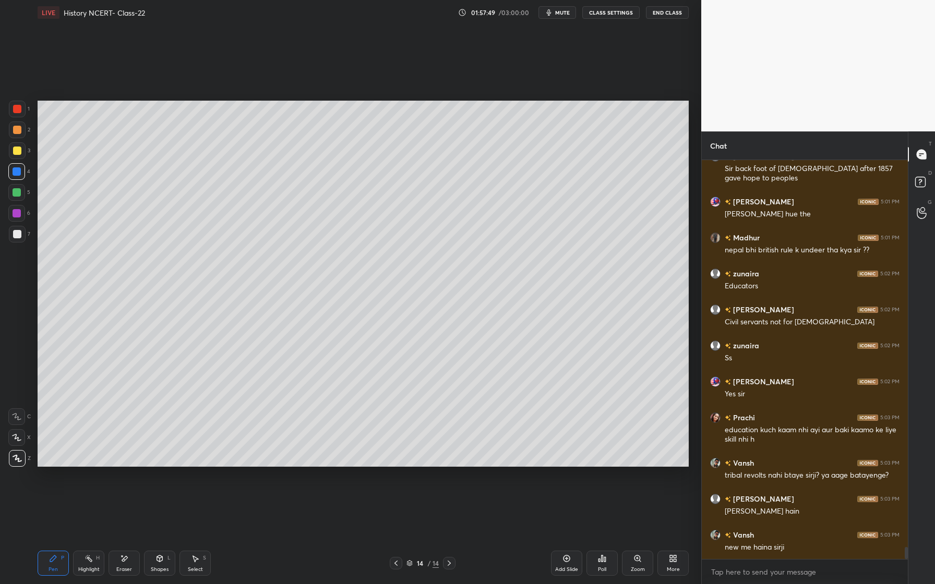
click at [16, 154] on div at bounding box center [17, 151] width 8 height 8
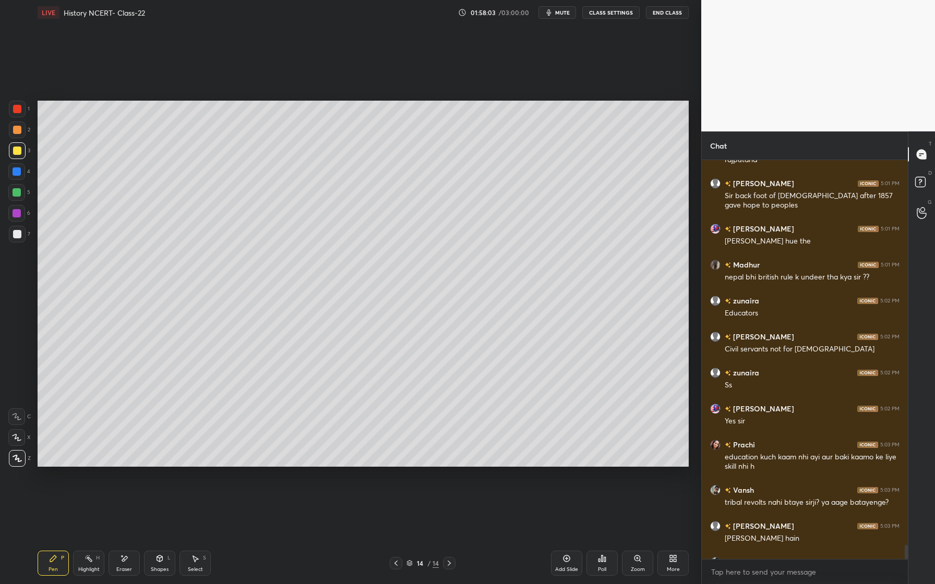
scroll to position [12178, 0]
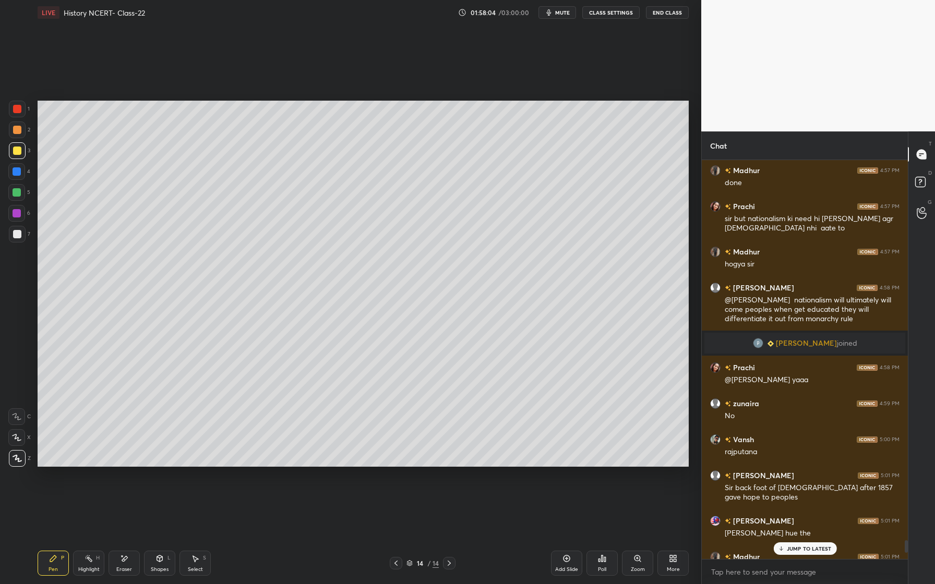
click at [564, 565] on div "Add Slide" at bounding box center [566, 563] width 31 height 25
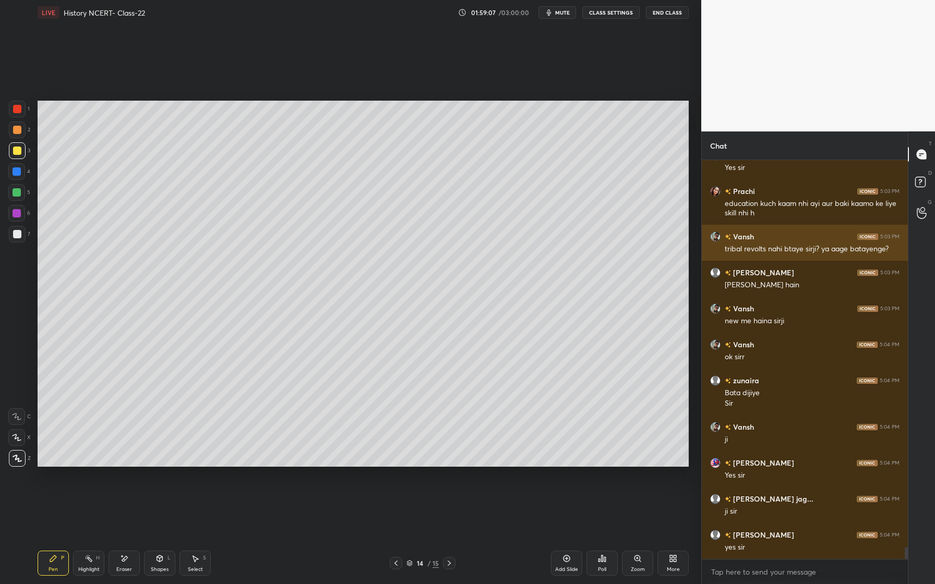
scroll to position [12760, 0]
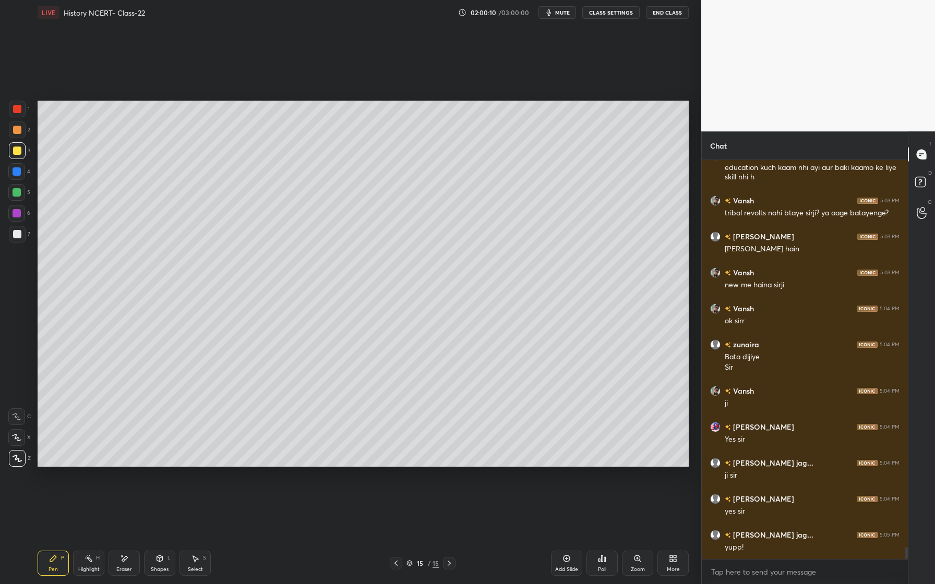
click at [18, 199] on div at bounding box center [16, 192] width 17 height 17
click at [16, 211] on div at bounding box center [17, 213] width 8 height 8
click at [19, 196] on div at bounding box center [17, 192] width 8 height 8
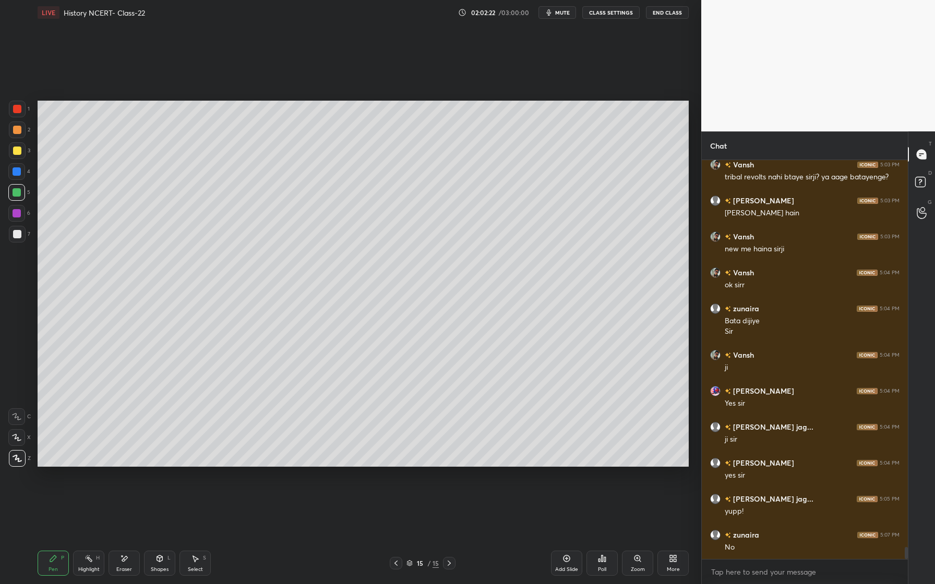
click at [19, 213] on div at bounding box center [17, 213] width 8 height 8
click at [20, 132] on div at bounding box center [17, 130] width 8 height 8
click at [565, 562] on icon at bounding box center [567, 559] width 7 height 7
click at [118, 556] on div "Eraser" at bounding box center [124, 563] width 31 height 25
click at [49, 565] on div "Pen P" at bounding box center [53, 563] width 31 height 25
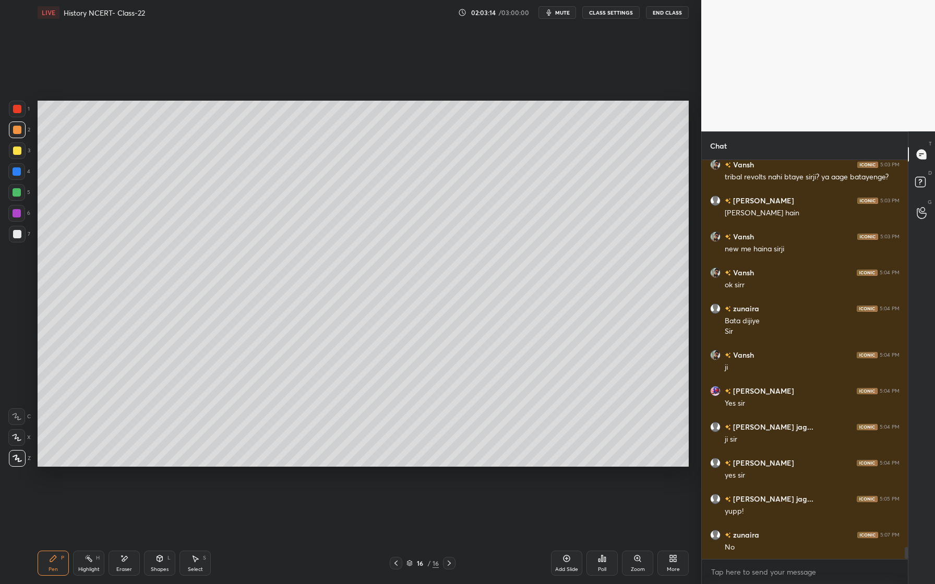
drag, startPoint x: 169, startPoint y: 565, endPoint x: 169, endPoint y: 557, distance: 7.8
click at [172, 562] on div "Shapes L" at bounding box center [159, 563] width 31 height 25
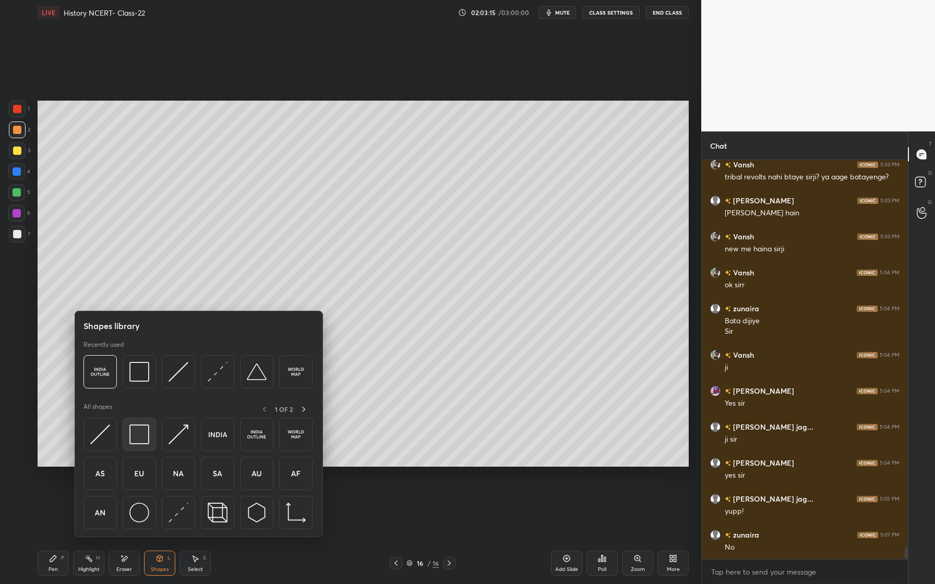
click at [149, 439] on img at bounding box center [139, 435] width 20 height 20
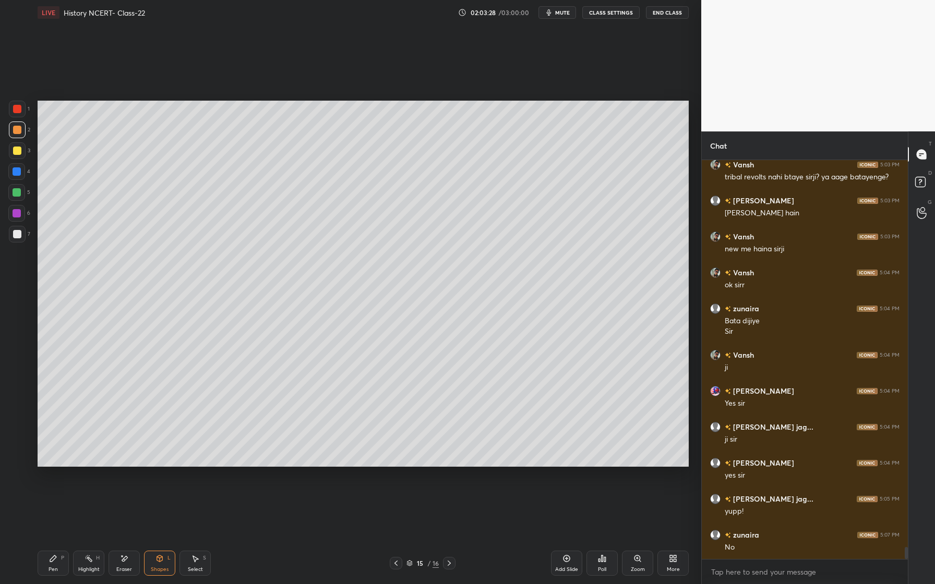
click at [17, 194] on div at bounding box center [17, 192] width 8 height 8
click at [16, 177] on div at bounding box center [16, 171] width 17 height 17
click at [62, 561] on div "P" at bounding box center [62, 558] width 3 height 5
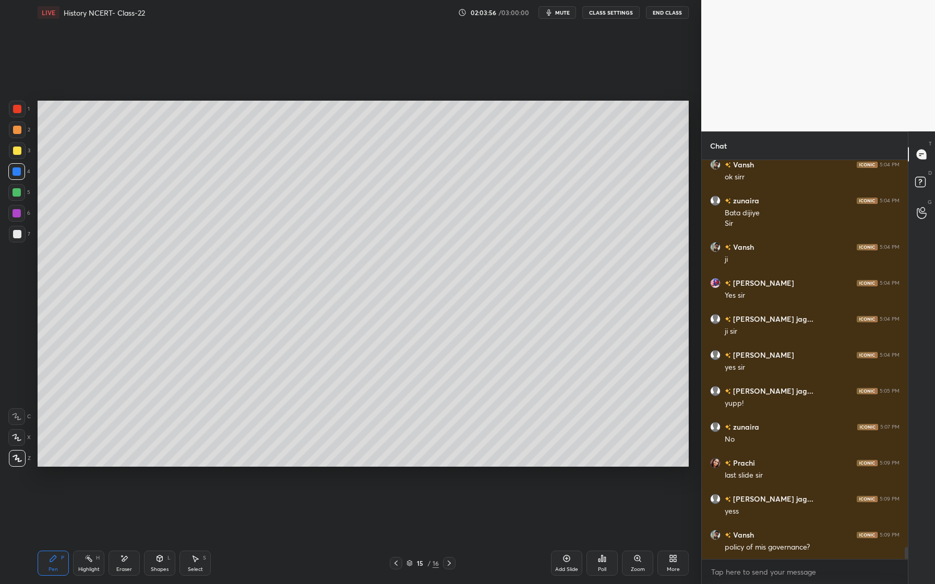
scroll to position [12940, 0]
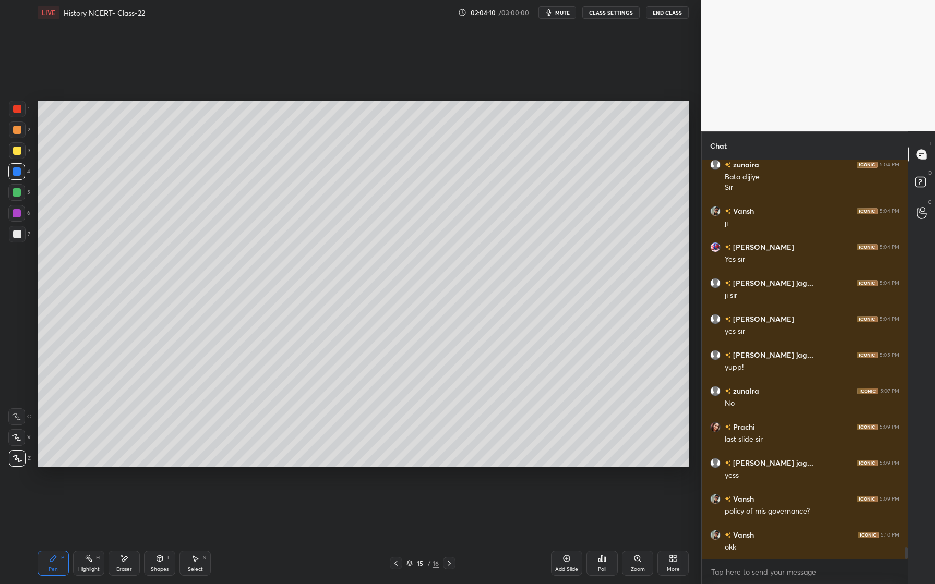
click at [166, 563] on div "Shapes L" at bounding box center [159, 563] width 31 height 25
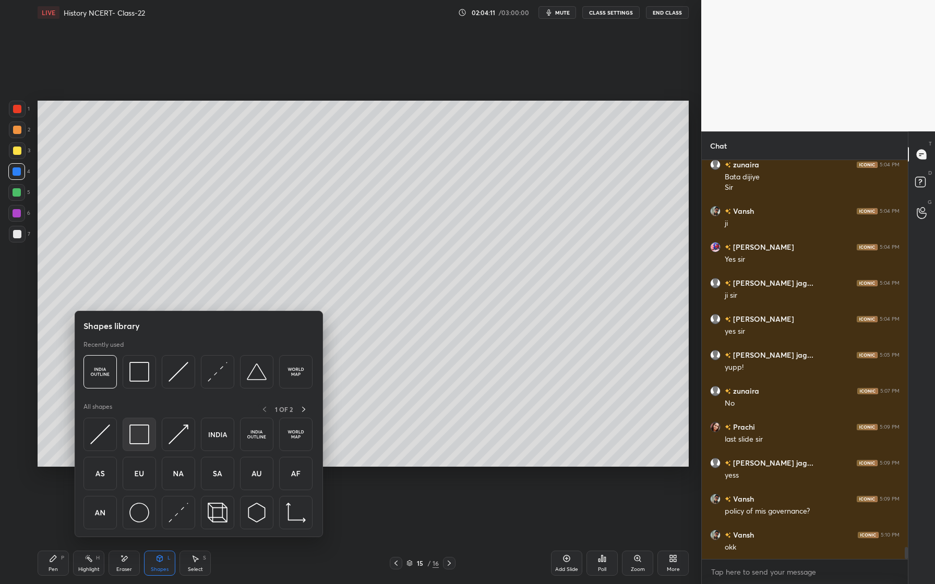
click at [145, 446] on div at bounding box center [139, 434] width 33 height 33
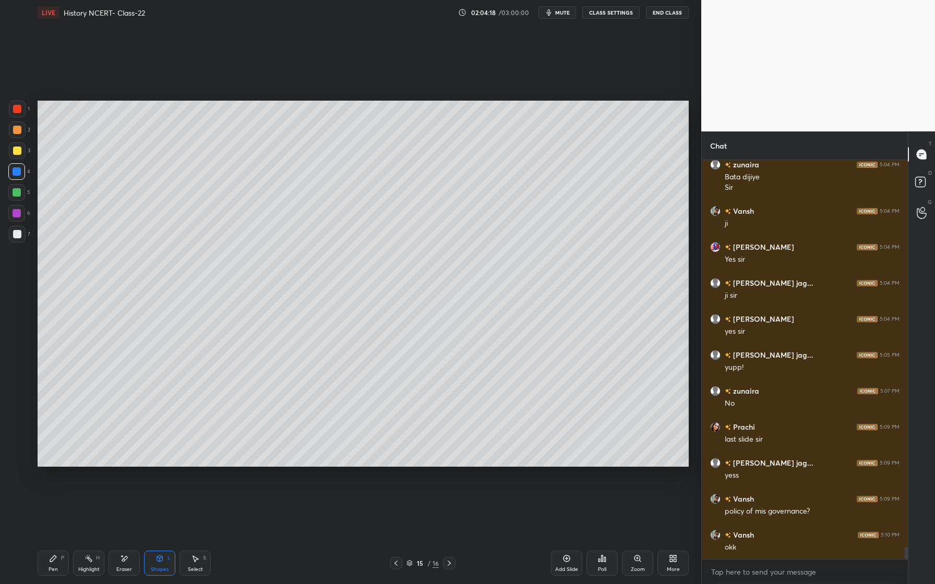
click at [15, 233] on div at bounding box center [17, 234] width 8 height 8
drag, startPoint x: 62, startPoint y: 565, endPoint x: 79, endPoint y: 566, distance: 17.3
click at [62, 565] on div "Pen P" at bounding box center [53, 563] width 31 height 25
click at [164, 567] on div "Shapes" at bounding box center [160, 569] width 18 height 5
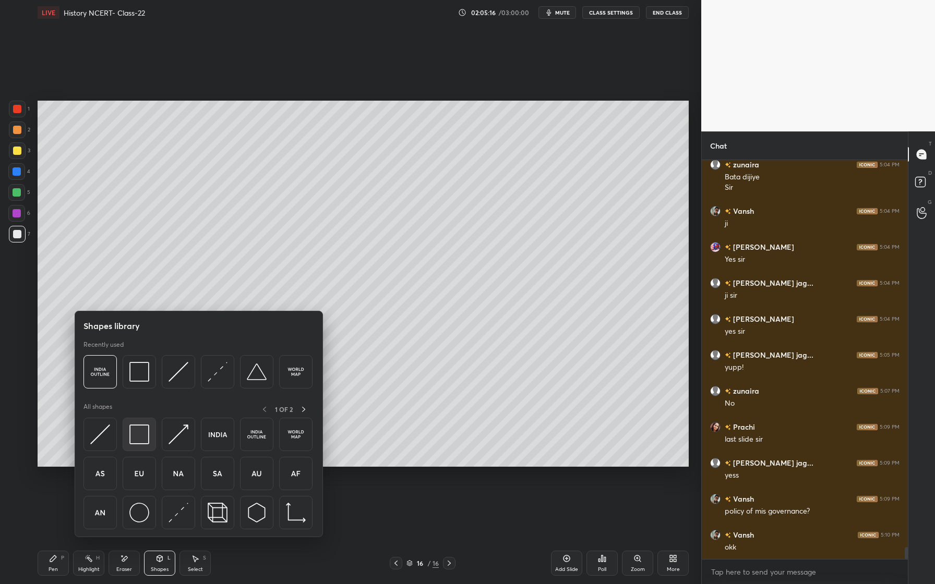
click at [151, 447] on div at bounding box center [139, 434] width 33 height 33
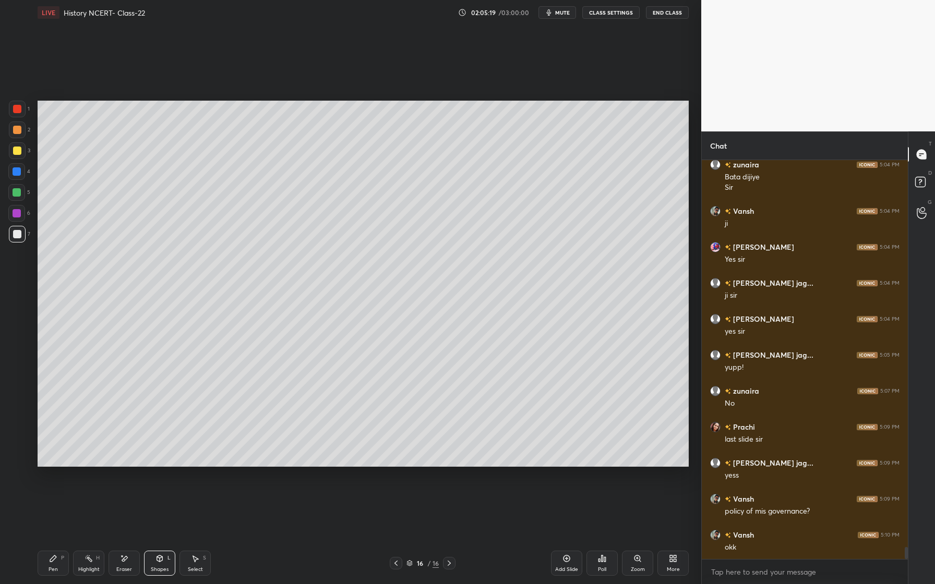
click at [63, 561] on div "P" at bounding box center [62, 558] width 3 height 5
click at [20, 215] on div at bounding box center [17, 213] width 8 height 8
drag, startPoint x: 27, startPoint y: 165, endPoint x: 21, endPoint y: 164, distance: 5.8
click at [27, 164] on div "4" at bounding box center [19, 171] width 22 height 17
drag, startPoint x: 16, startPoint y: 149, endPoint x: 20, endPoint y: 169, distance: 20.3
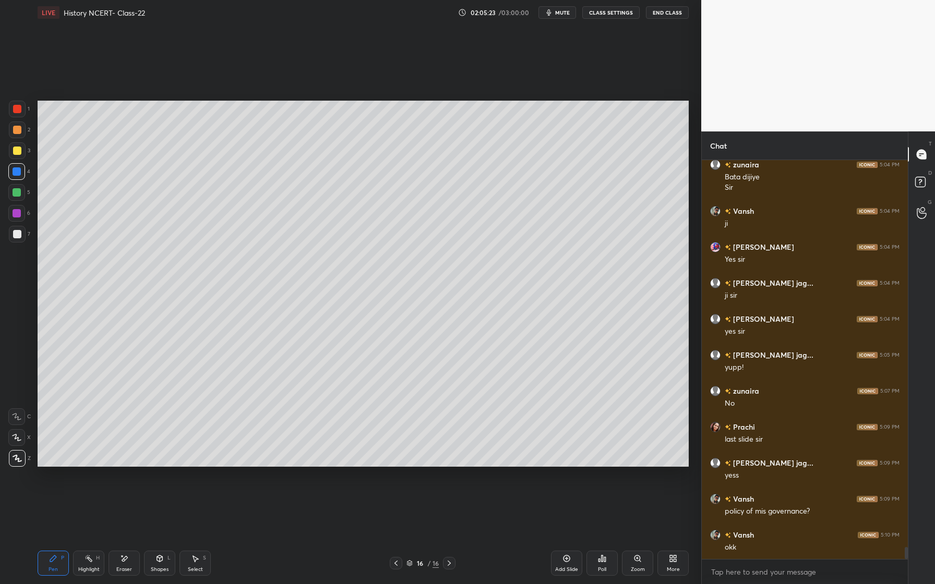
click at [15, 150] on div at bounding box center [17, 151] width 8 height 8
drag, startPoint x: 19, startPoint y: 230, endPoint x: 11, endPoint y: 229, distance: 7.8
click at [19, 229] on div at bounding box center [17, 234] width 17 height 17
drag, startPoint x: 19, startPoint y: 216, endPoint x: 14, endPoint y: 213, distance: 6.1
click at [19, 216] on div at bounding box center [17, 213] width 8 height 8
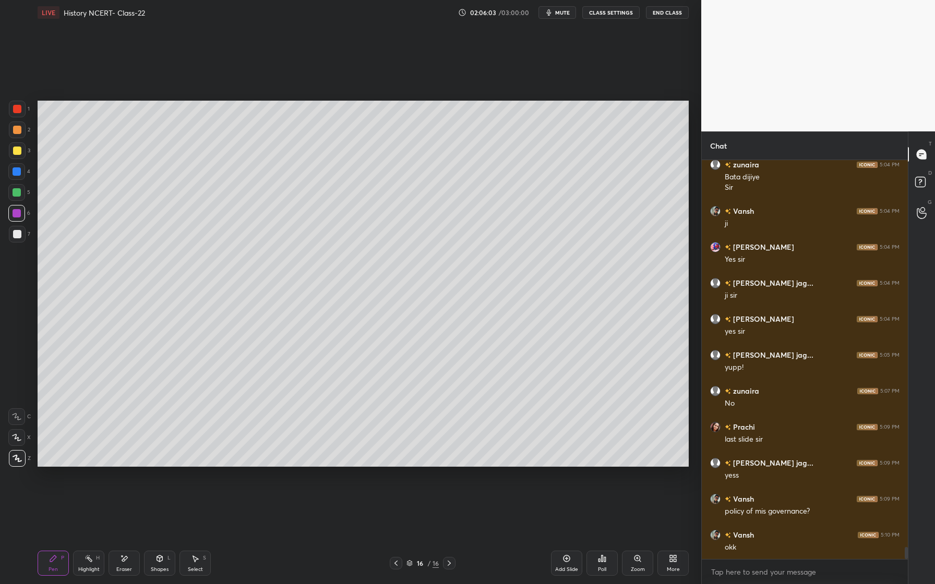
click at [128, 555] on div "Eraser" at bounding box center [124, 563] width 31 height 25
drag, startPoint x: 56, startPoint y: 562, endPoint x: 79, endPoint y: 544, distance: 28.7
click at [56, 562] on icon at bounding box center [53, 559] width 8 height 8
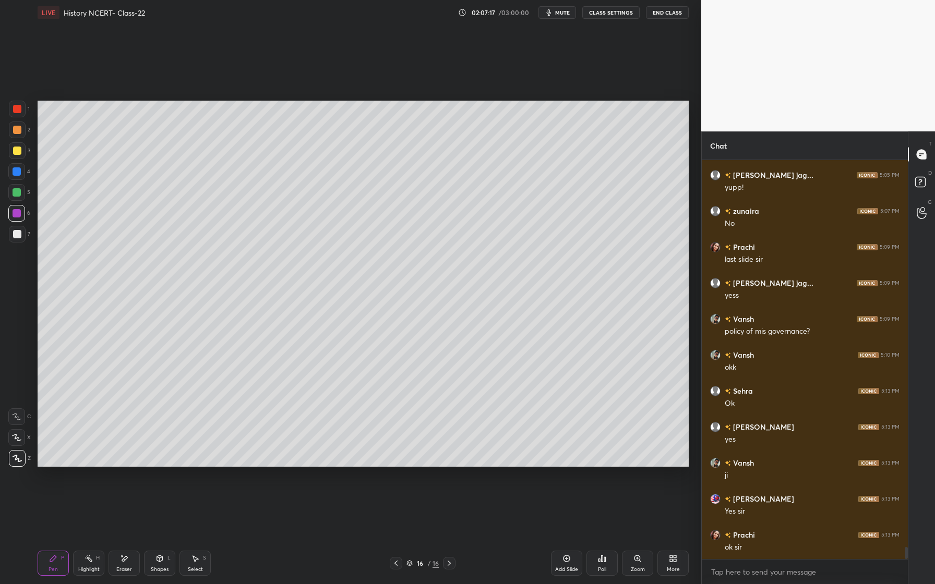
scroll to position [13156, 0]
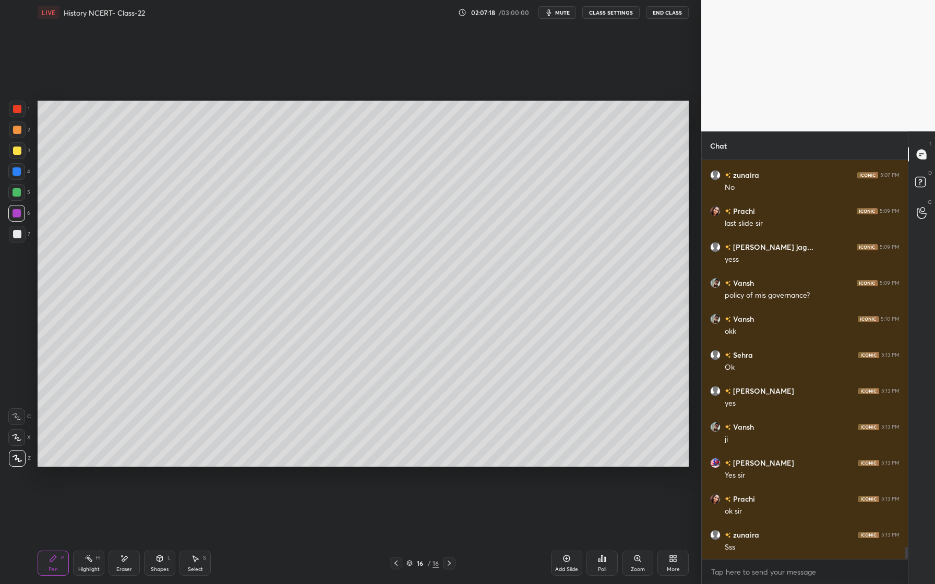
click at [564, 15] on span "mute" at bounding box center [562, 12] width 15 height 7
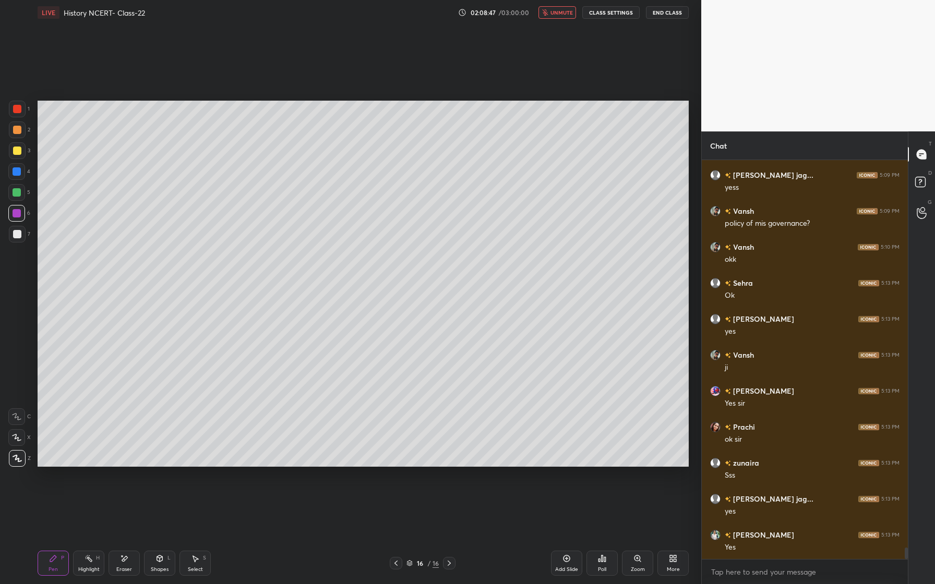
scroll to position [13253, 0]
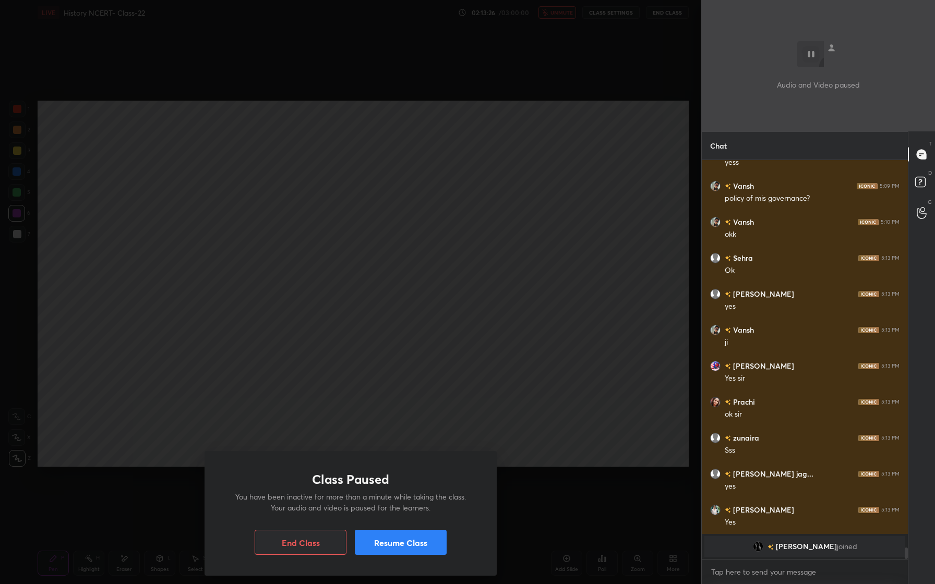
drag, startPoint x: 564, startPoint y: 15, endPoint x: 426, endPoint y: 150, distance: 192.6
click at [426, 150] on div "Class Paused You have been inactive for more than a minute while taking the cla…" at bounding box center [350, 292] width 701 height 584
click at [409, 545] on button "Resume Class" at bounding box center [401, 542] width 92 height 25
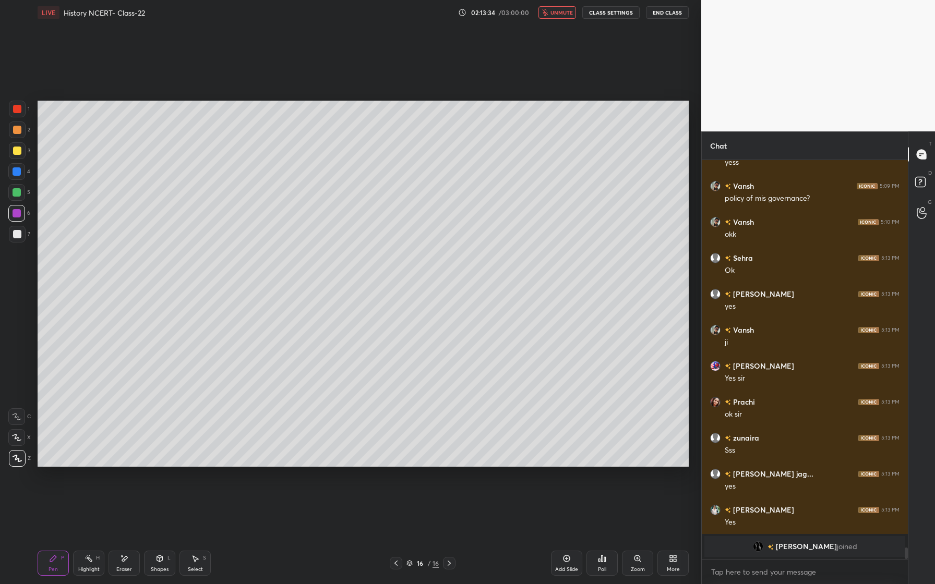
click at [569, 15] on span "unmute" at bounding box center [562, 12] width 22 height 7
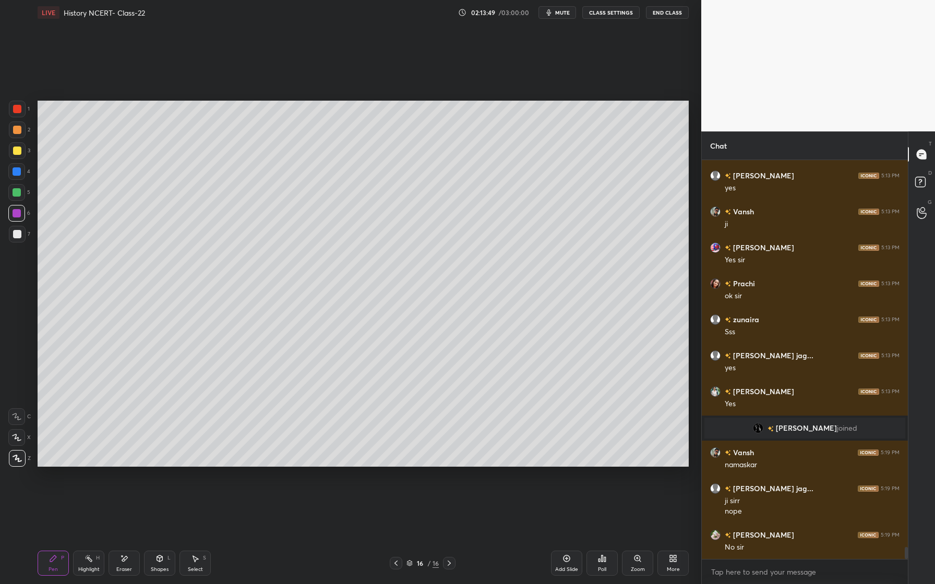
scroll to position [13056, 0]
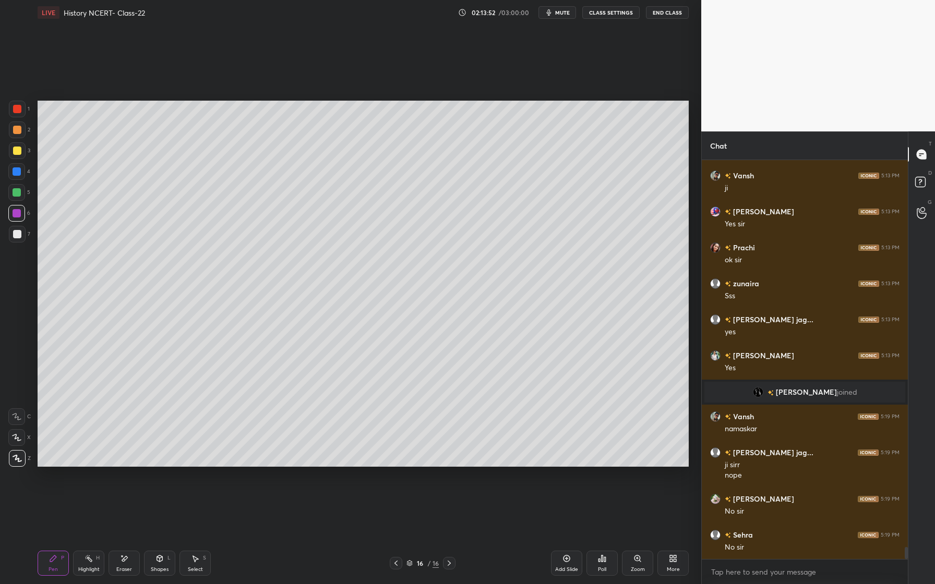
drag, startPoint x: 567, startPoint y: 559, endPoint x: 555, endPoint y: 562, distance: 12.3
click at [565, 558] on icon at bounding box center [567, 559] width 8 height 8
drag, startPoint x: 15, startPoint y: 193, endPoint x: 11, endPoint y: 200, distance: 8.4
click at [15, 192] on div at bounding box center [17, 192] width 8 height 8
drag, startPoint x: 15, startPoint y: 214, endPoint x: 10, endPoint y: 217, distance: 5.4
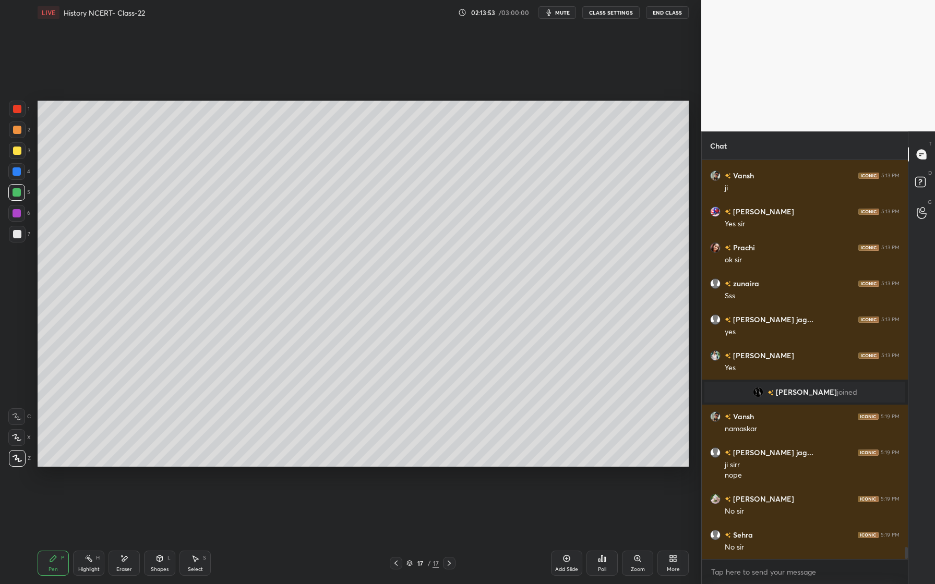
click at [15, 214] on div at bounding box center [17, 213] width 8 height 8
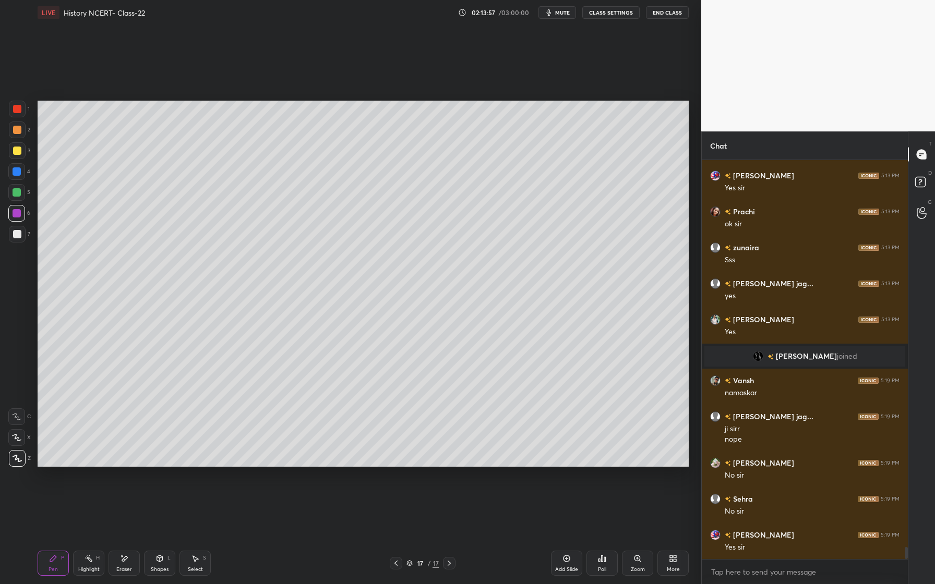
click at [21, 132] on div at bounding box center [17, 130] width 17 height 17
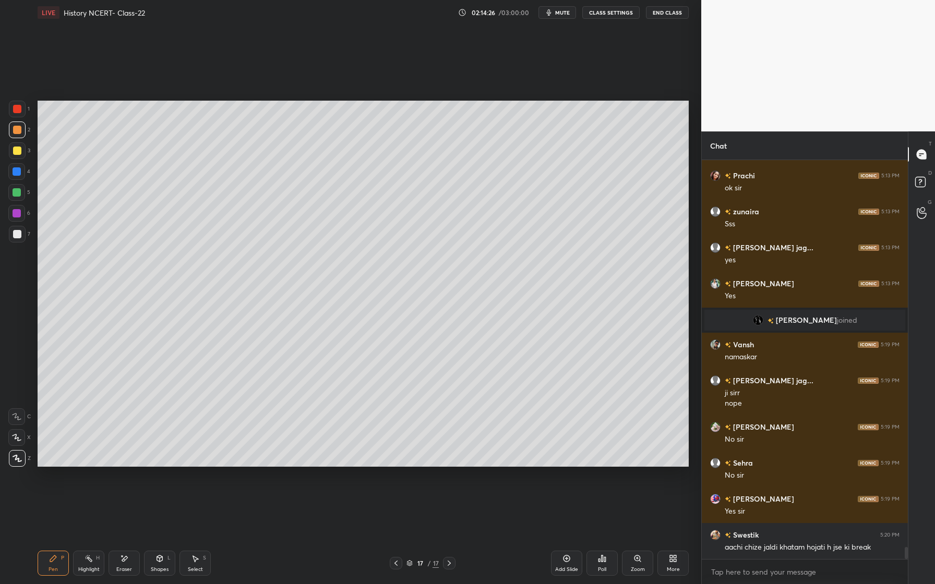
scroll to position [13164, 0]
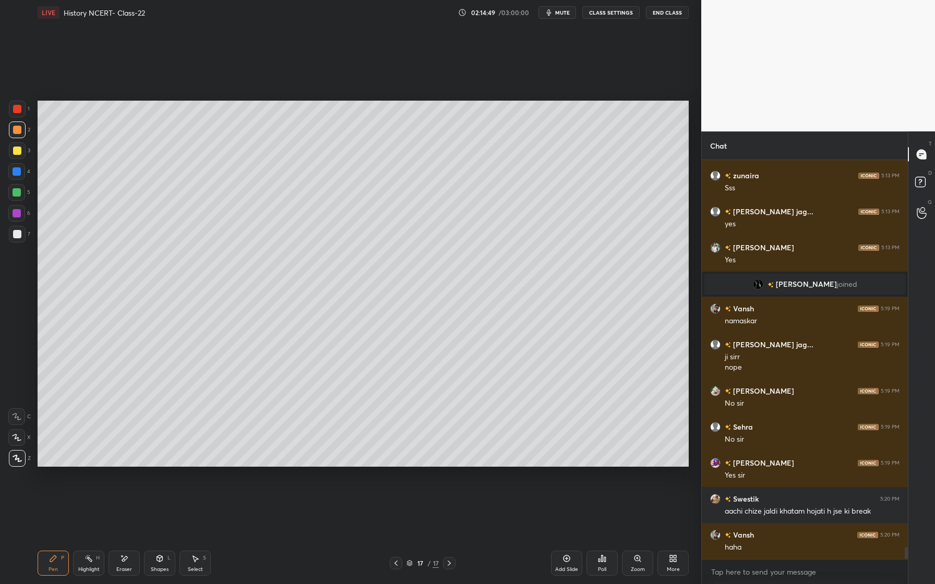
click at [163, 557] on icon at bounding box center [160, 559] width 8 height 8
click at [54, 554] on div "Pen P" at bounding box center [53, 563] width 31 height 25
click at [14, 238] on div at bounding box center [17, 234] width 17 height 17
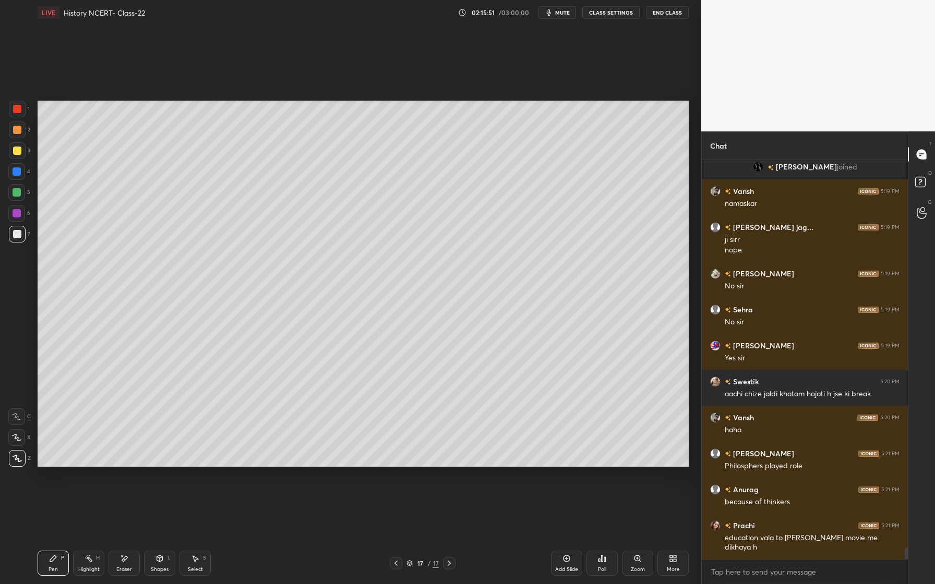
scroll to position [13317, 0]
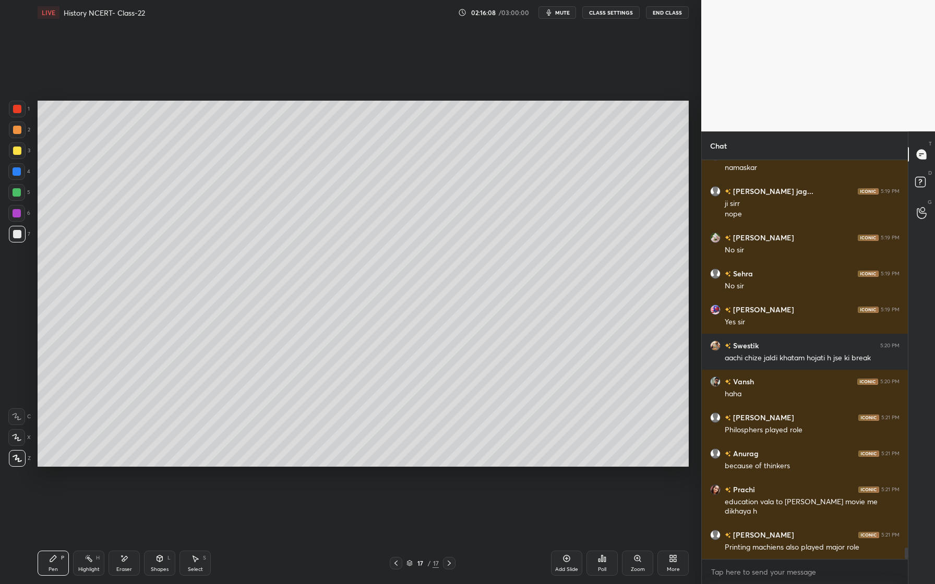
drag, startPoint x: 15, startPoint y: 197, endPoint x: 6, endPoint y: 208, distance: 14.2
click at [15, 197] on div at bounding box center [16, 192] width 17 height 17
click at [16, 232] on div at bounding box center [17, 234] width 8 height 8
click at [21, 151] on div at bounding box center [17, 150] width 17 height 17
click at [172, 547] on div "Pen P Highlight H Eraser Shapes L Select S 17 / 17 Add Slide Poll Zoom More" at bounding box center [363, 564] width 651 height 42
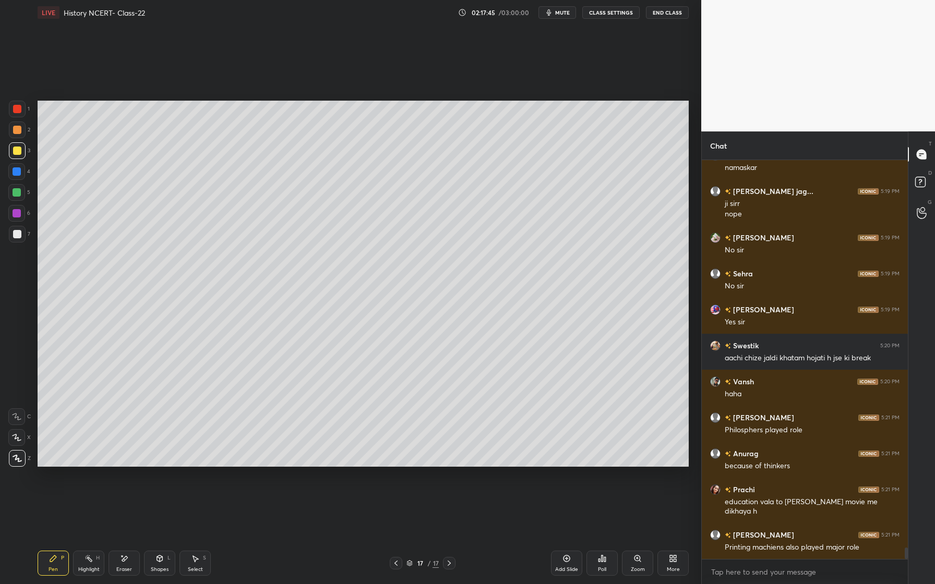
drag, startPoint x: 160, startPoint y: 568, endPoint x: 159, endPoint y: 540, distance: 28.7
click at [165, 564] on div "Shapes L" at bounding box center [159, 563] width 31 height 25
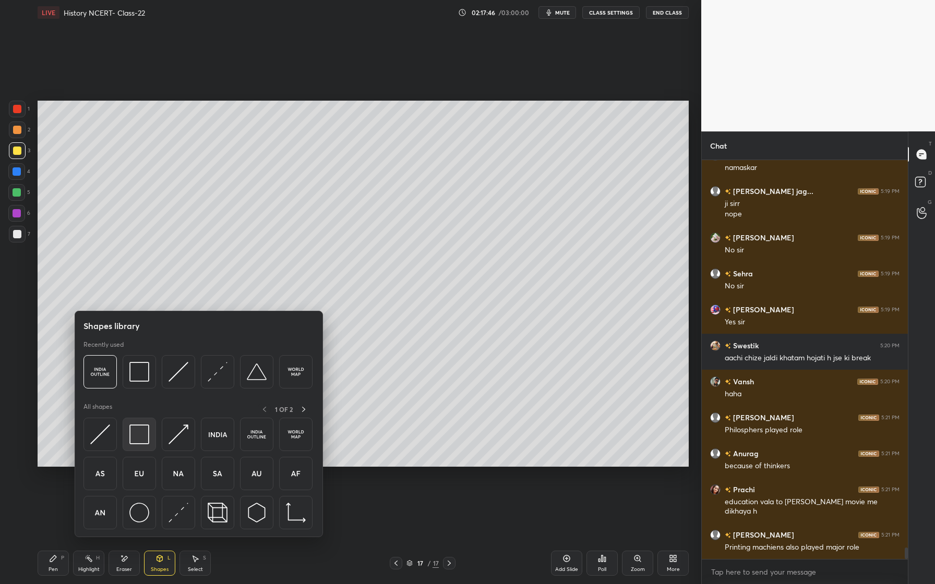
click at [150, 436] on div at bounding box center [139, 434] width 33 height 33
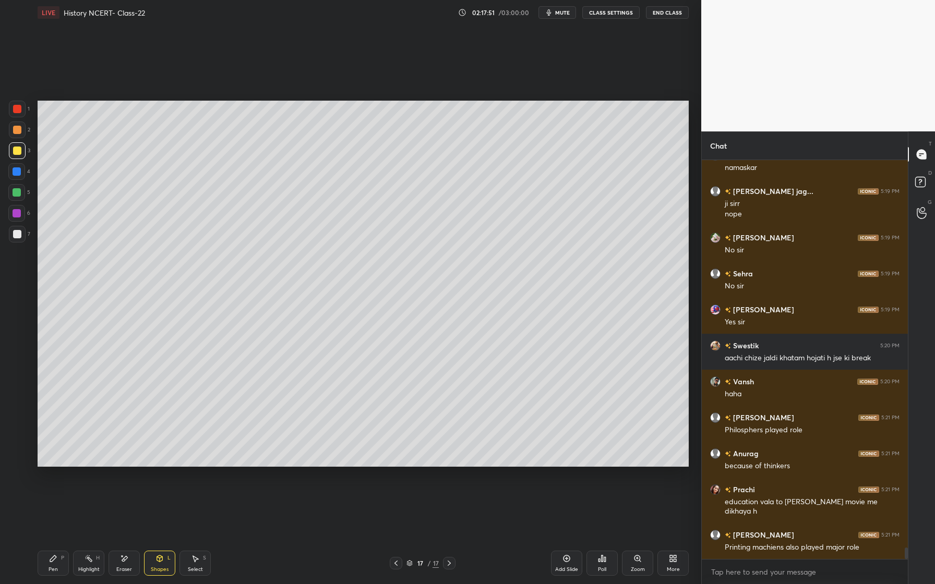
drag, startPoint x: 22, startPoint y: 188, endPoint x: 13, endPoint y: 190, distance: 9.6
click at [22, 189] on div at bounding box center [16, 192] width 17 height 17
click at [62, 562] on div "Pen P" at bounding box center [53, 563] width 31 height 25
drag, startPoint x: 17, startPoint y: 153, endPoint x: 23, endPoint y: 146, distance: 9.2
click at [18, 153] on div at bounding box center [17, 151] width 8 height 8
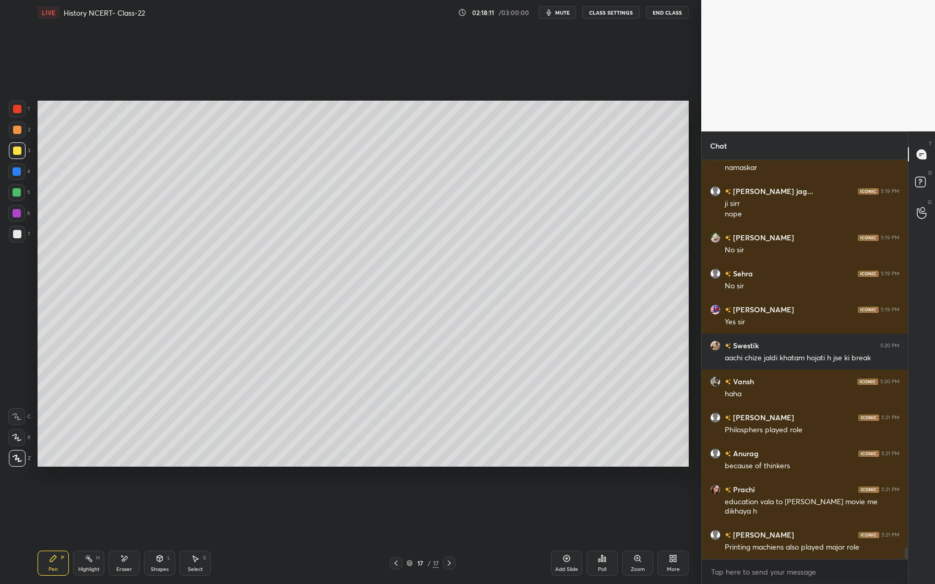
click at [22, 129] on div at bounding box center [17, 130] width 17 height 17
click at [20, 172] on div at bounding box center [17, 172] width 8 height 8
drag, startPoint x: 15, startPoint y: 197, endPoint x: 8, endPoint y: 206, distance: 11.5
click at [15, 197] on div at bounding box center [16, 192] width 17 height 17
click at [15, 218] on div at bounding box center [16, 213] width 17 height 17
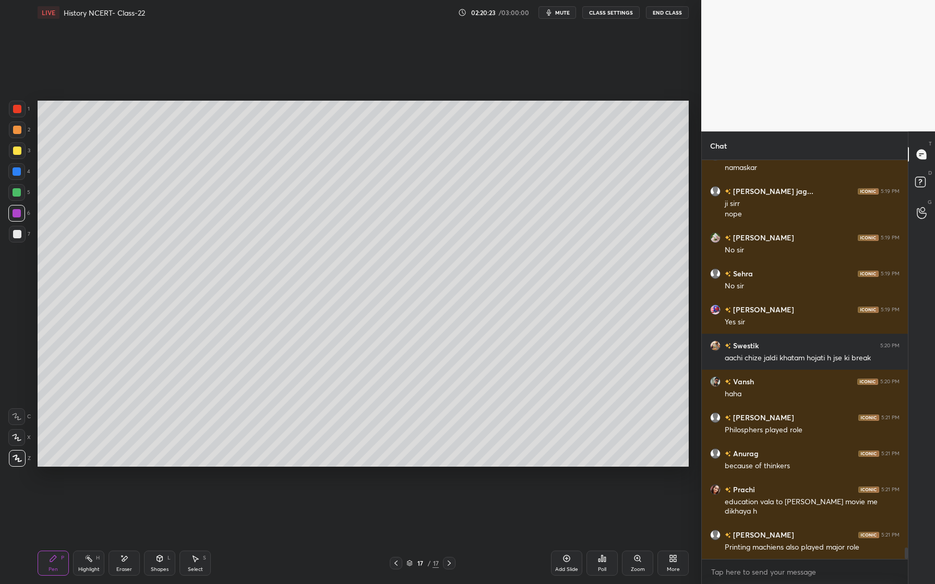
drag, startPoint x: 20, startPoint y: 193, endPoint x: 15, endPoint y: 199, distance: 7.8
click at [19, 195] on div at bounding box center [17, 192] width 8 height 8
click at [560, 563] on div "Add Slide" at bounding box center [566, 563] width 31 height 25
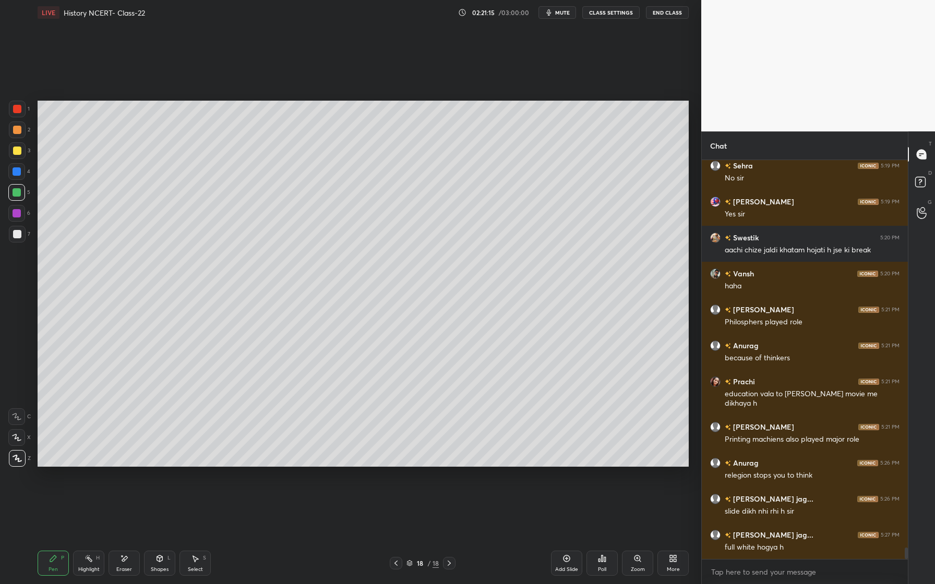
scroll to position [13461, 0]
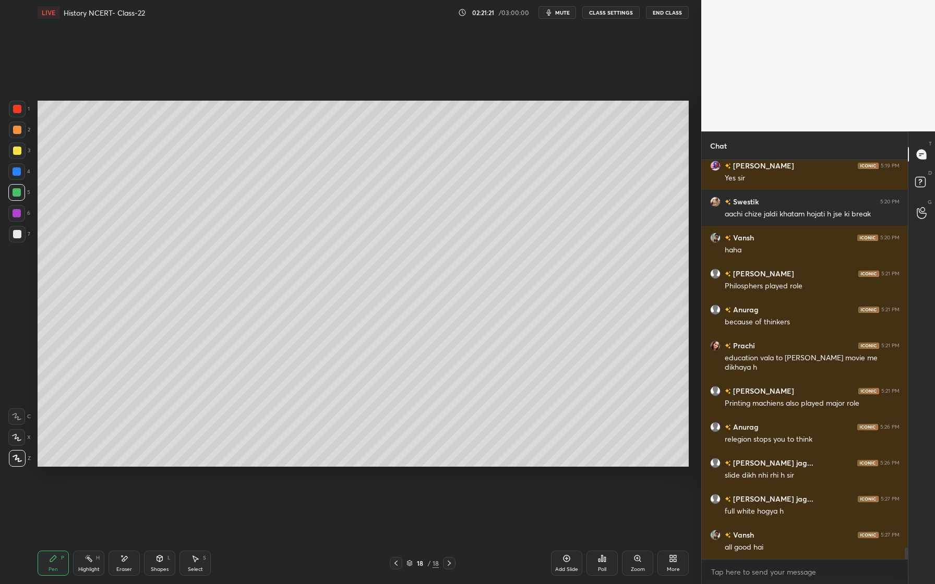
click at [18, 214] on div at bounding box center [17, 213] width 8 height 8
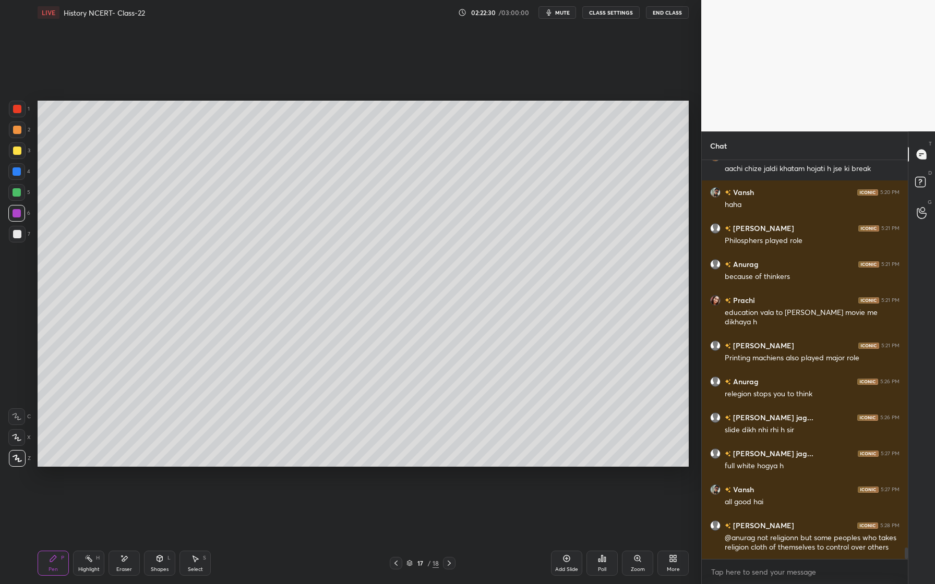
click at [21, 197] on div at bounding box center [16, 192] width 17 height 17
click at [20, 149] on div at bounding box center [17, 151] width 8 height 8
drag, startPoint x: 19, startPoint y: 133, endPoint x: 32, endPoint y: 134, distance: 12.6
click at [19, 133] on div at bounding box center [17, 130] width 8 height 8
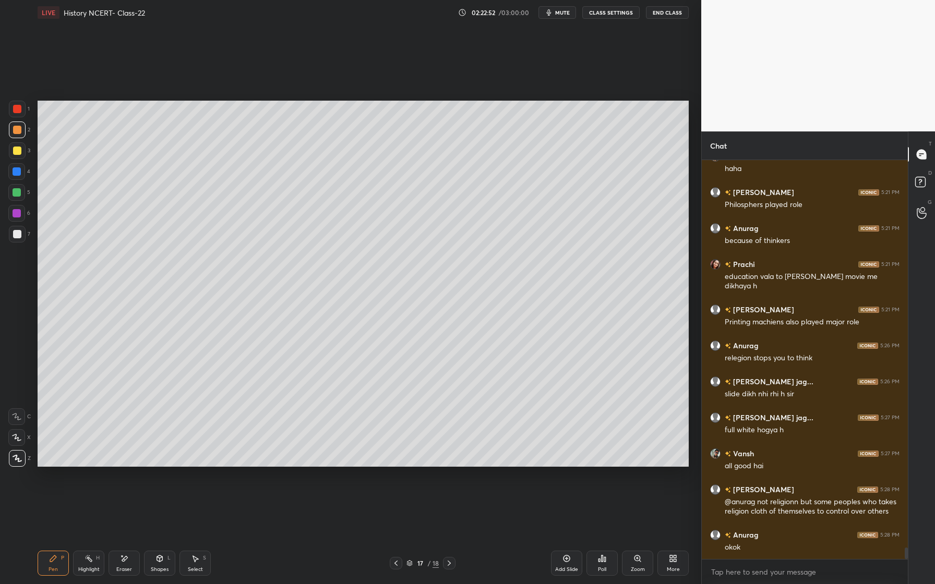
click at [21, 235] on div at bounding box center [17, 234] width 17 height 17
drag, startPoint x: 14, startPoint y: 213, endPoint x: 26, endPoint y: 210, distance: 11.8
click at [15, 212] on div at bounding box center [17, 213] width 8 height 8
click at [18, 171] on div at bounding box center [17, 172] width 8 height 8
click at [559, 468] on div "Setting up your live class Poll for secs No correct answer Start poll" at bounding box center [363, 284] width 660 height 518
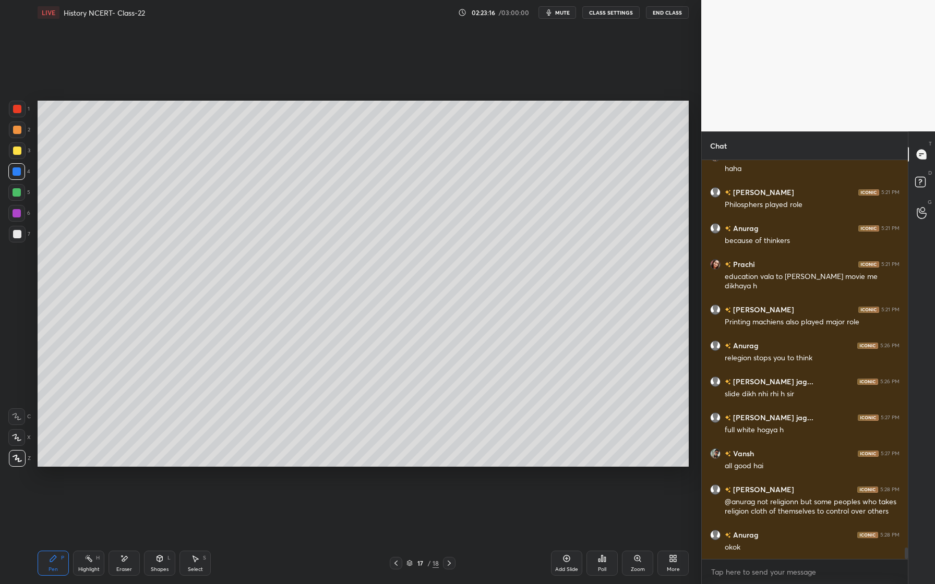
click at [564, 467] on div "Setting up your live class Poll for secs No correct answer Start poll" at bounding box center [363, 284] width 660 height 518
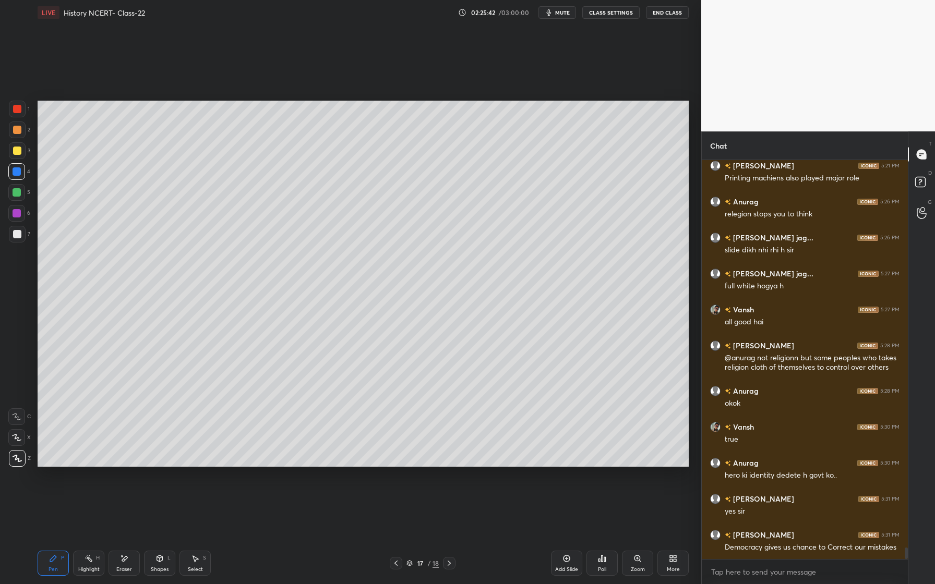
scroll to position [13723, 0]
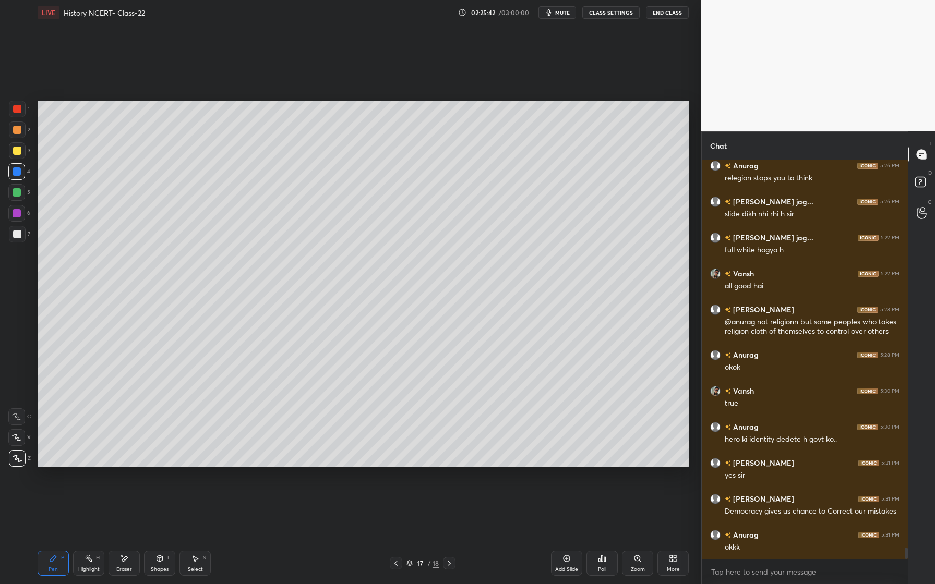
click at [21, 234] on div at bounding box center [17, 234] width 17 height 17
click at [19, 151] on div at bounding box center [17, 151] width 8 height 8
drag, startPoint x: 19, startPoint y: 214, endPoint x: 13, endPoint y: 218, distance: 7.7
click at [19, 214] on div at bounding box center [17, 213] width 8 height 8
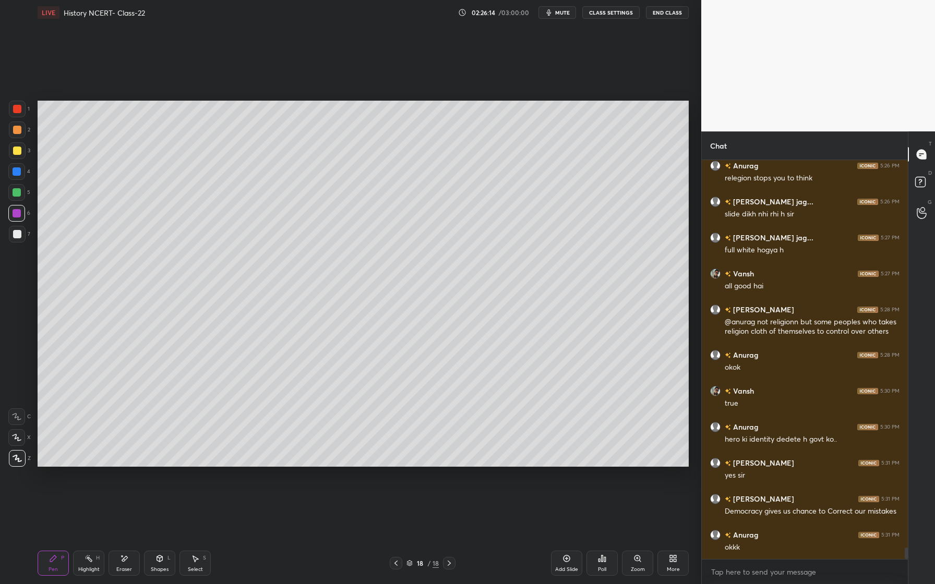
click at [126, 565] on div "Eraser" at bounding box center [124, 563] width 31 height 25
click at [51, 562] on icon at bounding box center [53, 559] width 6 height 6
click at [19, 132] on div at bounding box center [17, 130] width 8 height 8
drag, startPoint x: 20, startPoint y: 173, endPoint x: 16, endPoint y: 182, distance: 9.6
click at [20, 173] on div at bounding box center [17, 172] width 8 height 8
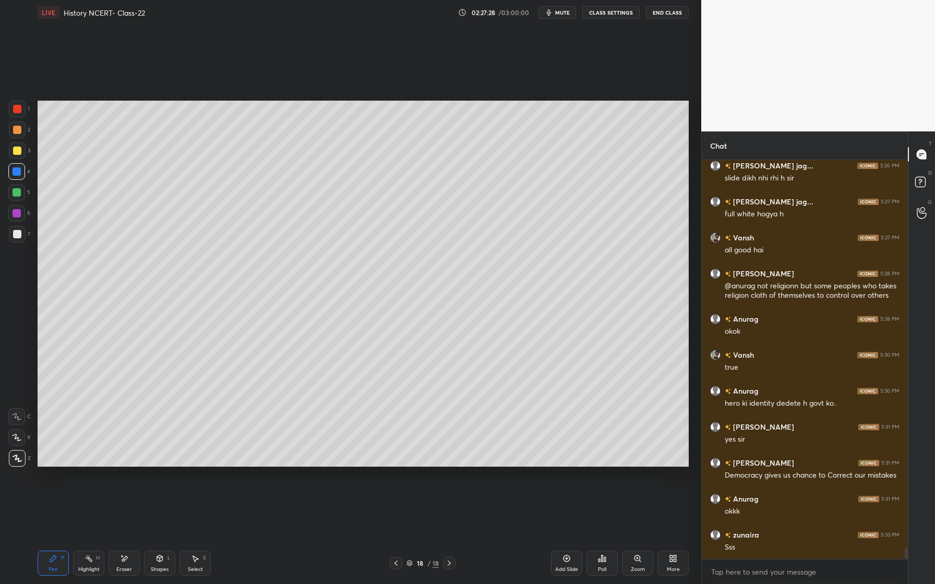
scroll to position [13795, 0]
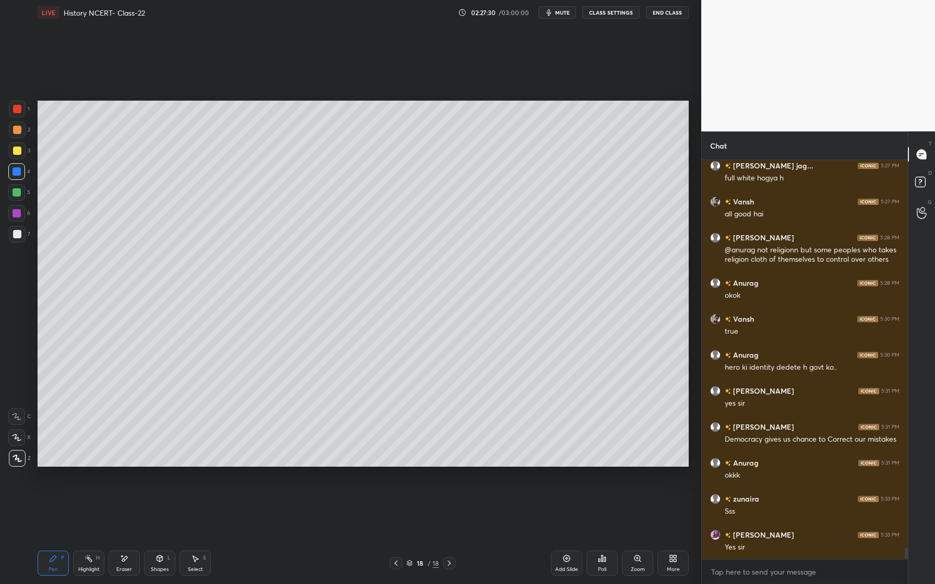
click at [564, 567] on div "Add Slide" at bounding box center [566, 569] width 23 height 5
click at [19, 129] on div at bounding box center [17, 130] width 8 height 8
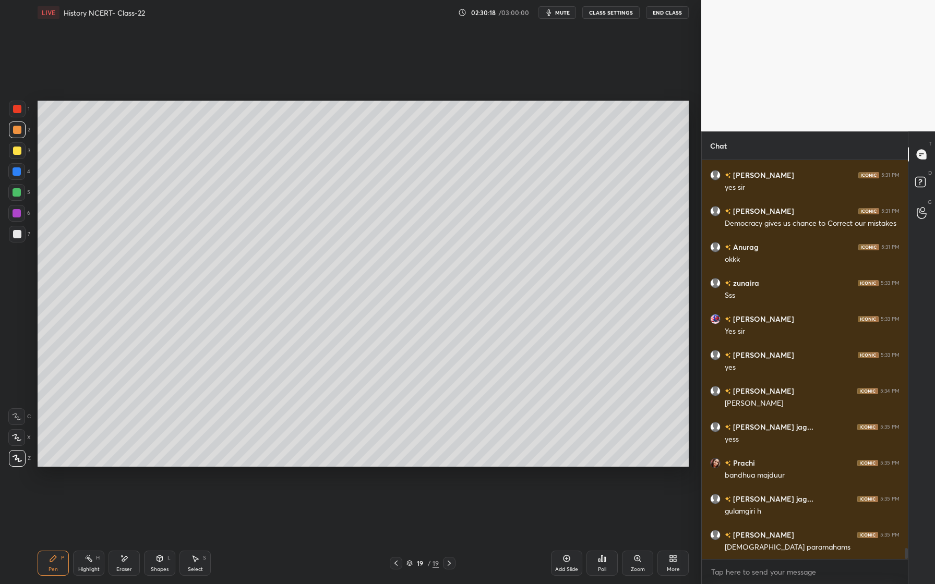
scroll to position [14047, 0]
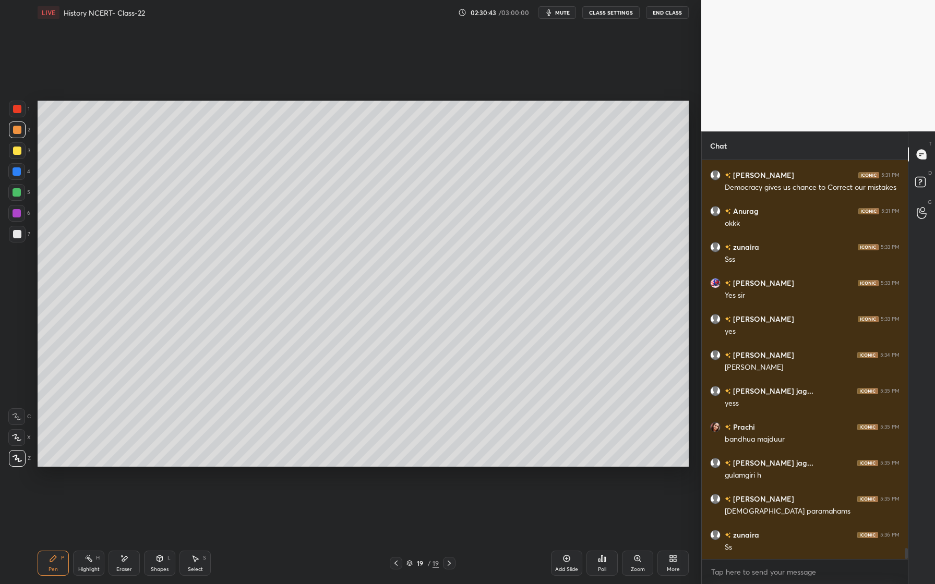
drag, startPoint x: 21, startPoint y: 172, endPoint x: 30, endPoint y: 175, distance: 8.9
click at [21, 172] on div at bounding box center [16, 171] width 17 height 17
drag, startPoint x: 19, startPoint y: 195, endPoint x: 26, endPoint y: 196, distance: 6.5
click at [20, 196] on div at bounding box center [16, 192] width 17 height 17
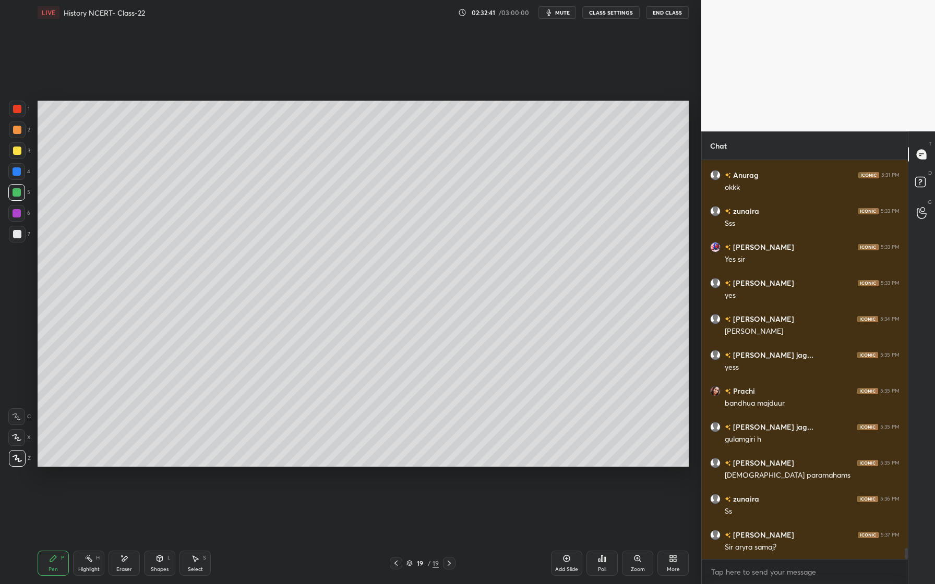
drag, startPoint x: 13, startPoint y: 234, endPoint x: 18, endPoint y: 232, distance: 6.1
click at [13, 235] on div at bounding box center [17, 234] width 8 height 8
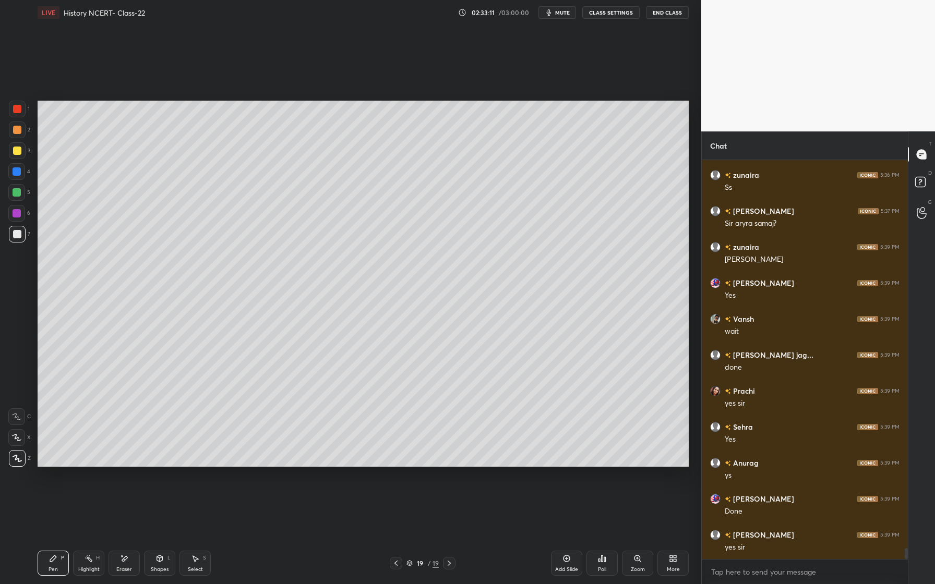
scroll to position [14443, 0]
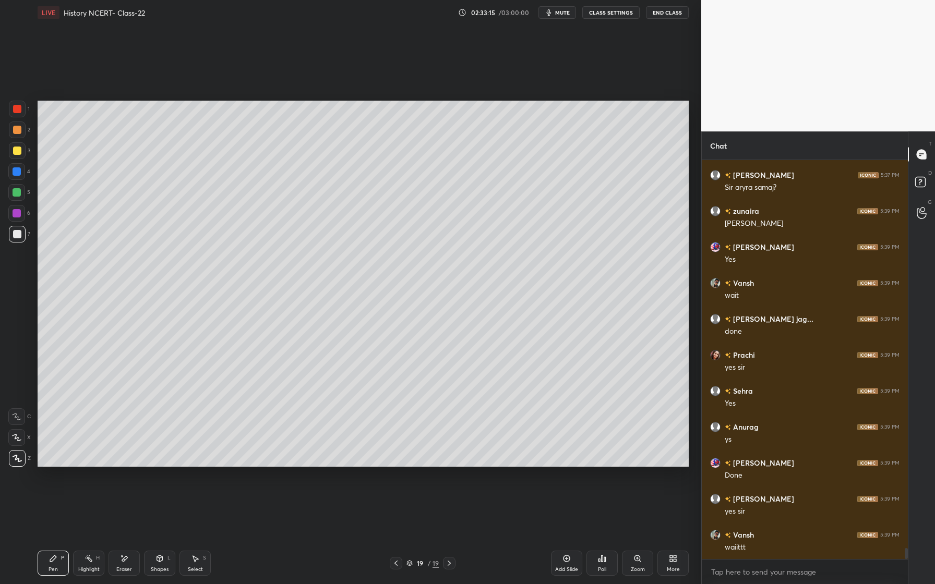
drag, startPoint x: 566, startPoint y: 561, endPoint x: 558, endPoint y: 560, distance: 7.8
click at [565, 558] on icon at bounding box center [567, 559] width 8 height 8
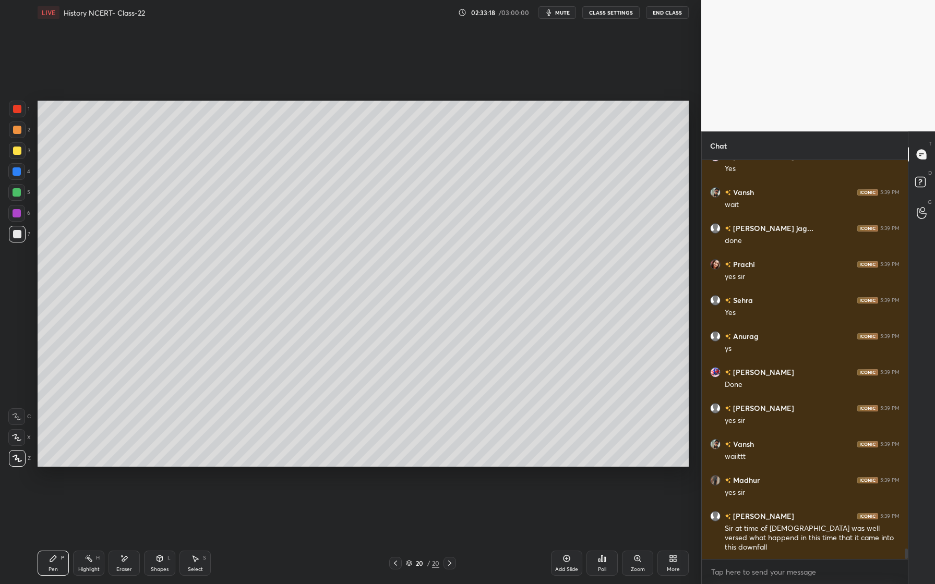
scroll to position [14570, 0]
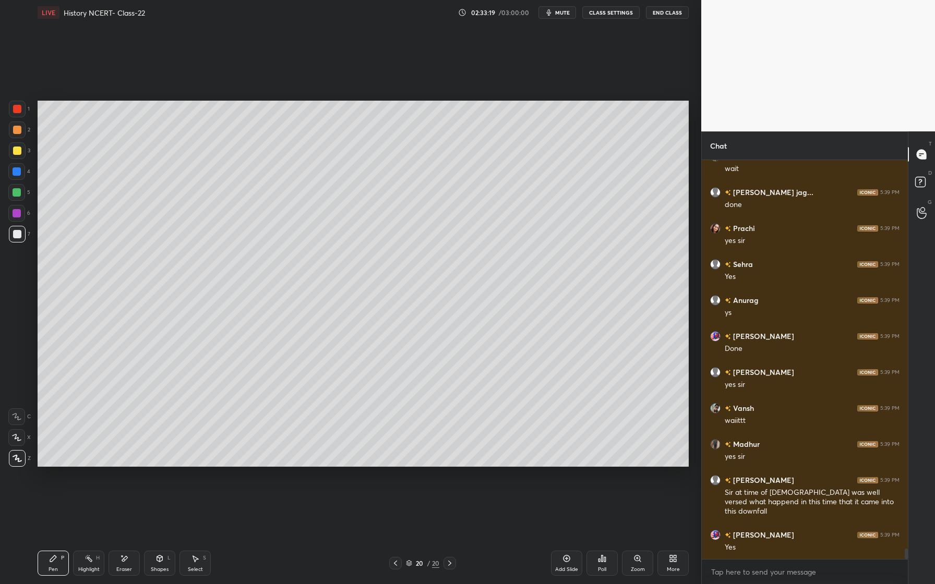
click at [21, 150] on div at bounding box center [17, 150] width 17 height 17
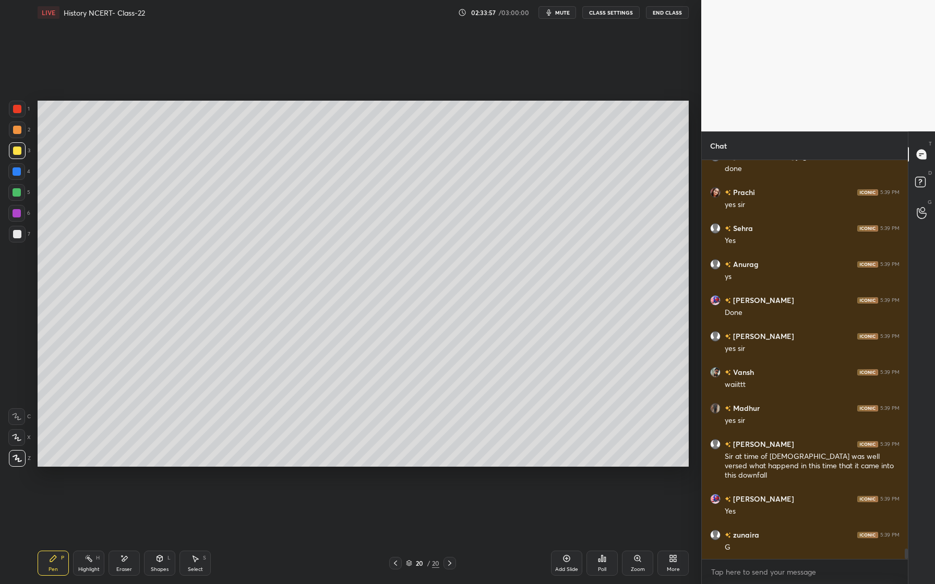
drag, startPoint x: 26, startPoint y: 176, endPoint x: 24, endPoint y: 186, distance: 10.0
click at [25, 178] on div "4" at bounding box center [19, 171] width 22 height 17
click at [166, 564] on div "Shapes L" at bounding box center [159, 563] width 31 height 25
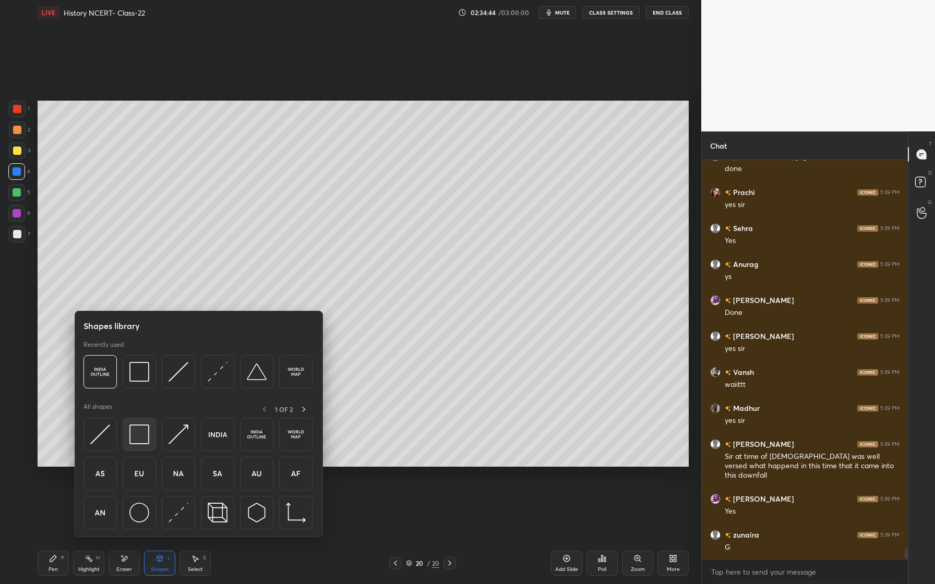
click at [140, 447] on div at bounding box center [139, 434] width 33 height 33
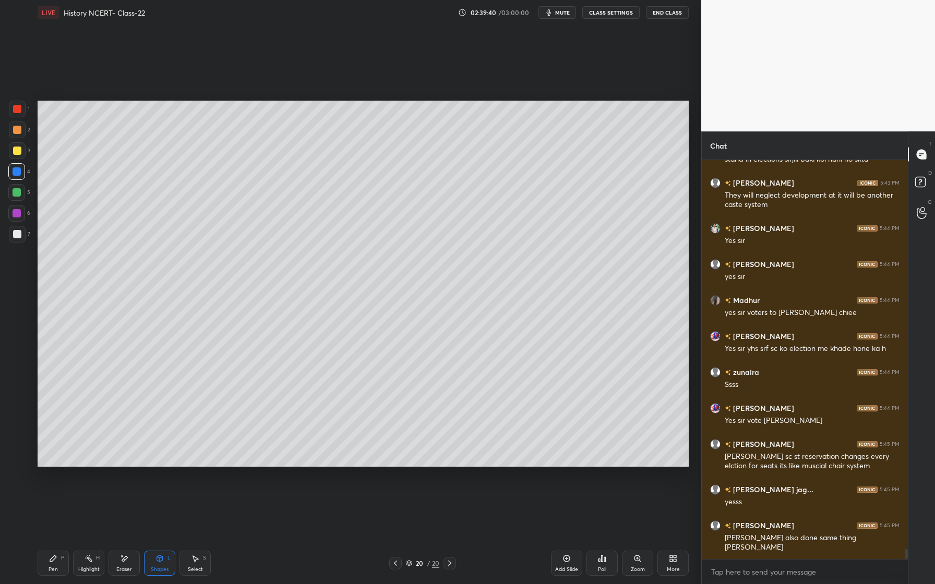
scroll to position [15302, 0]
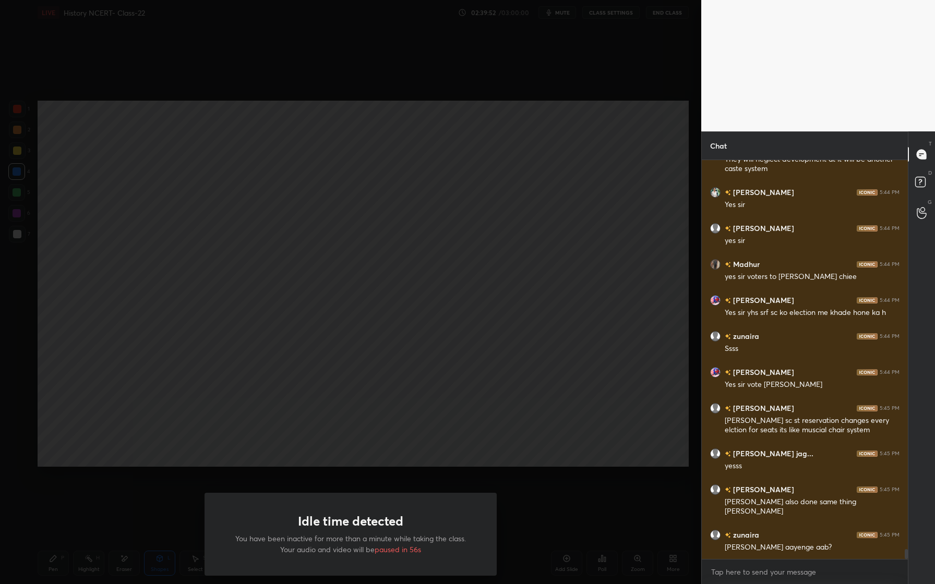
click at [243, 432] on div "Idle time detected You have been inactive for more than a minute while taking t…" at bounding box center [350, 292] width 701 height 584
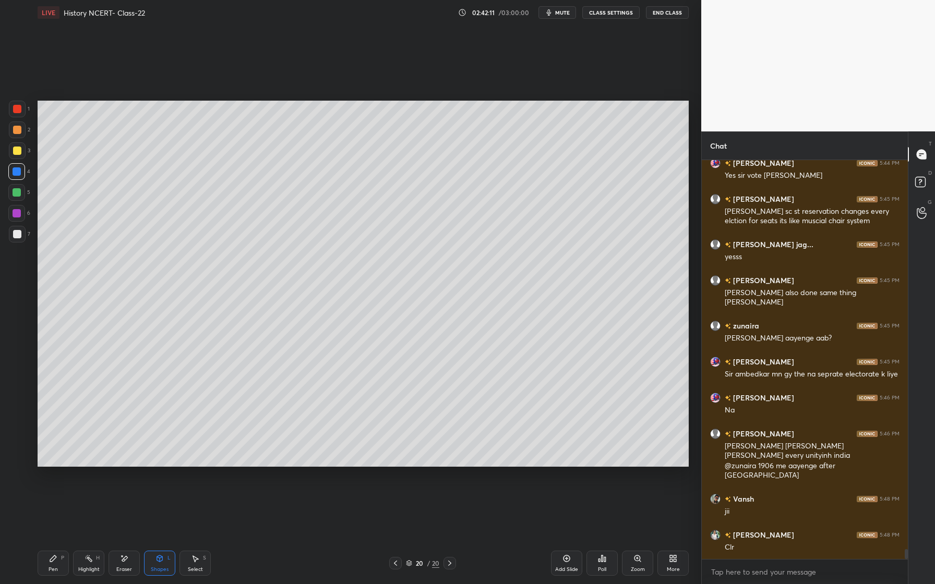
scroll to position [15547, 0]
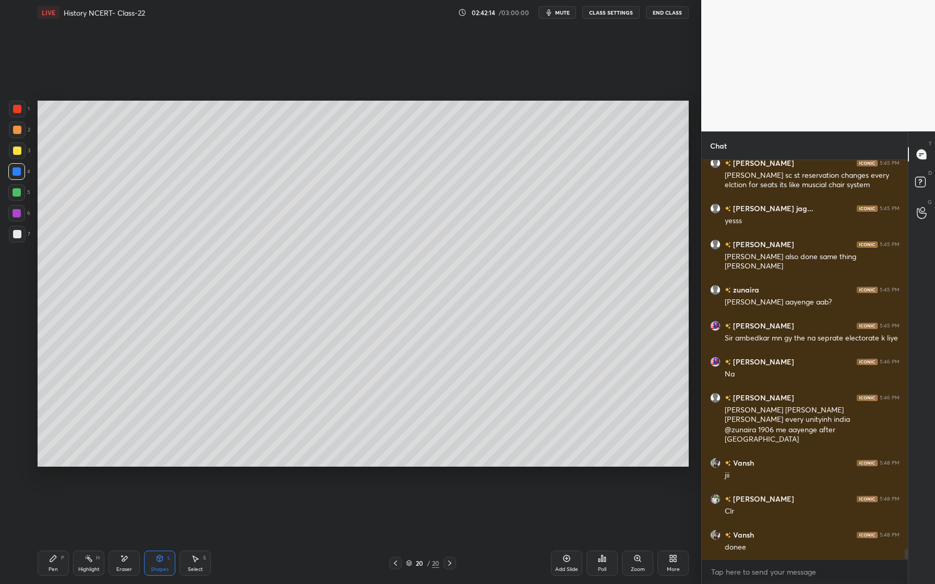
drag, startPoint x: 20, startPoint y: 147, endPoint x: 16, endPoint y: 154, distance: 8.2
click at [17, 149] on div at bounding box center [17, 151] width 8 height 8
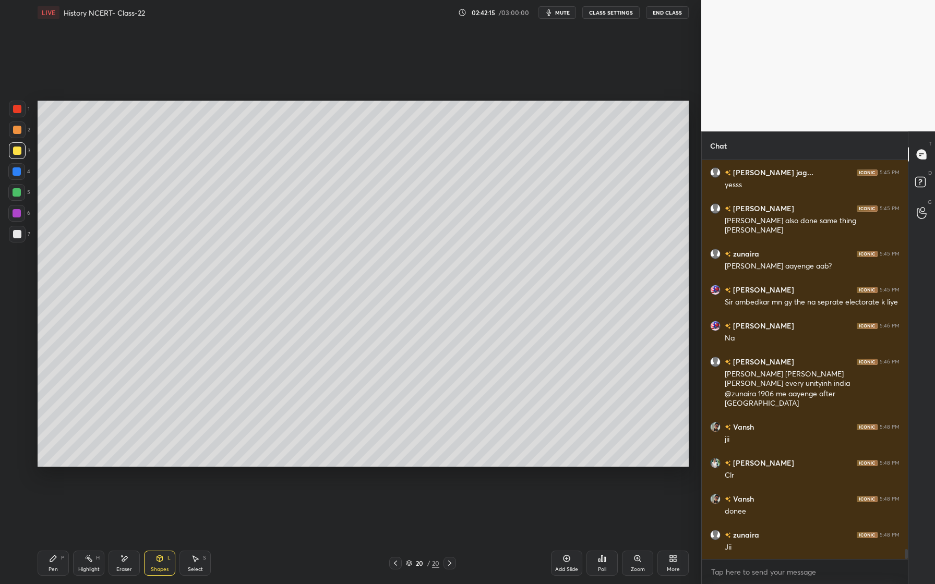
scroll to position [15619, 0]
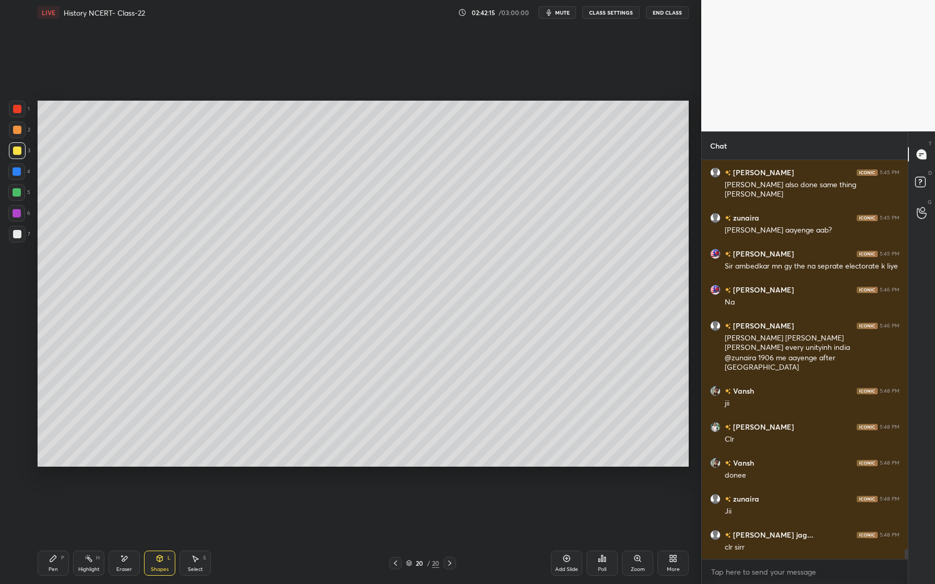
click at [56, 558] on icon at bounding box center [53, 559] width 8 height 8
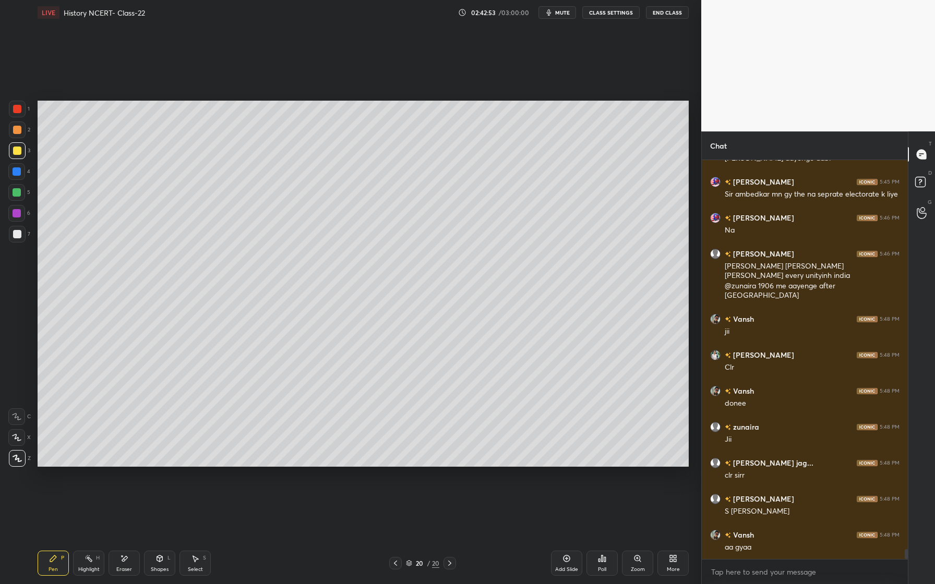
drag, startPoint x: 19, startPoint y: 129, endPoint x: 31, endPoint y: 144, distance: 18.5
click at [19, 130] on div at bounding box center [17, 130] width 8 height 8
click at [160, 567] on div "Shapes" at bounding box center [160, 569] width 18 height 5
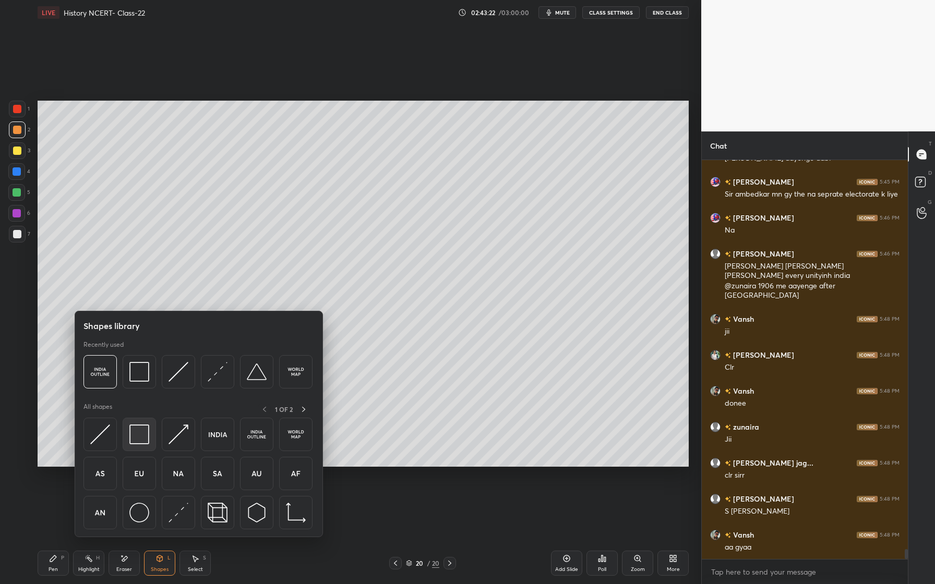
click at [154, 434] on div at bounding box center [139, 434] width 33 height 33
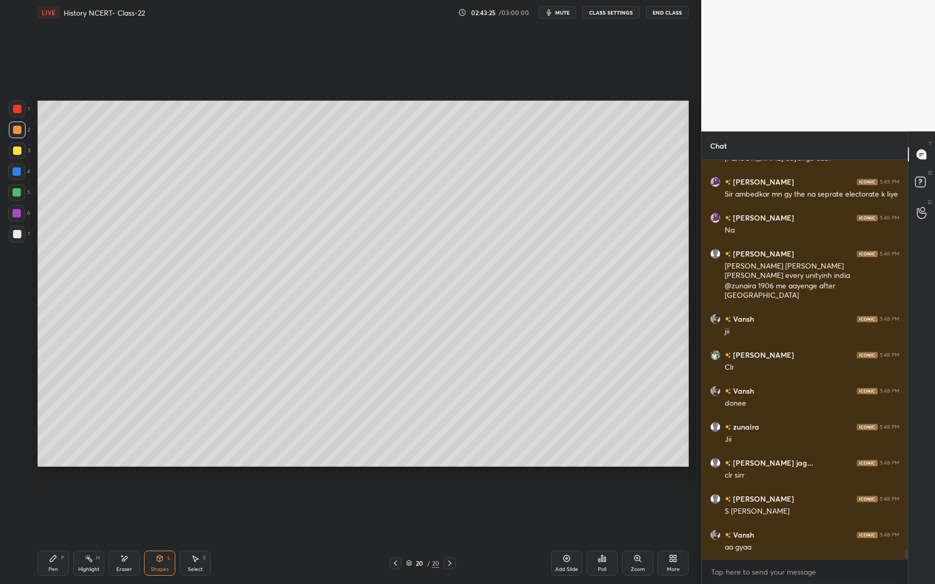
click at [61, 553] on div "Pen P" at bounding box center [53, 563] width 31 height 25
drag, startPoint x: 18, startPoint y: 175, endPoint x: 20, endPoint y: 169, distance: 6.1
click at [18, 175] on div at bounding box center [17, 172] width 8 height 8
drag, startPoint x: 22, startPoint y: 152, endPoint x: 22, endPoint y: 168, distance: 15.7
click at [22, 154] on div at bounding box center [17, 150] width 17 height 17
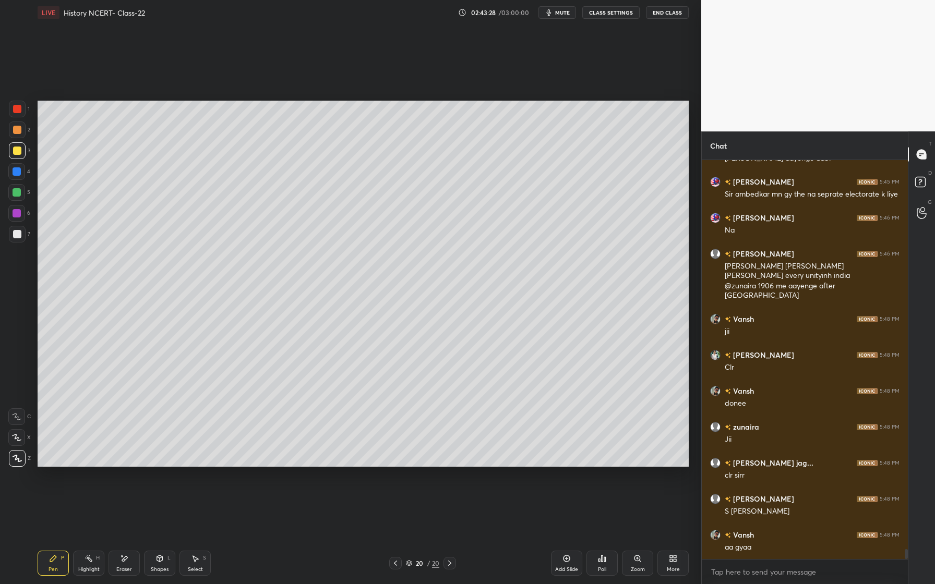
drag, startPoint x: 17, startPoint y: 197, endPoint x: 10, endPoint y: 204, distance: 8.9
click at [17, 197] on div at bounding box center [16, 192] width 17 height 17
click at [135, 560] on div "Eraser" at bounding box center [124, 563] width 31 height 25
click at [59, 559] on div "Pen P" at bounding box center [53, 563] width 31 height 25
click at [153, 557] on div "Shapes L" at bounding box center [159, 563] width 31 height 25
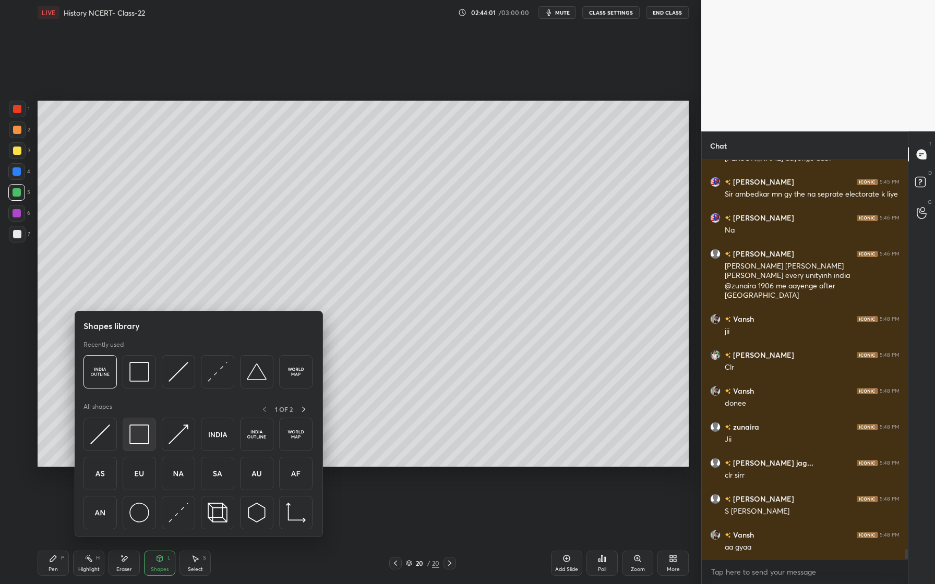
click at [148, 441] on img at bounding box center [139, 435] width 20 height 20
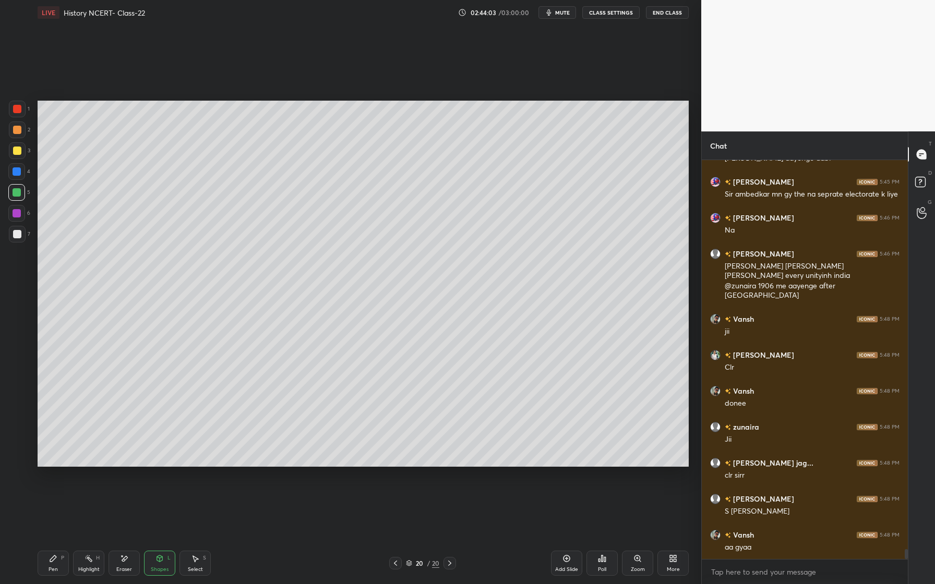
click at [159, 562] on icon at bounding box center [160, 559] width 6 height 6
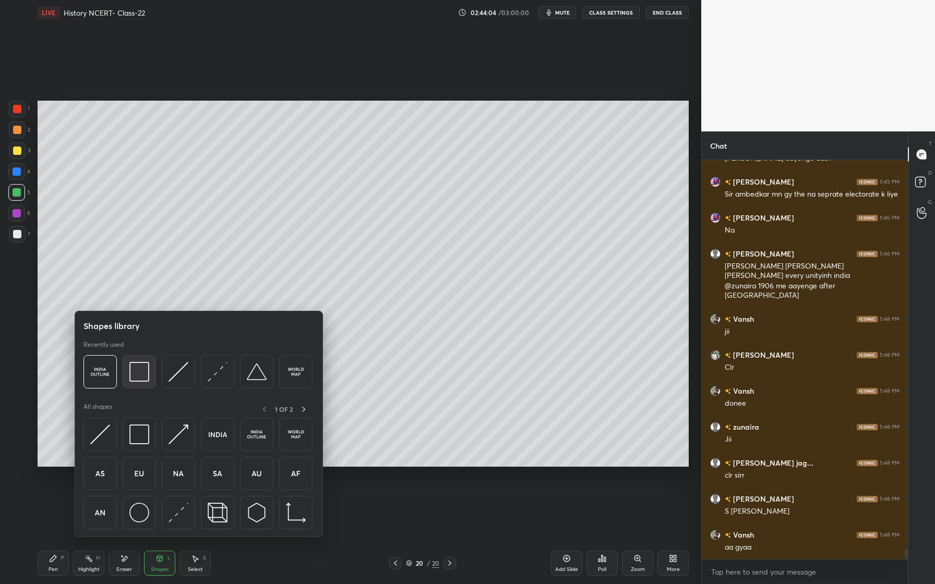
click at [144, 383] on div at bounding box center [139, 371] width 33 height 33
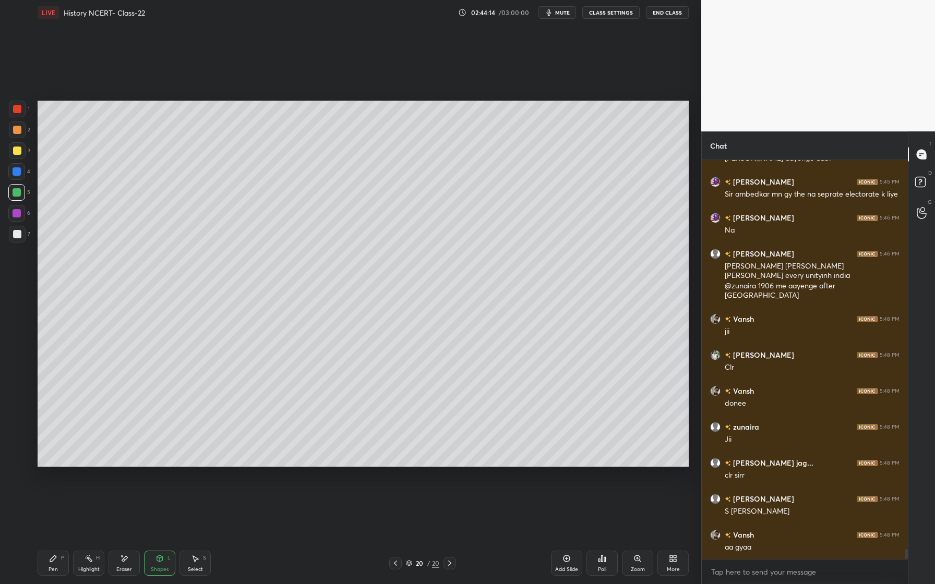
click at [67, 565] on div "Pen P" at bounding box center [53, 563] width 31 height 25
click at [19, 218] on div at bounding box center [16, 213] width 17 height 17
click at [18, 236] on div at bounding box center [17, 234] width 8 height 8
click at [49, 570] on div "Pen" at bounding box center [53, 569] width 9 height 5
click at [570, 566] on div "Add Slide" at bounding box center [566, 563] width 31 height 25
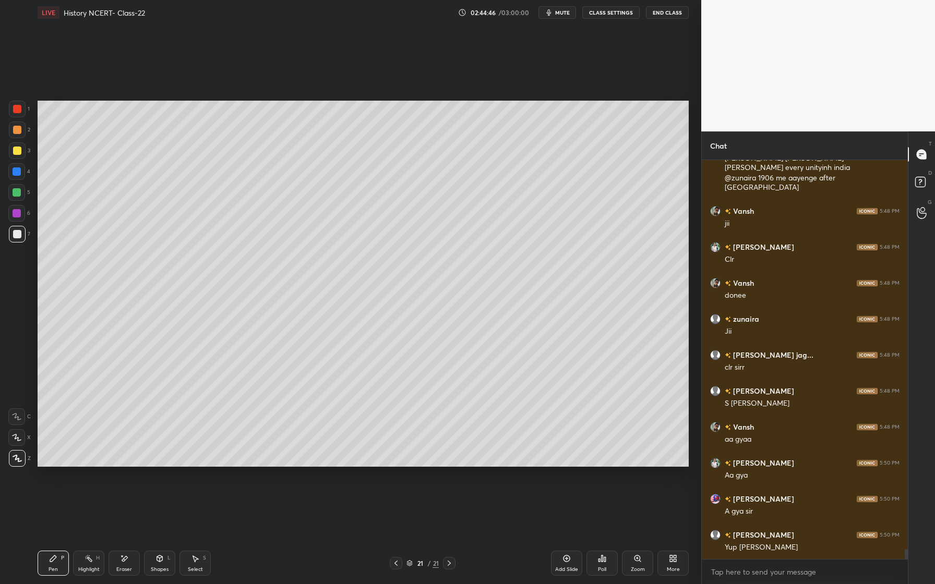
scroll to position [15835, 0]
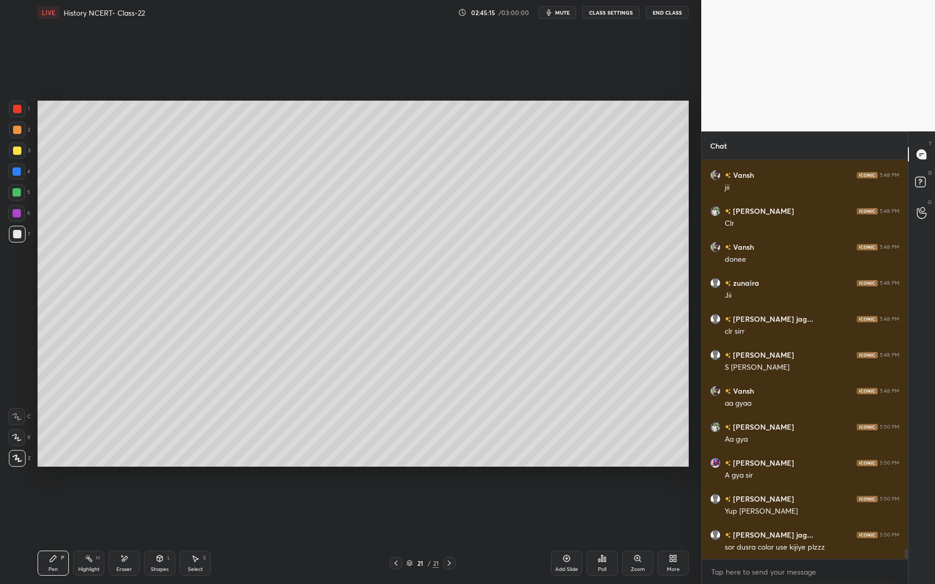
drag, startPoint x: 14, startPoint y: 151, endPoint x: 14, endPoint y: 166, distance: 14.6
click at [13, 153] on div at bounding box center [17, 151] width 8 height 8
click at [18, 170] on div at bounding box center [17, 172] width 8 height 8
click at [22, 142] on div "1 2 3 4 5 6 7" at bounding box center [19, 174] width 22 height 146
drag, startPoint x: 22, startPoint y: 130, endPoint x: 17, endPoint y: 138, distance: 9.7
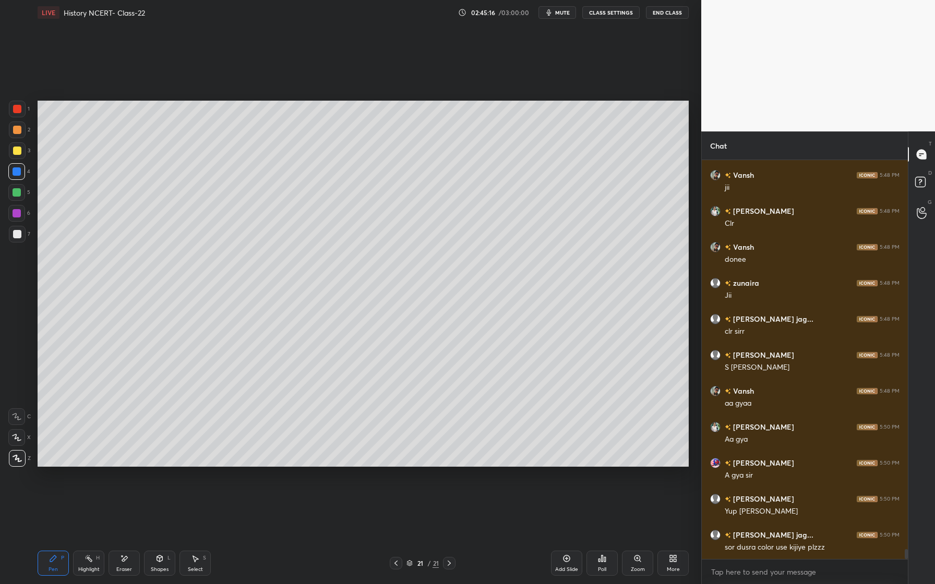
click at [21, 132] on div at bounding box center [17, 130] width 17 height 17
click at [23, 237] on div at bounding box center [17, 234] width 17 height 17
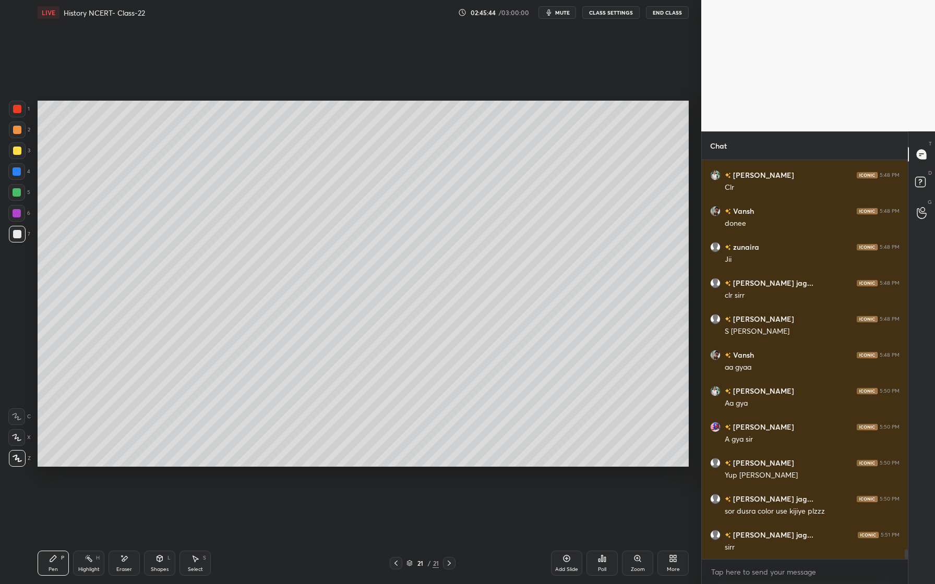
scroll to position [15907, 0]
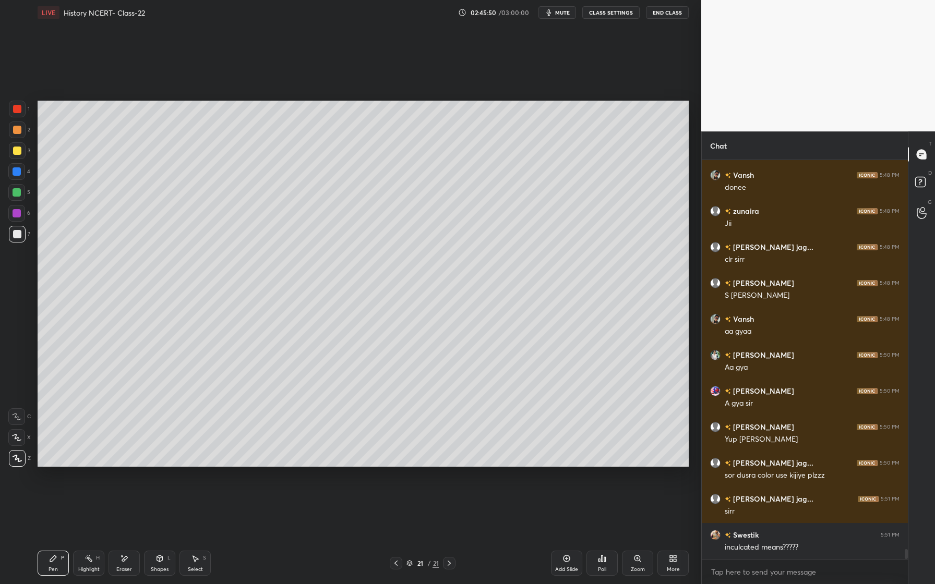
click at [18, 134] on div at bounding box center [17, 130] width 8 height 8
drag, startPoint x: 125, startPoint y: 564, endPoint x: 145, endPoint y: 544, distance: 28.1
click at [126, 565] on div "Eraser" at bounding box center [124, 563] width 31 height 25
click at [58, 564] on div "Pen P" at bounding box center [53, 563] width 31 height 25
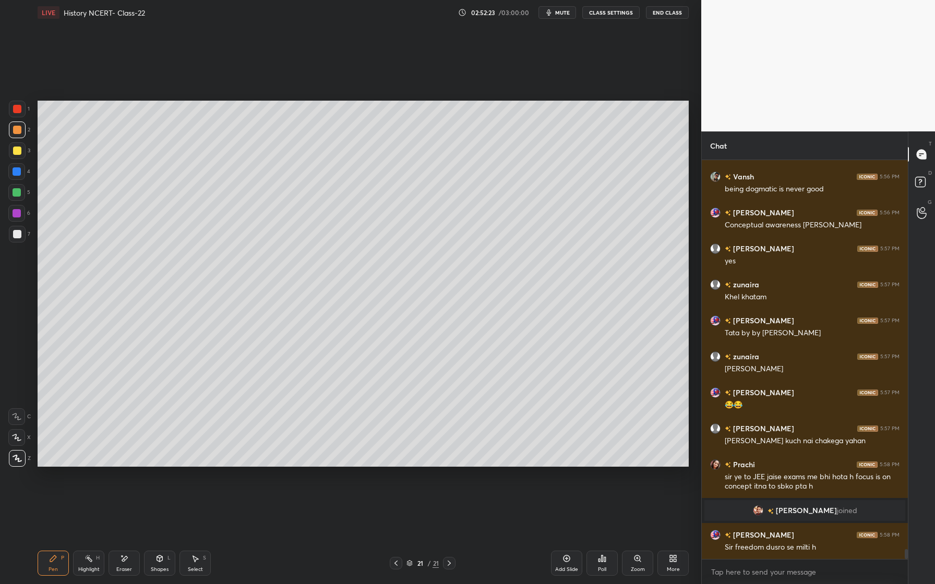
scroll to position [15712, 0]
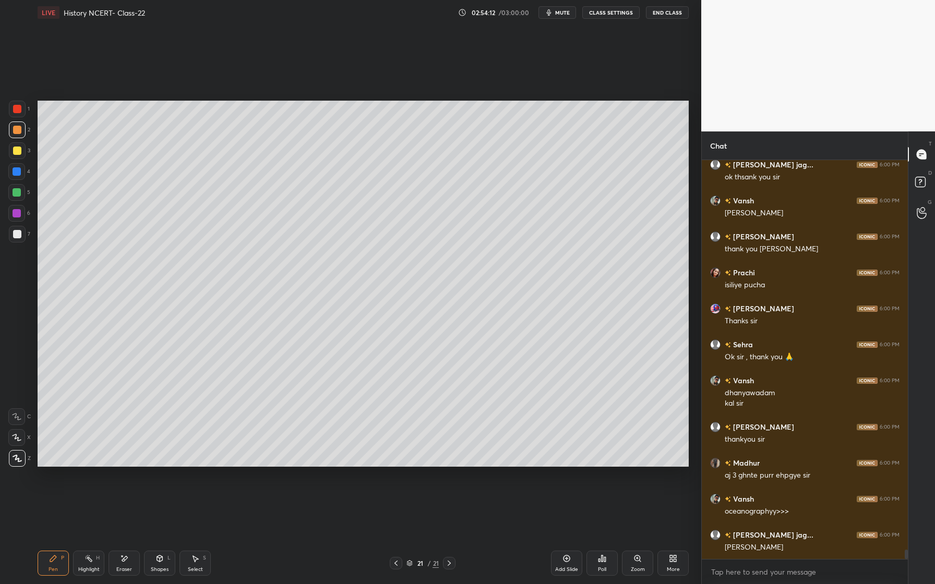
scroll to position [16533, 0]
click at [659, 13] on button "End Class" at bounding box center [667, 12] width 43 height 13
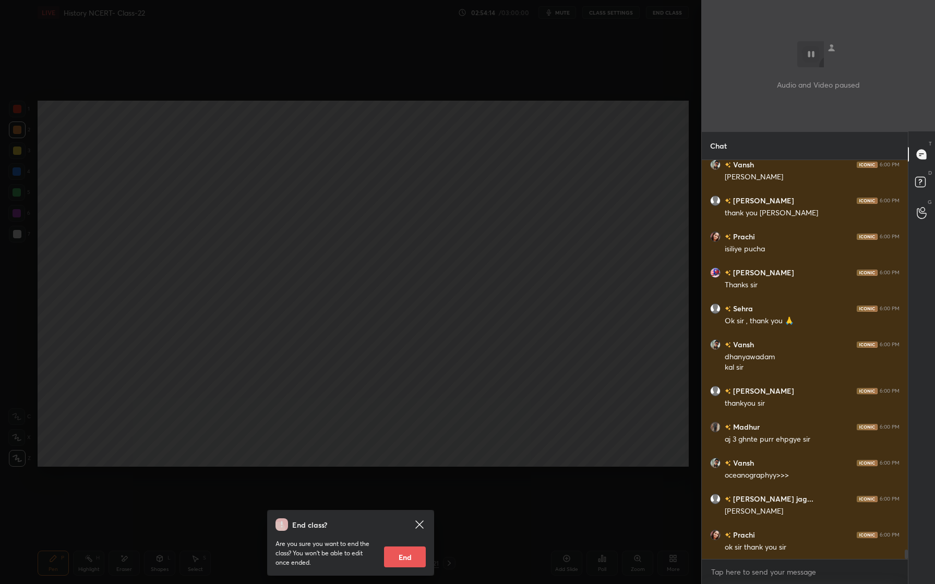
click at [414, 557] on button "End" at bounding box center [405, 557] width 42 height 21
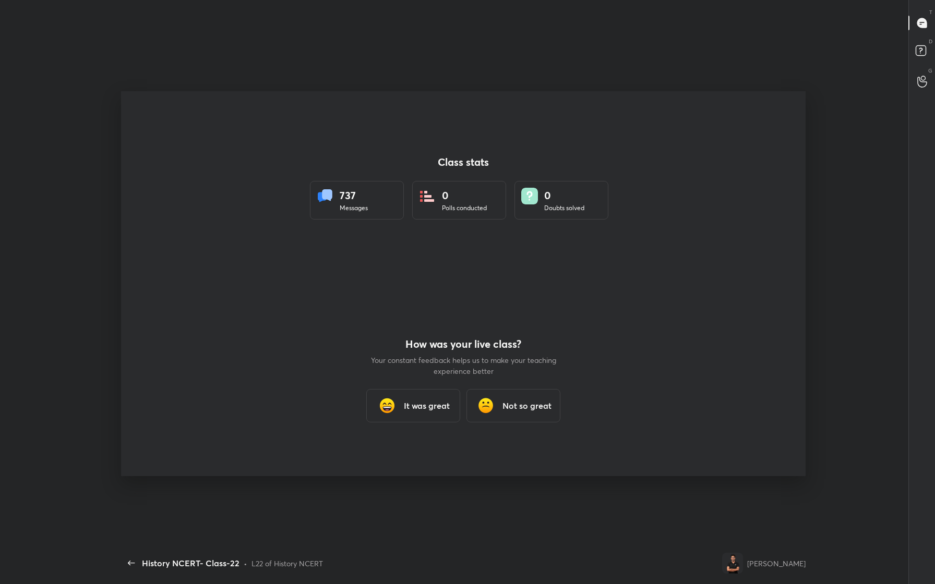
scroll to position [3, 4]
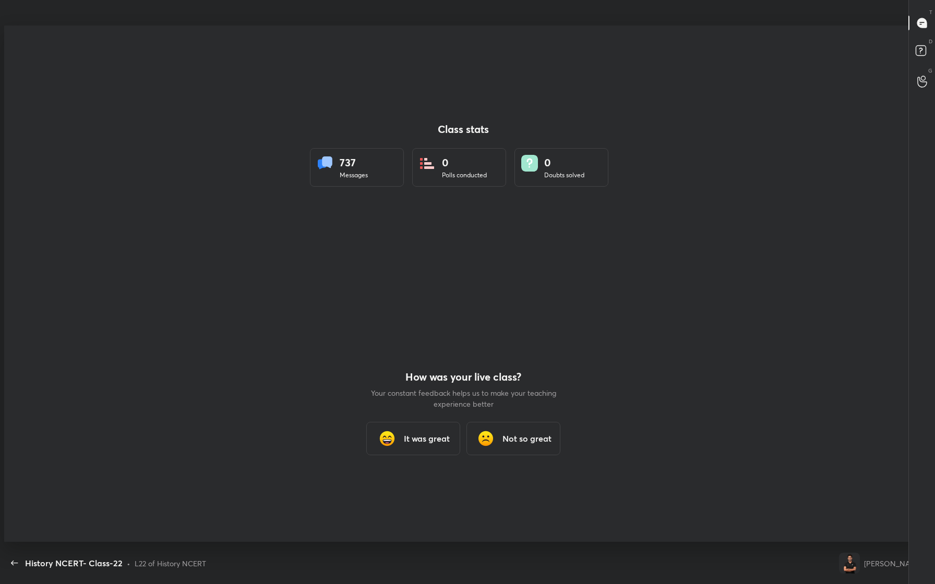
click at [421, 447] on div "It was great" at bounding box center [413, 438] width 94 height 33
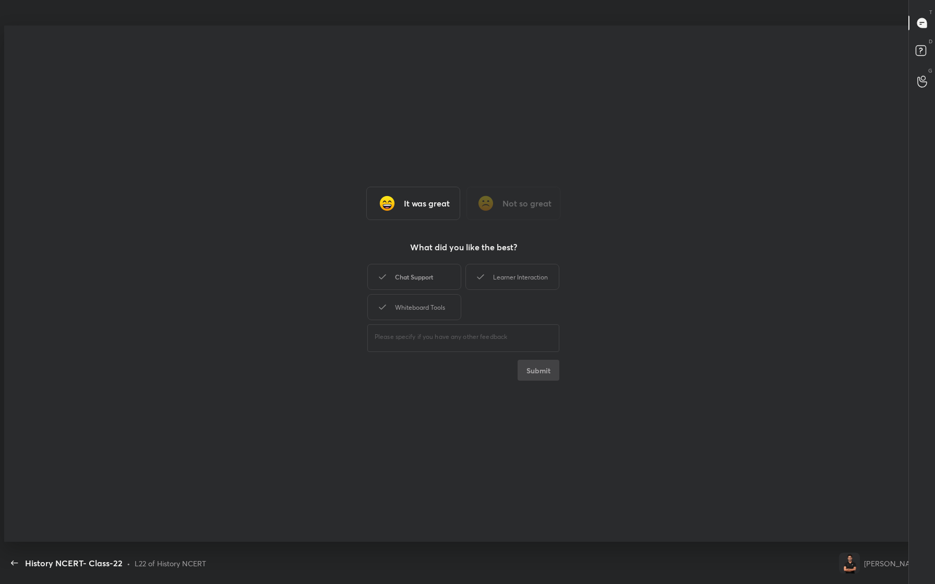
click at [422, 273] on div "Chat Support" at bounding box center [414, 277] width 94 height 26
click at [495, 270] on div "Learner Interaction" at bounding box center [513, 277] width 94 height 26
click at [443, 304] on div "Whiteboard Tools" at bounding box center [414, 307] width 94 height 26
click at [542, 372] on button "Submit" at bounding box center [539, 370] width 42 height 21
type textarea "x"
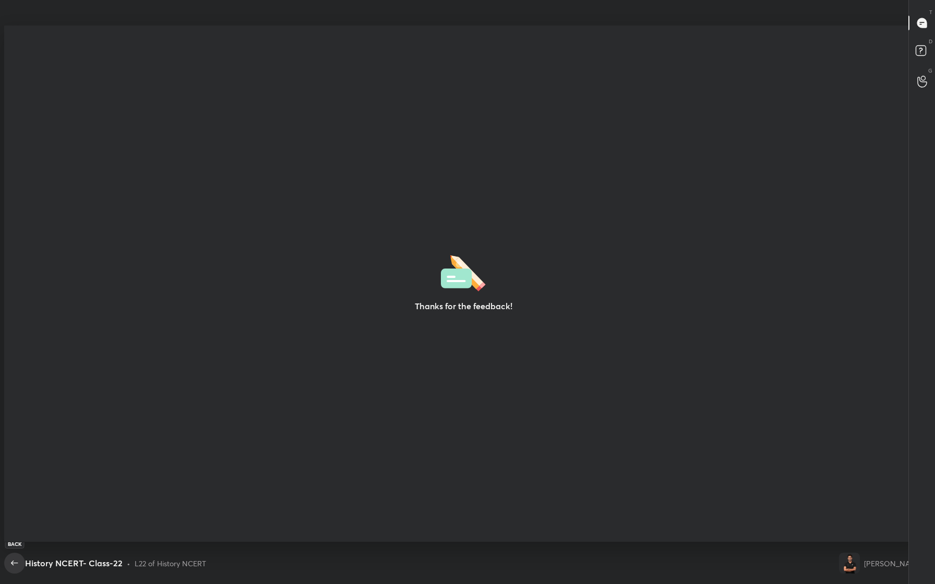
click at [6, 566] on span "button" at bounding box center [14, 563] width 17 height 13
